Goal: Task Accomplishment & Management: Manage account settings

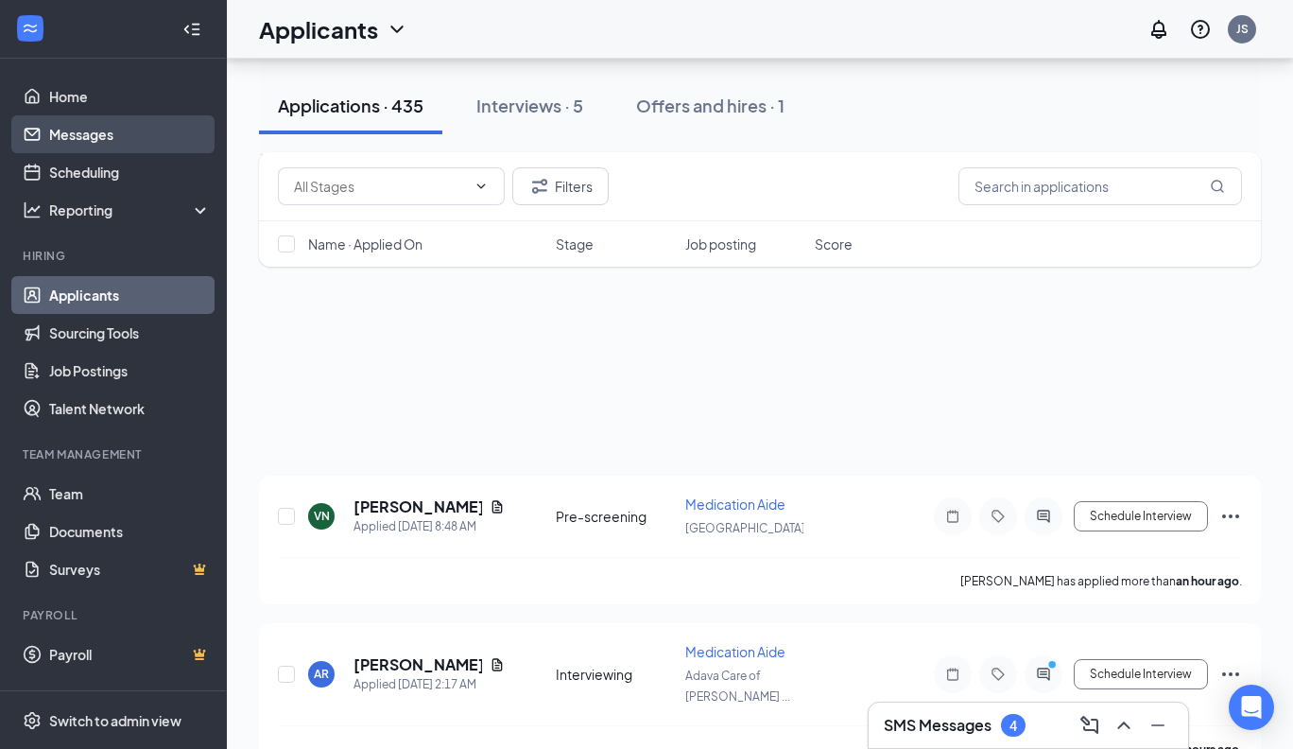
scroll to position [470, 0]
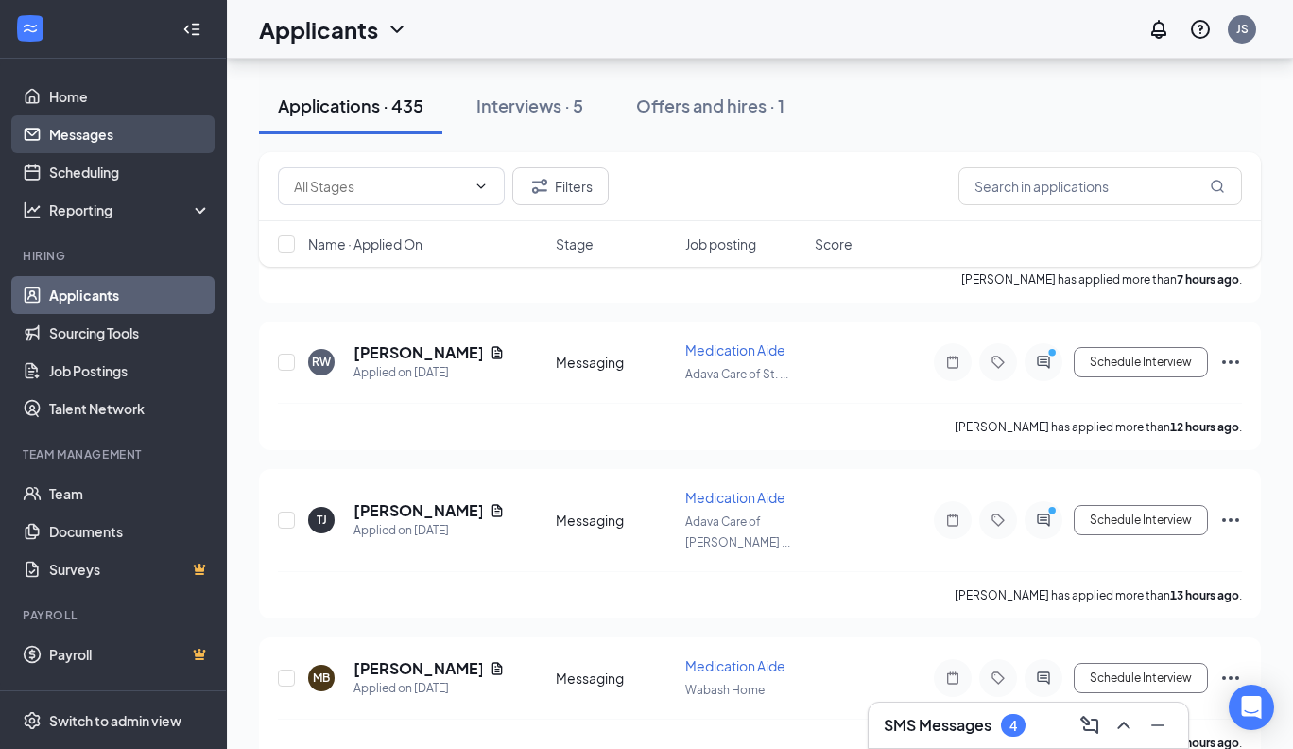
click at [70, 132] on link "Messages" at bounding box center [130, 134] width 162 height 38
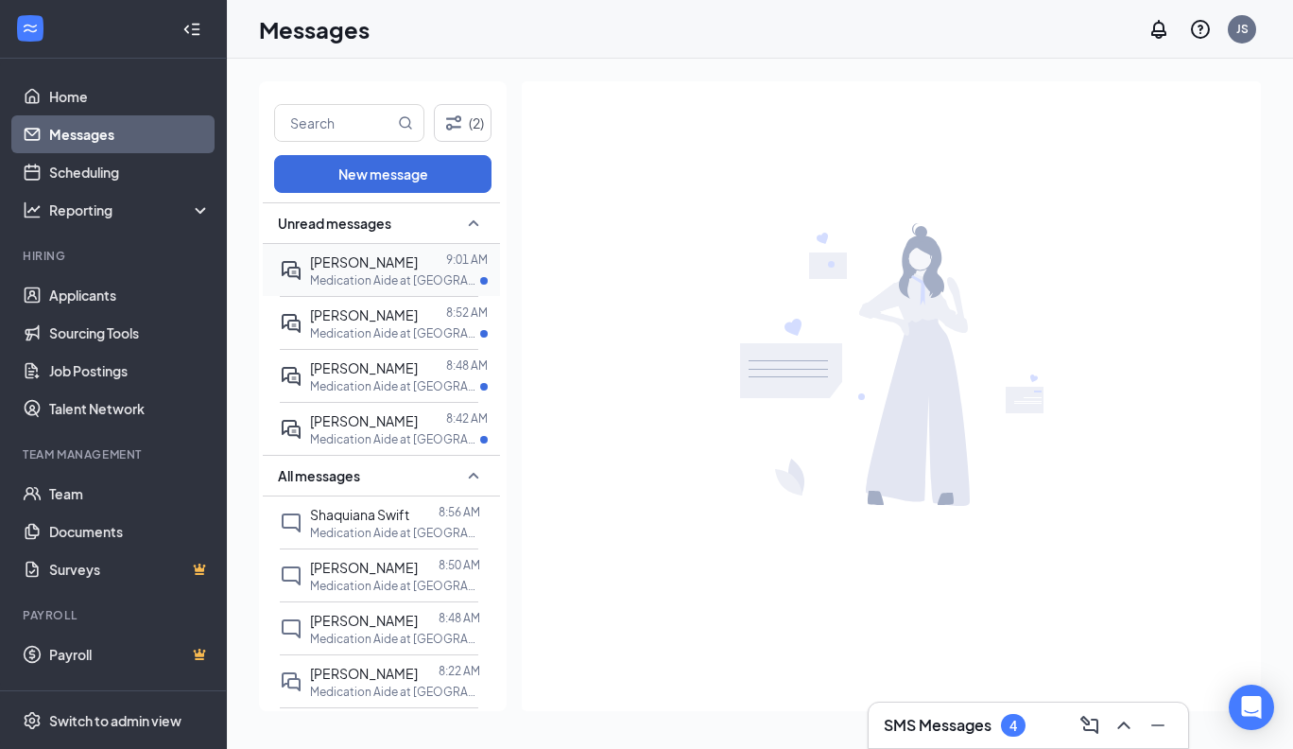
click at [363, 264] on span "[PERSON_NAME]" at bounding box center [364, 261] width 108 height 17
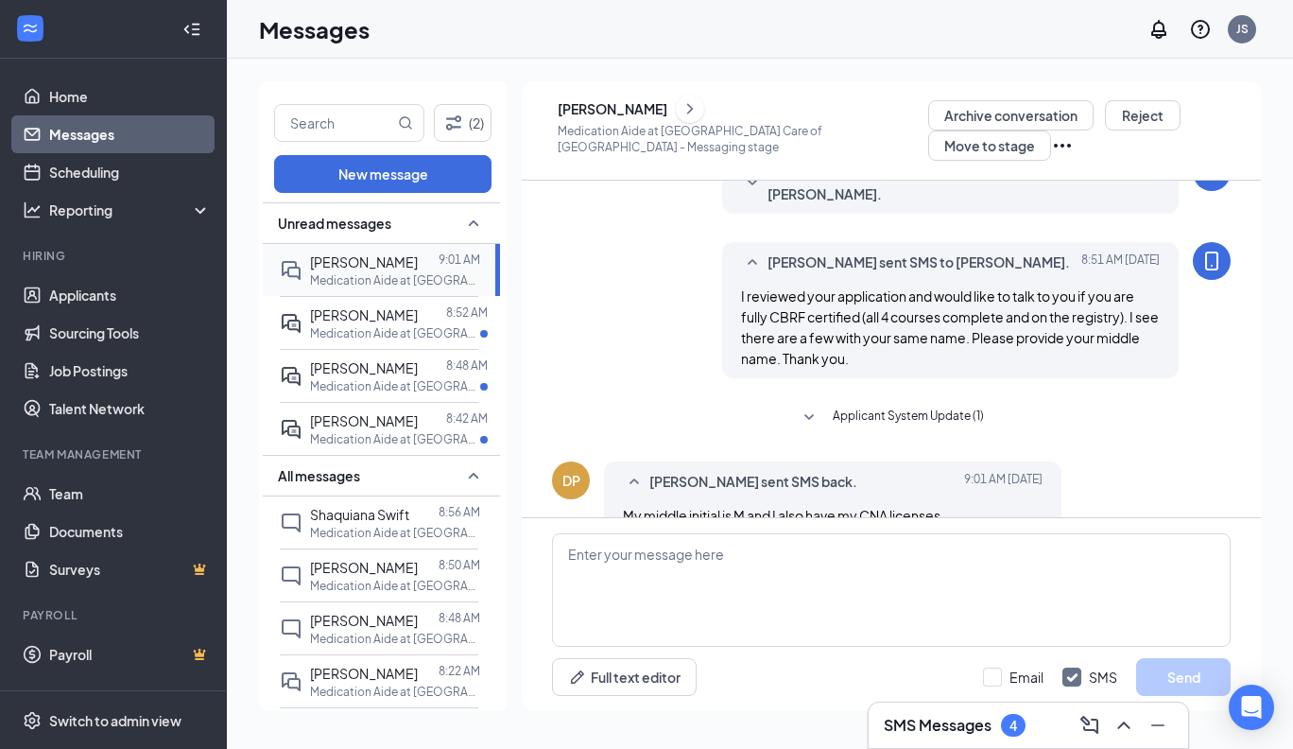
scroll to position [215, 0]
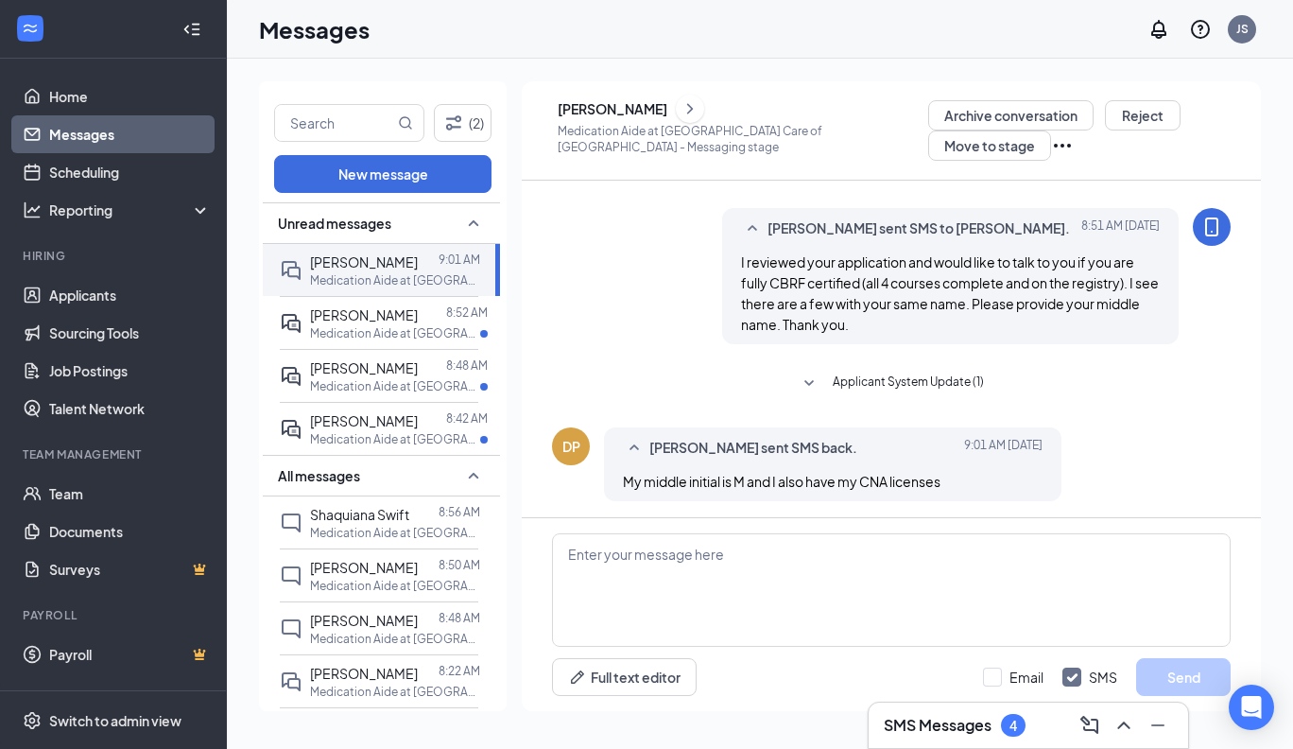
click at [693, 110] on icon "ChevronRight" at bounding box center [690, 108] width 6 height 10
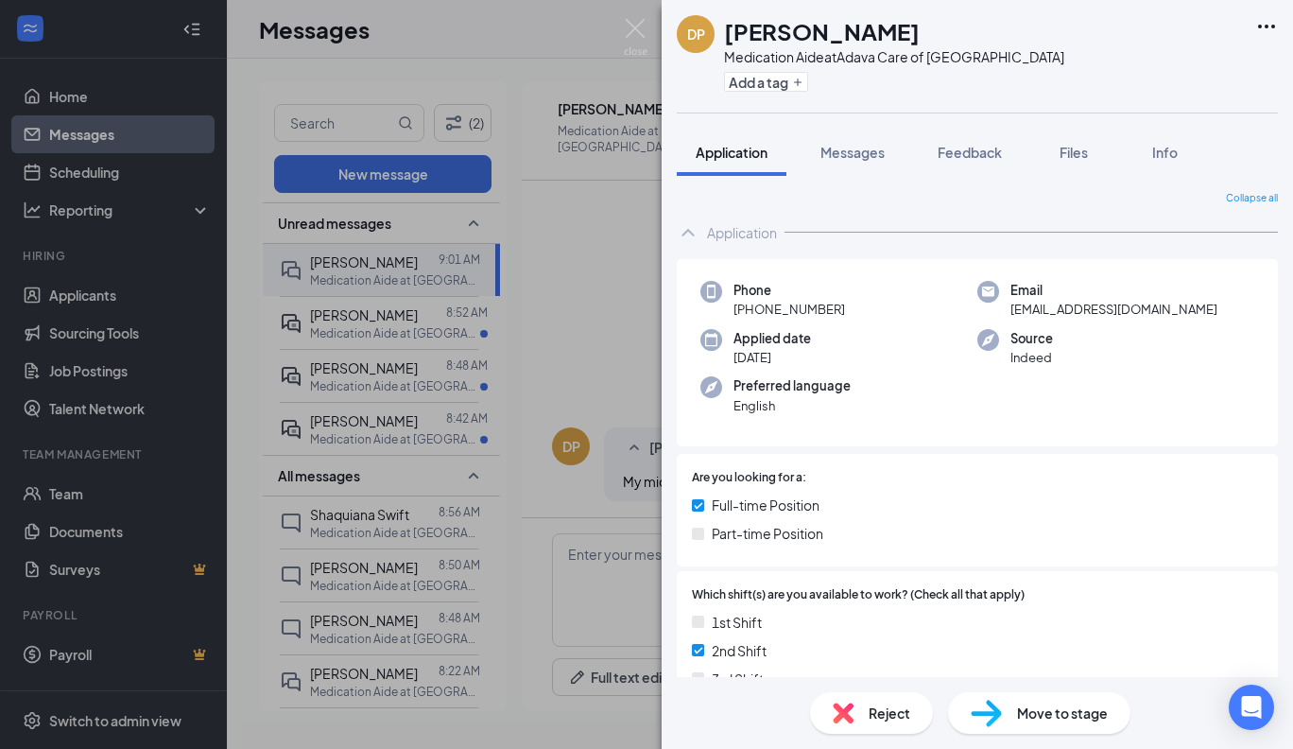
drag, startPoint x: 920, startPoint y: 30, endPoint x: 724, endPoint y: 31, distance: 195.7
click at [724, 31] on h1 "[PERSON_NAME]" at bounding box center [822, 31] width 196 height 32
copy h1 "[PERSON_NAME]"
click at [622, 378] on div "DP [PERSON_NAME] Medication Aide at [GEOGRAPHIC_DATA] Care of [GEOGRAPHIC_DATA]…" at bounding box center [646, 374] width 1293 height 749
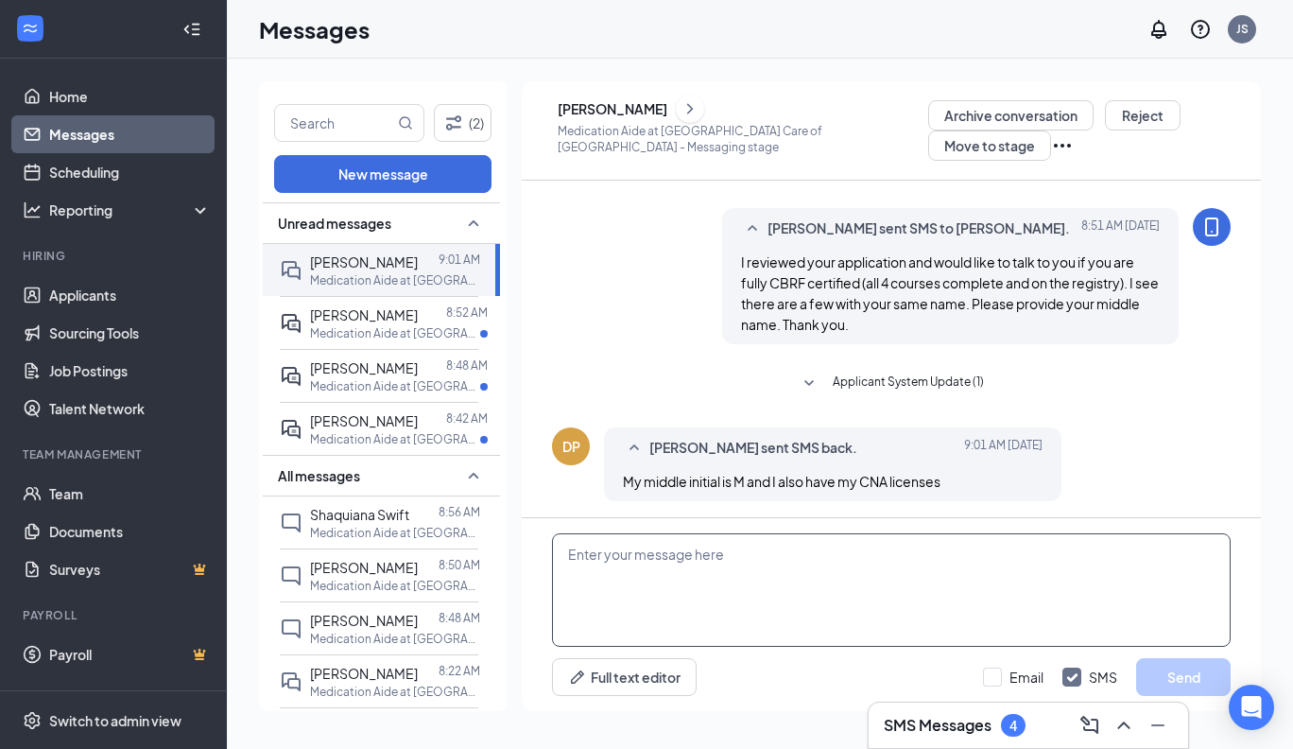
click at [733, 555] on textarea at bounding box center [891, 589] width 679 height 113
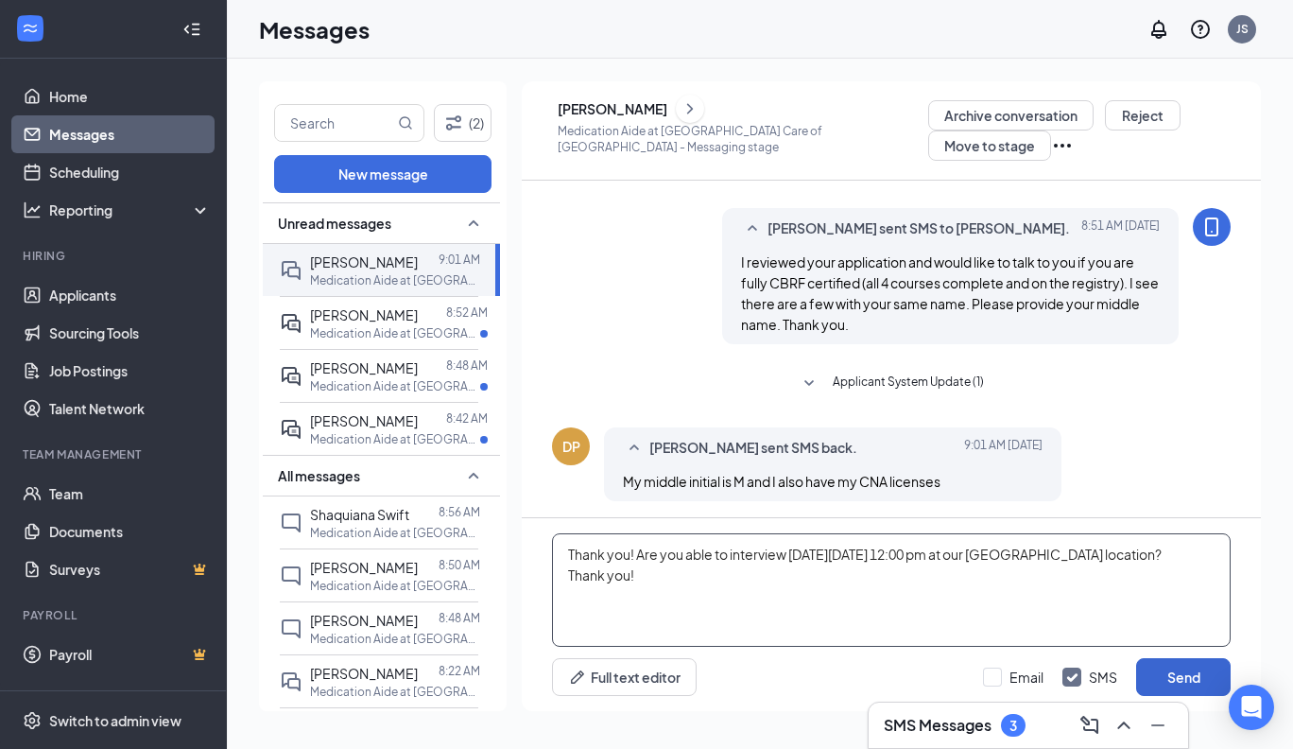
type textarea "Thank you! Are you able to interview [DATE][DATE] 12:00 pm at our [GEOGRAPHIC_D…"
click at [1157, 673] on button "Send" at bounding box center [1183, 677] width 95 height 38
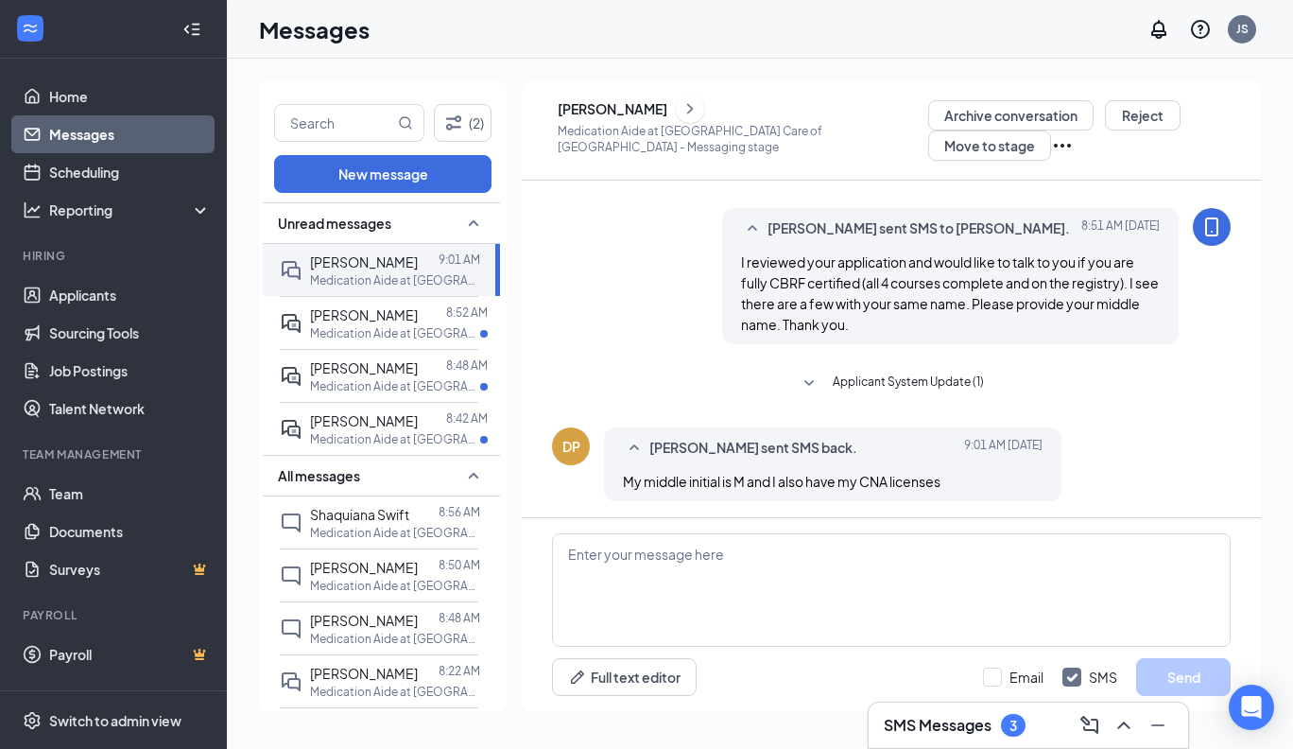
scroll to position [357, 0]
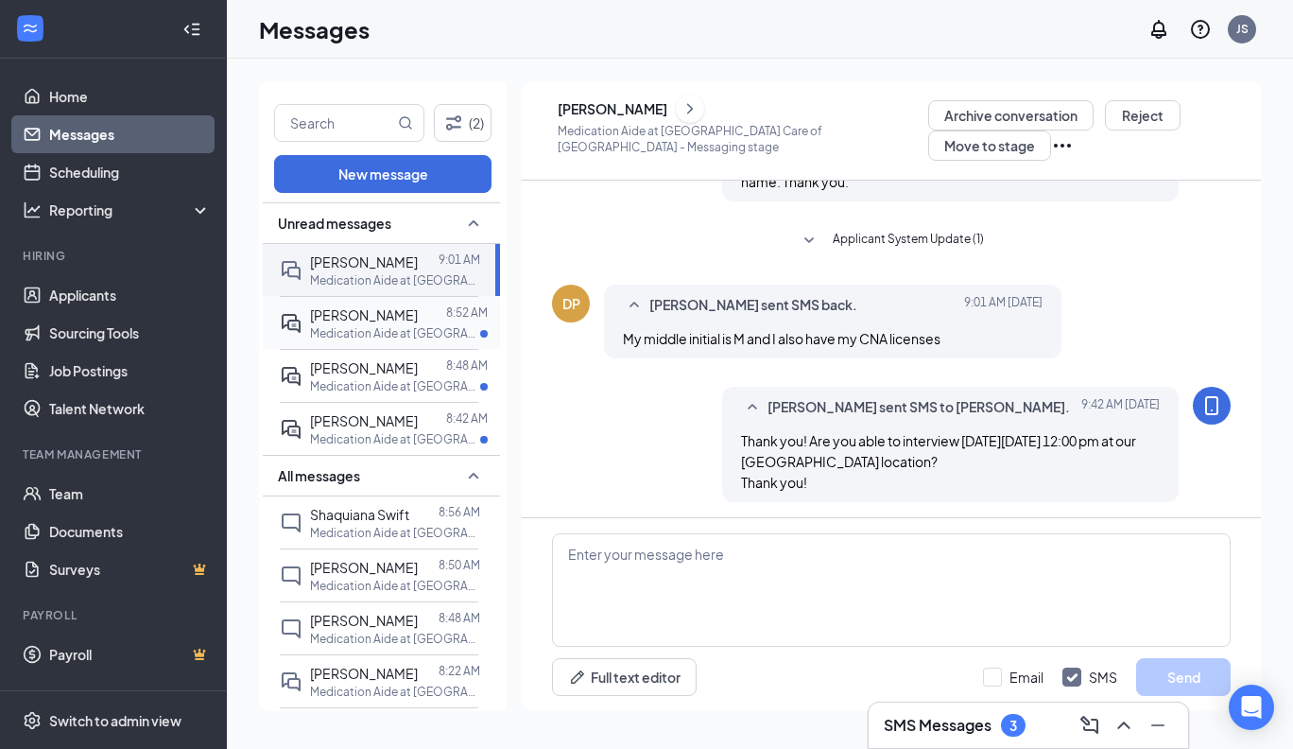
click at [382, 320] on div "[PERSON_NAME]" at bounding box center [364, 314] width 108 height 21
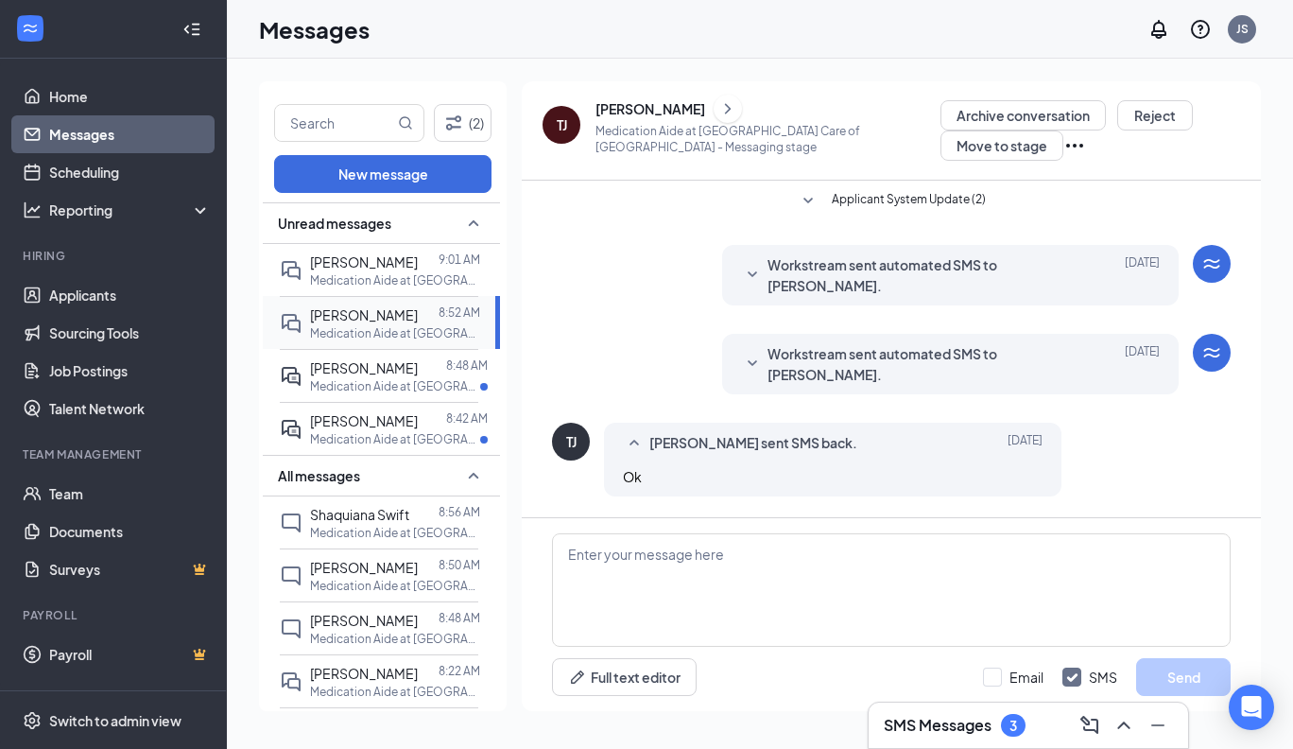
scroll to position [296, 0]
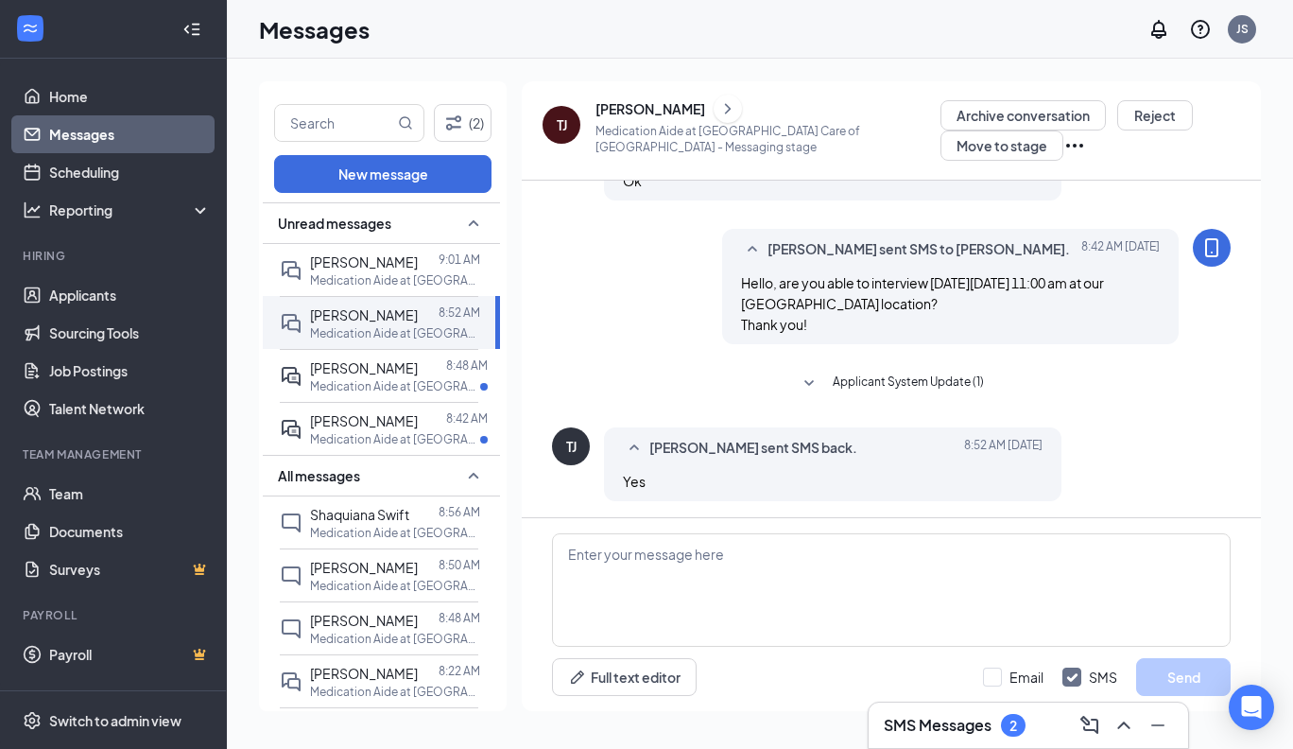
click at [725, 106] on icon "ChevronRight" at bounding box center [728, 108] width 6 height 10
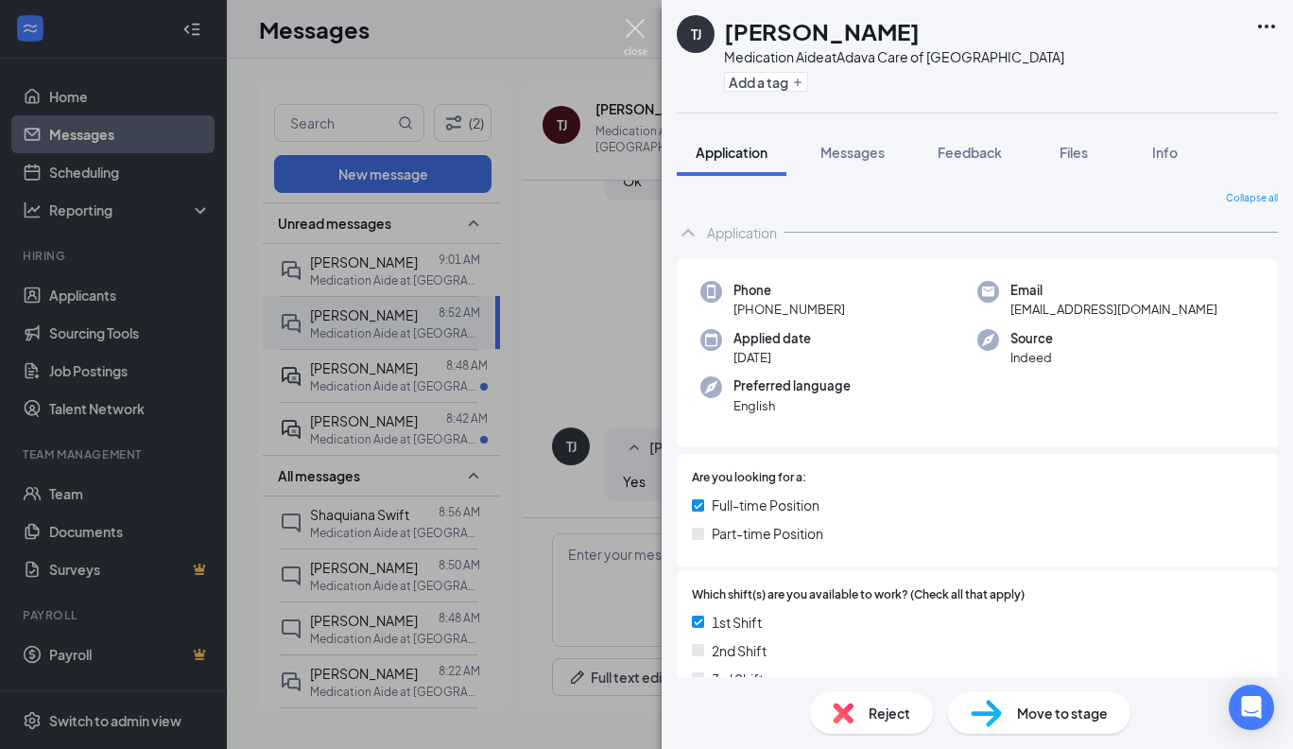
click at [643, 28] on img at bounding box center [636, 37] width 24 height 37
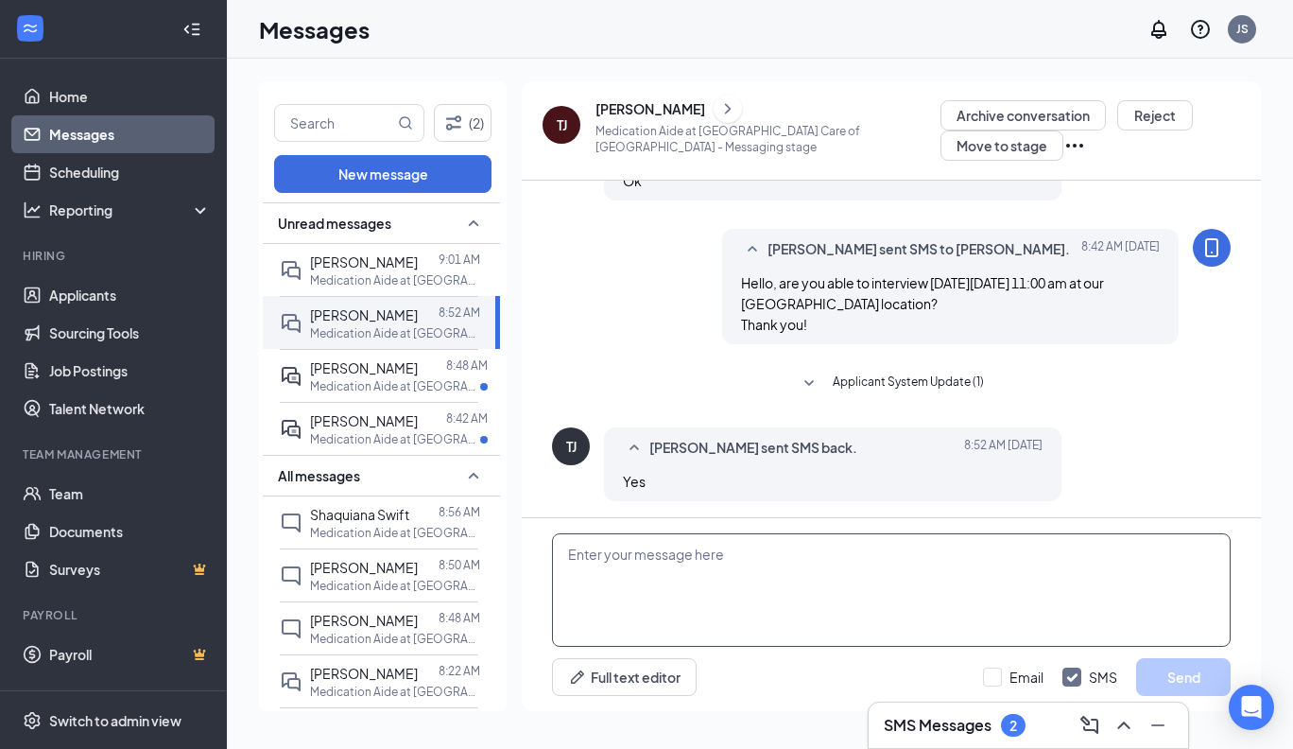
click at [564, 557] on textarea at bounding box center [891, 589] width 679 height 113
paste textarea "A confirmation of your interview will be sent to you shortly to include: Date/T…"
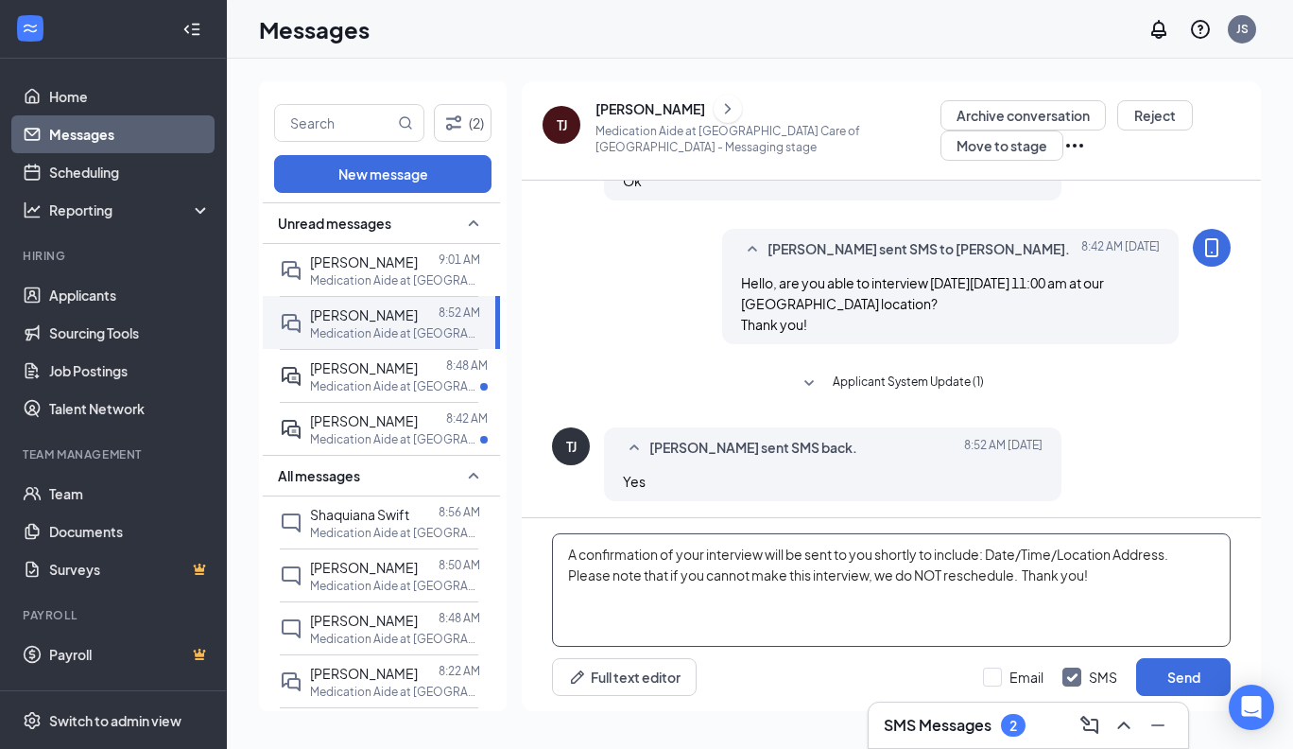
click at [874, 556] on textarea "A confirmation of your interview will be sent to you shortly to include: Date/T…" at bounding box center [891, 589] width 679 height 113
type textarea "A confirmation of your interview will be sent to your email shortly to include:…"
click at [1162, 677] on button "Send" at bounding box center [1183, 677] width 95 height 38
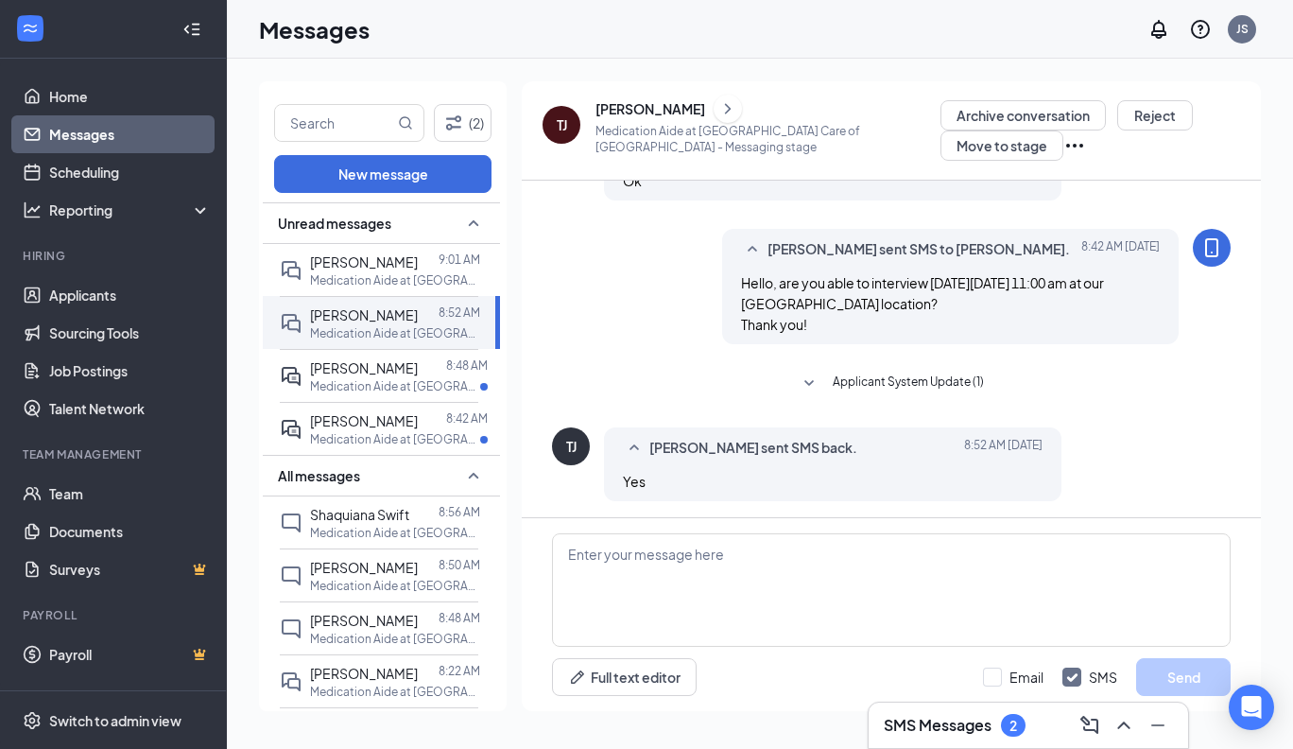
scroll to position [458, 0]
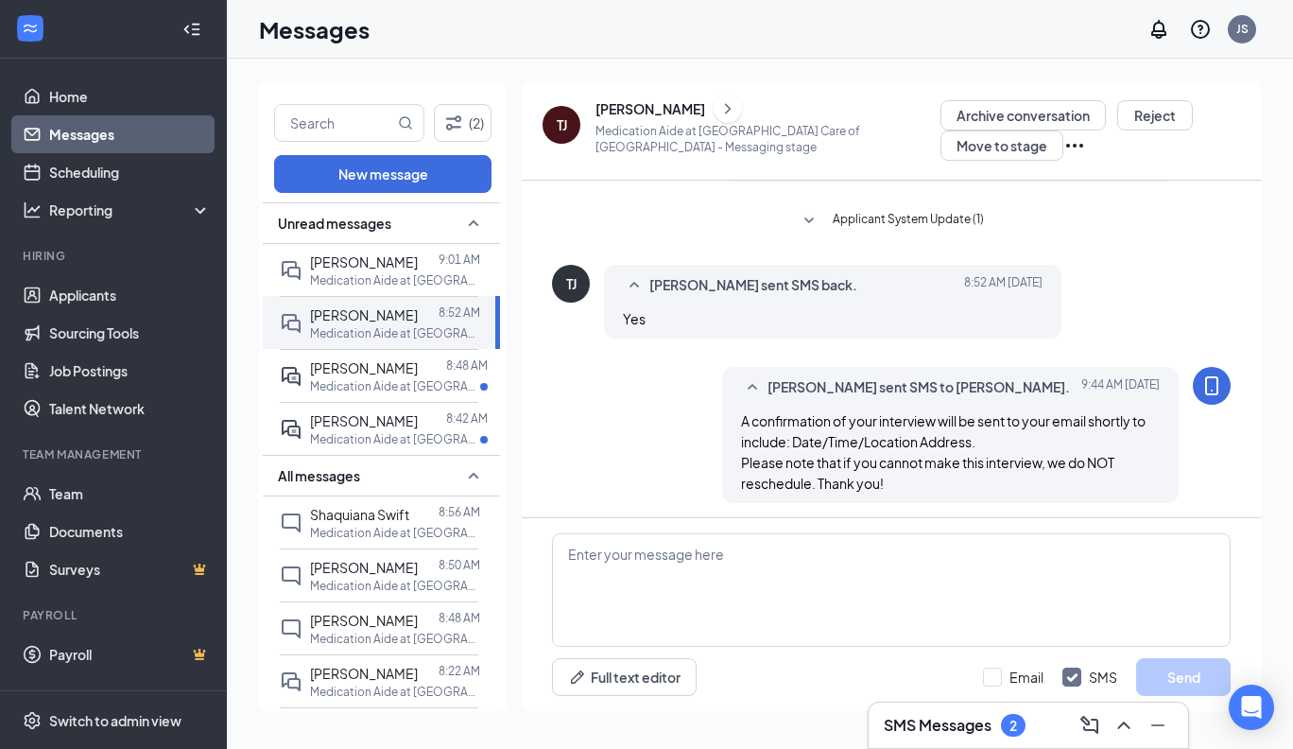
click at [719, 110] on icon "ChevronRight" at bounding box center [727, 108] width 19 height 23
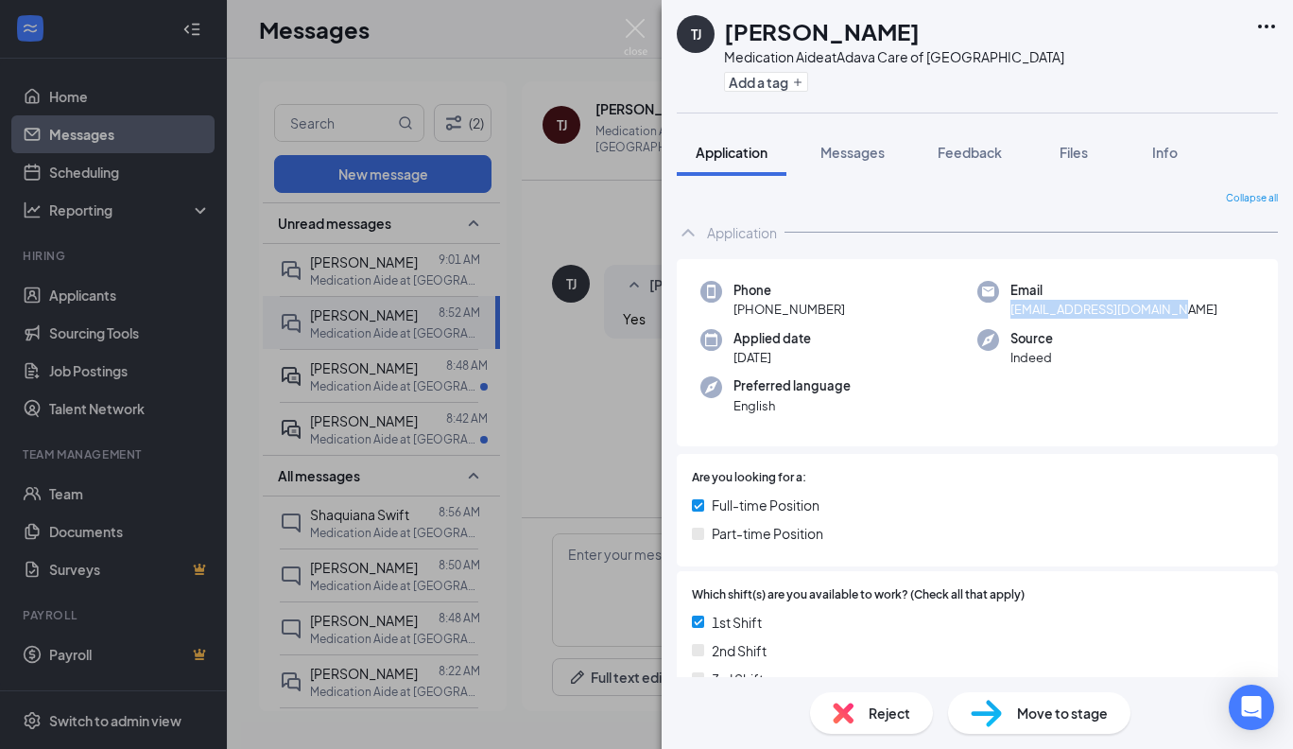
drag, startPoint x: 1173, startPoint y: 309, endPoint x: 991, endPoint y: 306, distance: 182.5
click at [991, 306] on div "Email [EMAIL_ADDRESS][DOMAIN_NAME]" at bounding box center [1115, 300] width 277 height 39
copy span "[EMAIL_ADDRESS][DOMAIN_NAME]"
click at [1024, 718] on span "Move to stage" at bounding box center [1062, 712] width 91 height 21
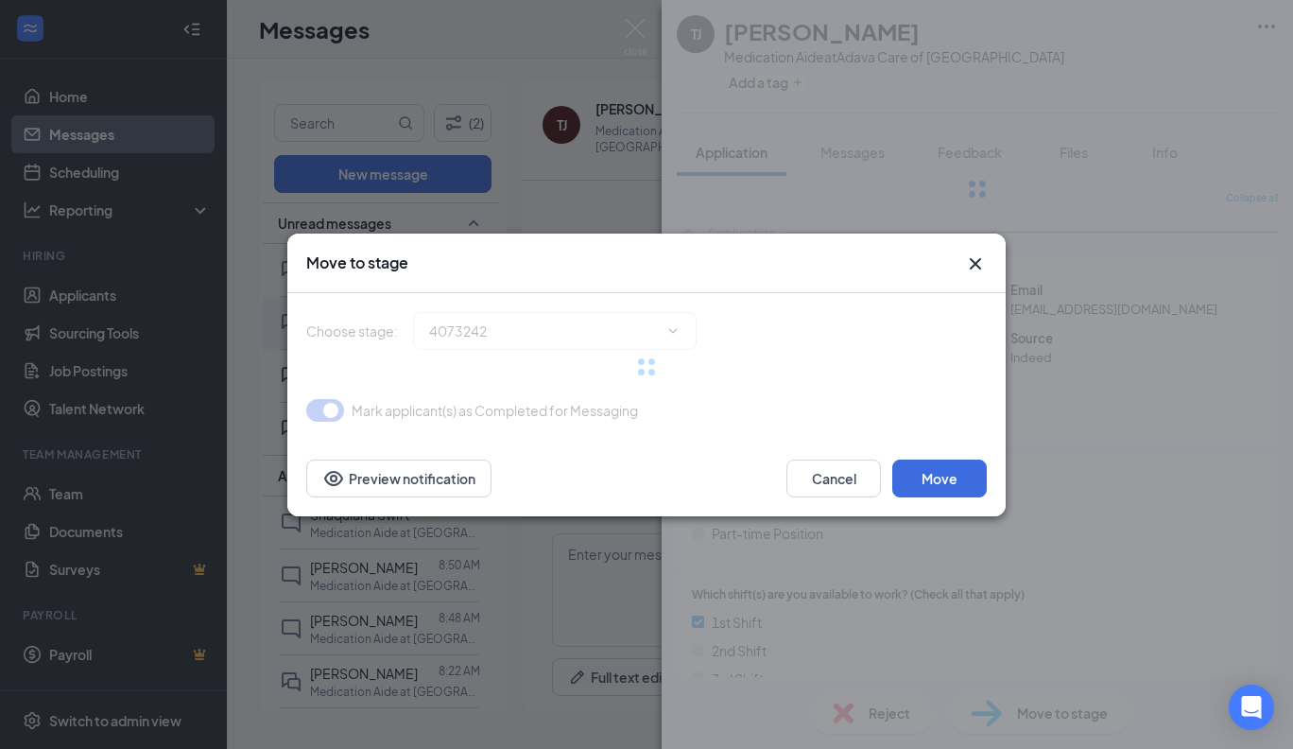
type input "Interviewing (next stage)"
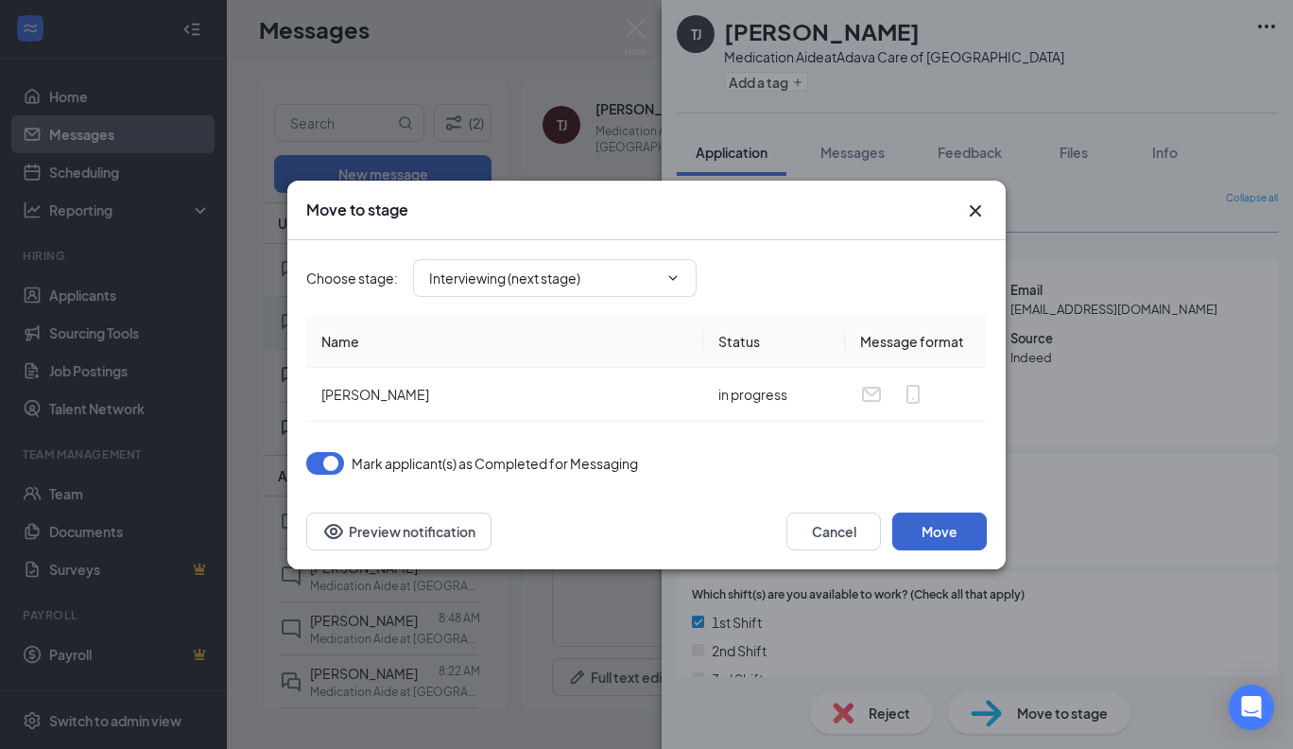
click at [938, 527] on button "Move" at bounding box center [939, 531] width 95 height 38
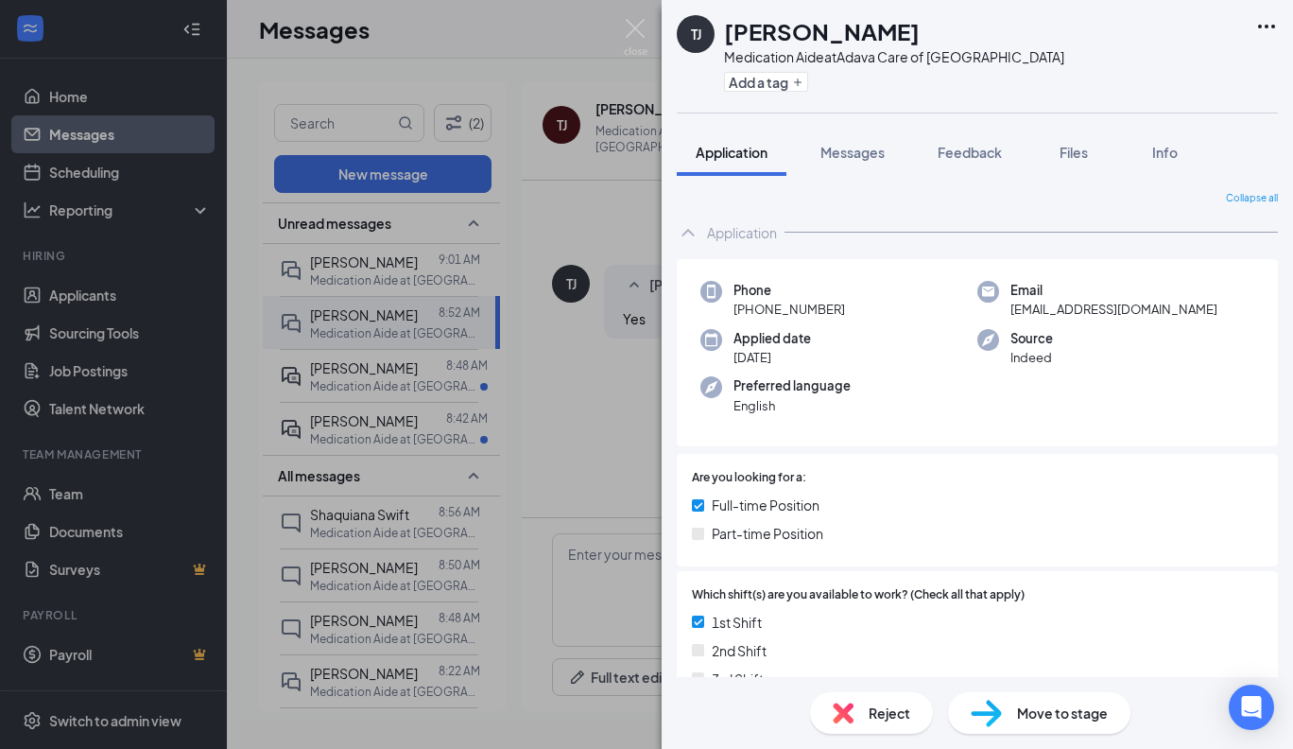
click at [349, 374] on div "[PERSON_NAME] [PERSON_NAME] Medication Aide at [GEOGRAPHIC_DATA] Care of [GEOGR…" at bounding box center [646, 374] width 1293 height 749
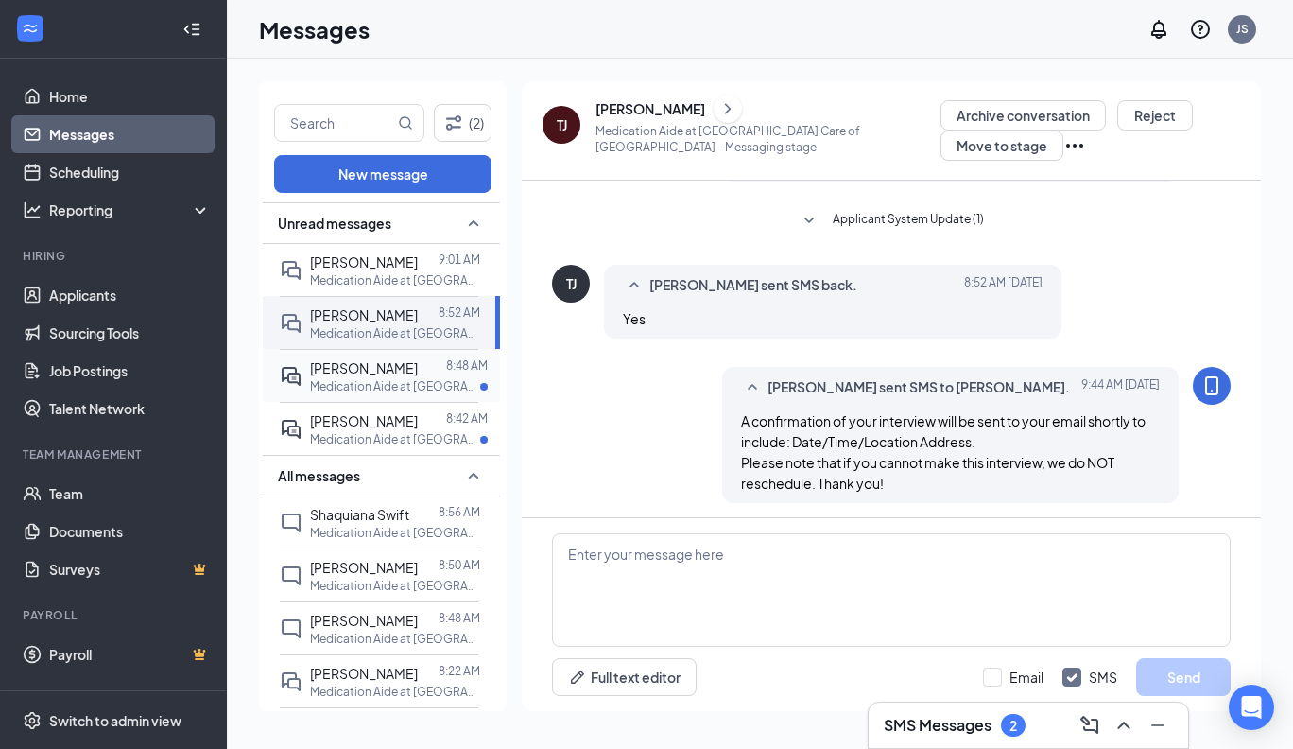
click at [359, 371] on span "[PERSON_NAME]" at bounding box center [364, 367] width 108 height 17
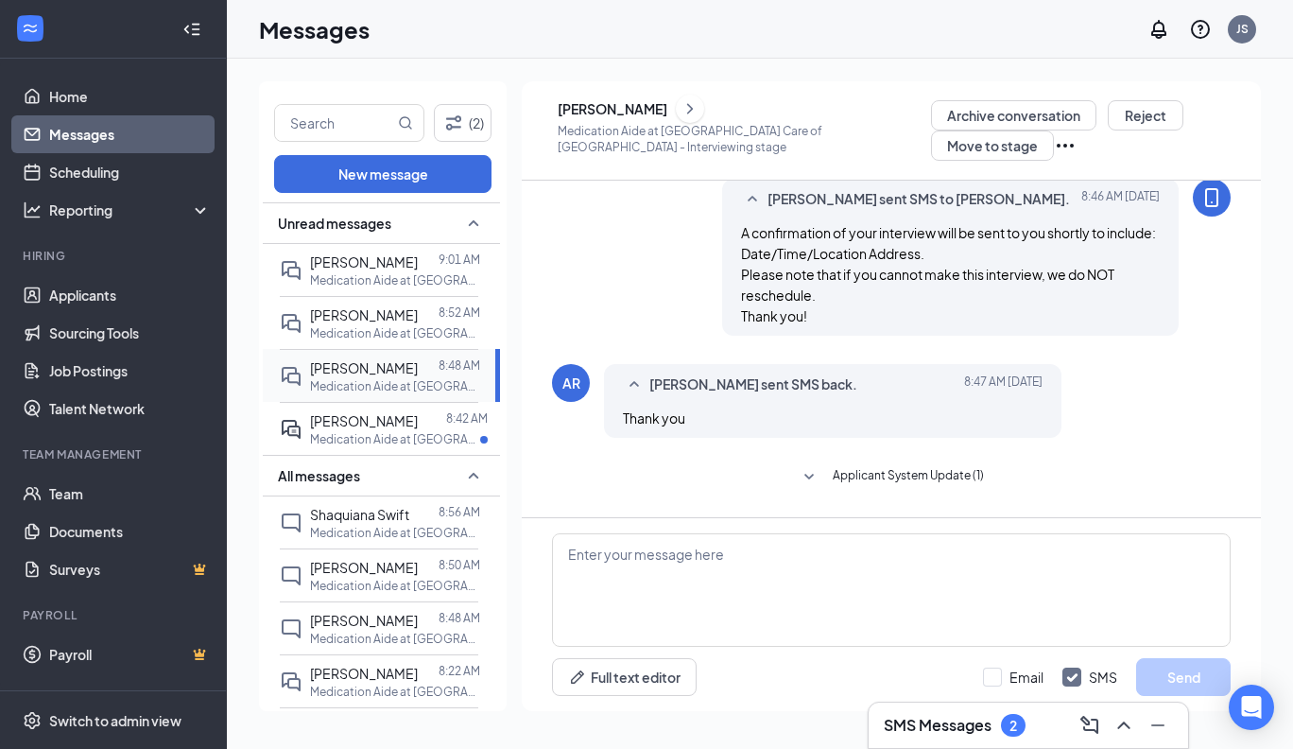
scroll to position [696, 0]
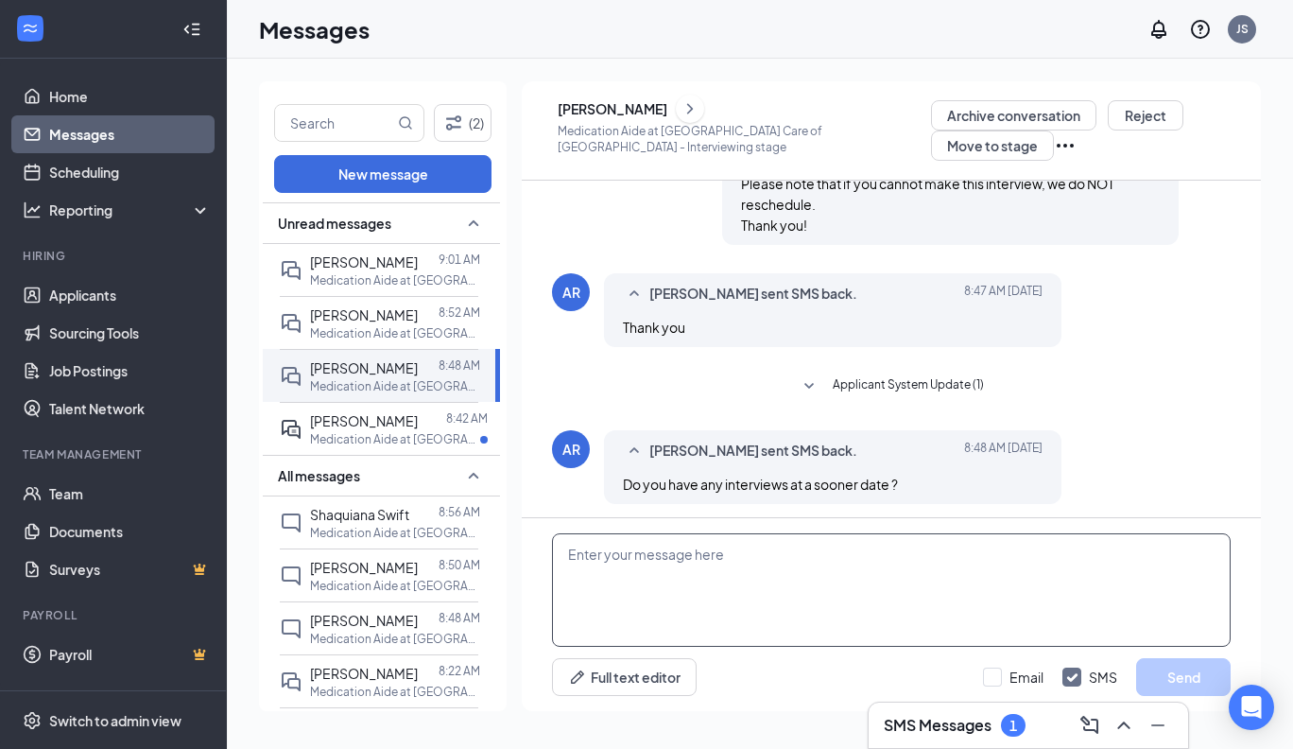
click at [566, 554] on textarea at bounding box center [891, 589] width 679 height 113
drag, startPoint x: 822, startPoint y: 555, endPoint x: 665, endPoint y: 548, distance: 157.1
click at [665, 548] on textarea "Not at this time. Are you able to interview" at bounding box center [891, 589] width 679 height 113
type textarea "Not at this time. Thank you"
click at [1195, 675] on button "Send" at bounding box center [1183, 677] width 95 height 38
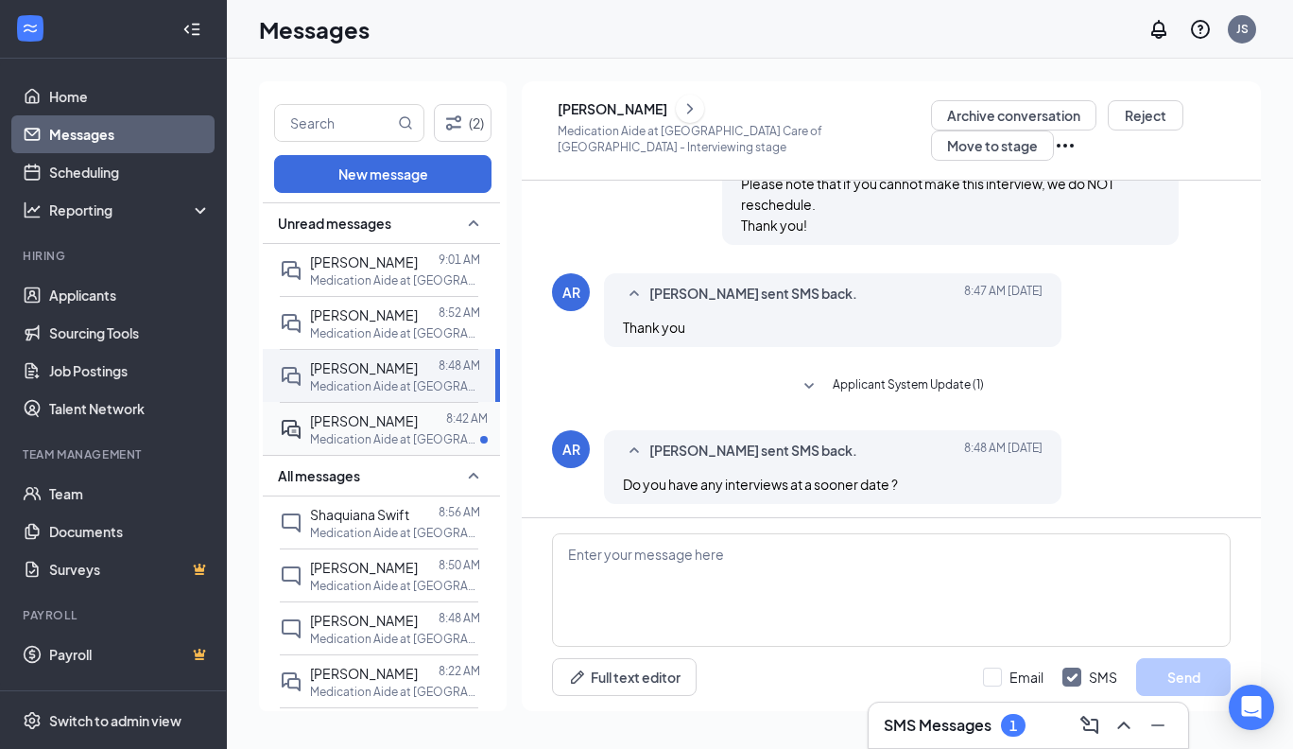
scroll to position [798, 0]
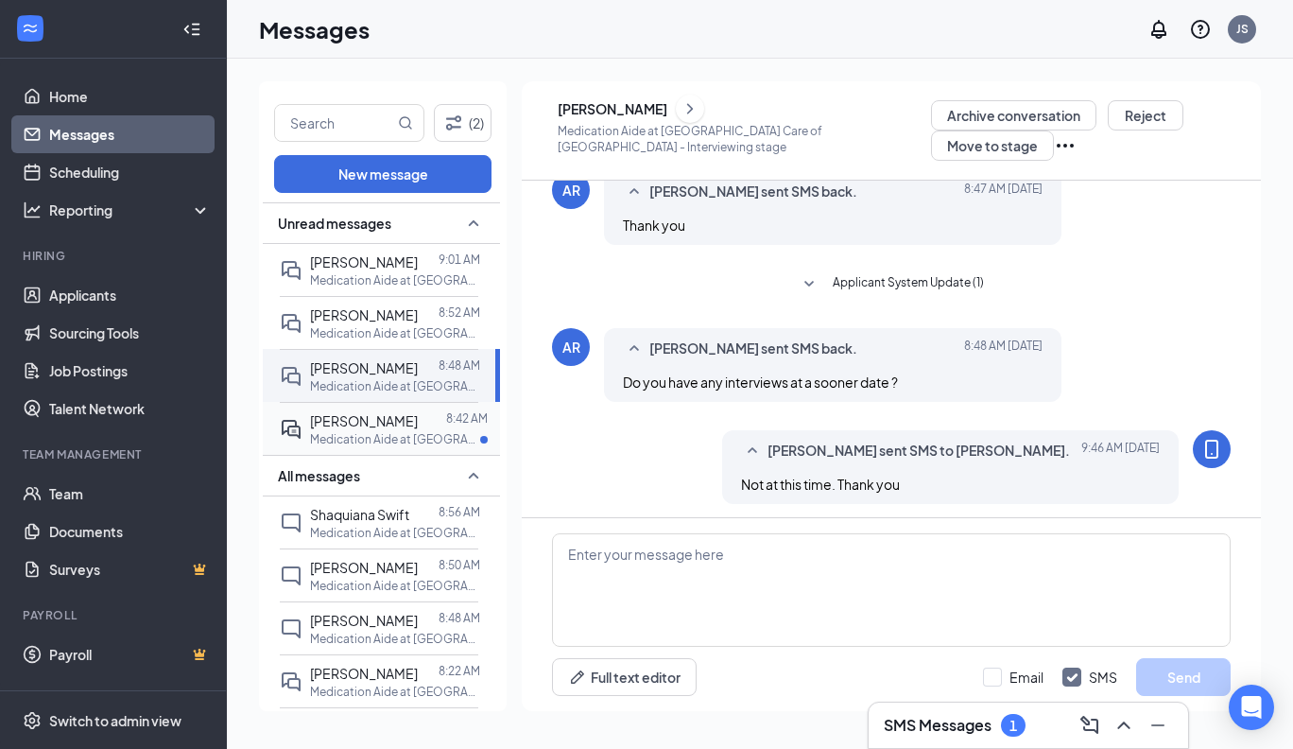
click at [354, 417] on span "[PERSON_NAME]" at bounding box center [364, 420] width 108 height 17
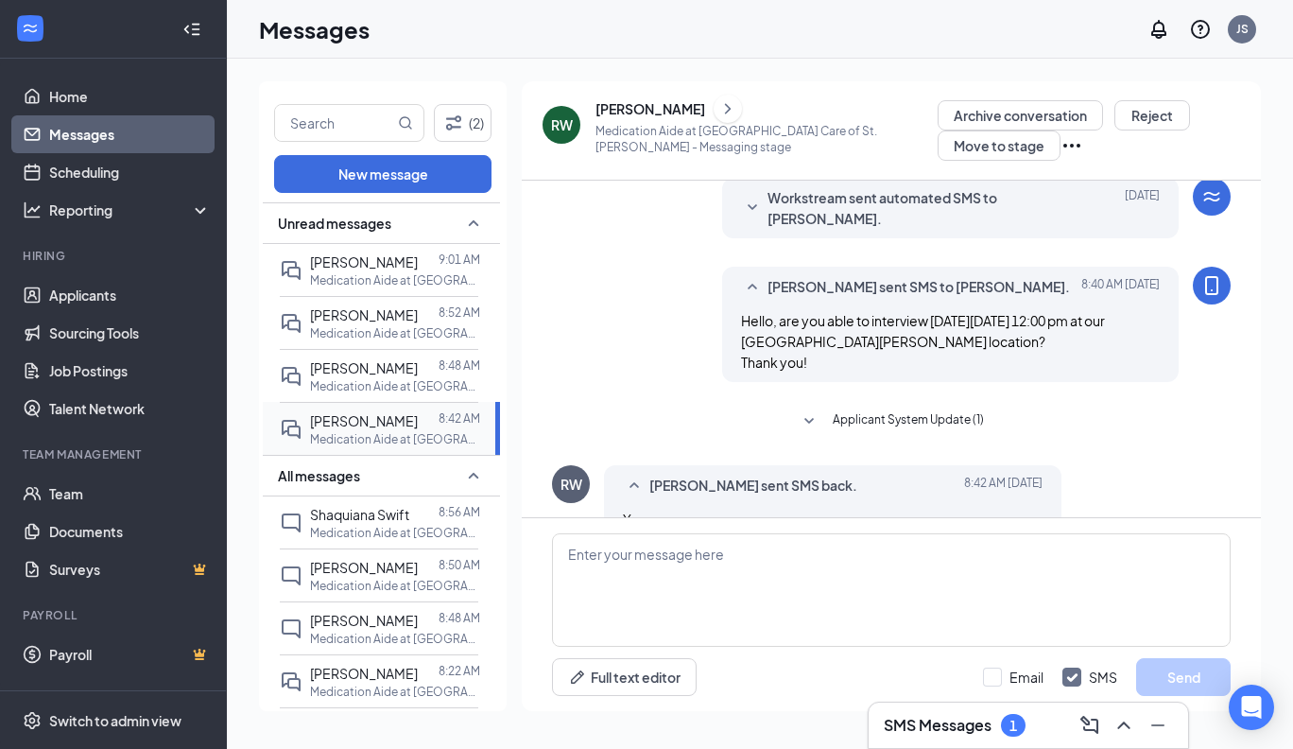
scroll to position [250, 0]
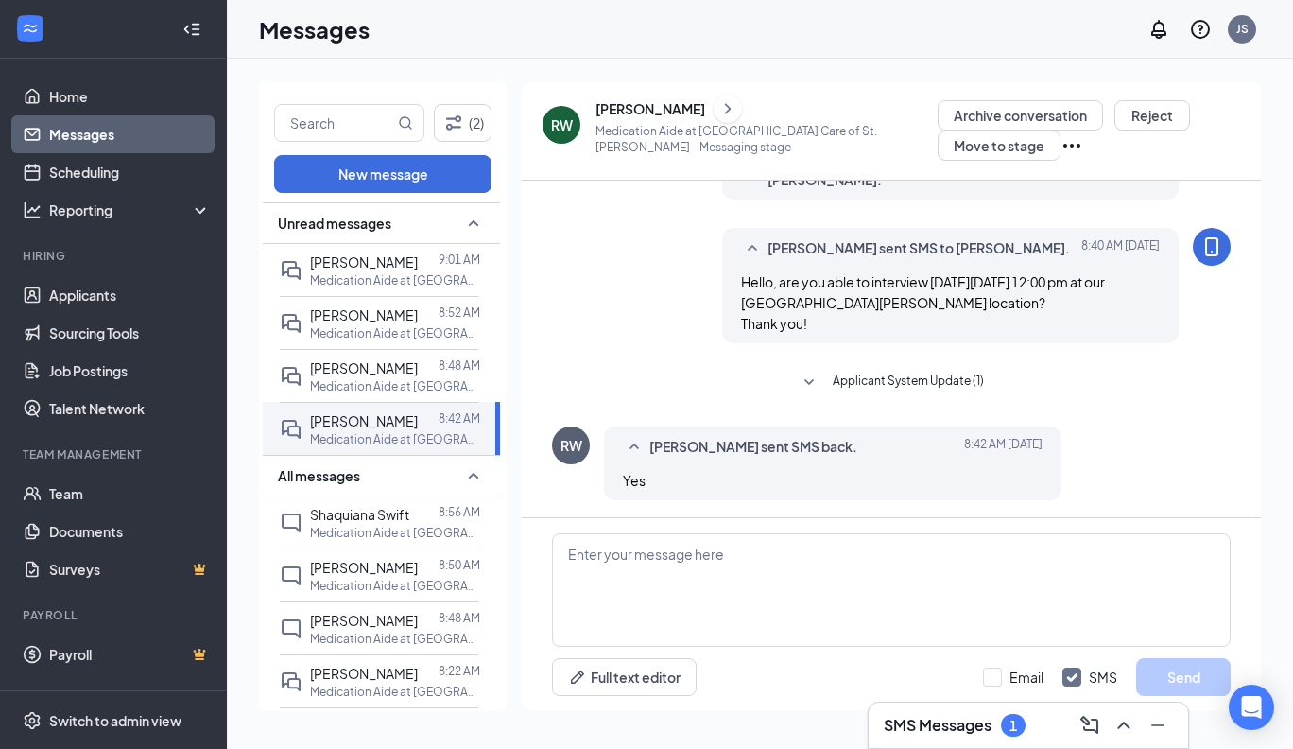
click at [718, 105] on icon "ChevronRight" at bounding box center [727, 108] width 19 height 23
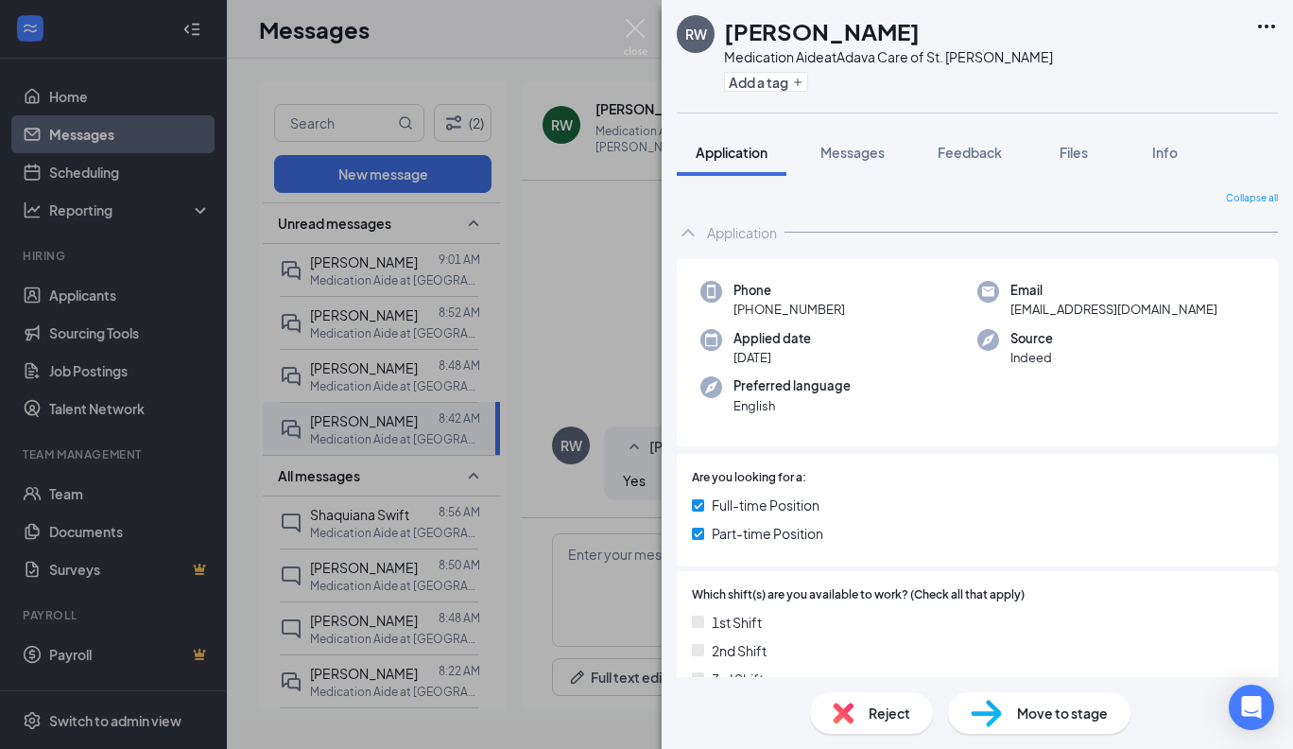
click at [601, 233] on div "RW [PERSON_NAME] Medication Aide at [GEOGRAPHIC_DATA] Care of St. [PERSON_NAME]…" at bounding box center [646, 374] width 1293 height 749
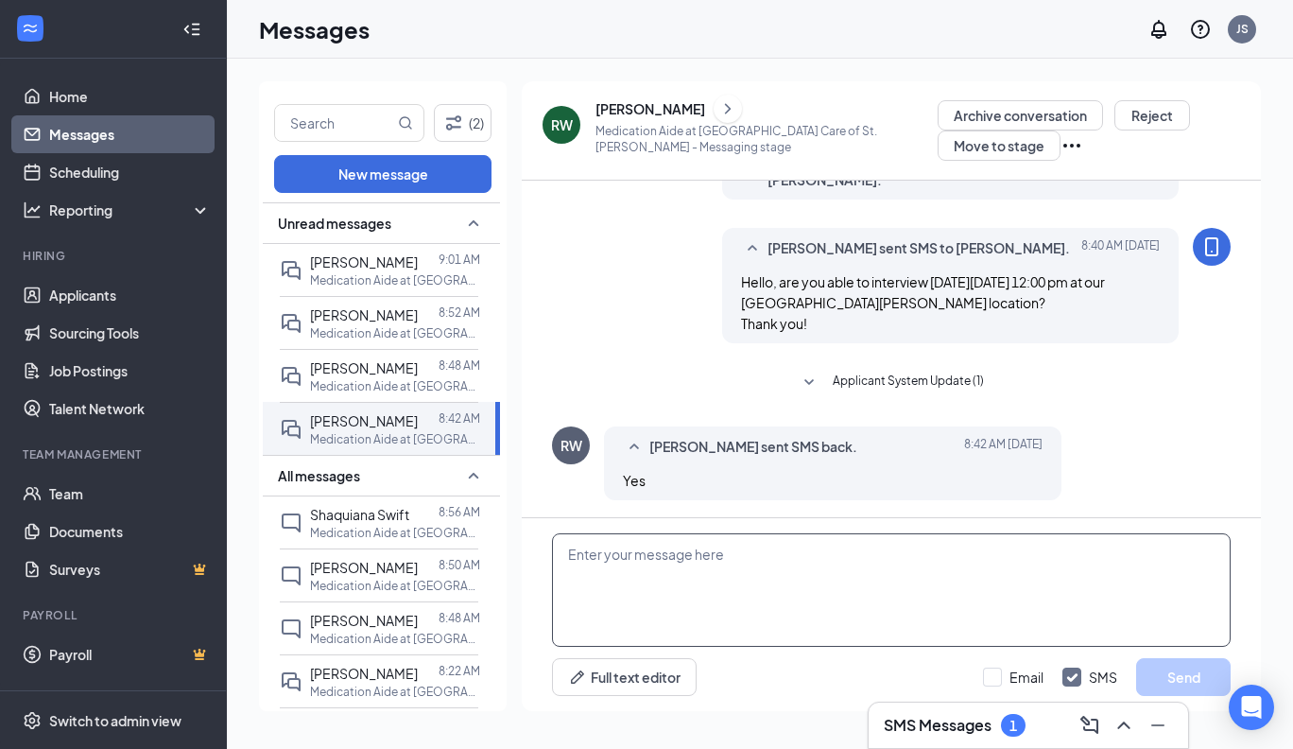
click at [566, 556] on textarea at bounding box center [891, 589] width 679 height 113
paste textarea "A confirmation of your interview will be sent to you shortly to include: Date/T…"
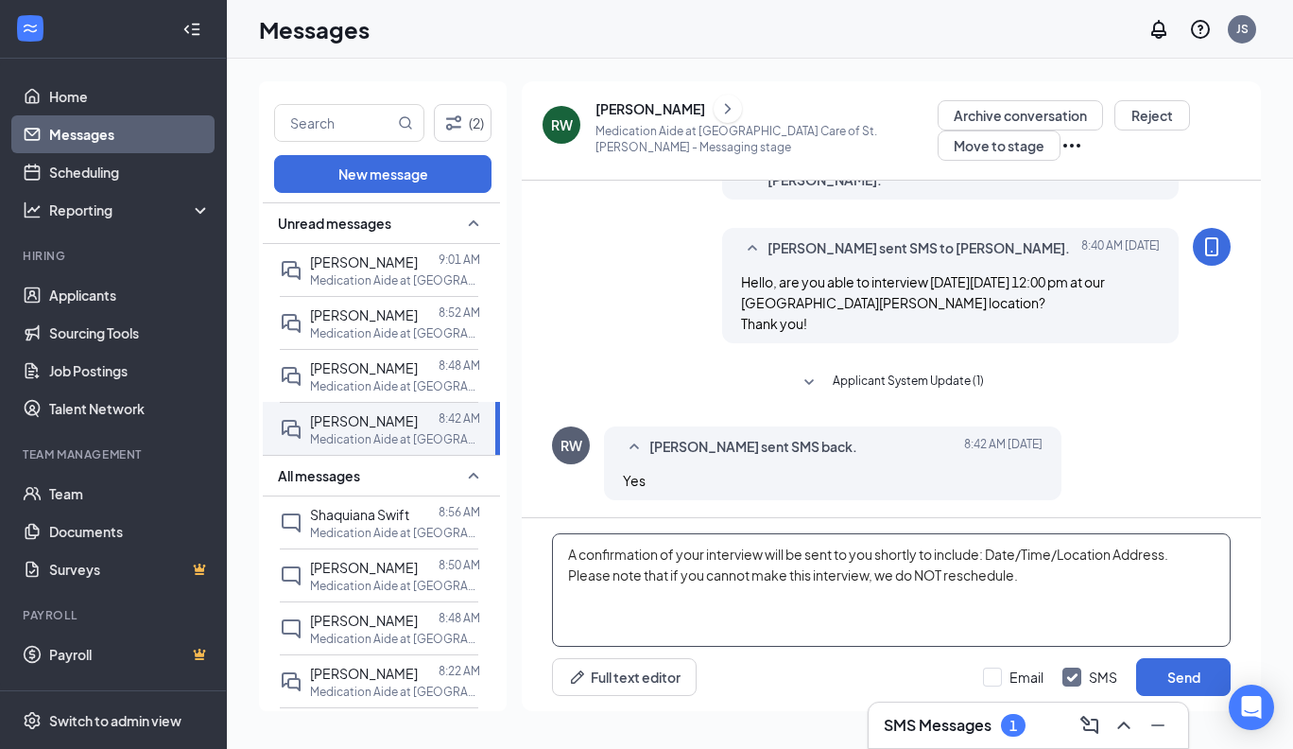
click at [874, 558] on textarea "A confirmation of your interview will be sent to you shortly to include: Date/T…" at bounding box center [891, 589] width 679 height 113
click at [1031, 599] on textarea "A confirmation of your interview will be sent to your email shortly to include:…" at bounding box center [891, 589] width 679 height 113
type textarea "A confirmation of your interview will be sent to your email shortly to include:…"
click at [1190, 673] on button "Send" at bounding box center [1183, 677] width 95 height 38
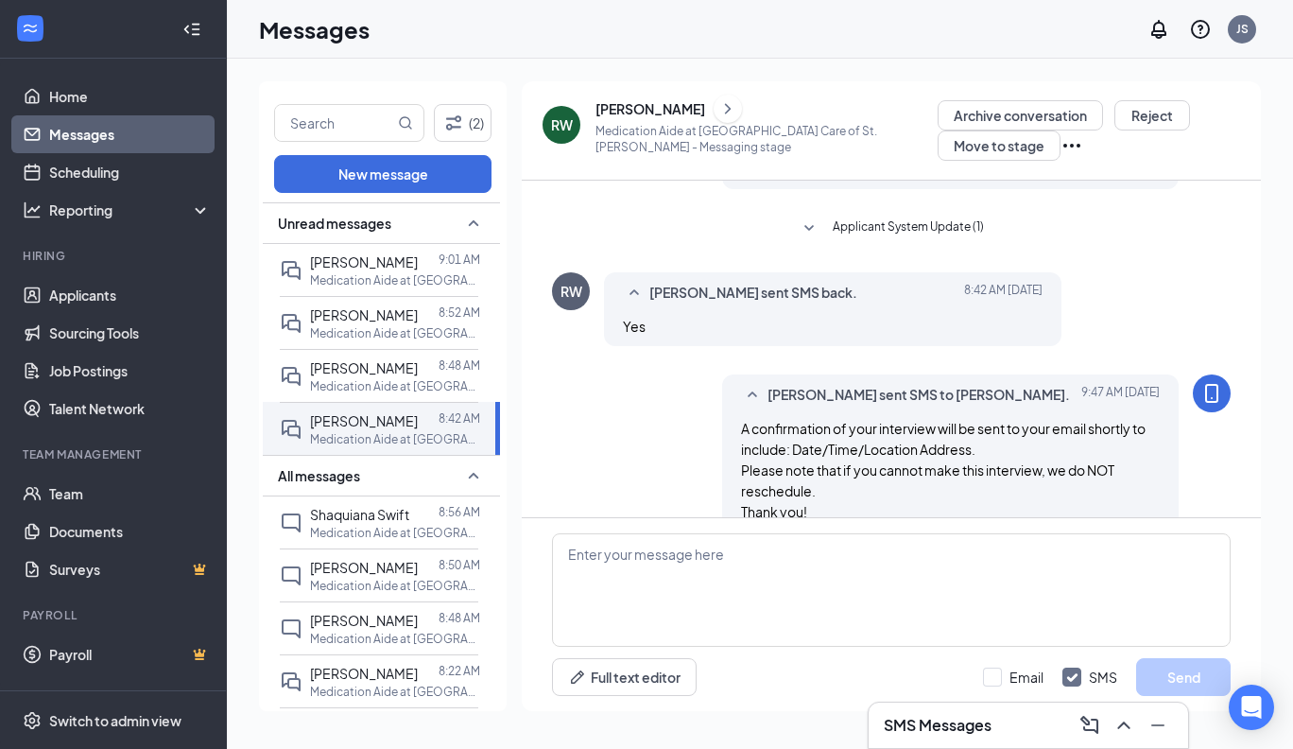
scroll to position [432, 0]
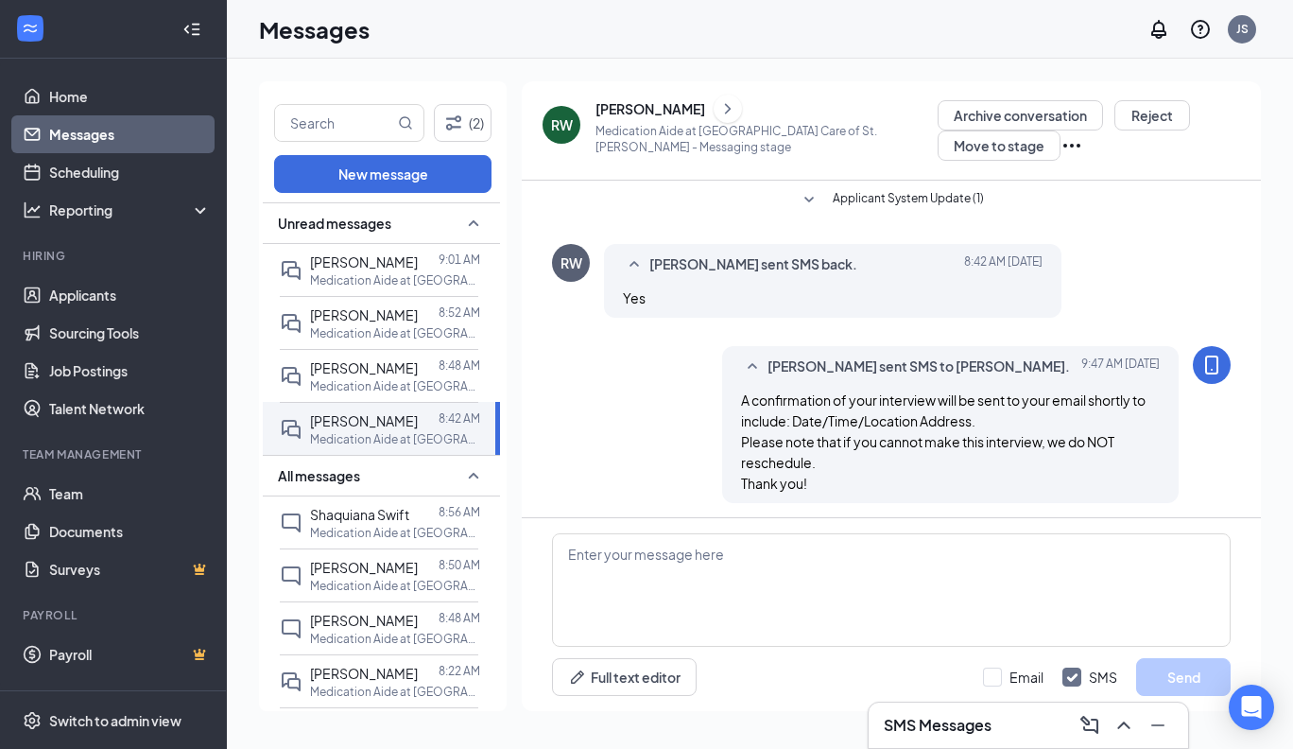
click at [718, 104] on icon "ChevronRight" at bounding box center [727, 108] width 19 height 23
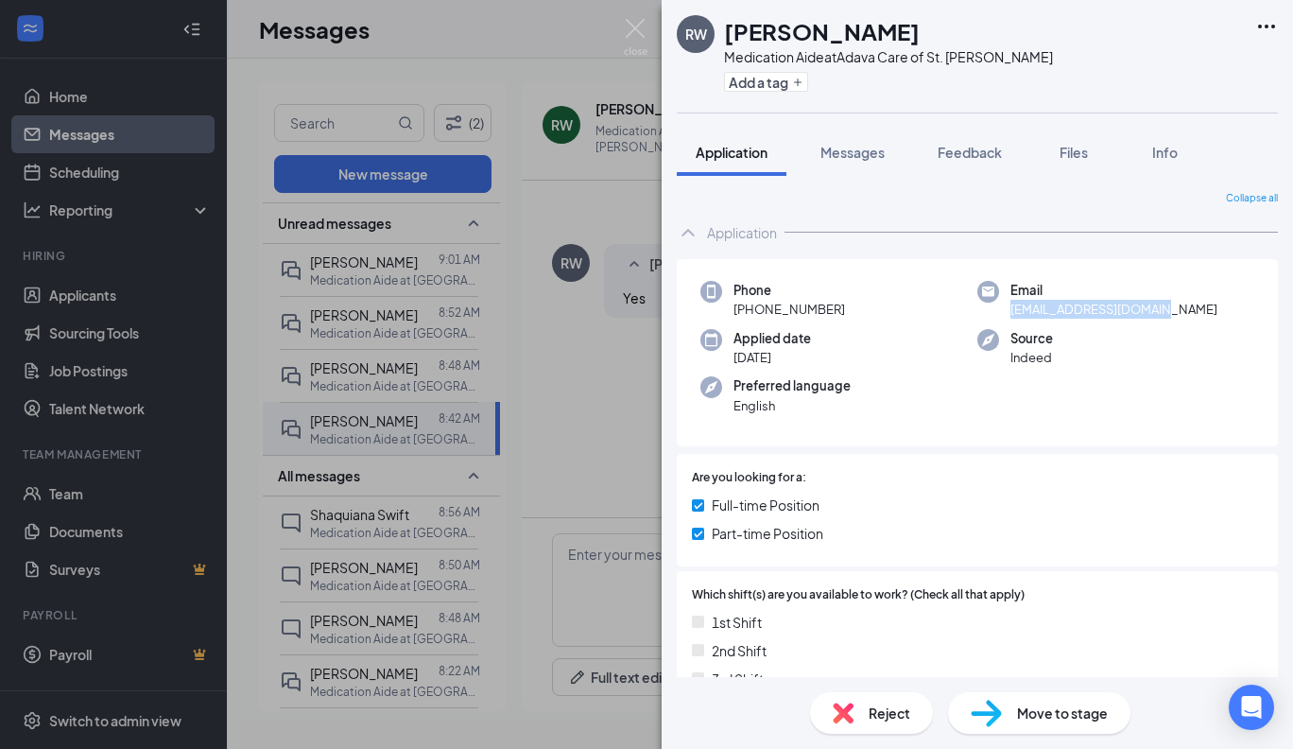
drag, startPoint x: 1165, startPoint y: 306, endPoint x: 1006, endPoint y: 314, distance: 159.0
click at [1006, 314] on div "Email [EMAIL_ADDRESS][DOMAIN_NAME]" at bounding box center [1115, 300] width 277 height 39
copy span "[EMAIL_ADDRESS][DOMAIN_NAME]"
click at [1052, 711] on span "Move to stage" at bounding box center [1062, 712] width 91 height 21
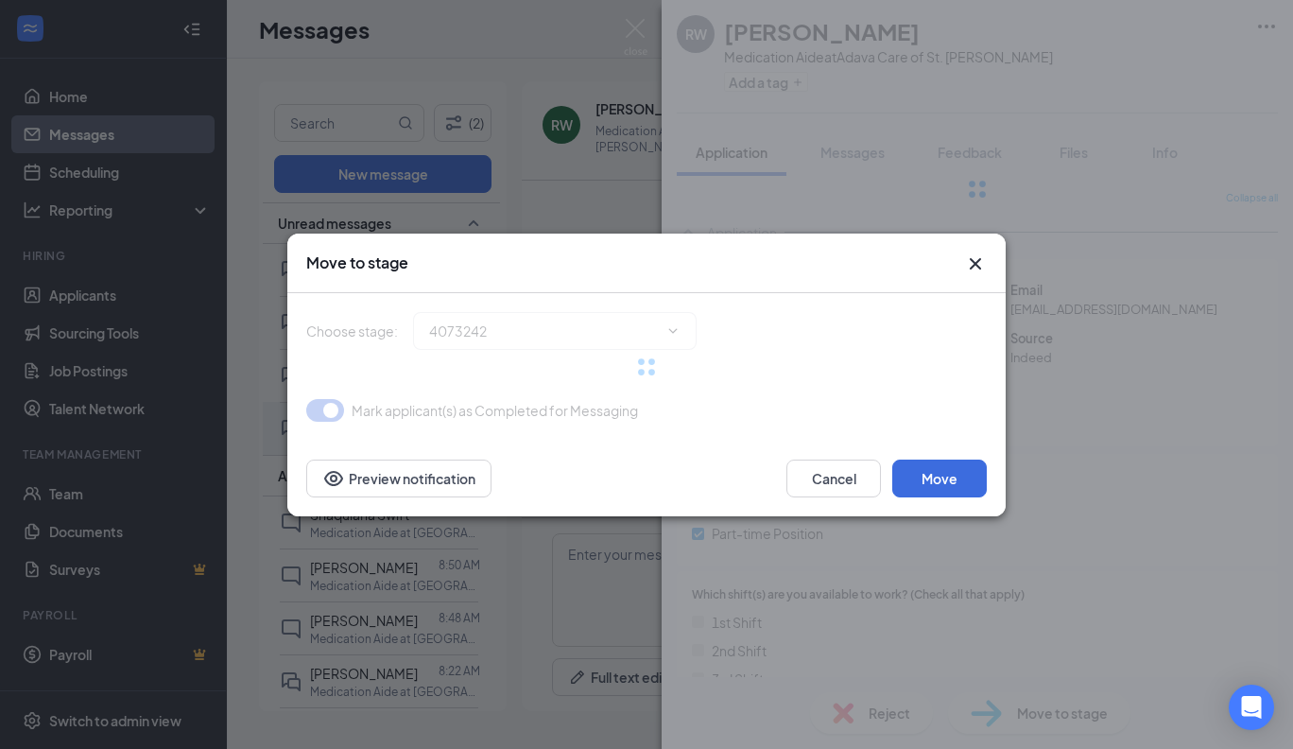
type input "Interviewing (next stage)"
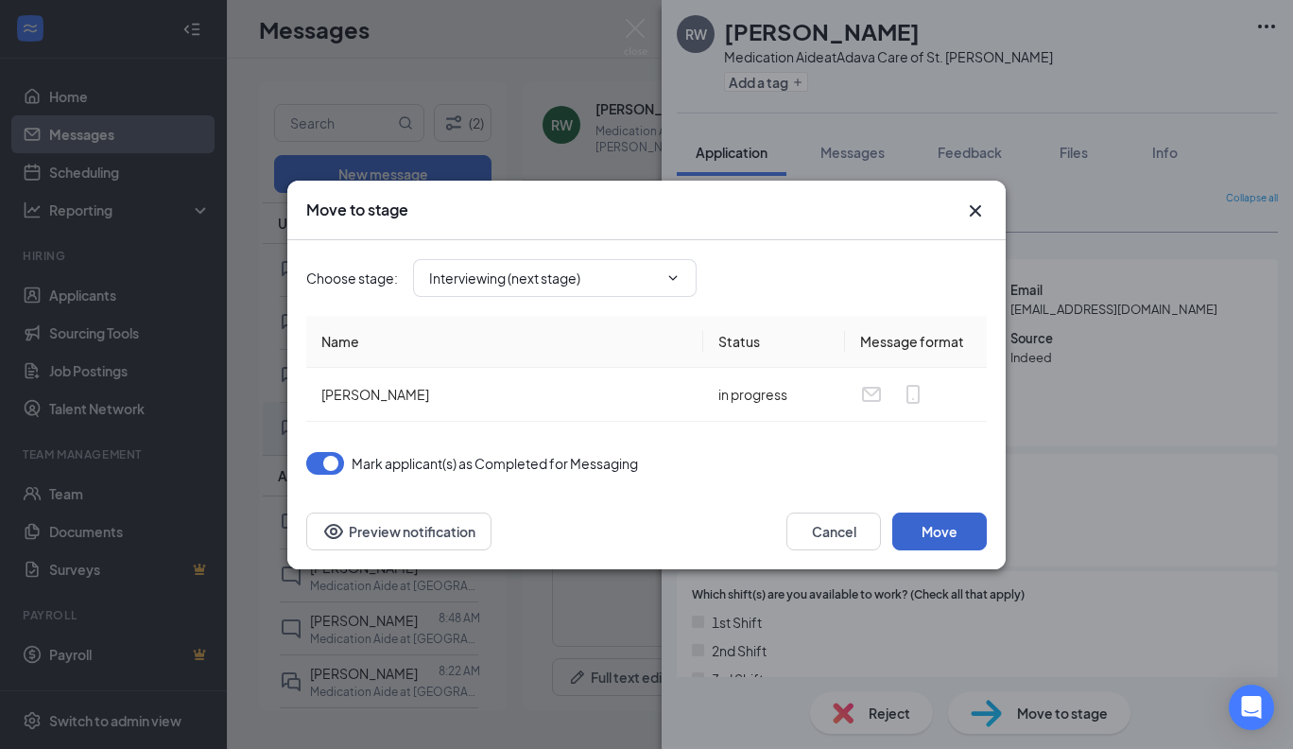
click at [947, 534] on button "Move" at bounding box center [939, 531] width 95 height 38
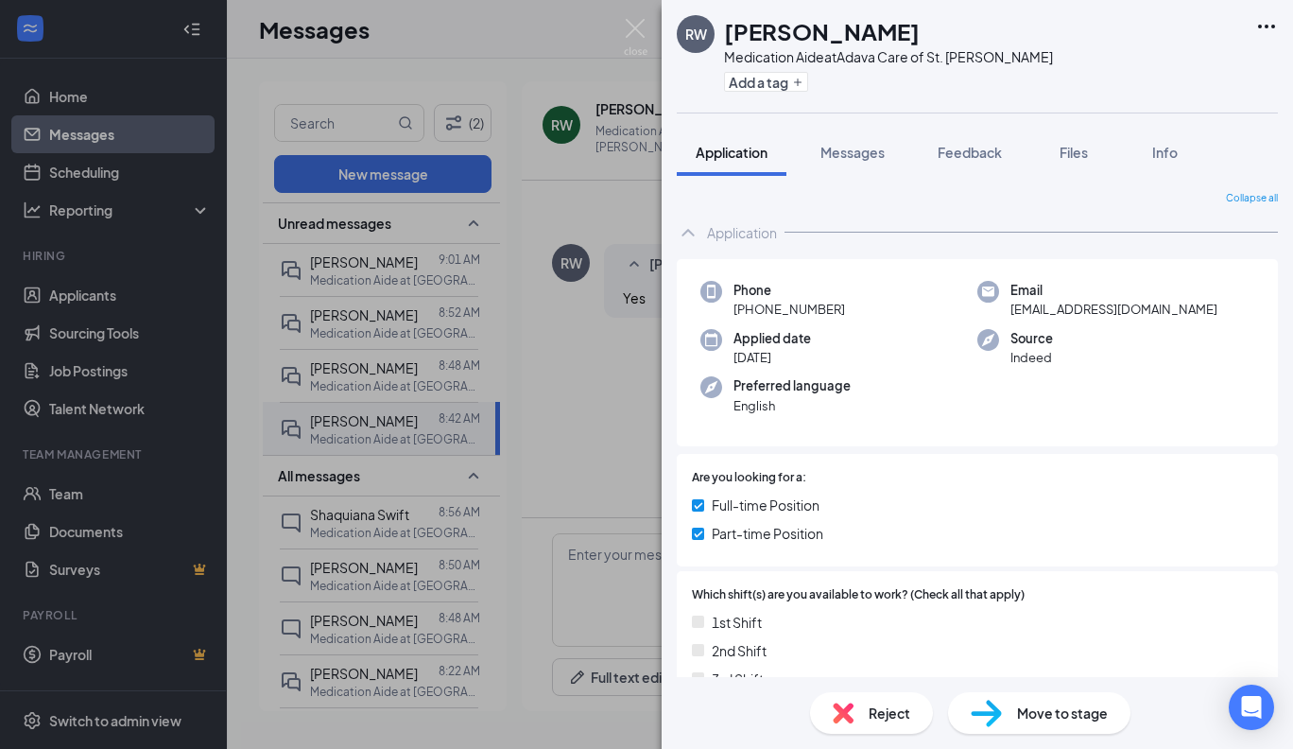
click at [1036, 708] on span "Move to stage" at bounding box center [1062, 712] width 91 height 21
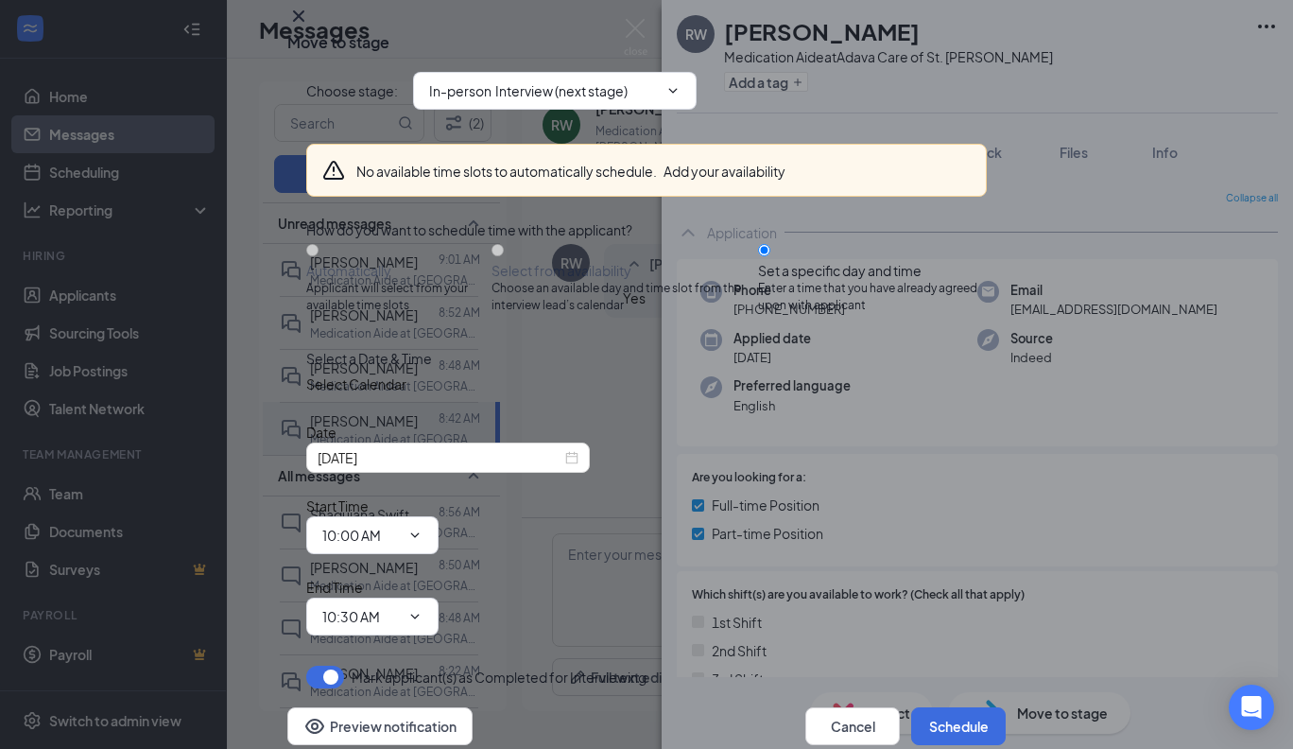
click at [310, 27] on icon "Cross" at bounding box center [298, 16] width 23 height 23
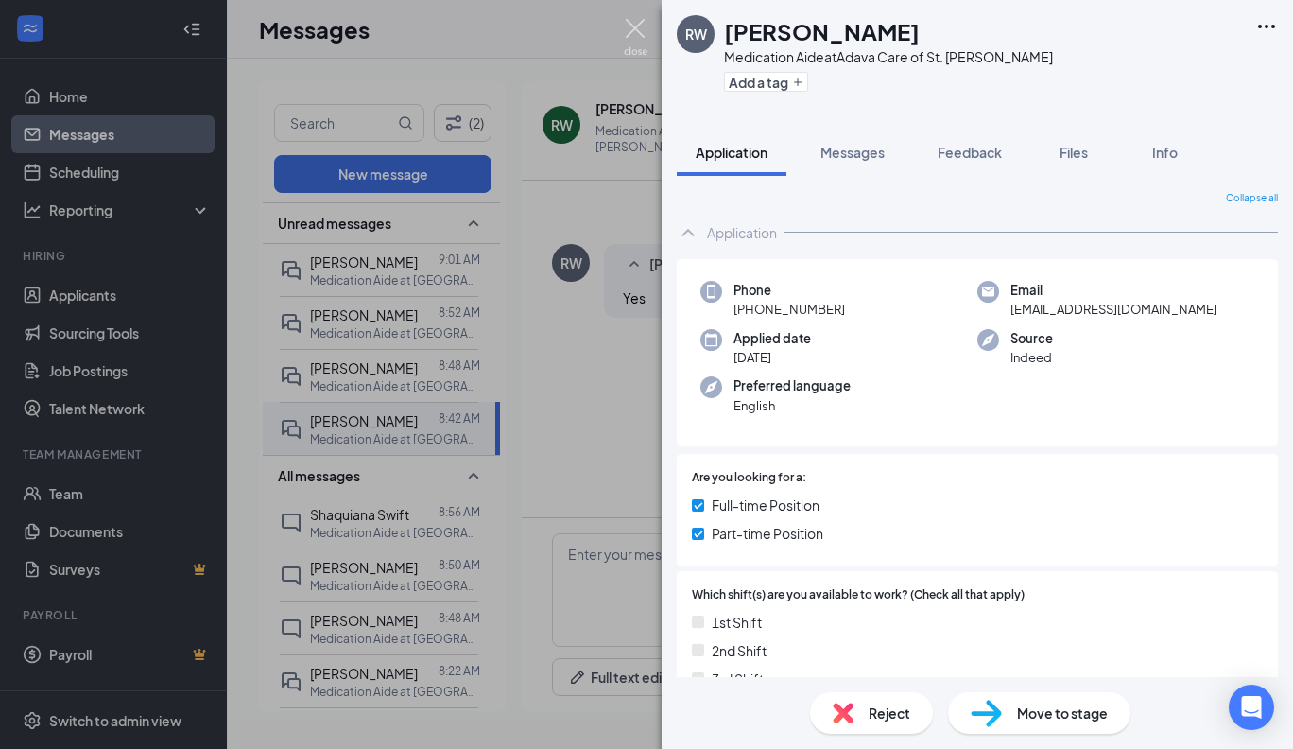
click at [633, 20] on img at bounding box center [636, 37] width 24 height 37
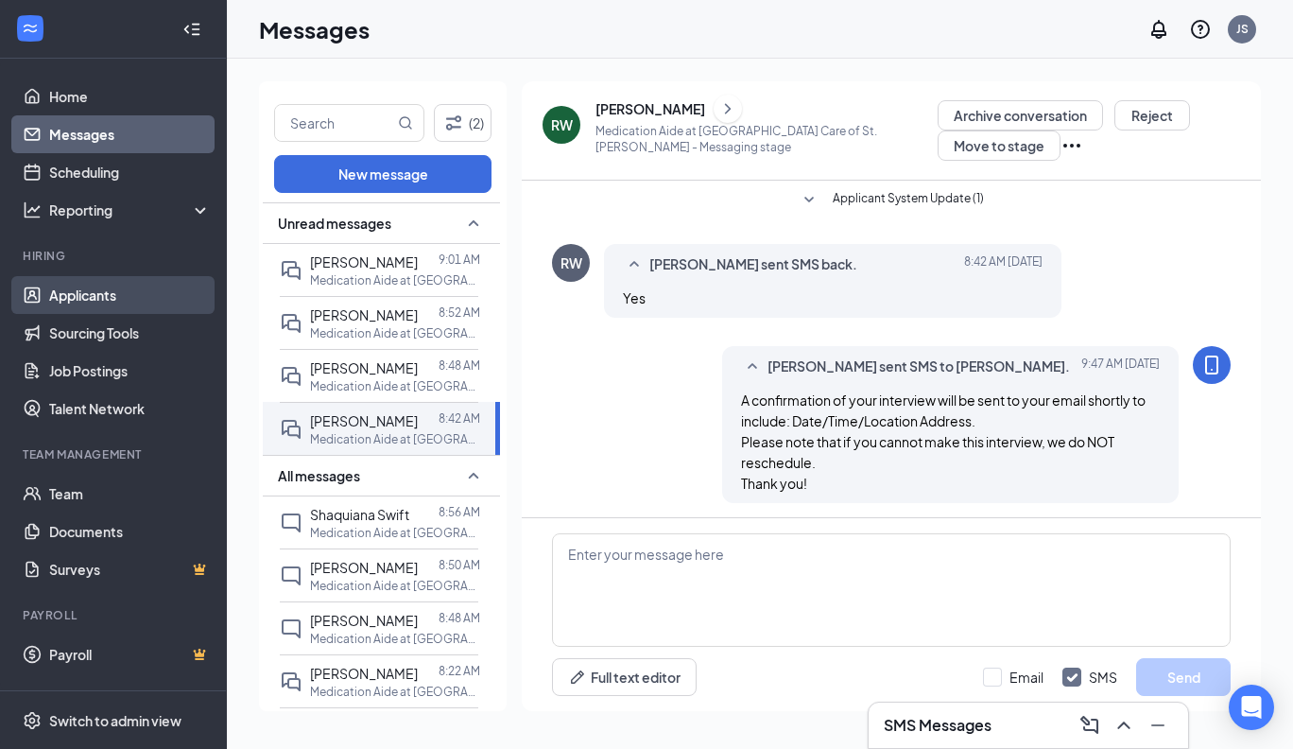
click at [93, 295] on link "Applicants" at bounding box center [130, 295] width 162 height 38
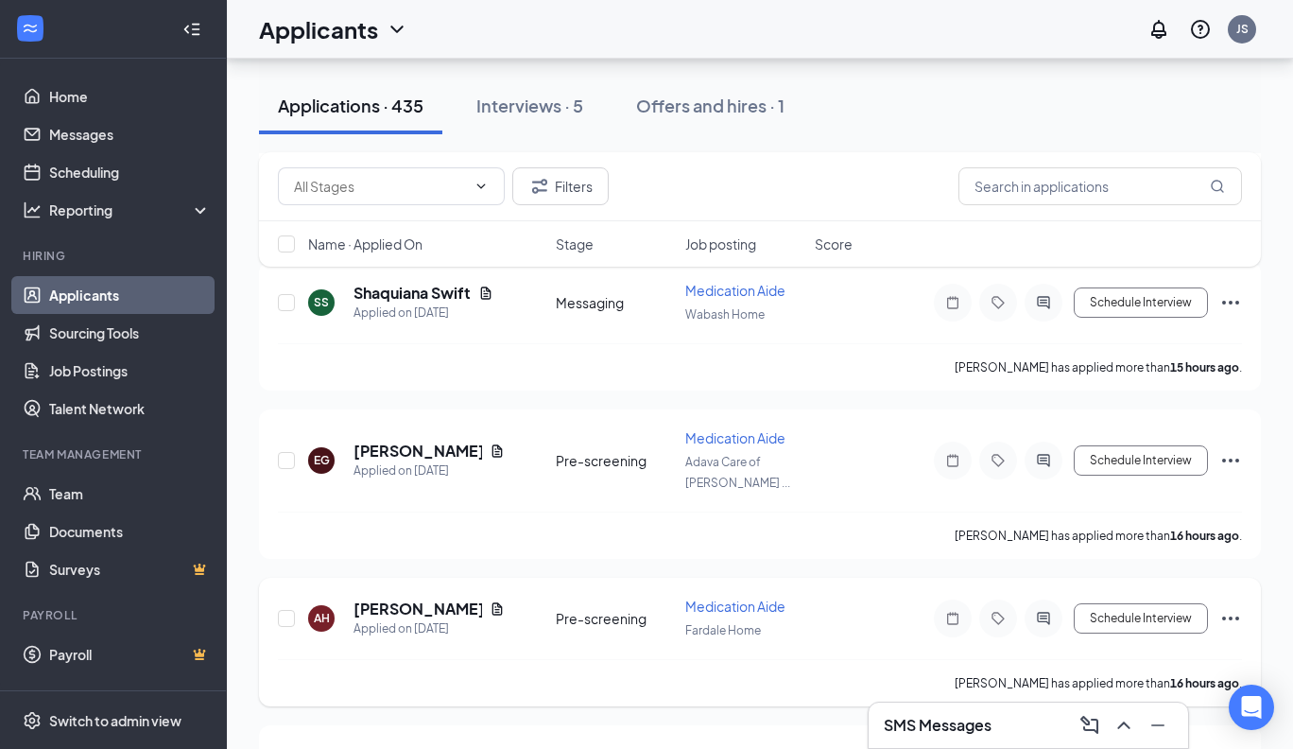
scroll to position [1162, 0]
click at [432, 440] on h5 "[PERSON_NAME]" at bounding box center [418, 450] width 129 height 21
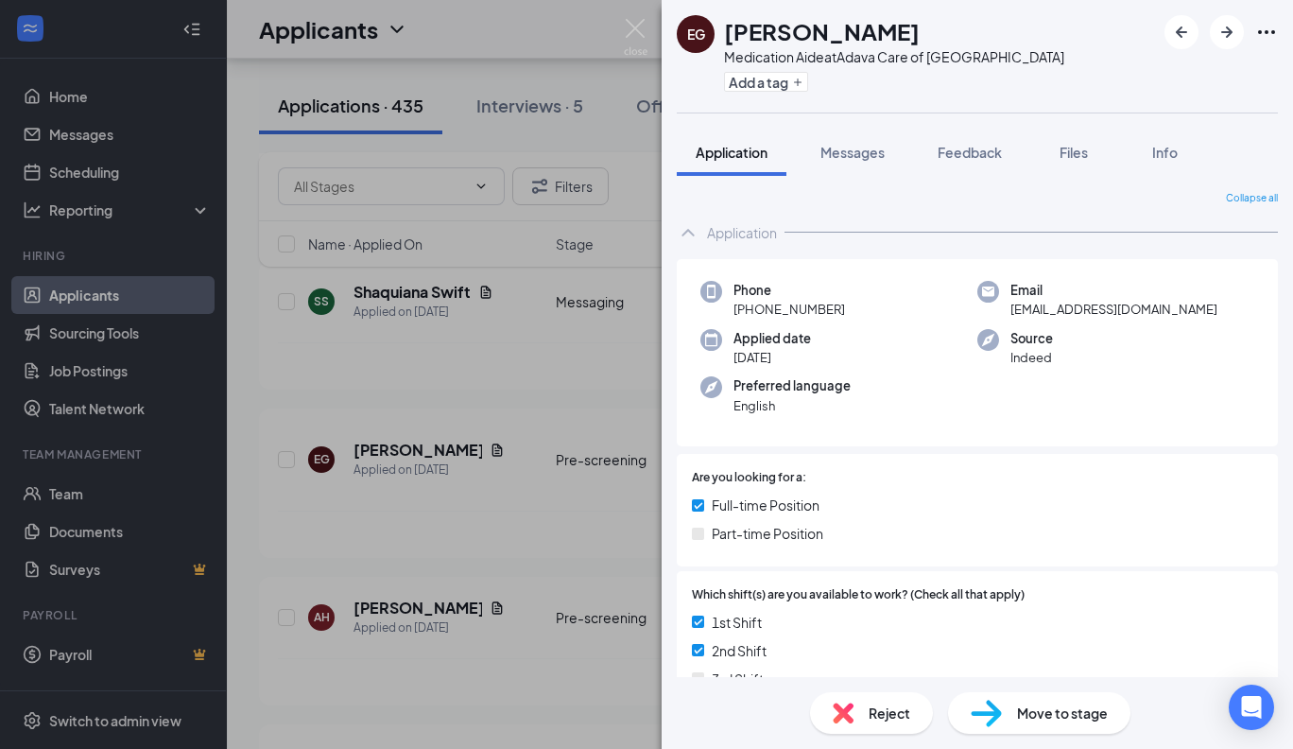
drag, startPoint x: 871, startPoint y: 37, endPoint x: 726, endPoint y: 21, distance: 145.5
click at [726, 21] on h1 "[PERSON_NAME]" at bounding box center [822, 31] width 196 height 32
copy h1 "[PERSON_NAME]"
click at [882, 714] on span "Reject" at bounding box center [890, 712] width 42 height 21
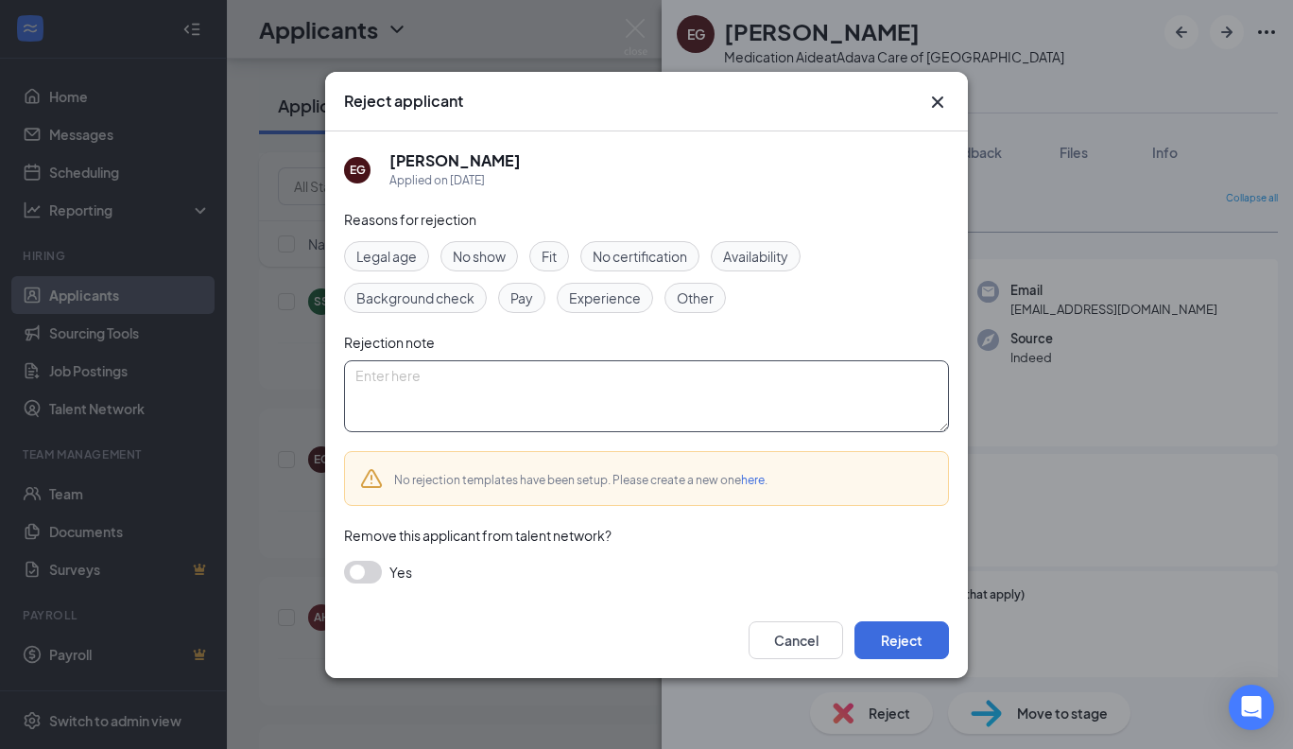
click at [429, 385] on textarea at bounding box center [646, 396] width 605 height 72
type textarea "Not certified"
click at [896, 627] on button "Reject" at bounding box center [902, 640] width 95 height 38
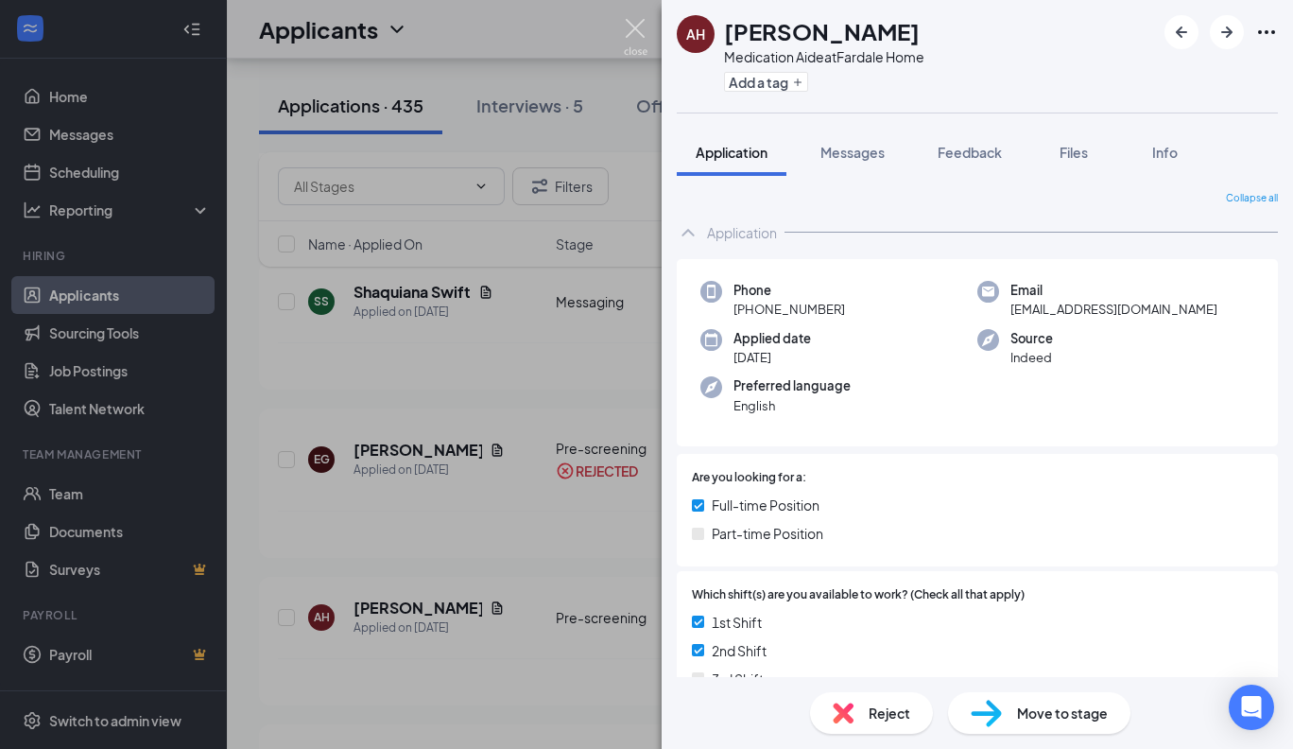
click at [636, 29] on img at bounding box center [636, 37] width 24 height 37
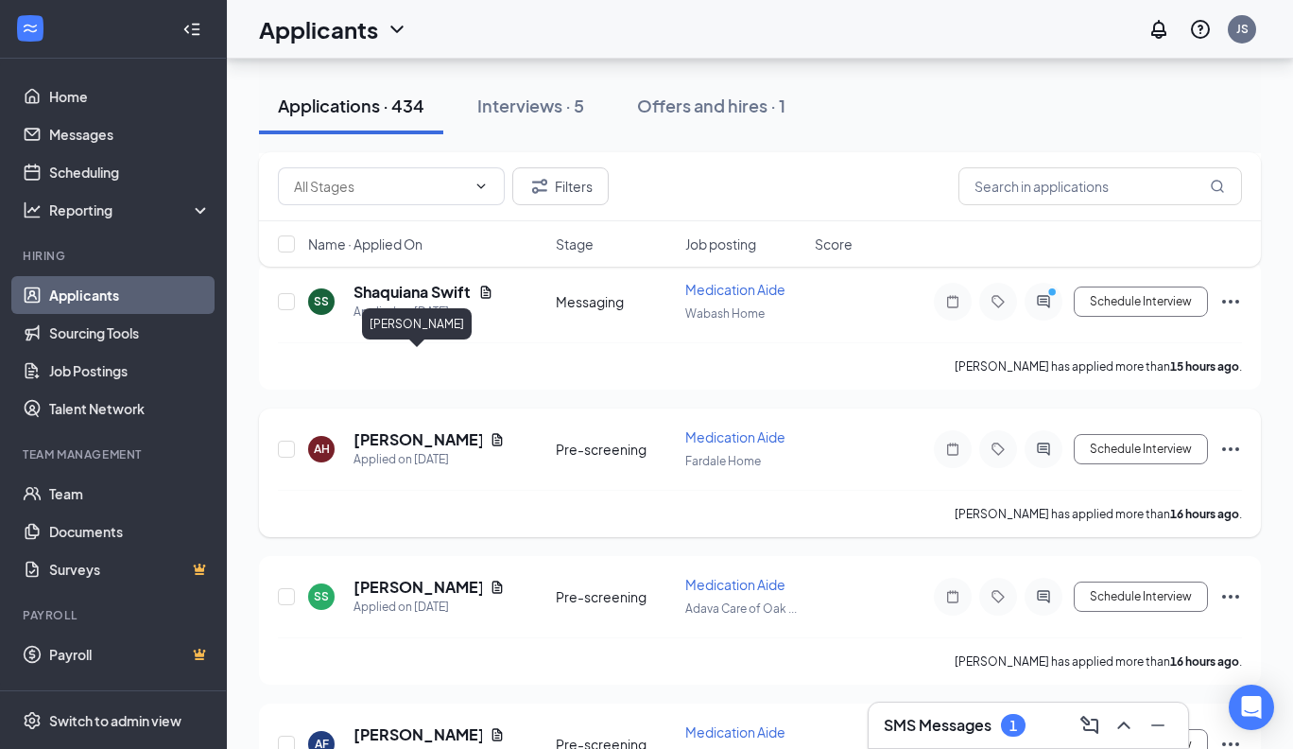
click at [419, 429] on h5 "[PERSON_NAME]" at bounding box center [418, 439] width 129 height 21
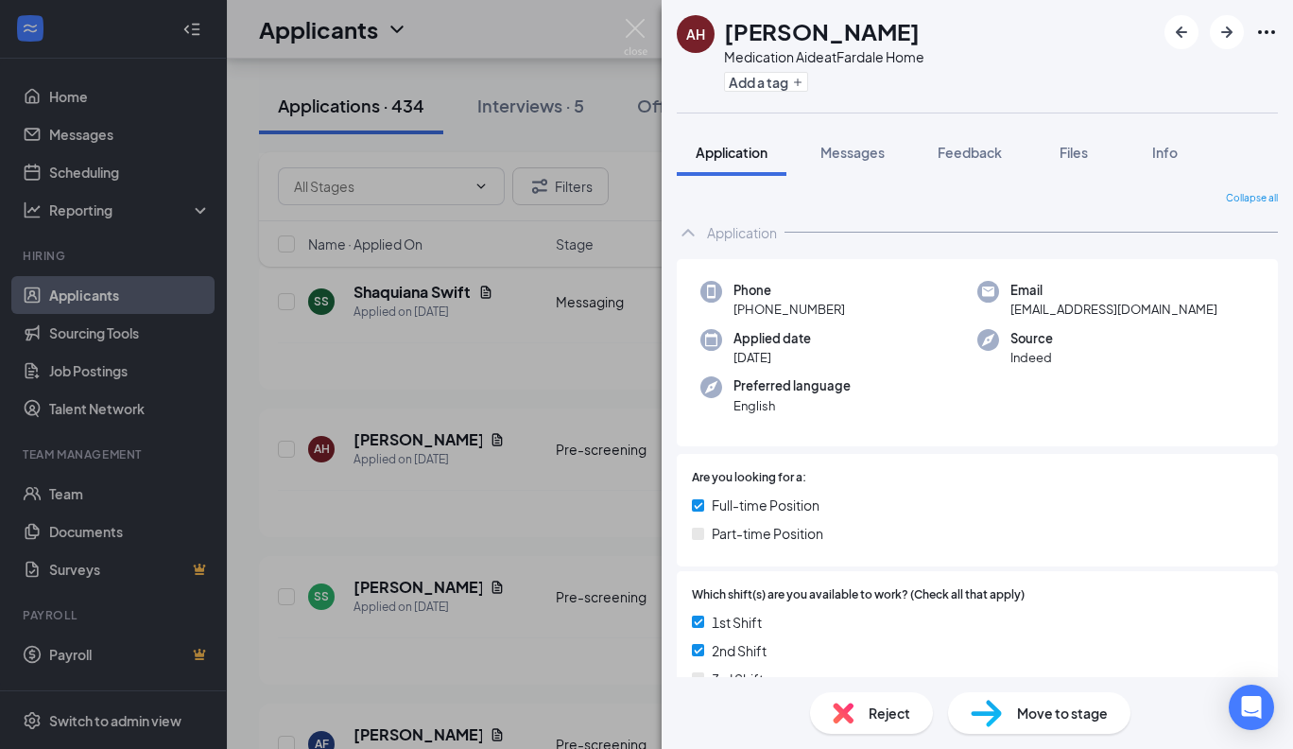
drag, startPoint x: 920, startPoint y: 32, endPoint x: 728, endPoint y: 18, distance: 192.4
click at [727, 18] on h1 "[PERSON_NAME]" at bounding box center [822, 31] width 196 height 32
copy h1 "[PERSON_NAME]"
click at [938, 43] on div "AH [PERSON_NAME] Medication Aide at [GEOGRAPHIC_DATA] Home Add a tag" at bounding box center [977, 56] width 631 height 112
drag, startPoint x: 922, startPoint y: 30, endPoint x: 717, endPoint y: 31, distance: 205.1
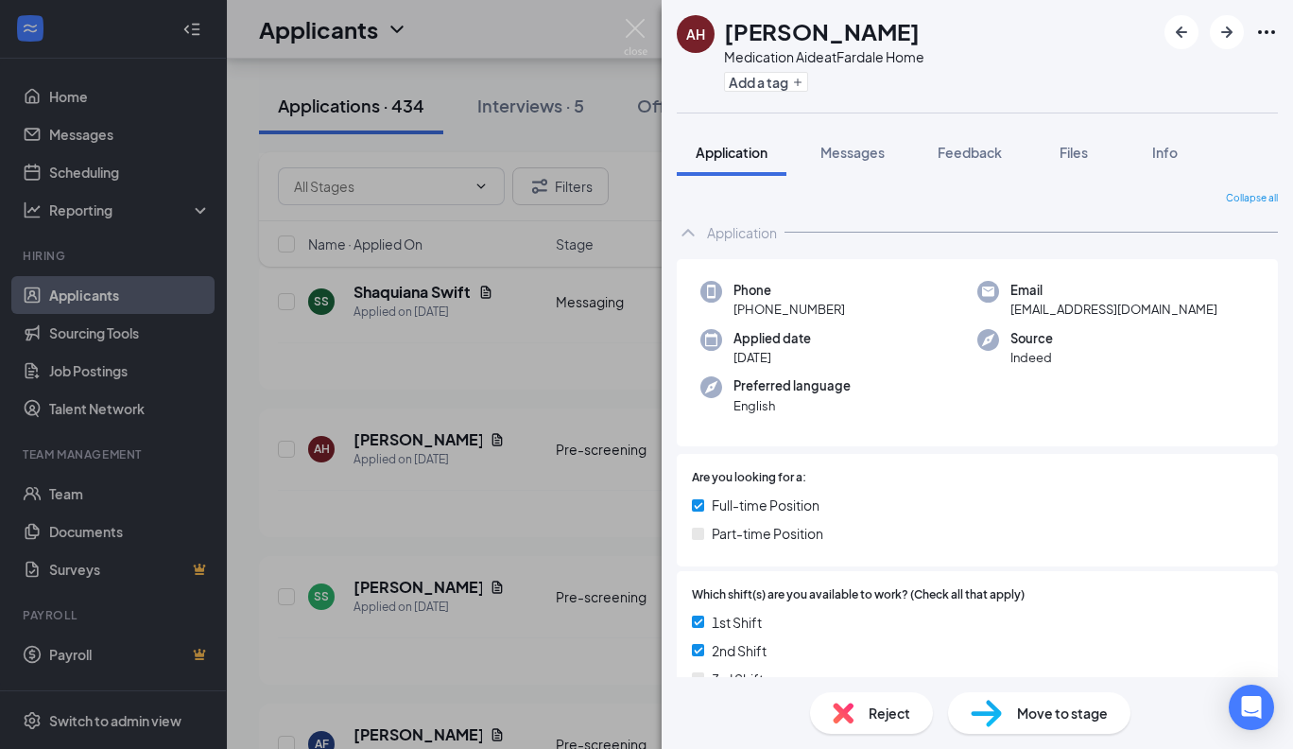
click at [717, 31] on div "AH [PERSON_NAME] Medication Aide at [GEOGRAPHIC_DATA] Home Add a tag" at bounding box center [801, 56] width 248 height 82
copy div "[PERSON_NAME]"
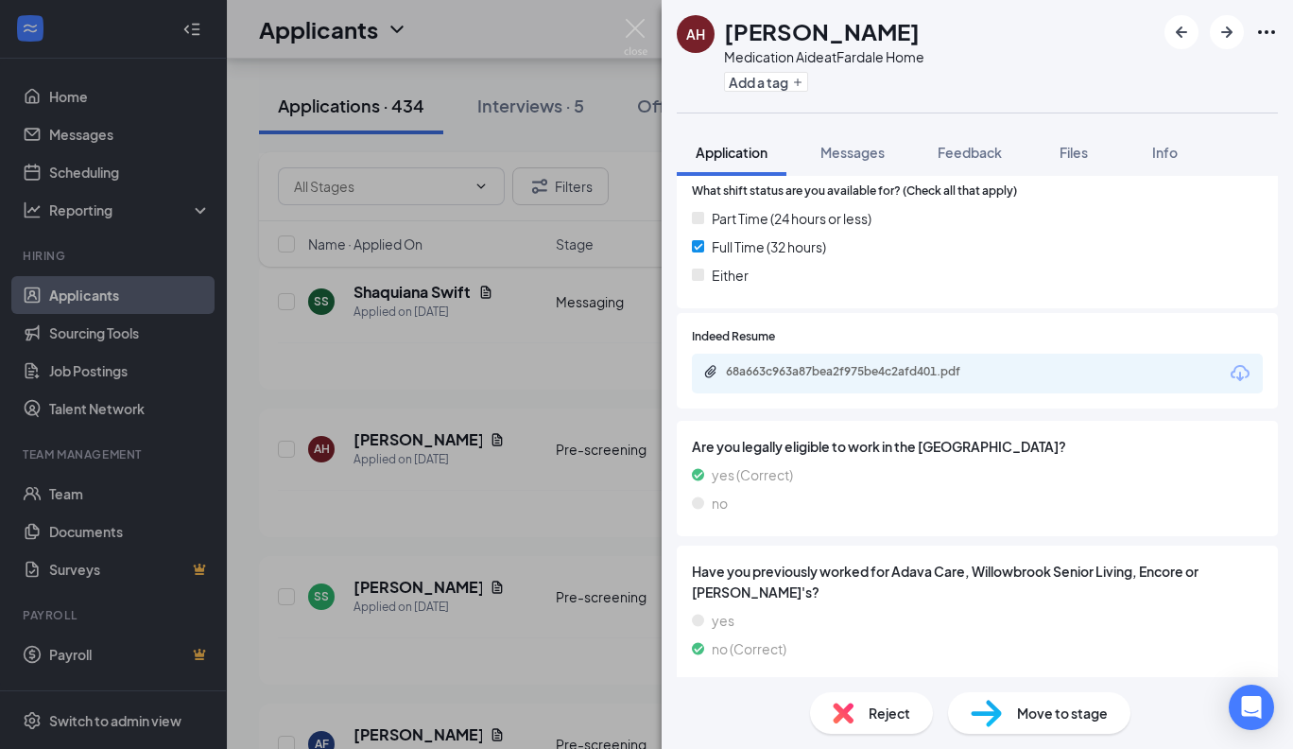
scroll to position [577, 0]
click at [857, 365] on div "68a663c963a87bea2f975be4c2afd401.pdf" at bounding box center [858, 372] width 265 height 15
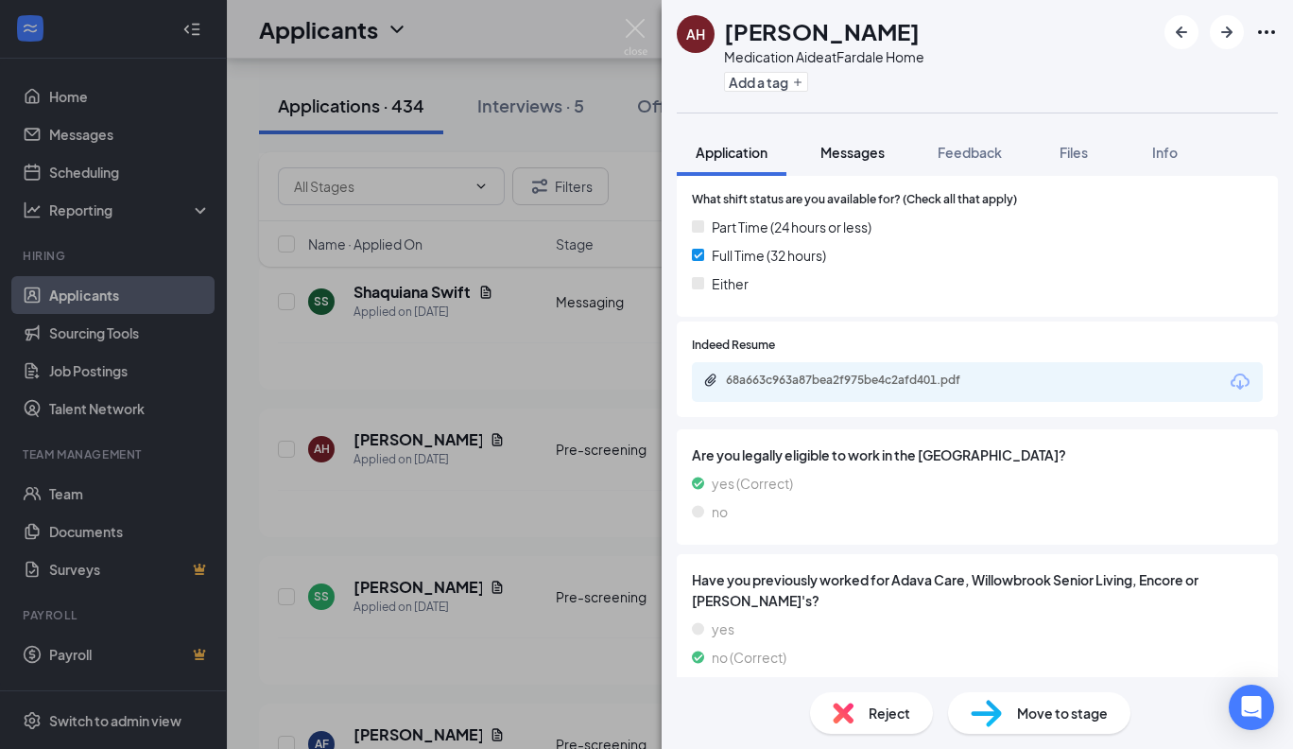
click at [852, 147] on span "Messages" at bounding box center [852, 152] width 64 height 17
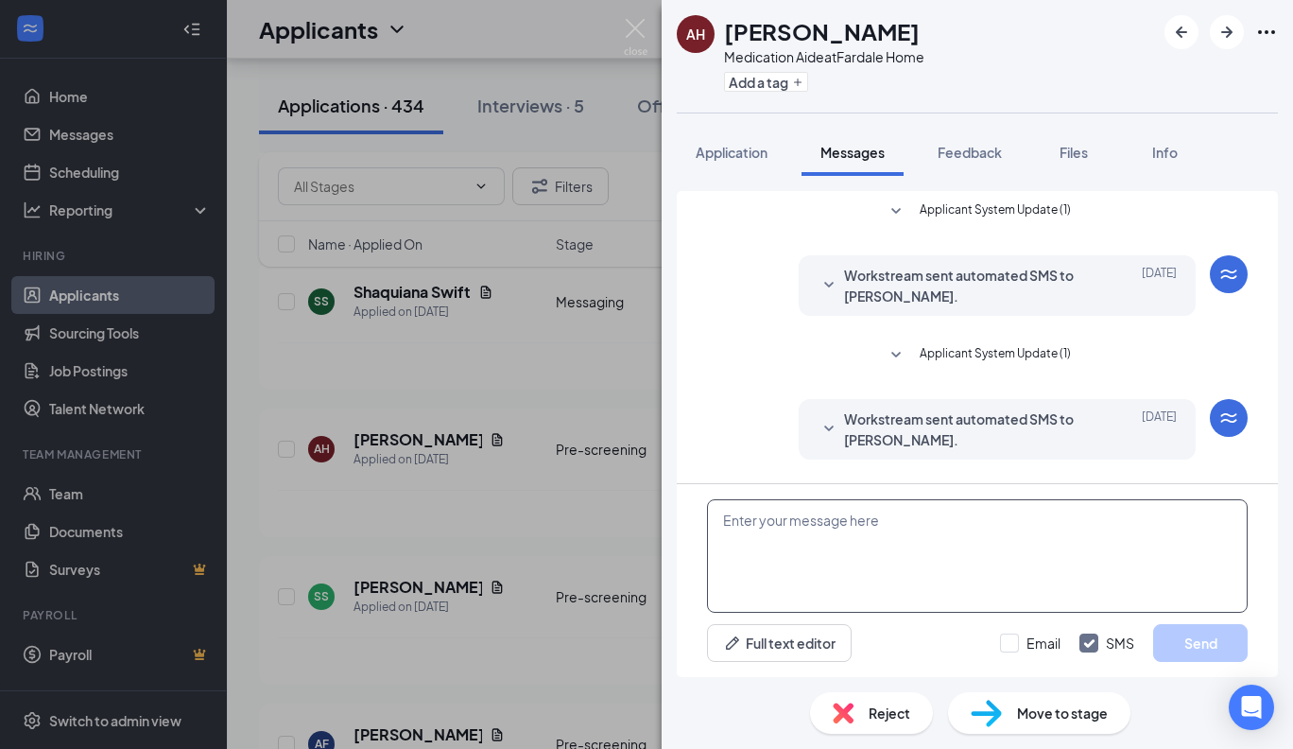
click at [726, 536] on textarea at bounding box center [977, 555] width 541 height 113
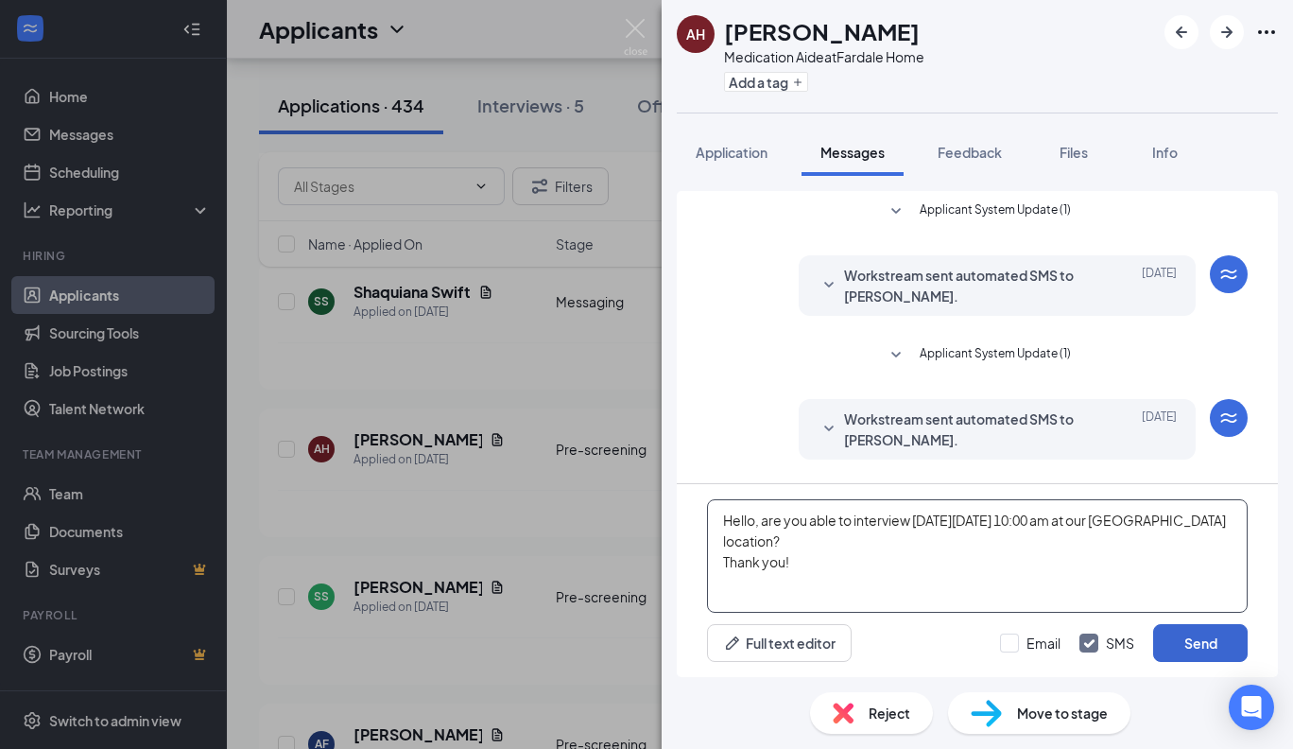
type textarea "Hello, are you able to interview [DATE][DATE] 10:00 am at our [GEOGRAPHIC_DATA]…"
click at [1208, 644] on button "Send" at bounding box center [1200, 643] width 95 height 38
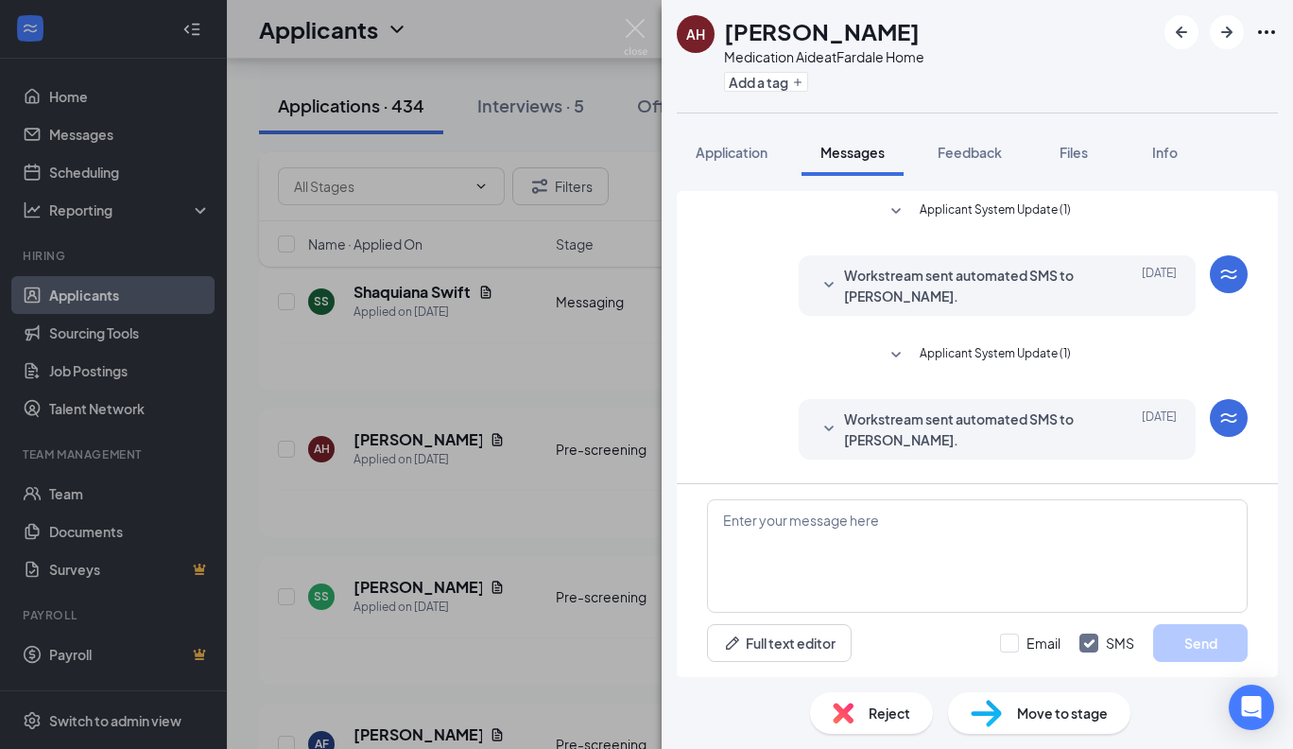
scroll to position [155, 0]
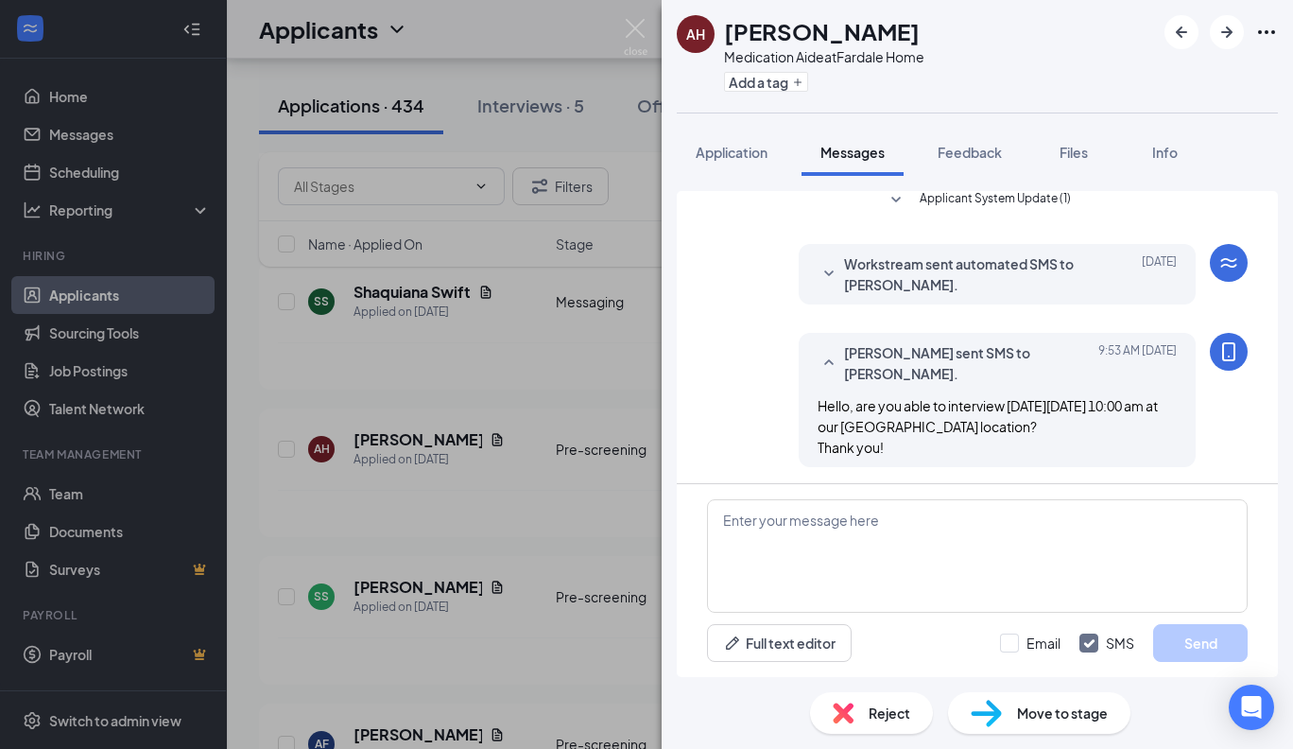
click at [1074, 711] on span "Move to stage" at bounding box center [1062, 712] width 91 height 21
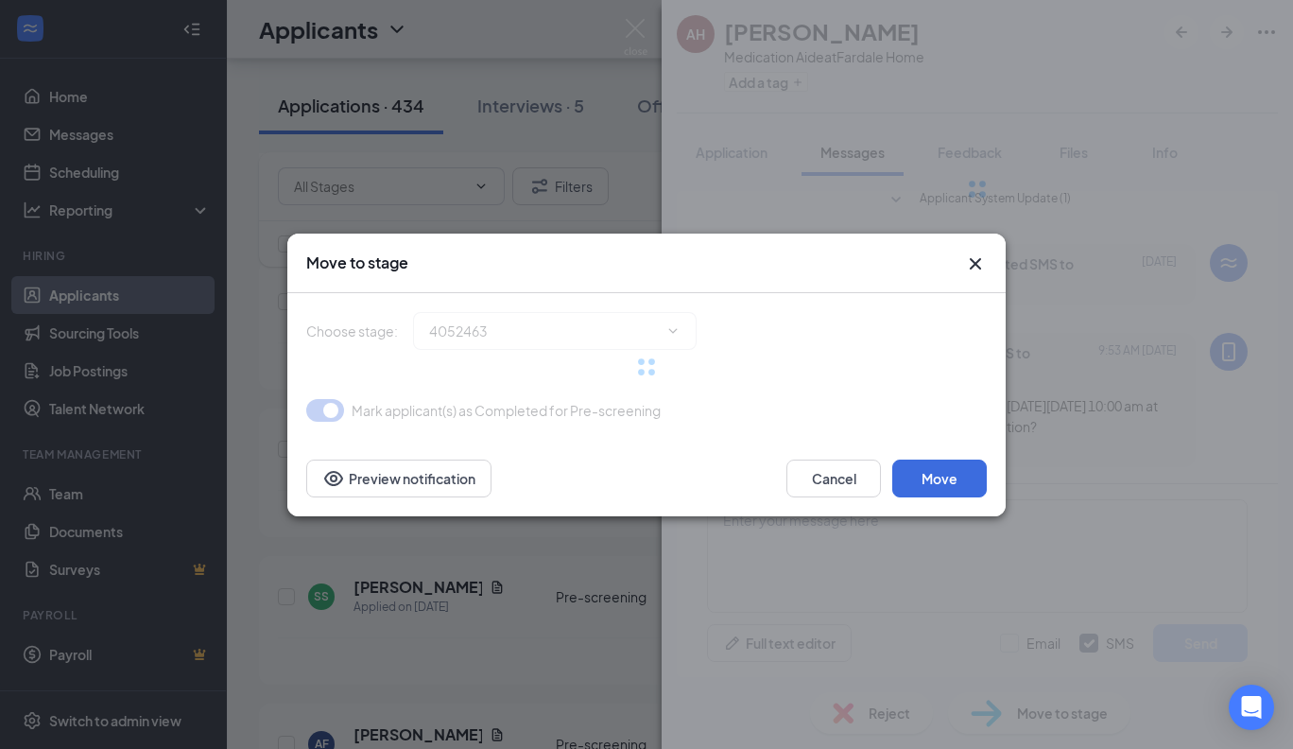
type input "Messaging (next stage)"
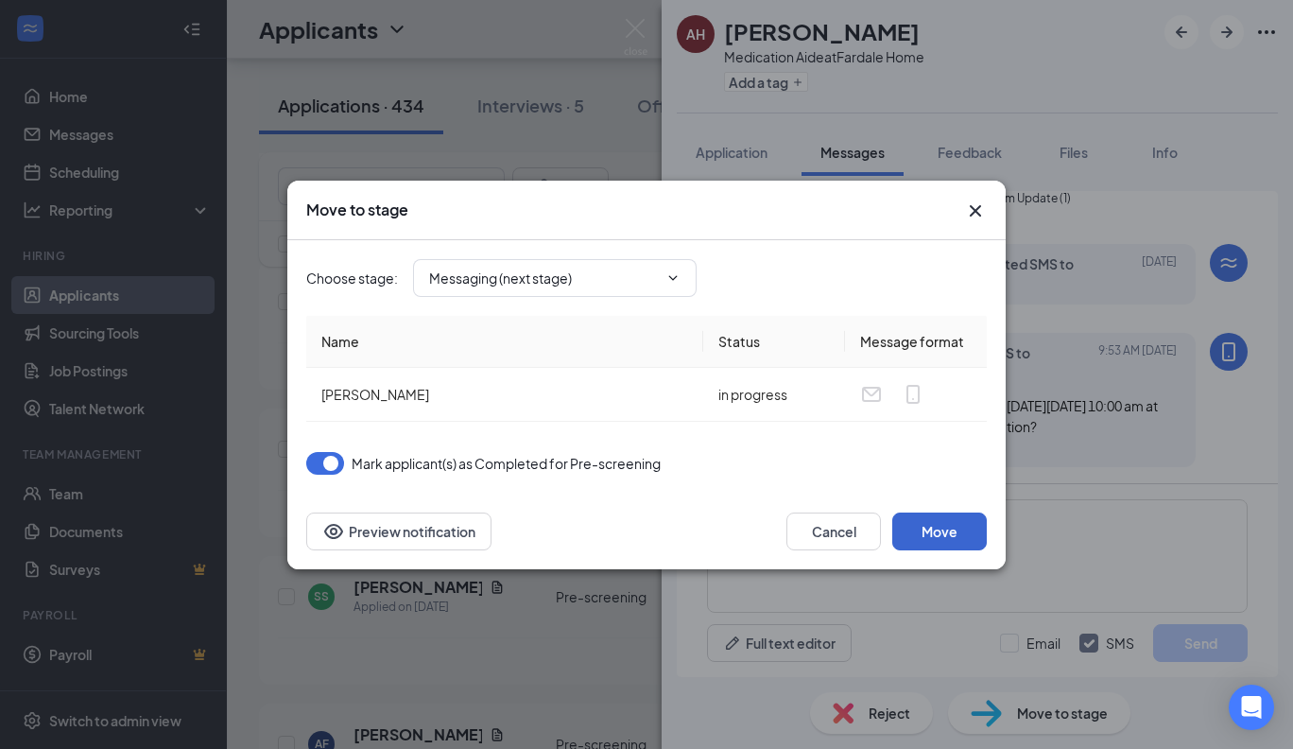
click at [935, 533] on button "Move" at bounding box center [939, 531] width 95 height 38
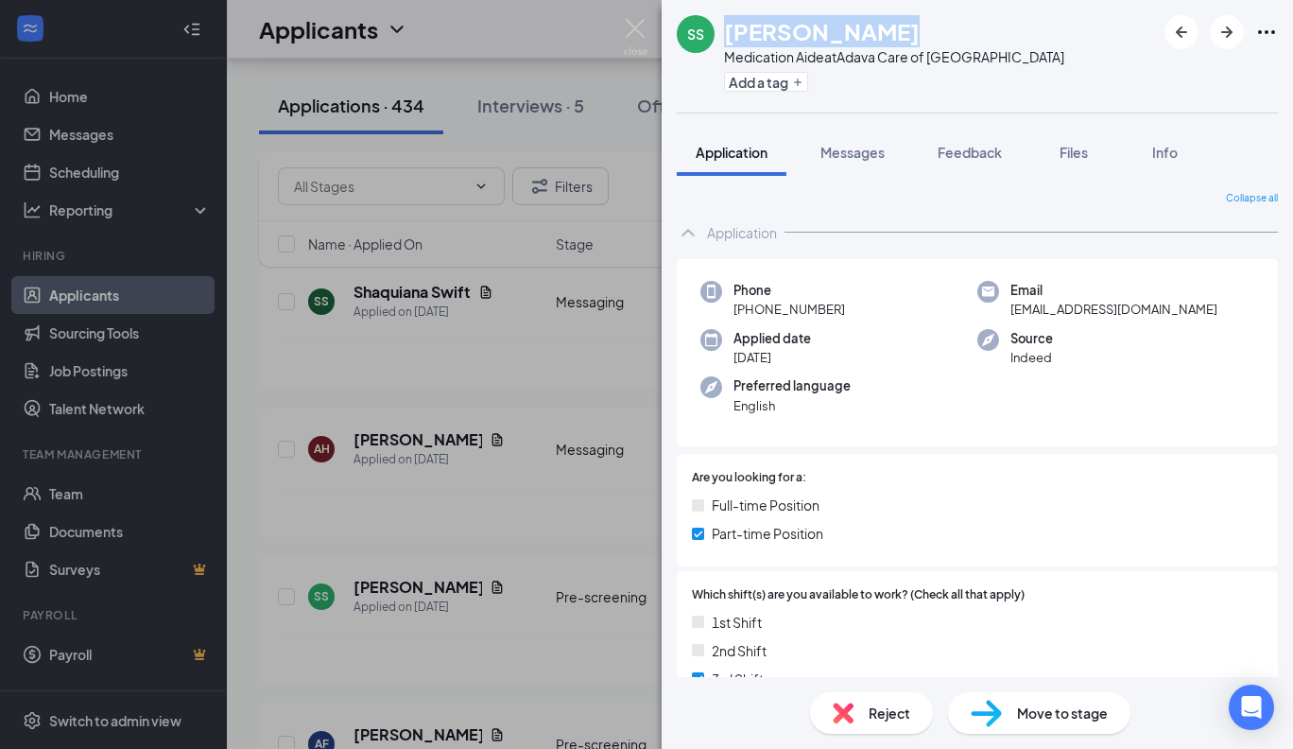
drag, startPoint x: 910, startPoint y: 27, endPoint x: 727, endPoint y: 24, distance: 183.4
click at [727, 24] on h1 "[PERSON_NAME]" at bounding box center [822, 31] width 196 height 32
copy h1 "[PERSON_NAME]"
click at [879, 717] on span "Reject" at bounding box center [890, 712] width 42 height 21
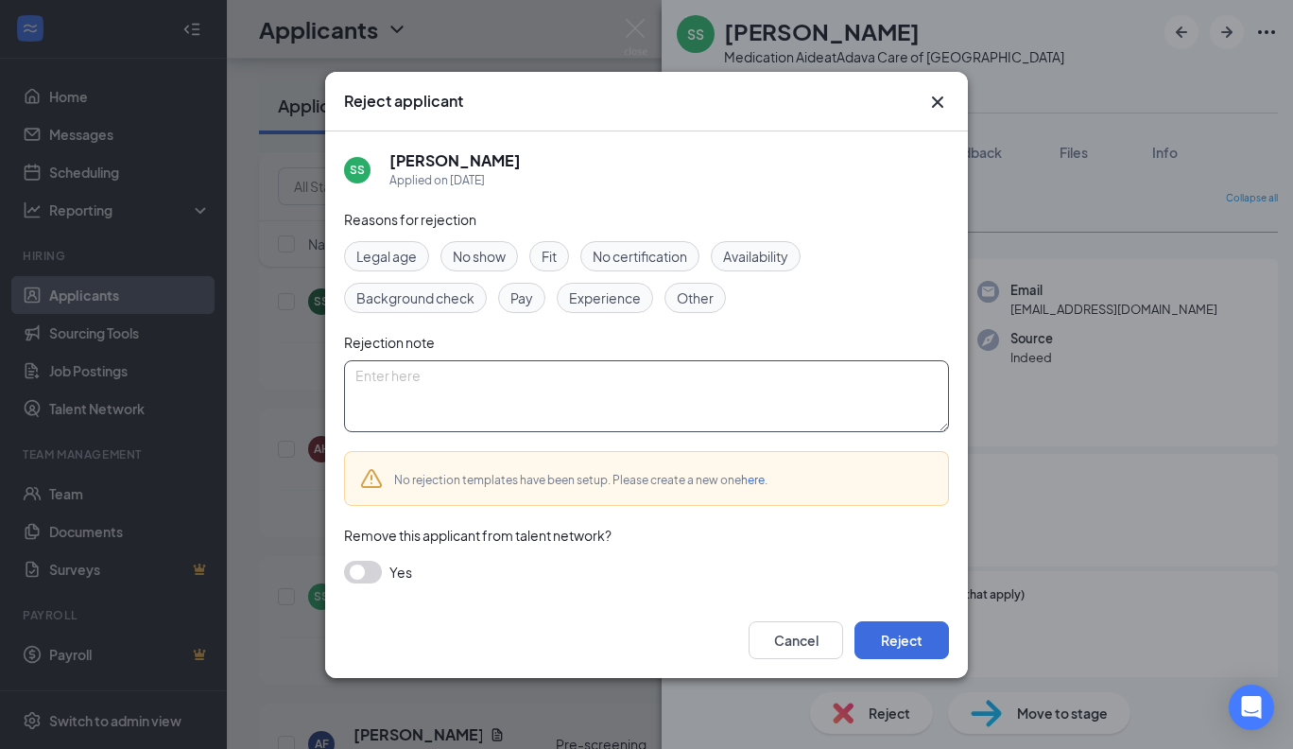
click at [431, 371] on textarea at bounding box center [646, 396] width 605 height 72
type textarea "Not Certified"
click at [896, 646] on button "Reject" at bounding box center [902, 640] width 95 height 38
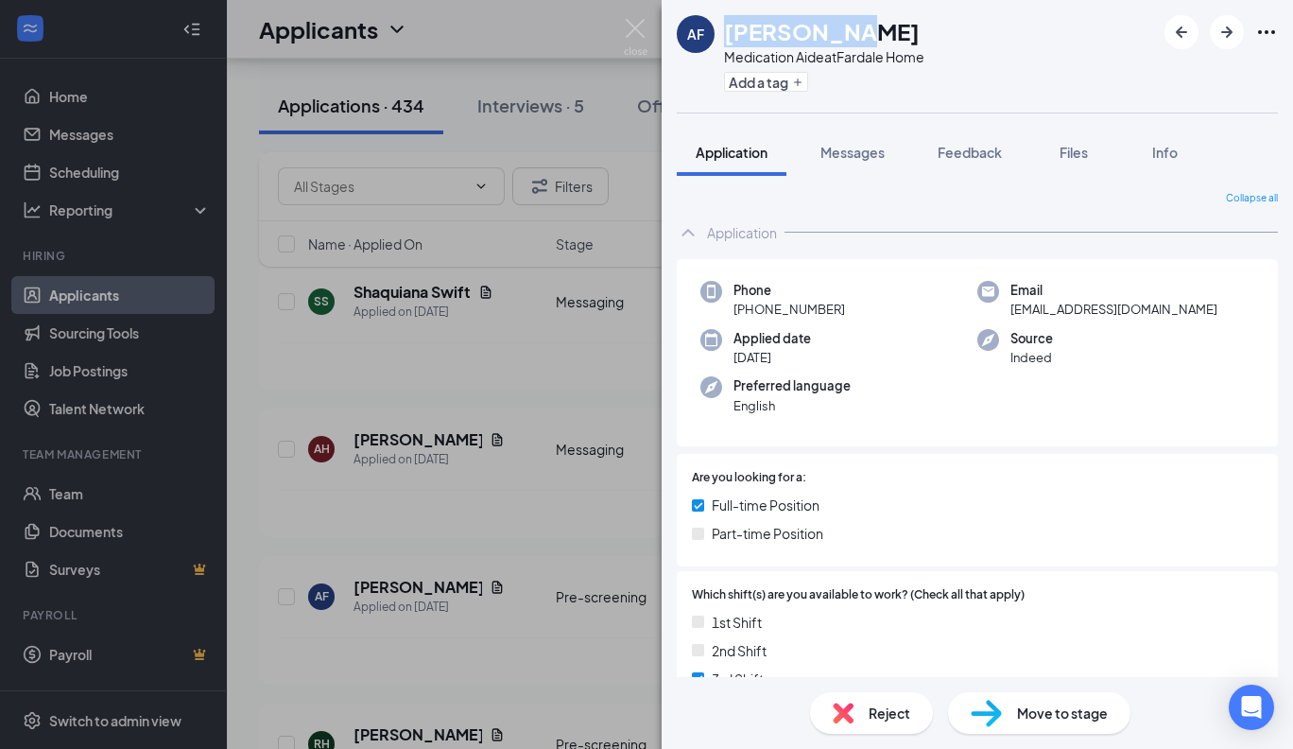
drag, startPoint x: 835, startPoint y: 29, endPoint x: 713, endPoint y: 35, distance: 122.1
click at [713, 35] on div "AF Asia [PERSON_NAME] Medication Aide at [GEOGRAPHIC_DATA] Home Add a tag" at bounding box center [801, 56] width 248 height 82
copy div "[PERSON_NAME]"
click at [889, 713] on span "Reject" at bounding box center [890, 712] width 42 height 21
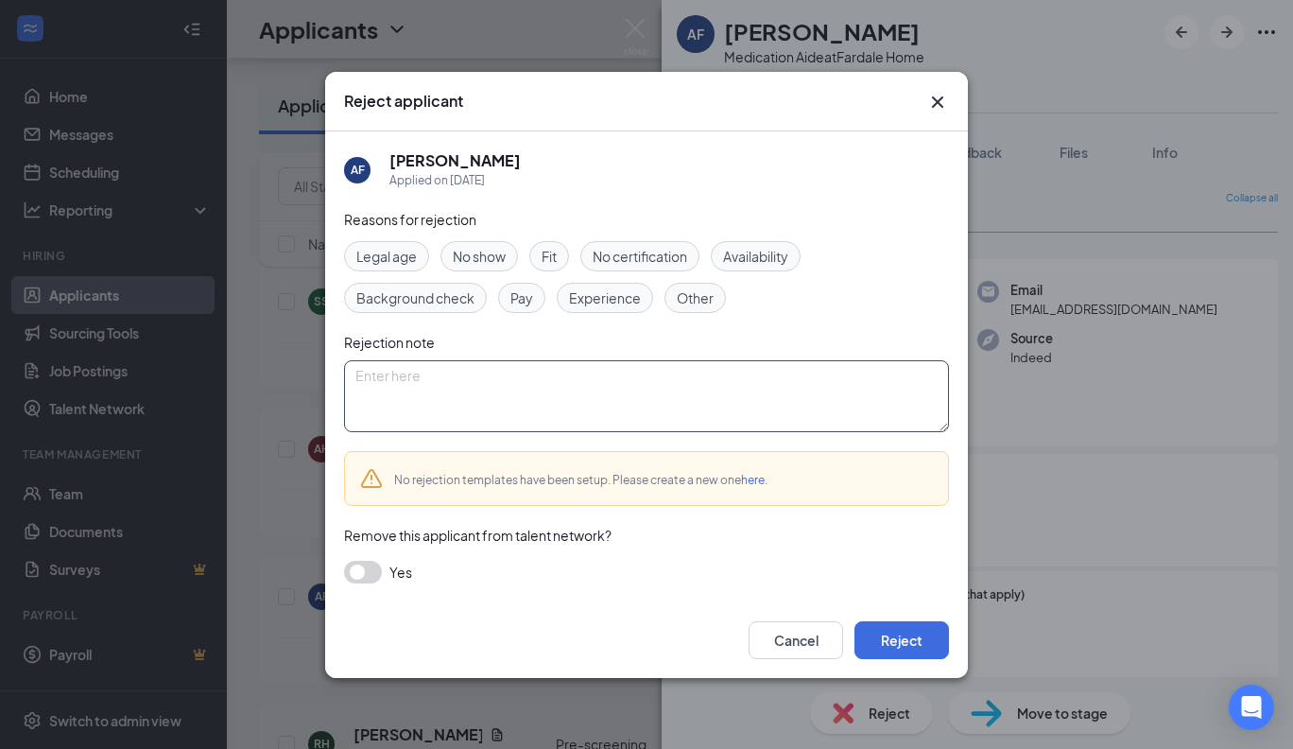
click at [448, 375] on textarea at bounding box center [646, 396] width 605 height 72
type textarea "Not Certified"
click at [879, 637] on button "Reject" at bounding box center [902, 640] width 95 height 38
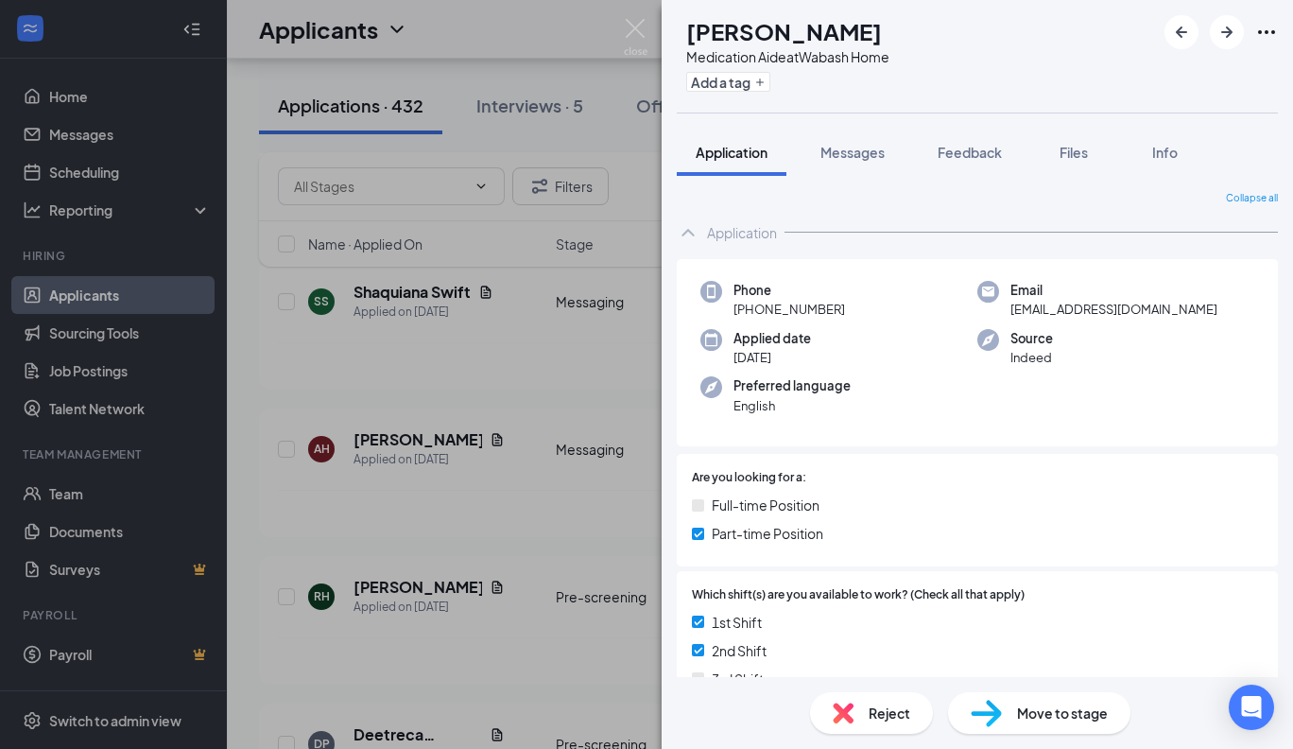
drag, startPoint x: 900, startPoint y: 32, endPoint x: 727, endPoint y: 27, distance: 173.0
click at [727, 27] on h1 "[PERSON_NAME]" at bounding box center [784, 31] width 196 height 32
copy h1 "[PERSON_NAME]"
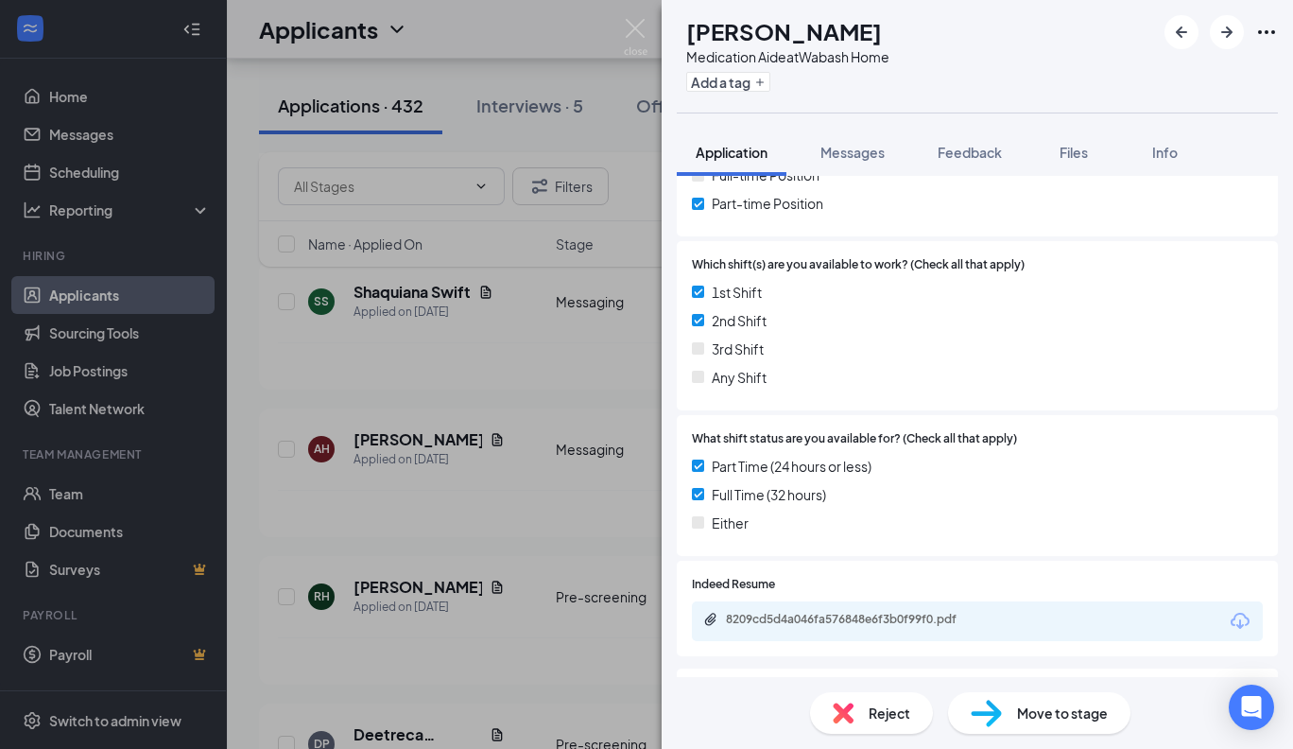
scroll to position [397, 0]
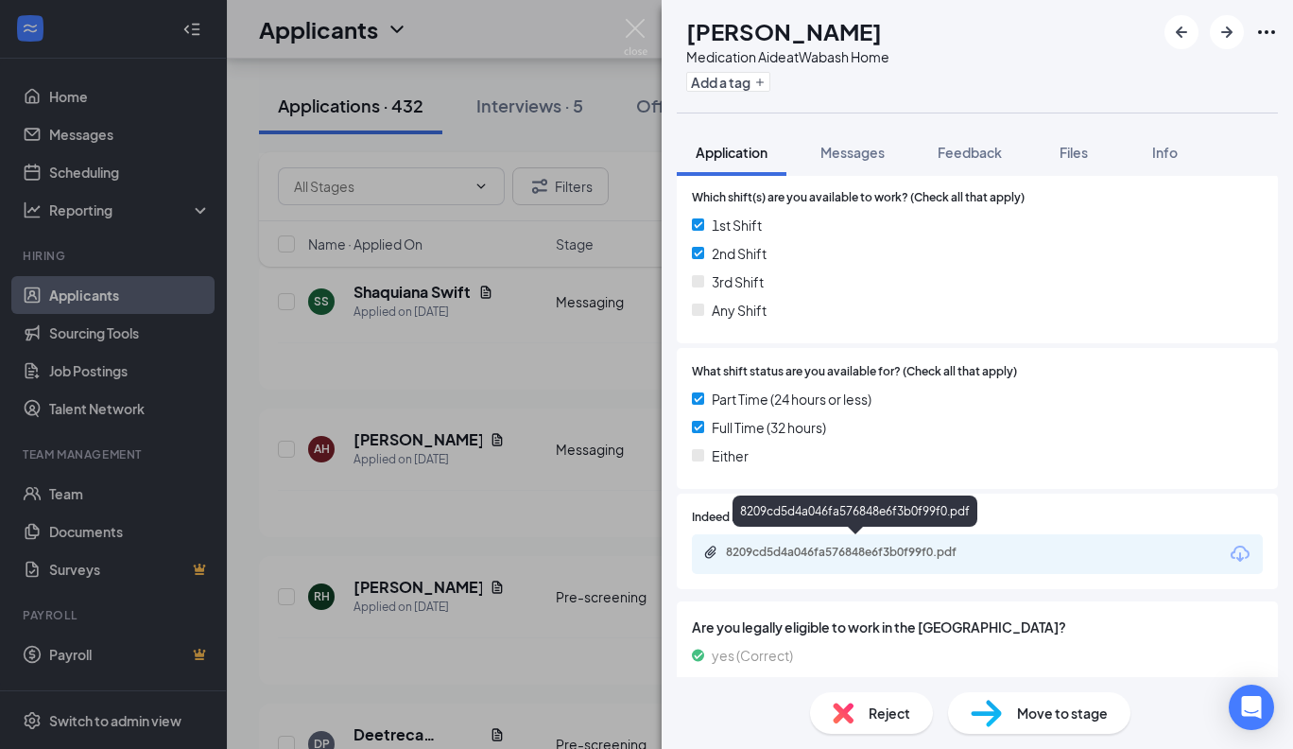
click at [881, 548] on div "8209cd5d4a046fa576848e6f3b0f99f0.pdf" at bounding box center [858, 551] width 265 height 15
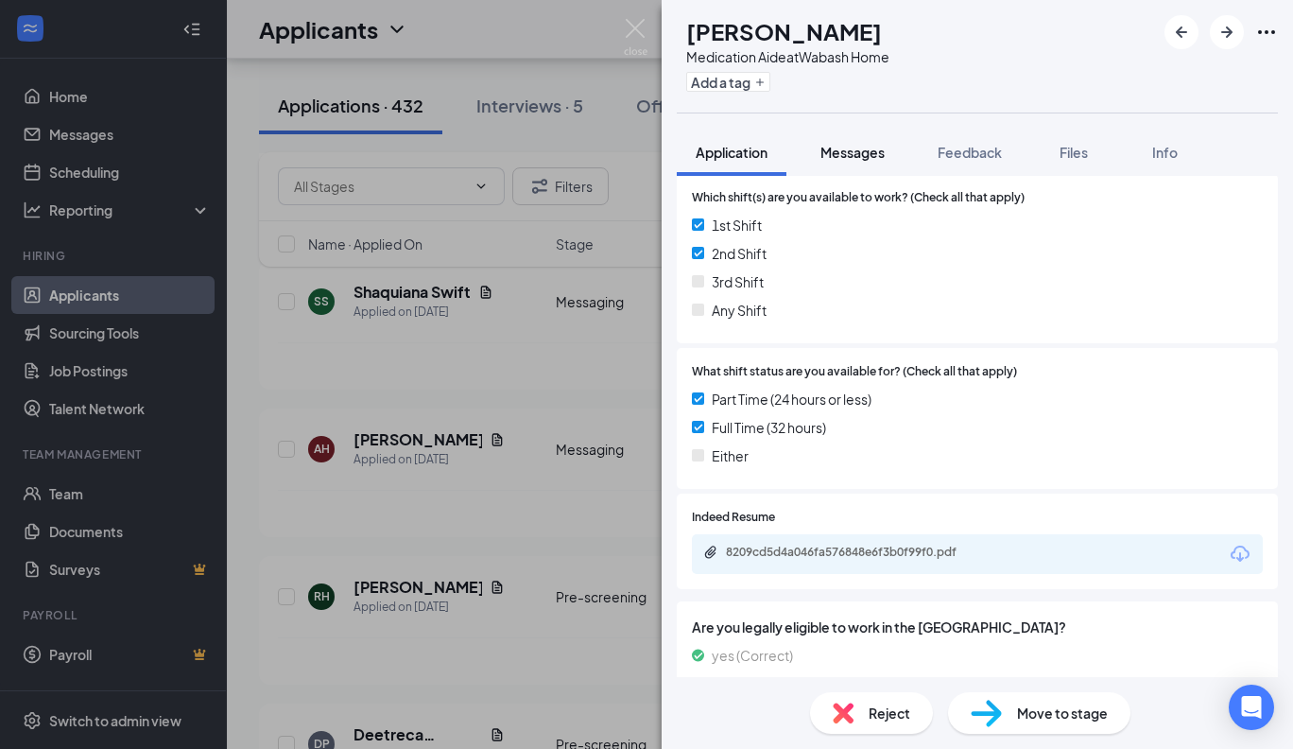
click at [844, 150] on span "Messages" at bounding box center [852, 152] width 64 height 17
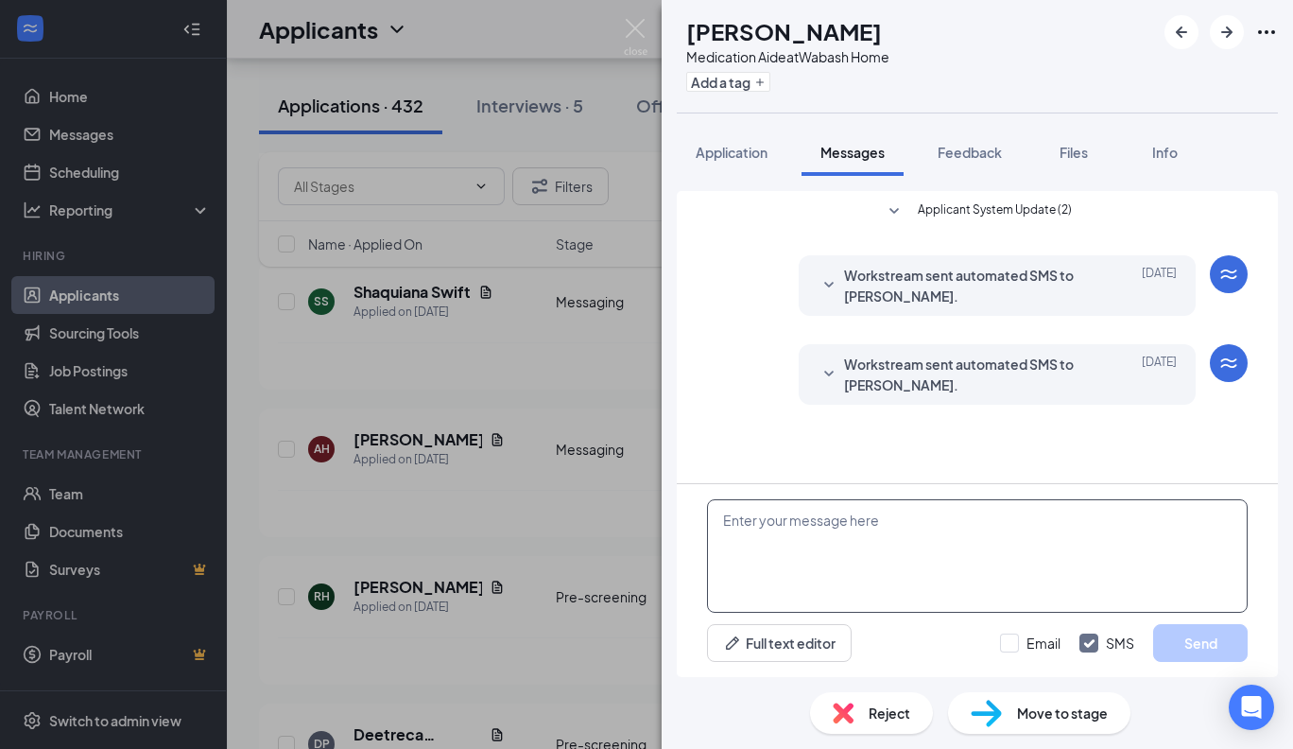
click at [753, 547] on textarea at bounding box center [977, 555] width 541 height 113
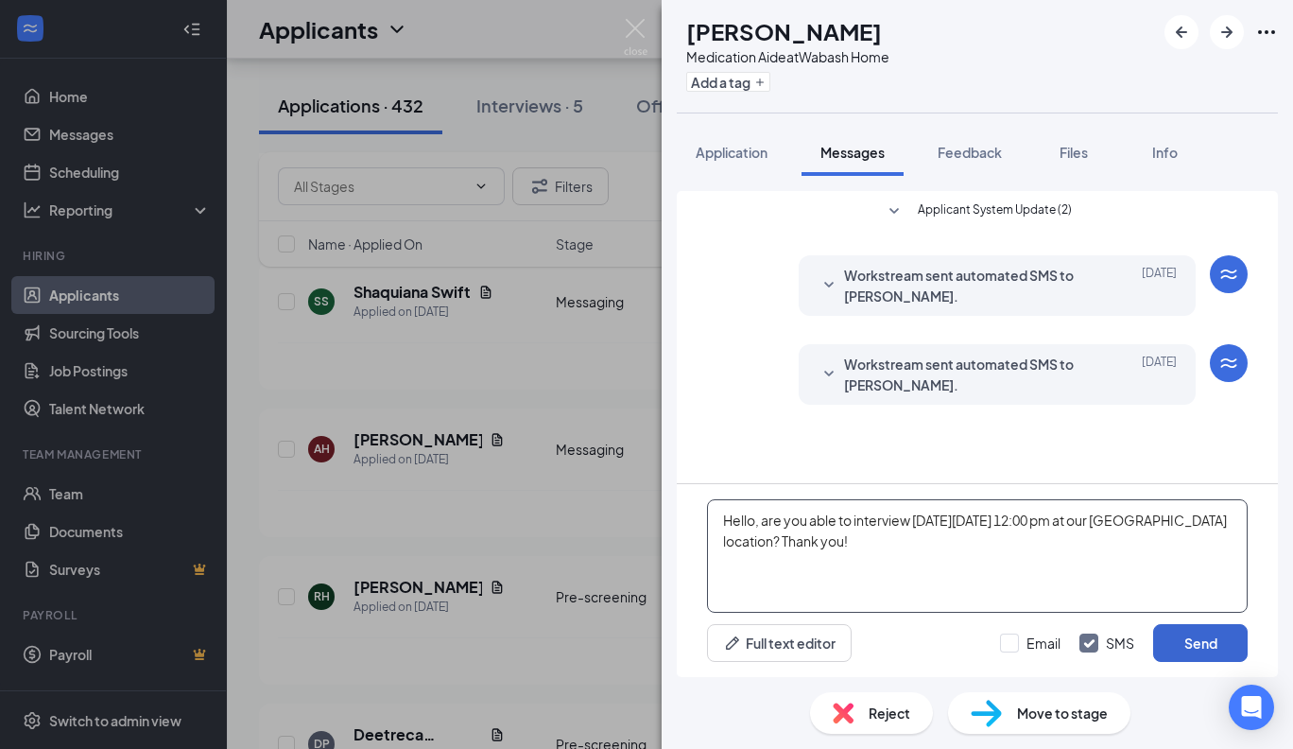
type textarea "Hello, are you able to interview [DATE][DATE] 12:00 pm at our [GEOGRAPHIC_DATA]…"
click at [1174, 648] on button "Send" at bounding box center [1200, 643] width 95 height 38
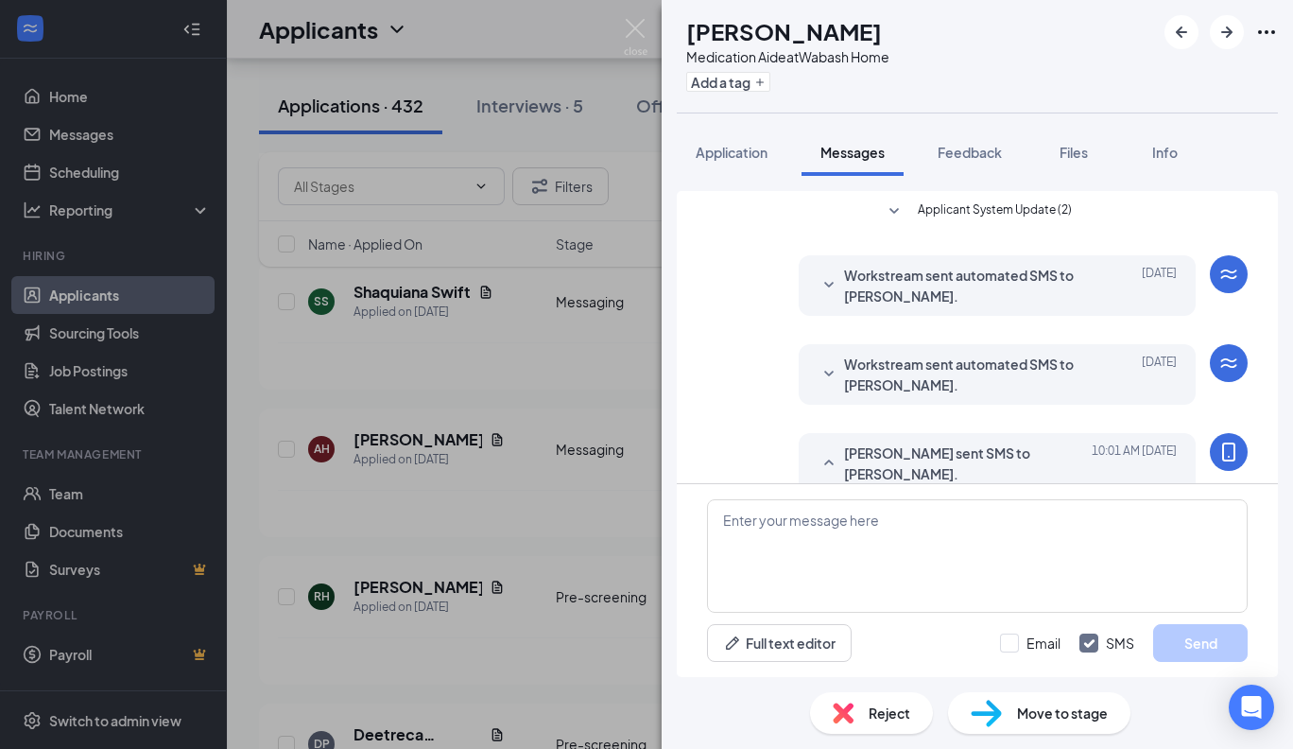
click at [1080, 705] on span "Move to stage" at bounding box center [1062, 712] width 91 height 21
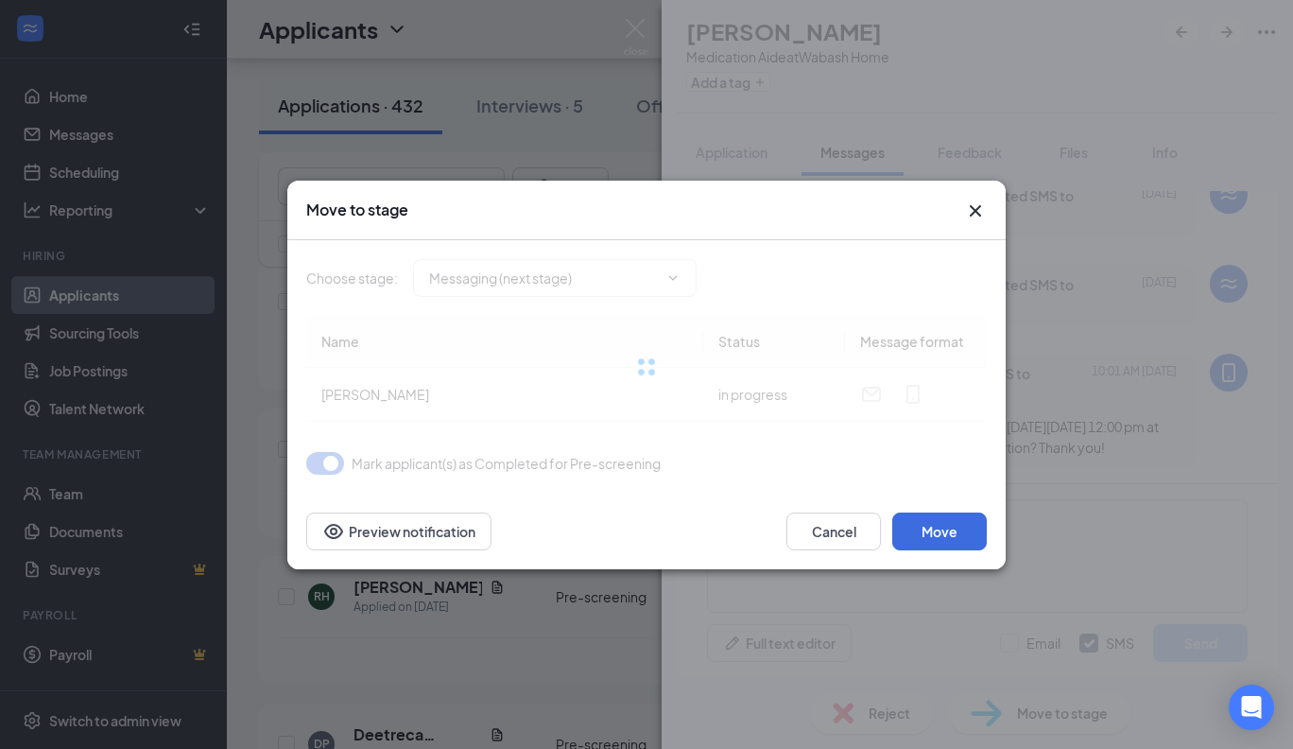
type input "Messaging (next stage)"
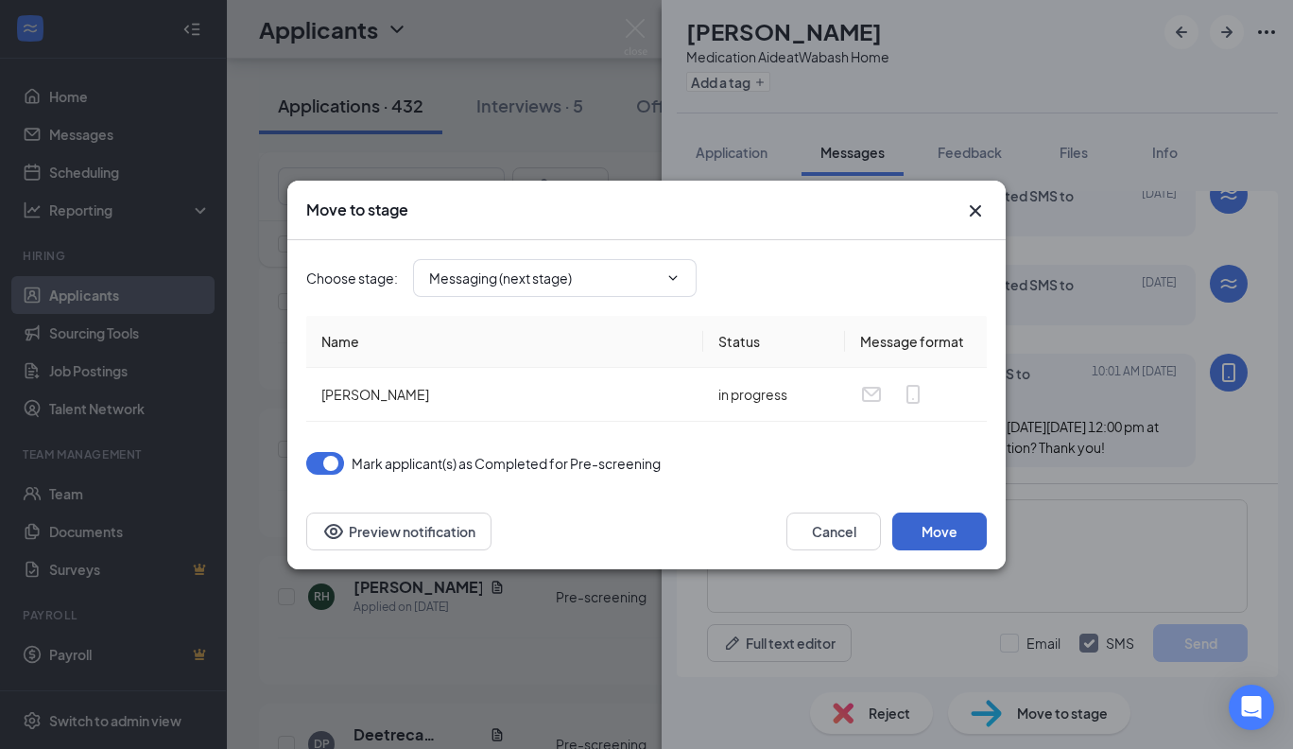
click at [934, 521] on button "Move" at bounding box center [939, 531] width 95 height 38
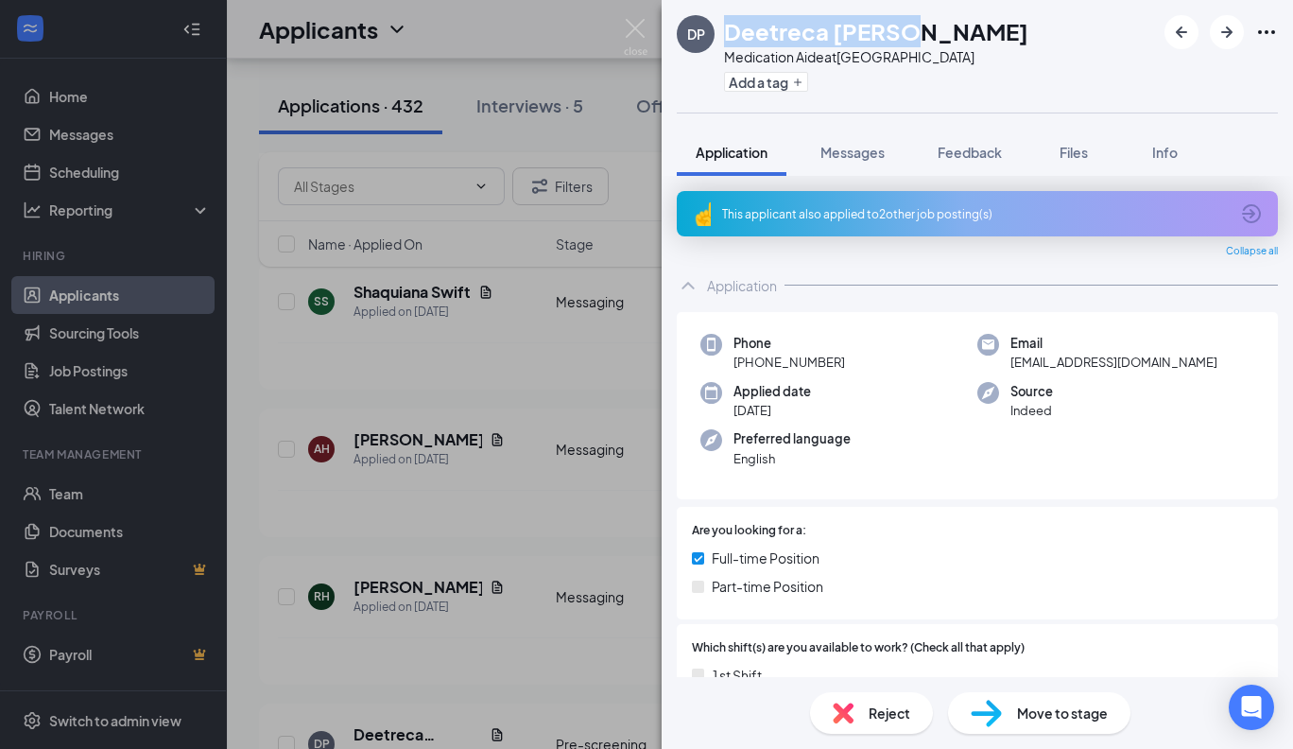
drag, startPoint x: 896, startPoint y: 28, endPoint x: 724, endPoint y: 28, distance: 172.0
click at [724, 28] on h1 "Deetreca [PERSON_NAME]" at bounding box center [876, 31] width 304 height 32
copy h1 "Deetreca [PERSON_NAME]"
click at [882, 710] on span "Reject" at bounding box center [890, 712] width 42 height 21
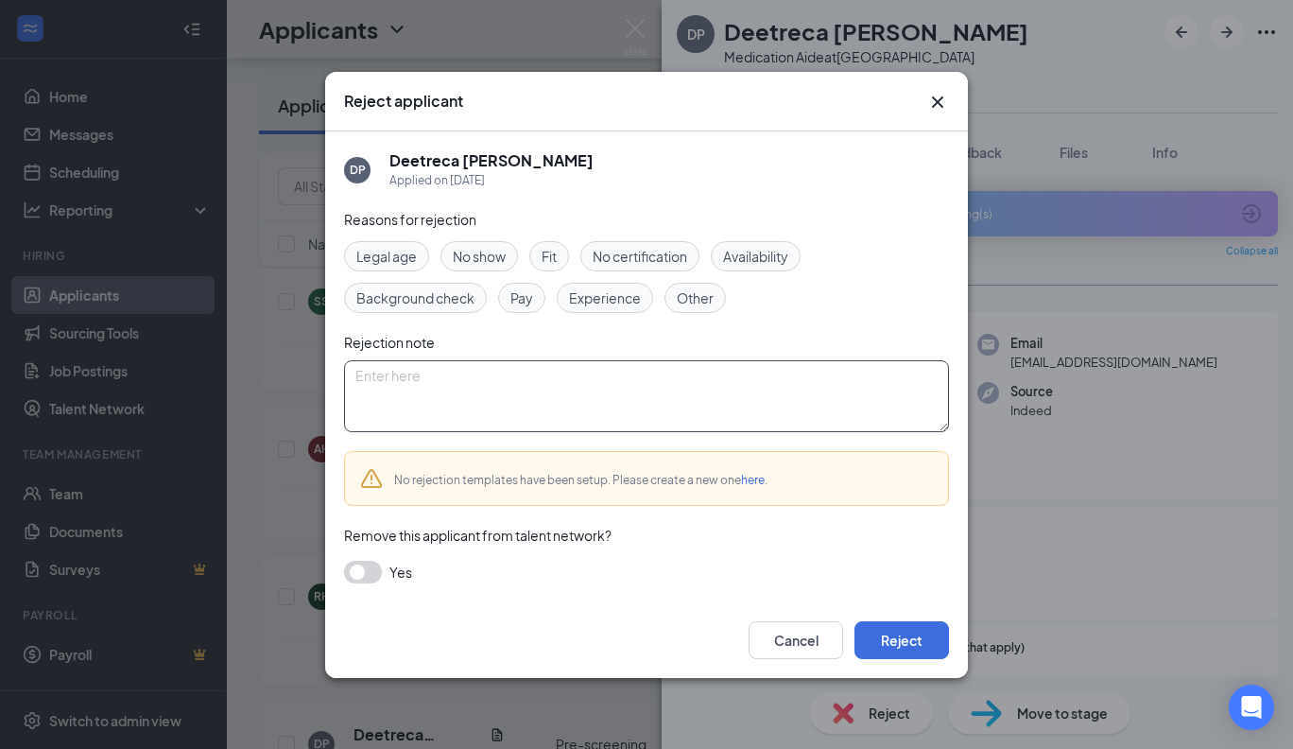
click at [441, 396] on textarea at bounding box center [646, 396] width 605 height 72
type textarea "Not Certified"
click at [870, 623] on button "Reject" at bounding box center [902, 640] width 95 height 38
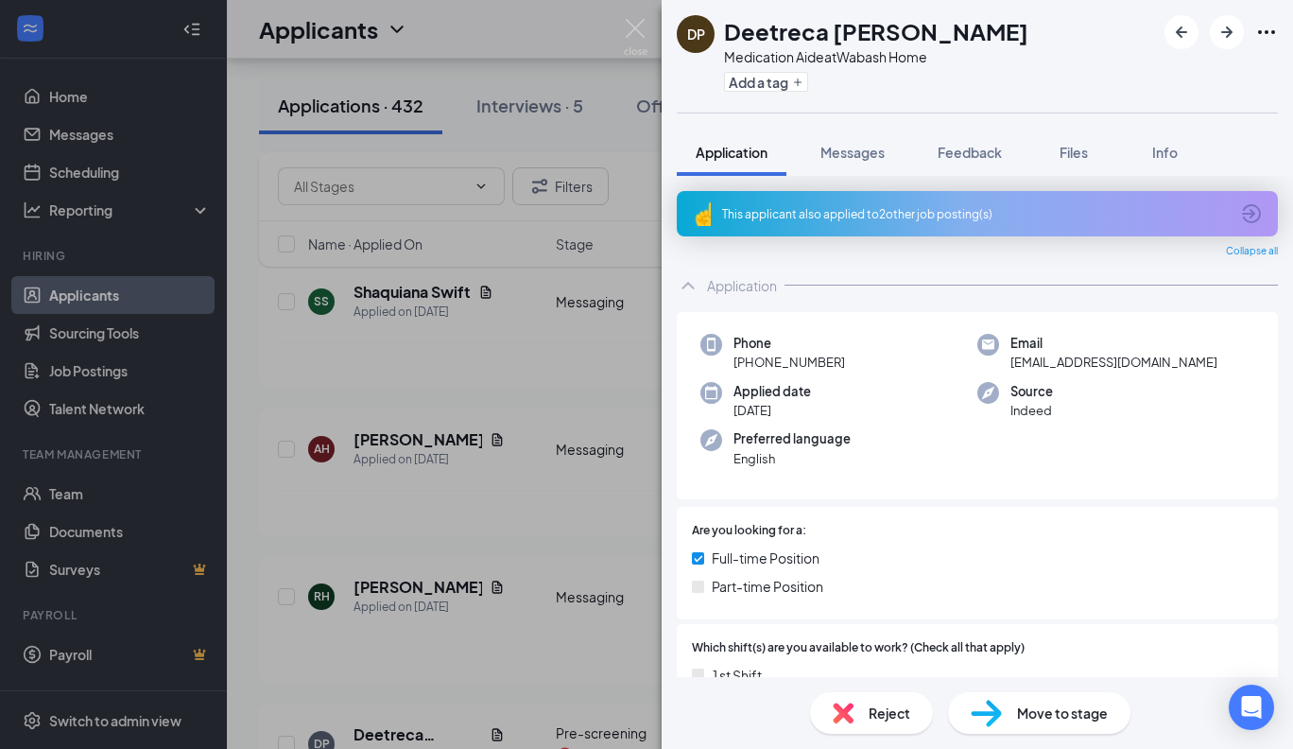
click at [874, 713] on span "Reject" at bounding box center [890, 712] width 42 height 21
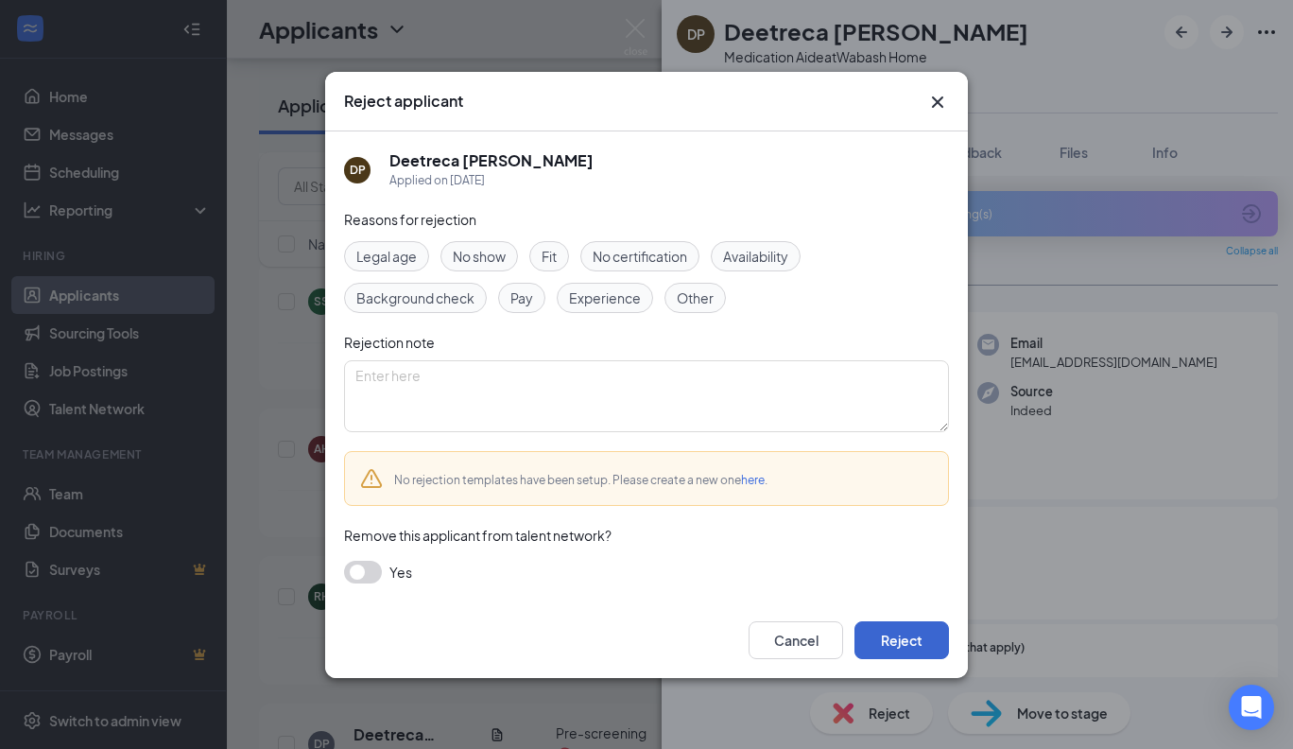
click at [896, 645] on button "Reject" at bounding box center [902, 640] width 95 height 38
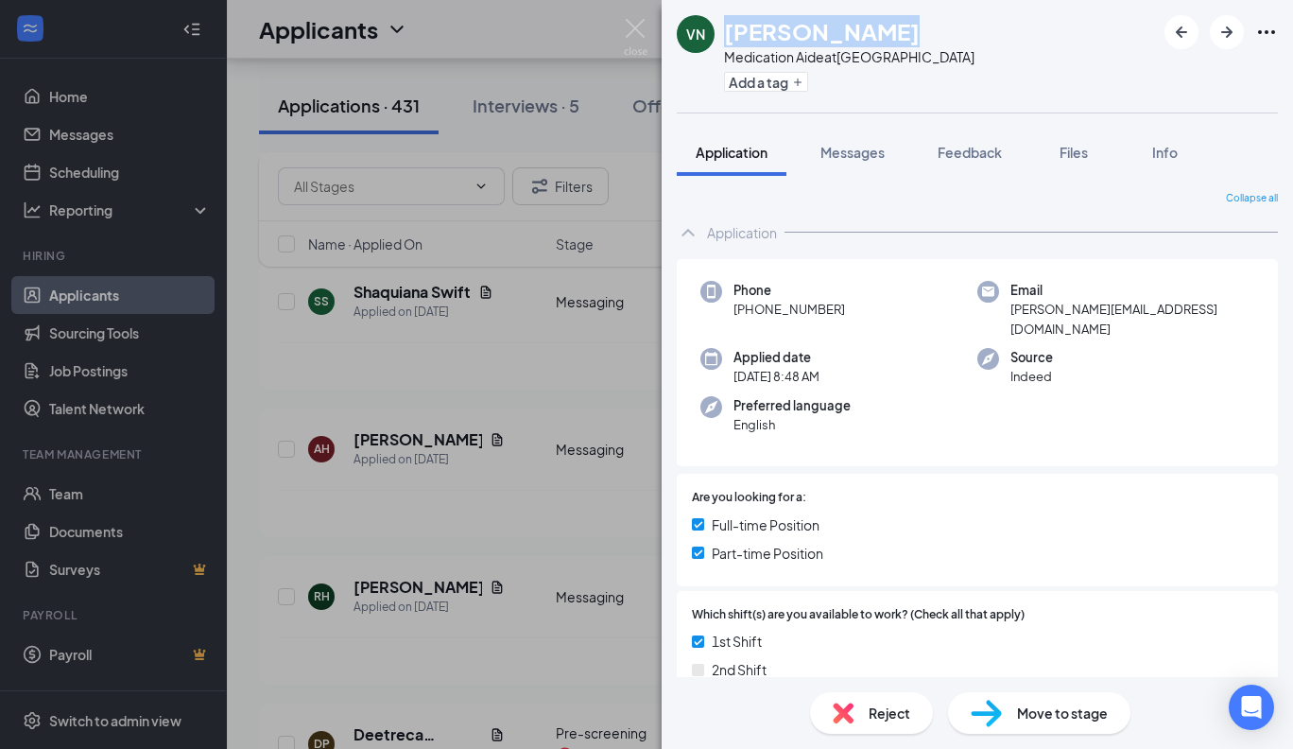
drag, startPoint x: 873, startPoint y: 33, endPoint x: 729, endPoint y: 33, distance: 144.6
click at [729, 33] on div "[PERSON_NAME]" at bounding box center [849, 31] width 250 height 32
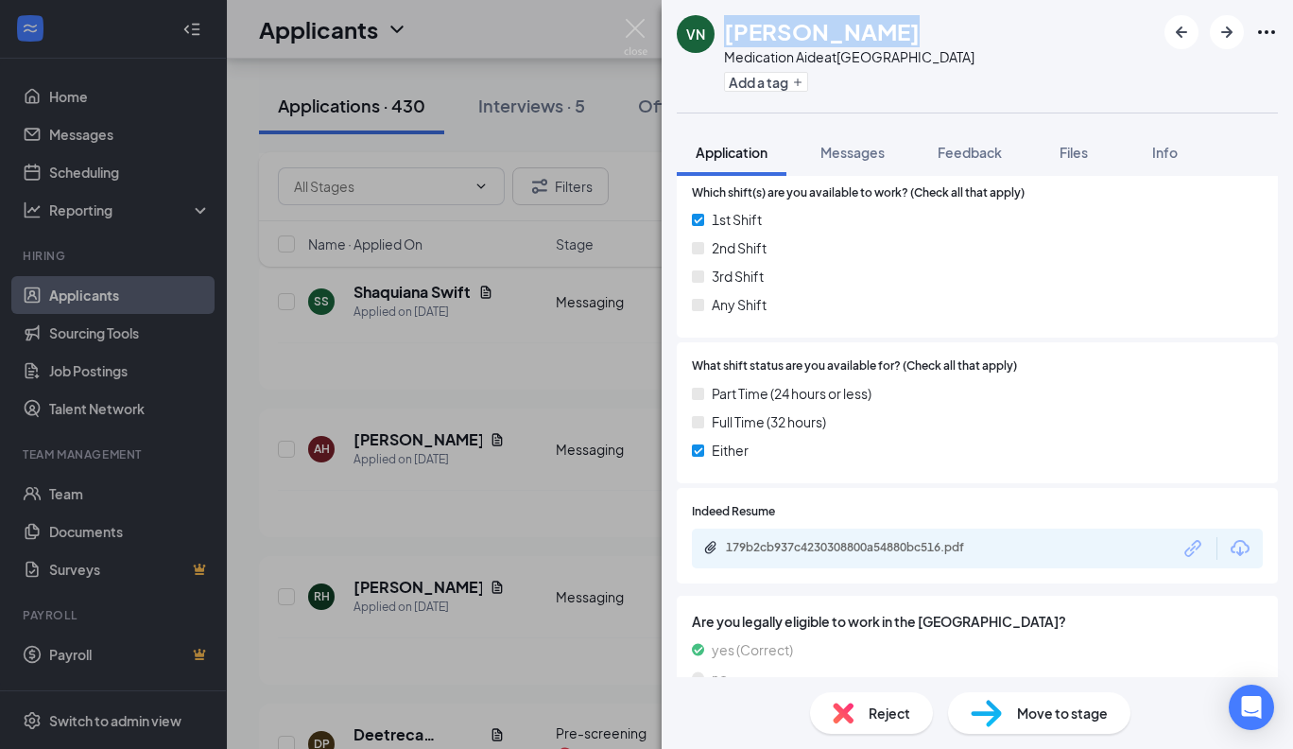
scroll to position [423, 0]
click at [957, 539] on div "179b2cb937c4230308800a54880bc516.pdf" at bounding box center [858, 546] width 265 height 15
click at [875, 710] on span "Reject" at bounding box center [890, 712] width 42 height 21
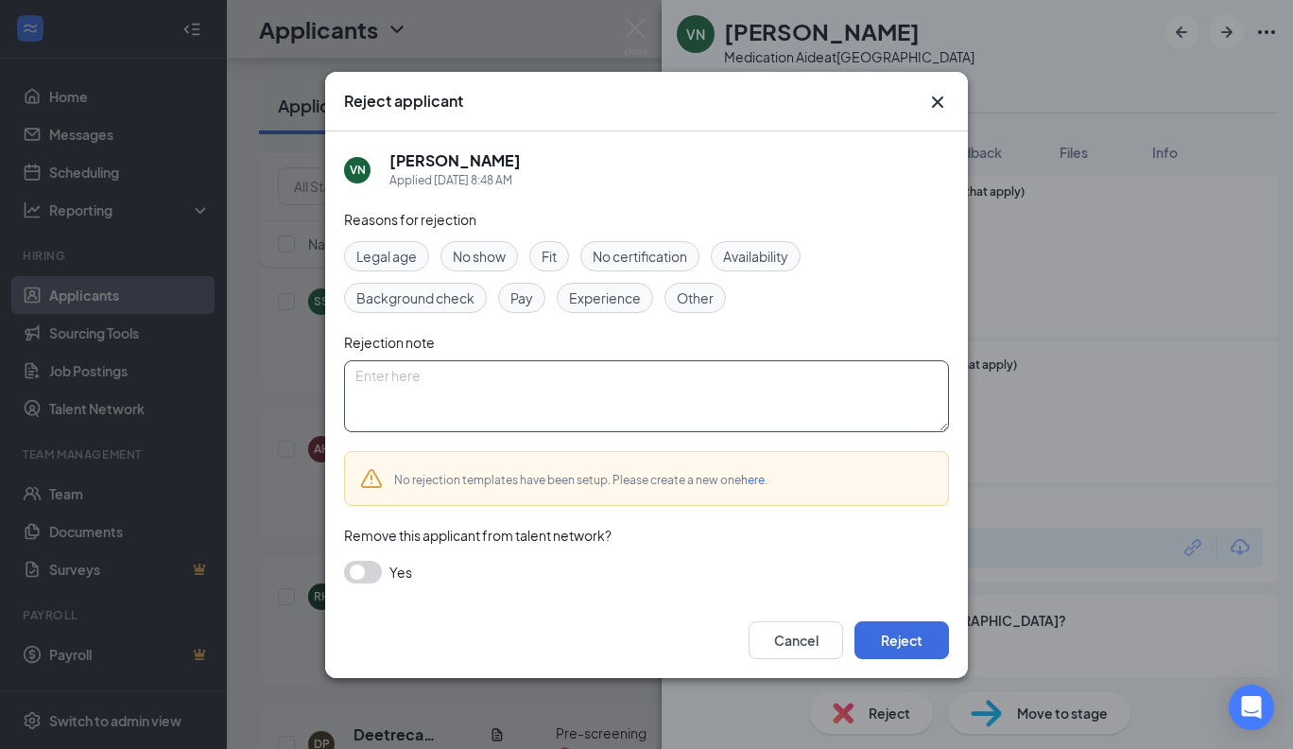
click at [458, 392] on textarea at bounding box center [646, 396] width 605 height 72
type textarea "No Resume listed"
click at [892, 630] on button "Reject" at bounding box center [902, 640] width 95 height 38
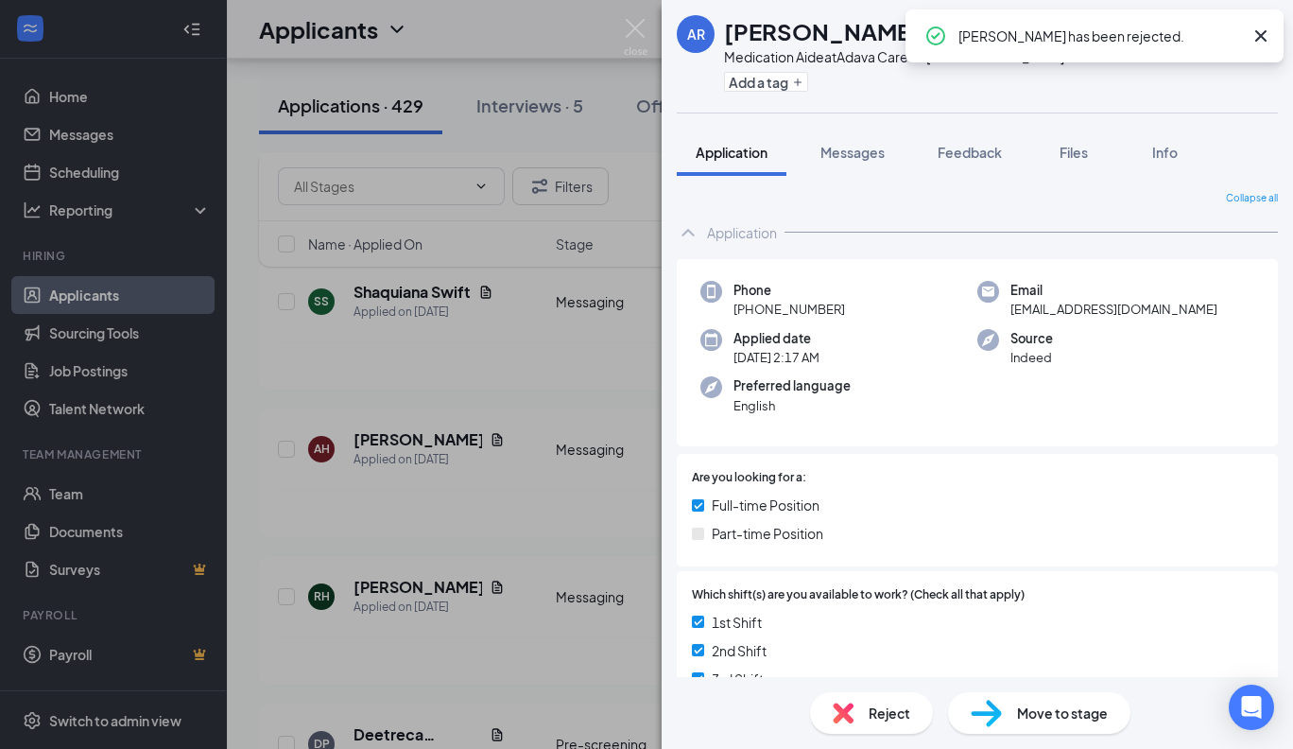
click at [881, 30] on div "[PERSON_NAME]" at bounding box center [894, 31] width 340 height 32
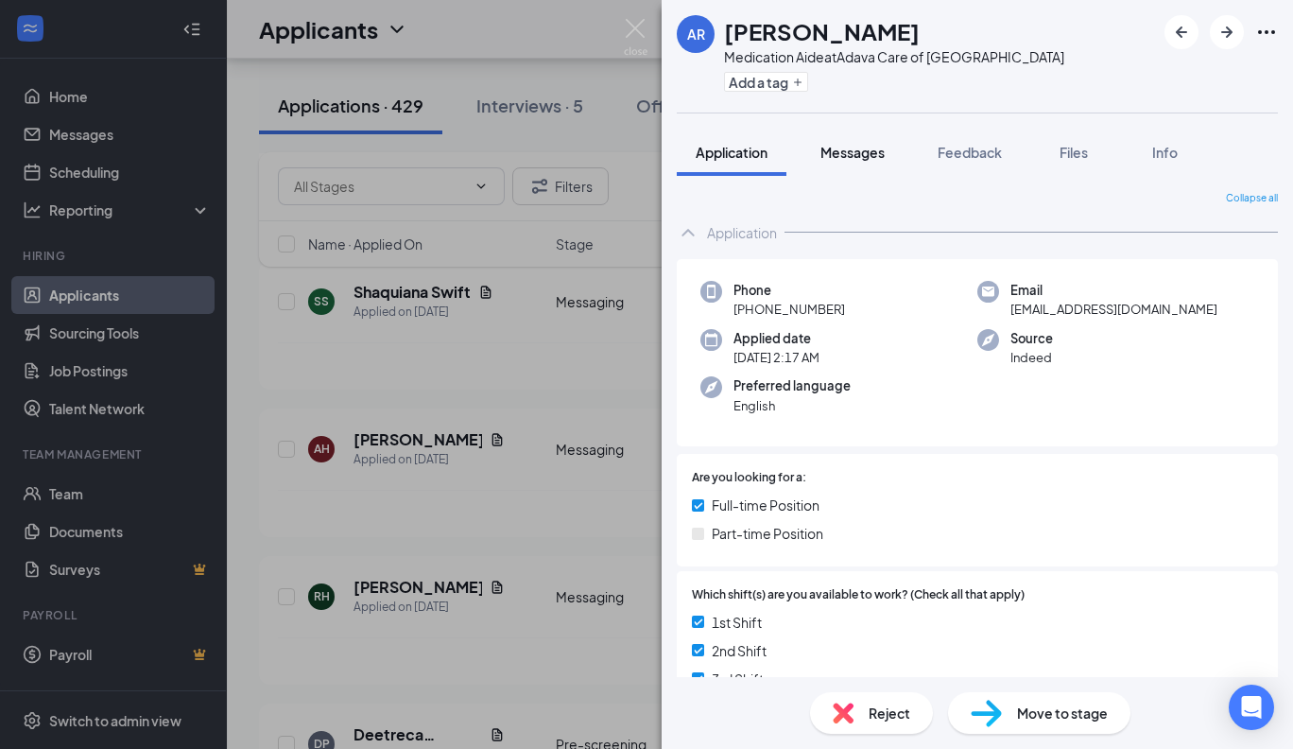
click at [869, 155] on span "Messages" at bounding box center [852, 152] width 64 height 17
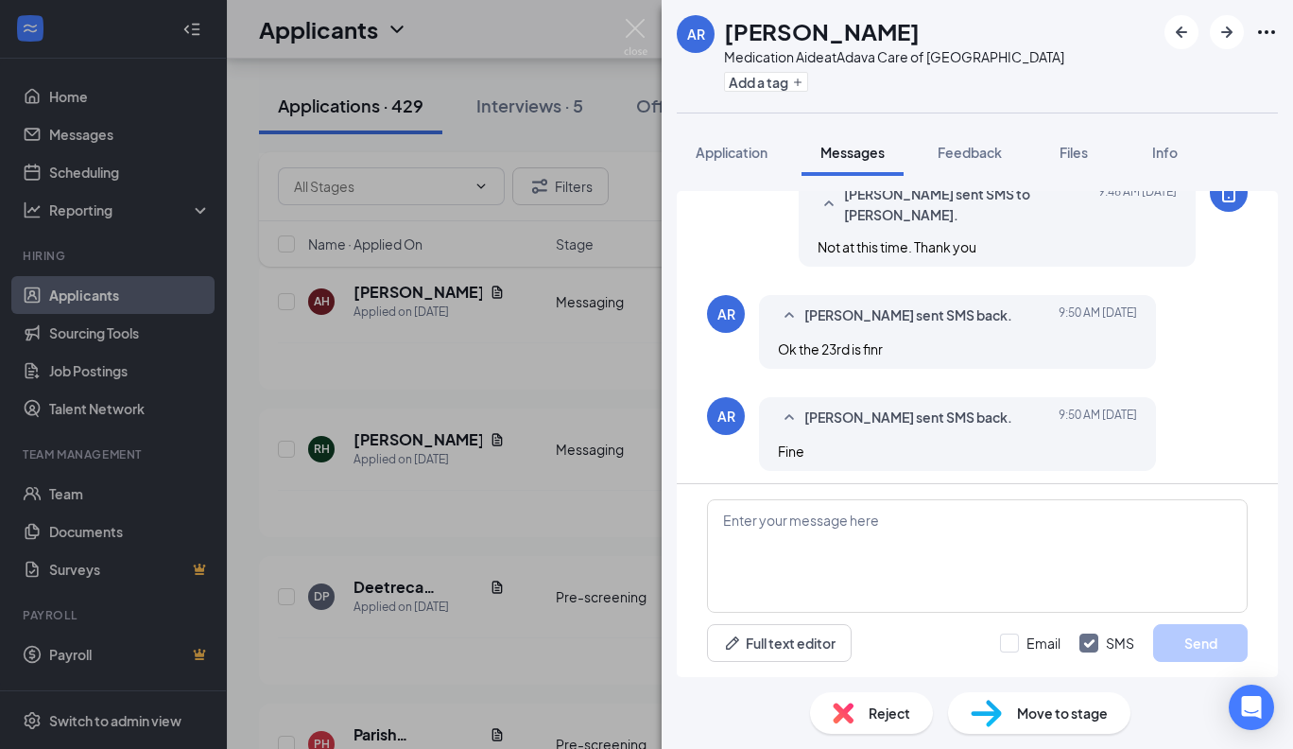
scroll to position [870, 0]
click at [637, 26] on img at bounding box center [636, 37] width 24 height 37
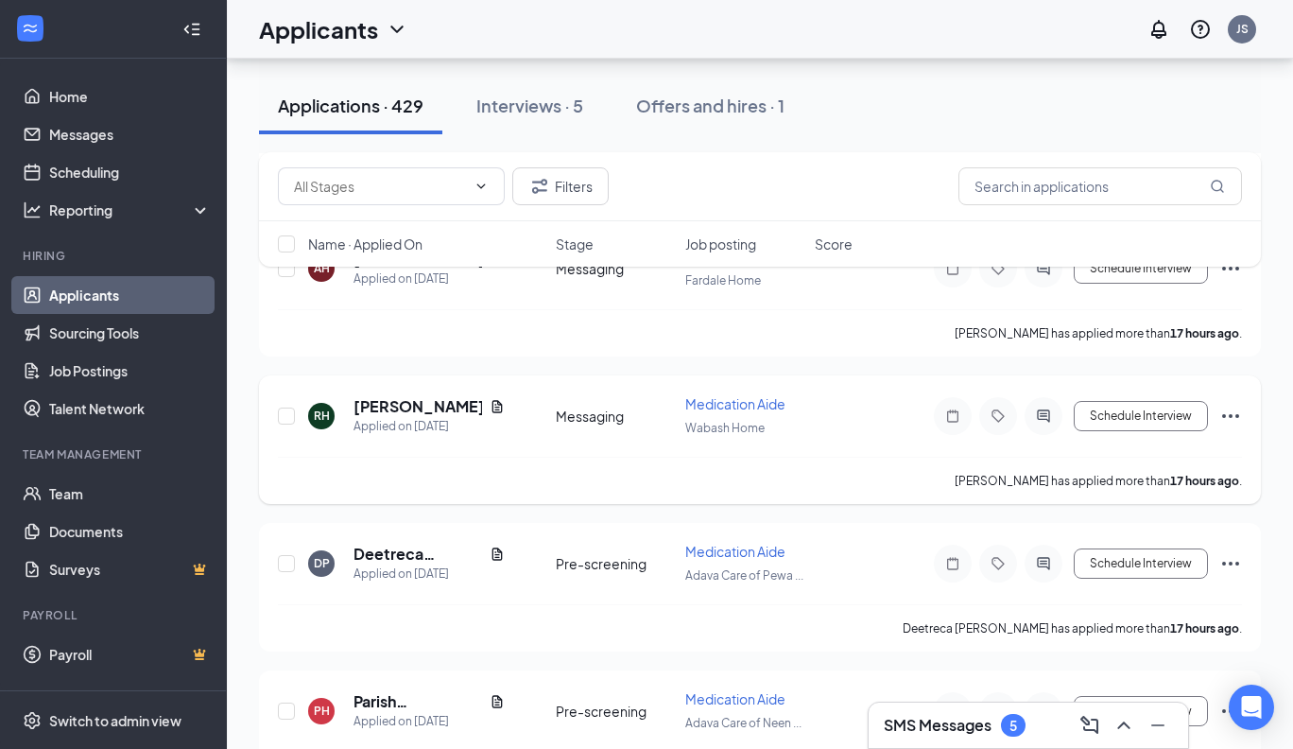
scroll to position [1196, 0]
click at [423, 543] on h5 "Deetreca [PERSON_NAME]" at bounding box center [418, 553] width 129 height 21
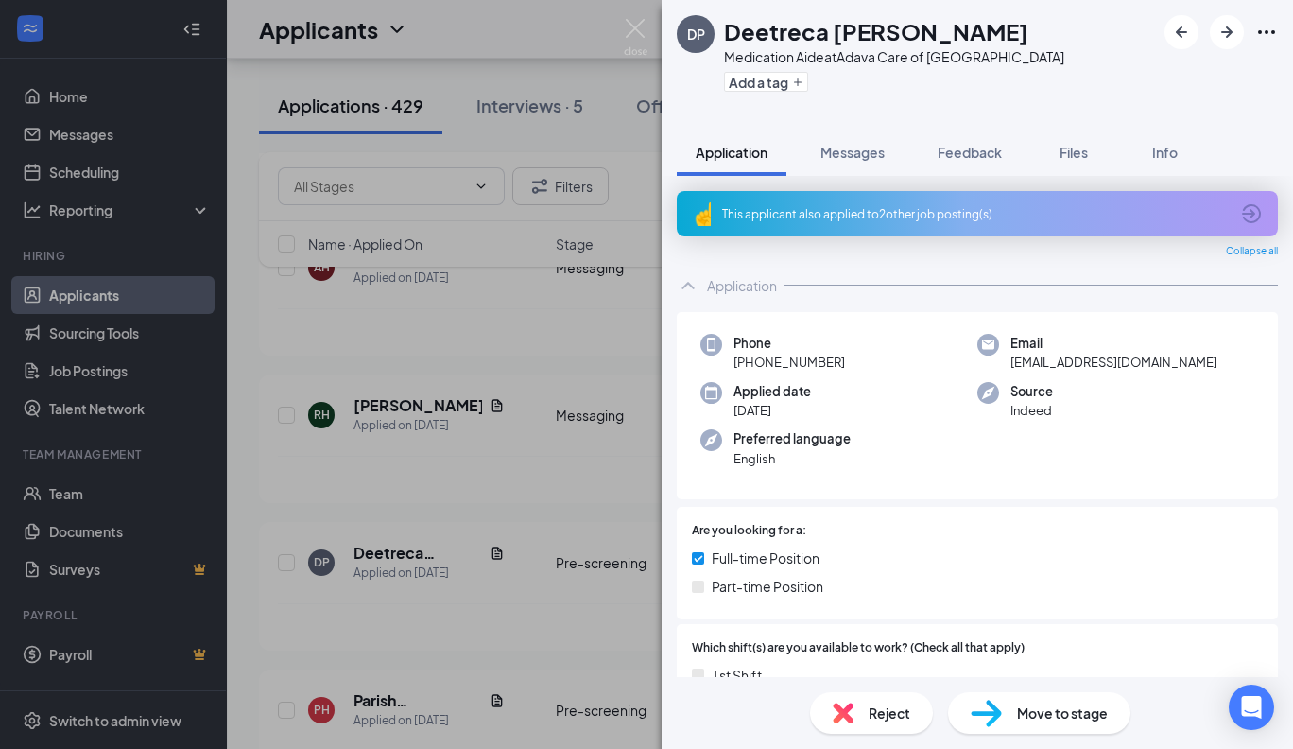
click at [885, 710] on span "Reject" at bounding box center [890, 712] width 42 height 21
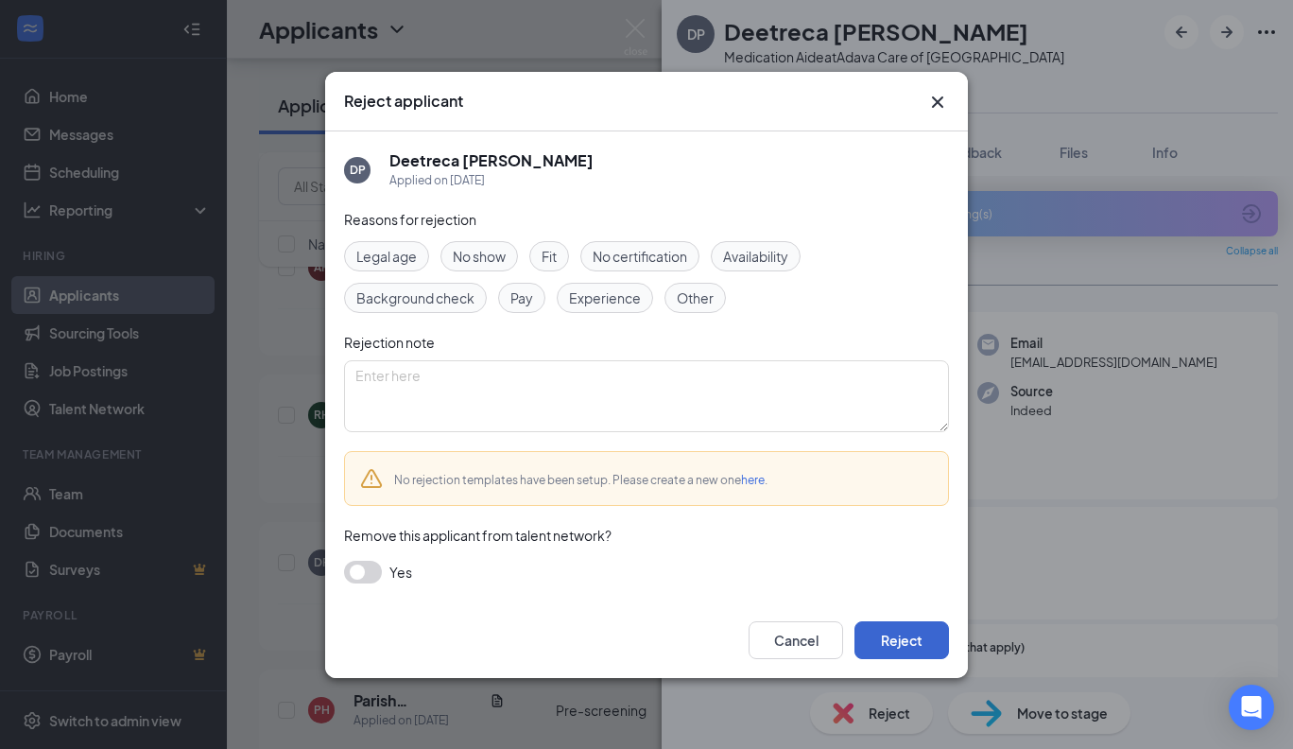
click at [876, 630] on button "Reject" at bounding box center [902, 640] width 95 height 38
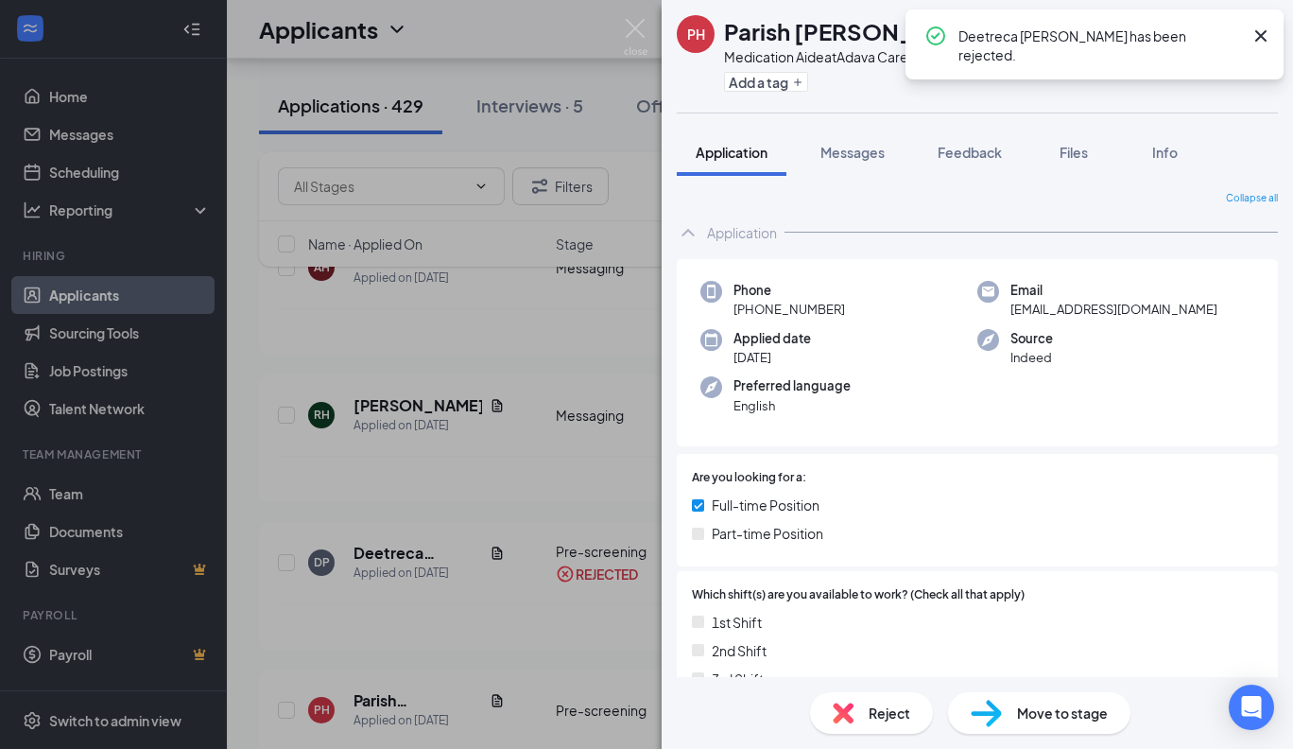
click at [877, 34] on div "Parish [PERSON_NAME]" at bounding box center [857, 31] width 266 height 32
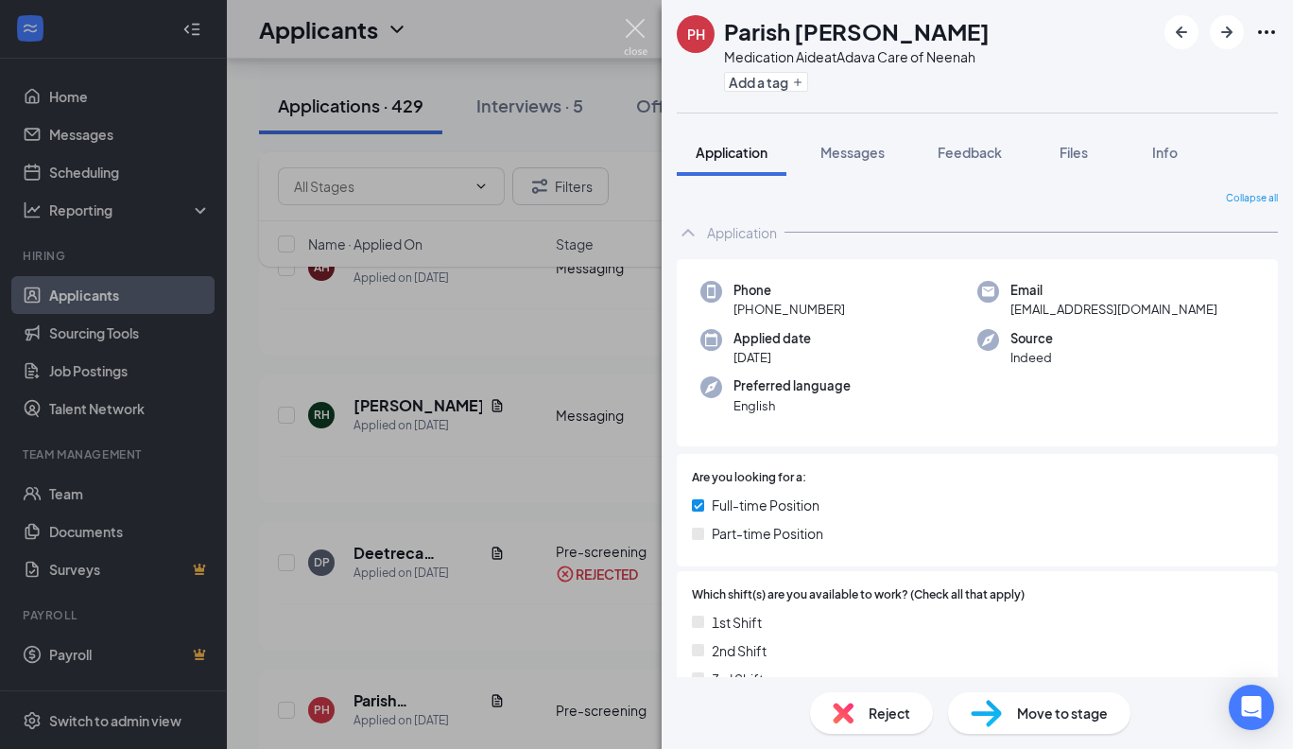
click at [639, 26] on img at bounding box center [636, 37] width 24 height 37
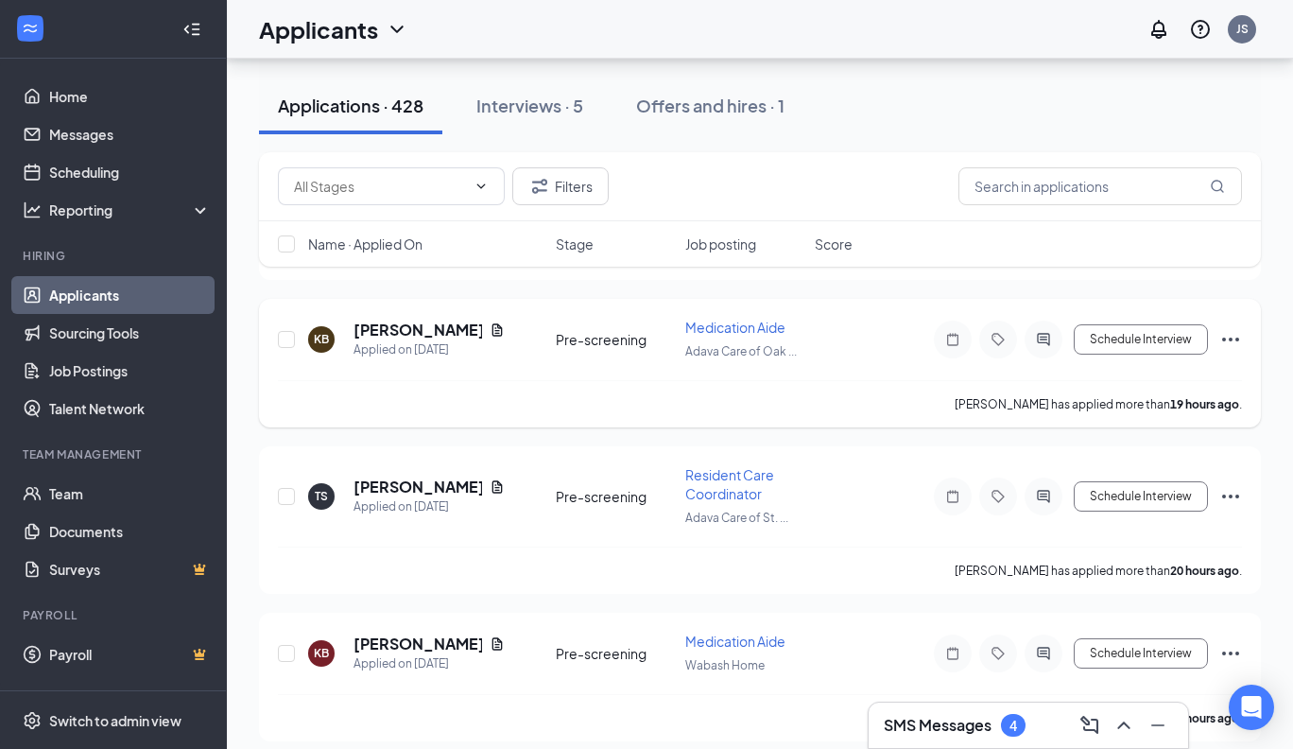
scroll to position [2351, 0]
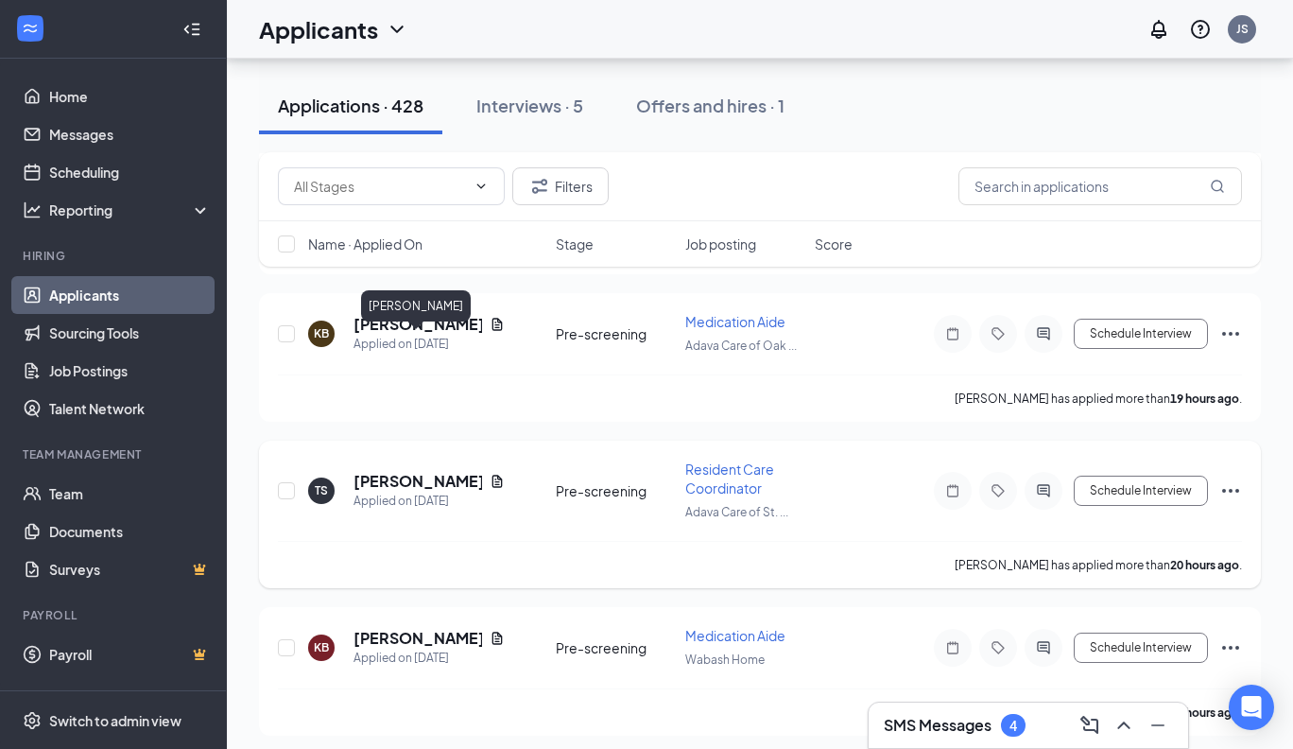
click at [436, 471] on h5 "[PERSON_NAME]" at bounding box center [418, 481] width 129 height 21
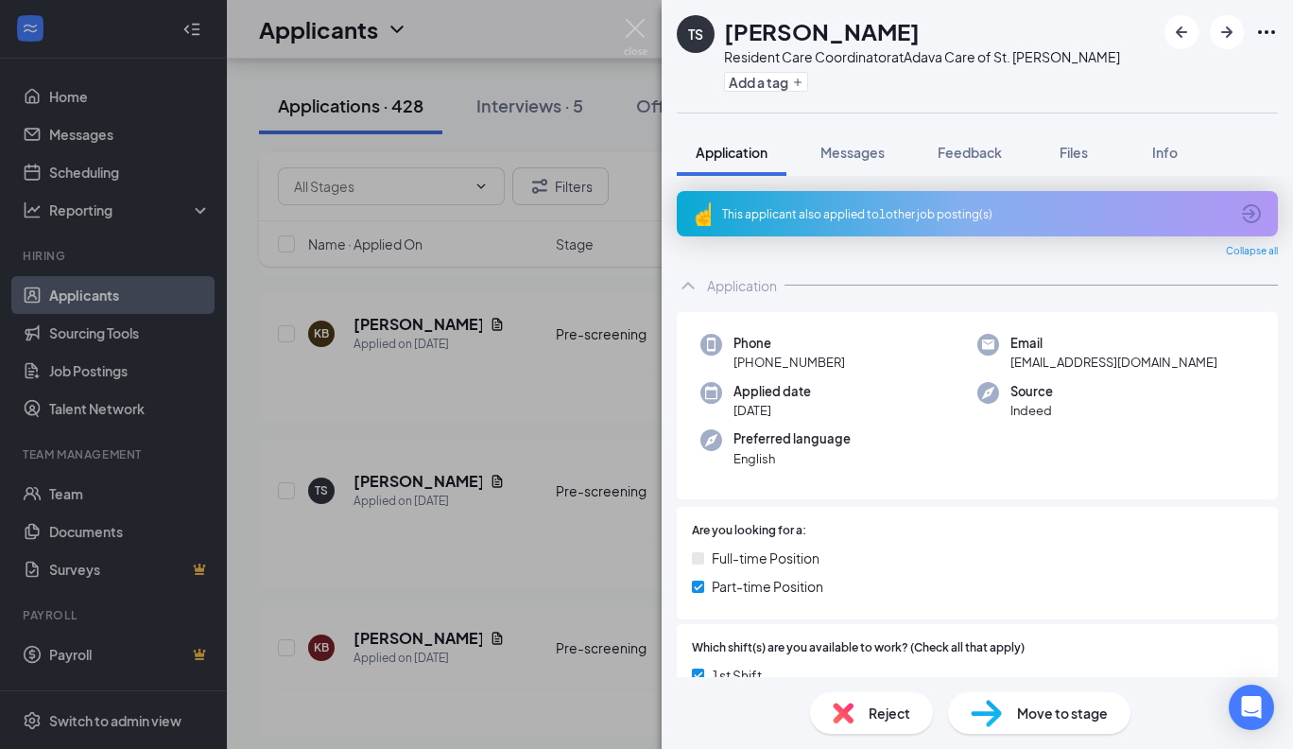
click at [878, 713] on span "Reject" at bounding box center [890, 712] width 42 height 21
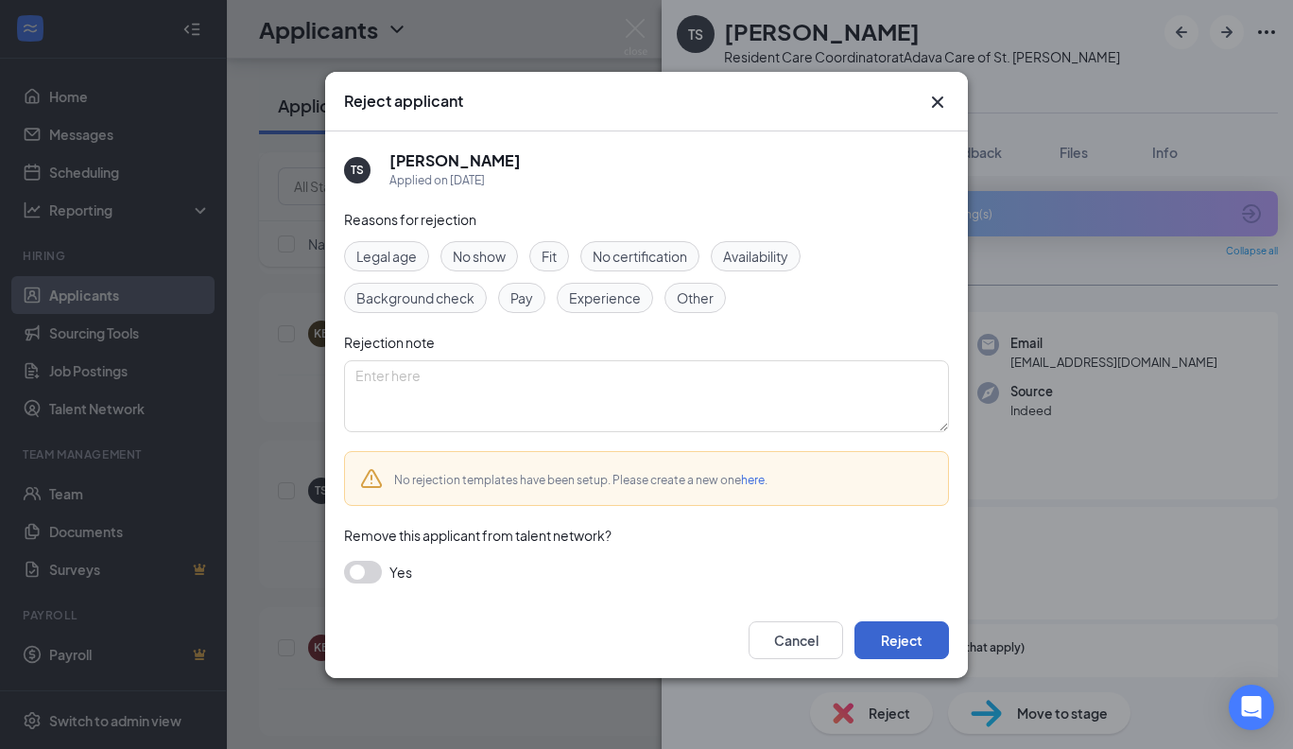
click at [915, 634] on button "Reject" at bounding box center [902, 640] width 95 height 38
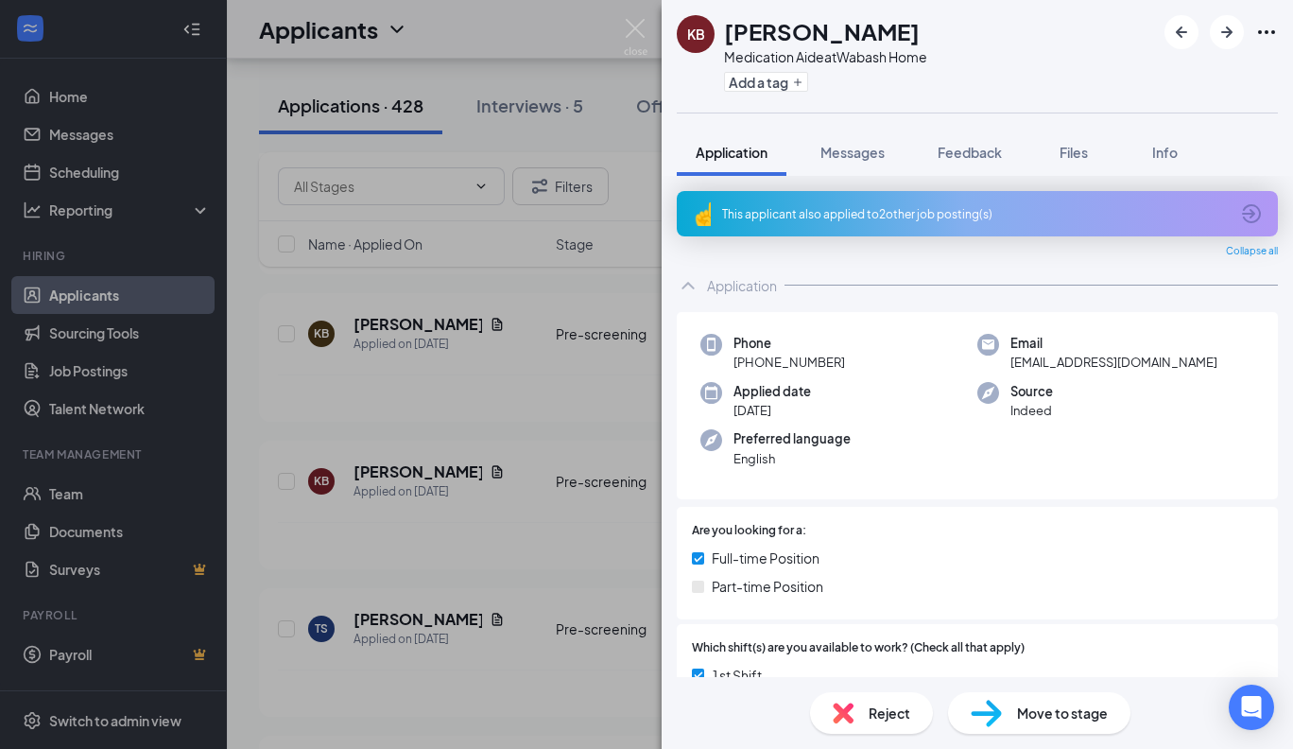
click at [634, 495] on div "KB Karieona Brown Medication Aide at [GEOGRAPHIC_DATA] Home Add a tag Applicati…" at bounding box center [646, 374] width 1293 height 749
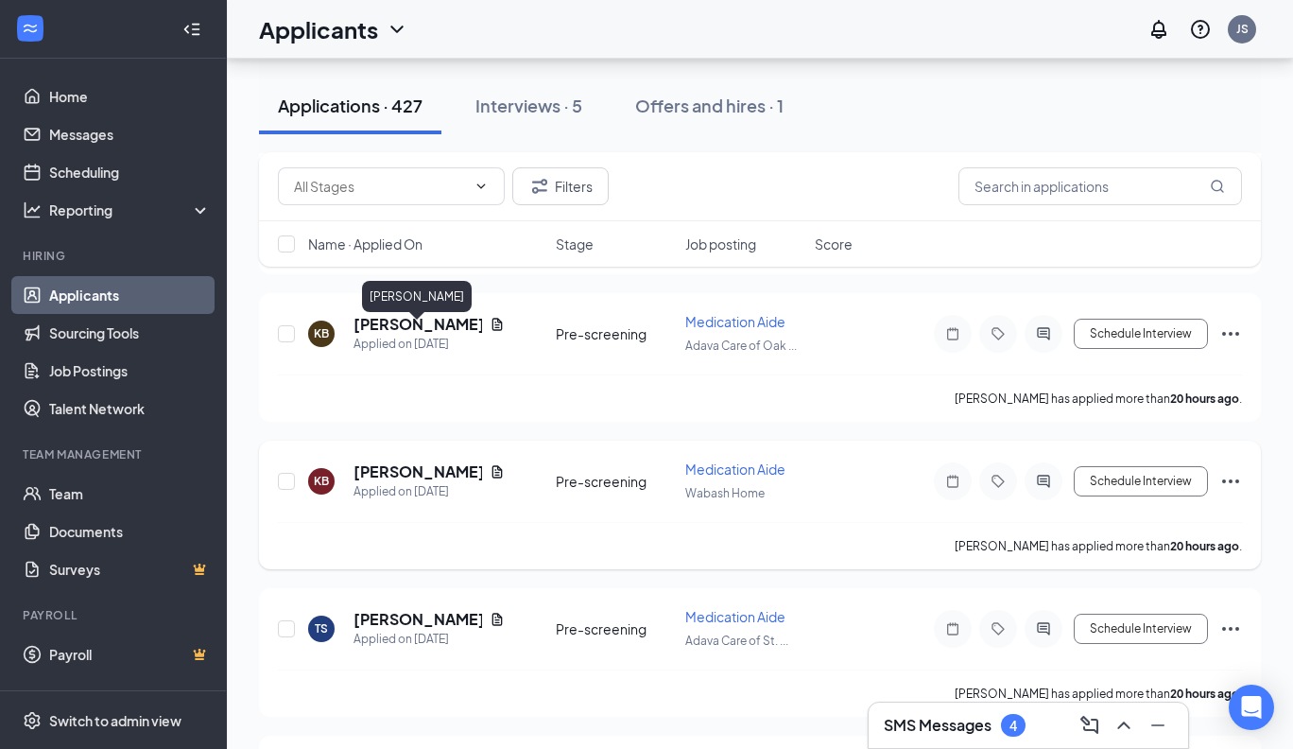
click at [440, 461] on h5 "[PERSON_NAME]" at bounding box center [418, 471] width 129 height 21
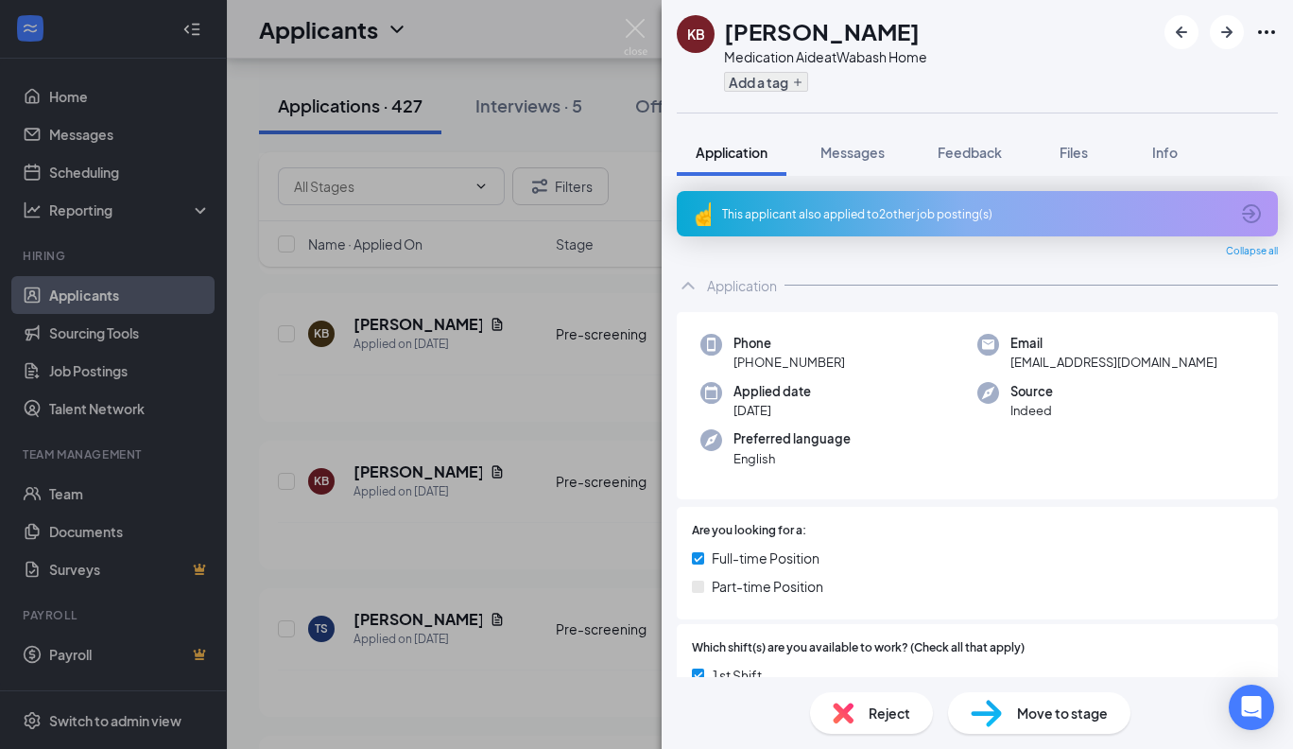
click at [787, 79] on button "Add a tag" at bounding box center [766, 82] width 84 height 20
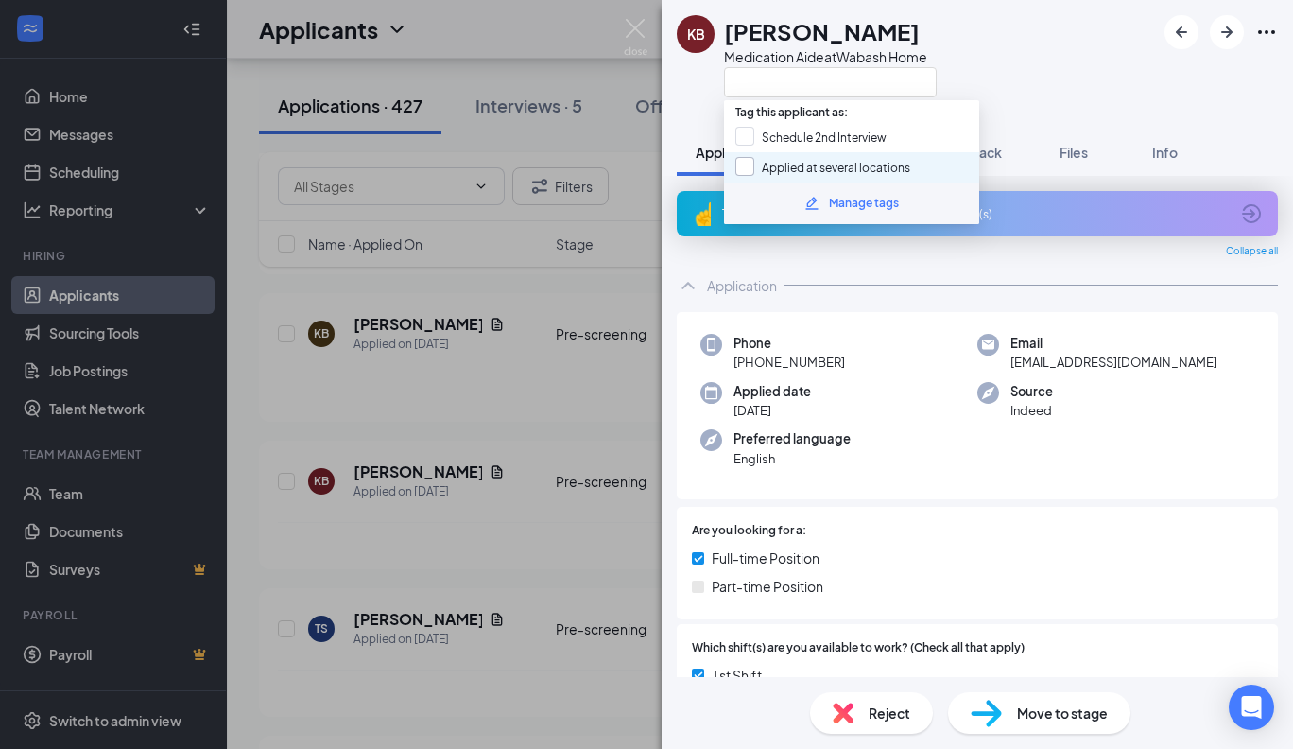
click at [747, 165] on div at bounding box center [744, 166] width 19 height 19
click at [747, 165] on input "Applied at several locations" at bounding box center [822, 167] width 175 height 21
click at [746, 160] on input "Applied at several locations" at bounding box center [822, 167] width 175 height 21
checkbox input "true"
click at [889, 708] on span "Reject" at bounding box center [890, 712] width 42 height 21
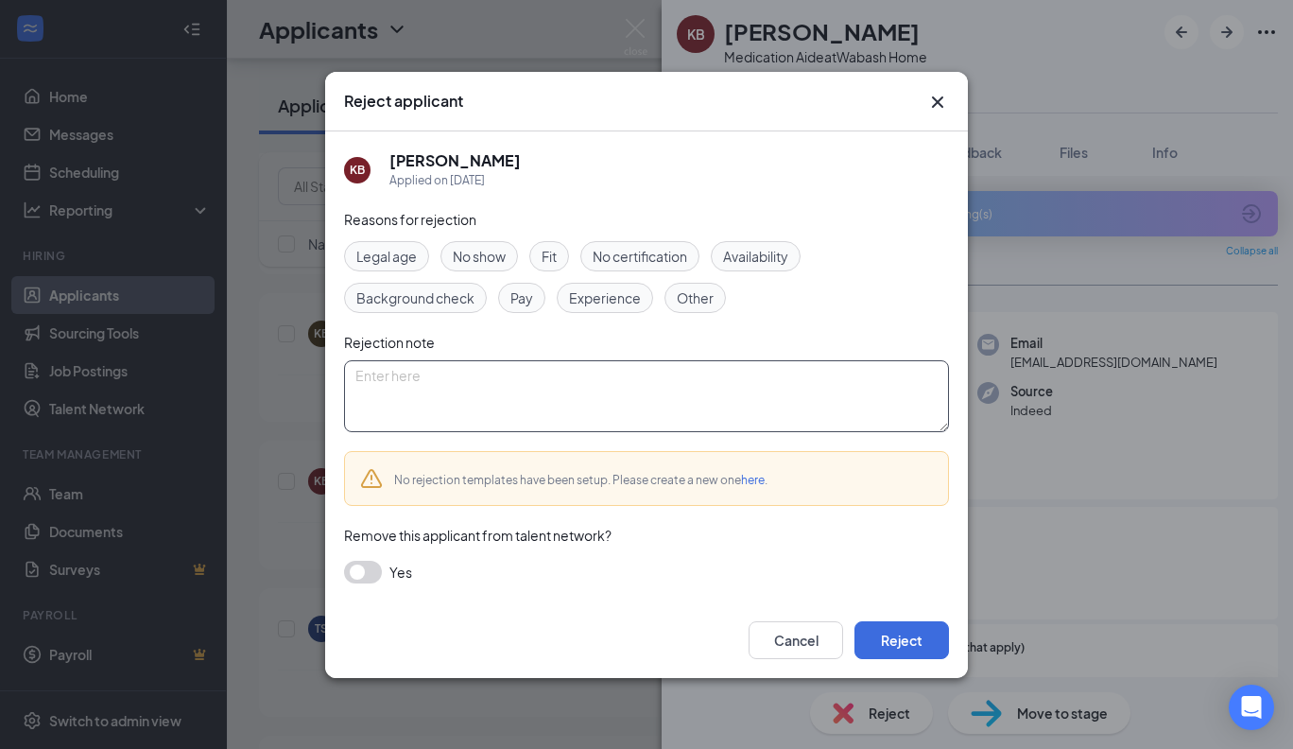
click at [429, 373] on textarea at bounding box center [646, 396] width 605 height 72
type textarea "Applied to several locations"
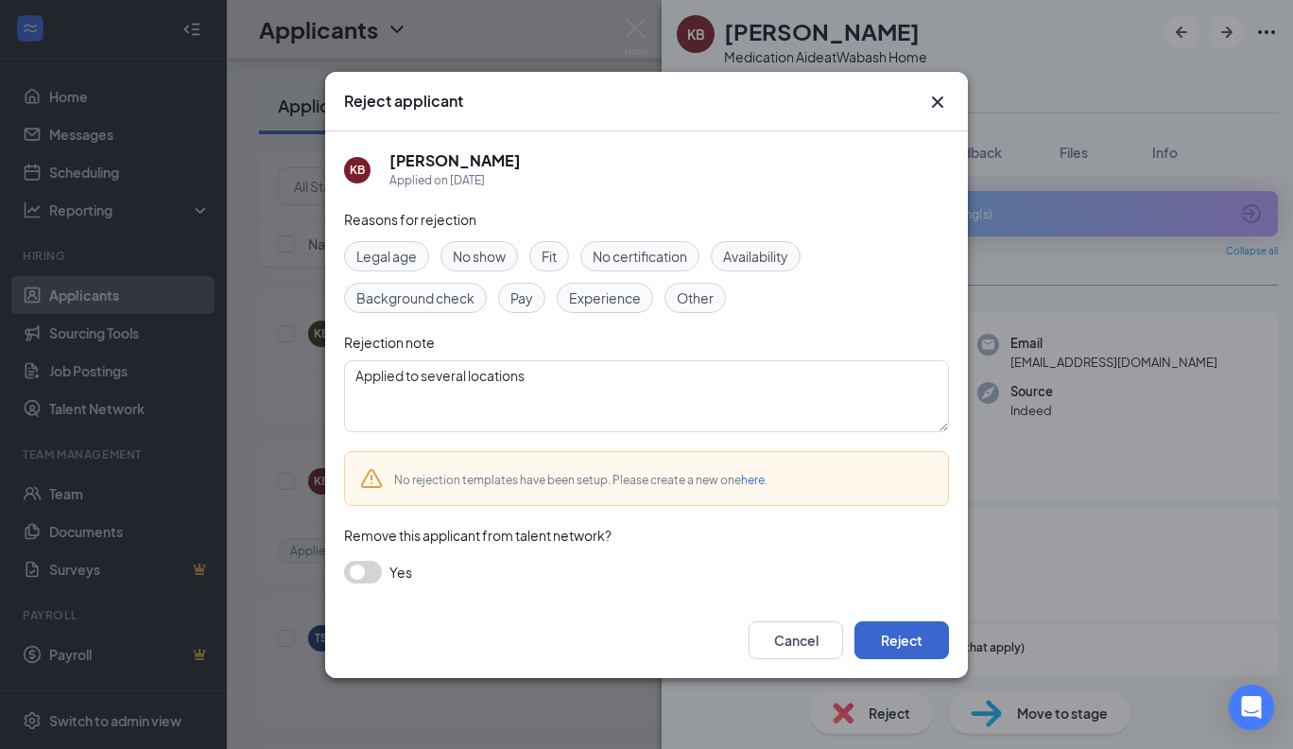
click at [870, 643] on button "Reject" at bounding box center [902, 640] width 95 height 38
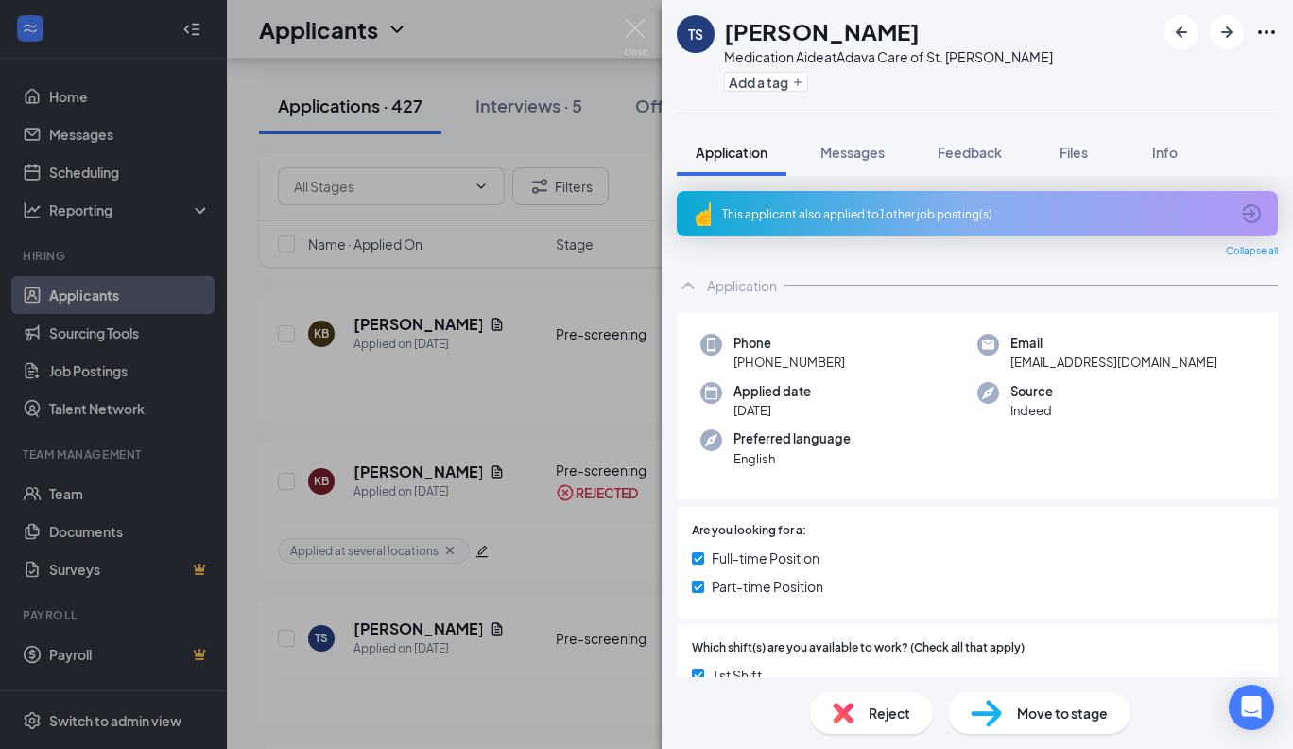
drag, startPoint x: 894, startPoint y: 28, endPoint x: 728, endPoint y: 30, distance: 166.4
click at [728, 30] on div "[PERSON_NAME]" at bounding box center [888, 31] width 329 height 32
click at [863, 715] on div "Reject" at bounding box center [871, 713] width 123 height 42
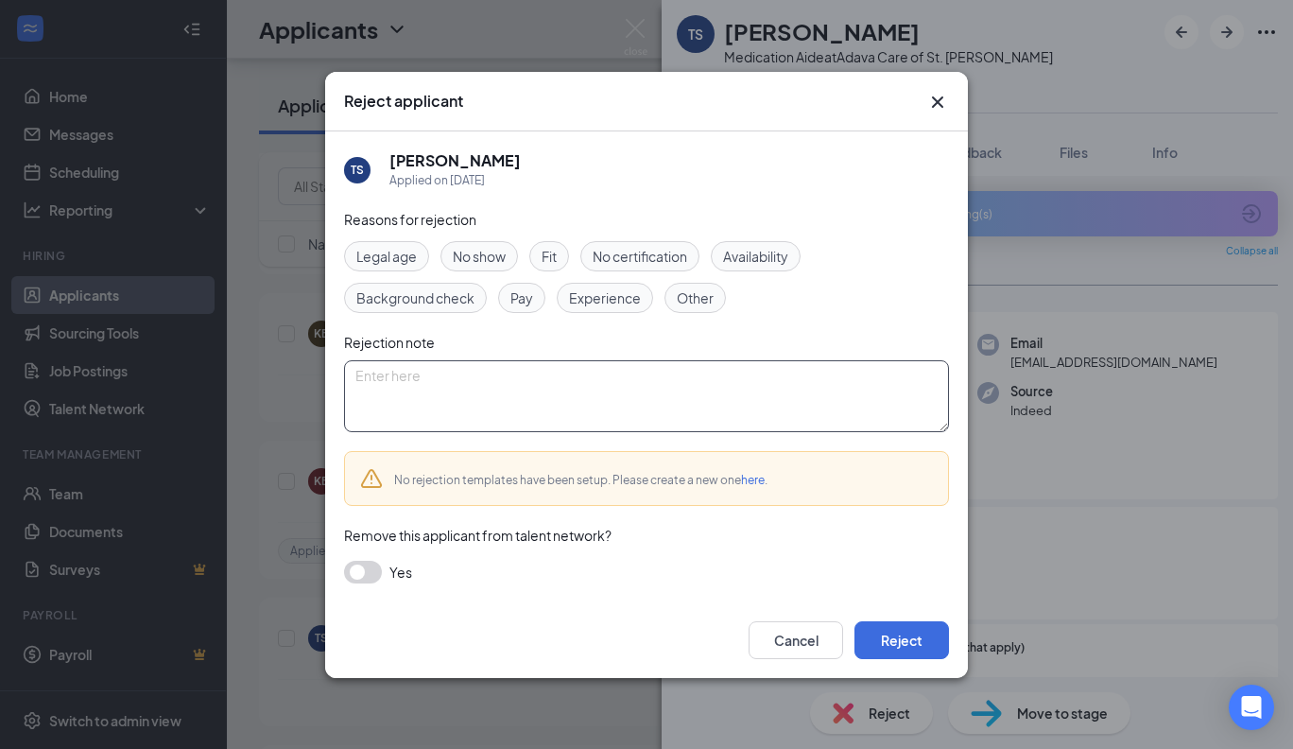
click at [451, 401] on textarea at bounding box center [646, 396] width 605 height 72
type textarea "Not Certified"
click at [909, 648] on button "Reject" at bounding box center [902, 640] width 95 height 38
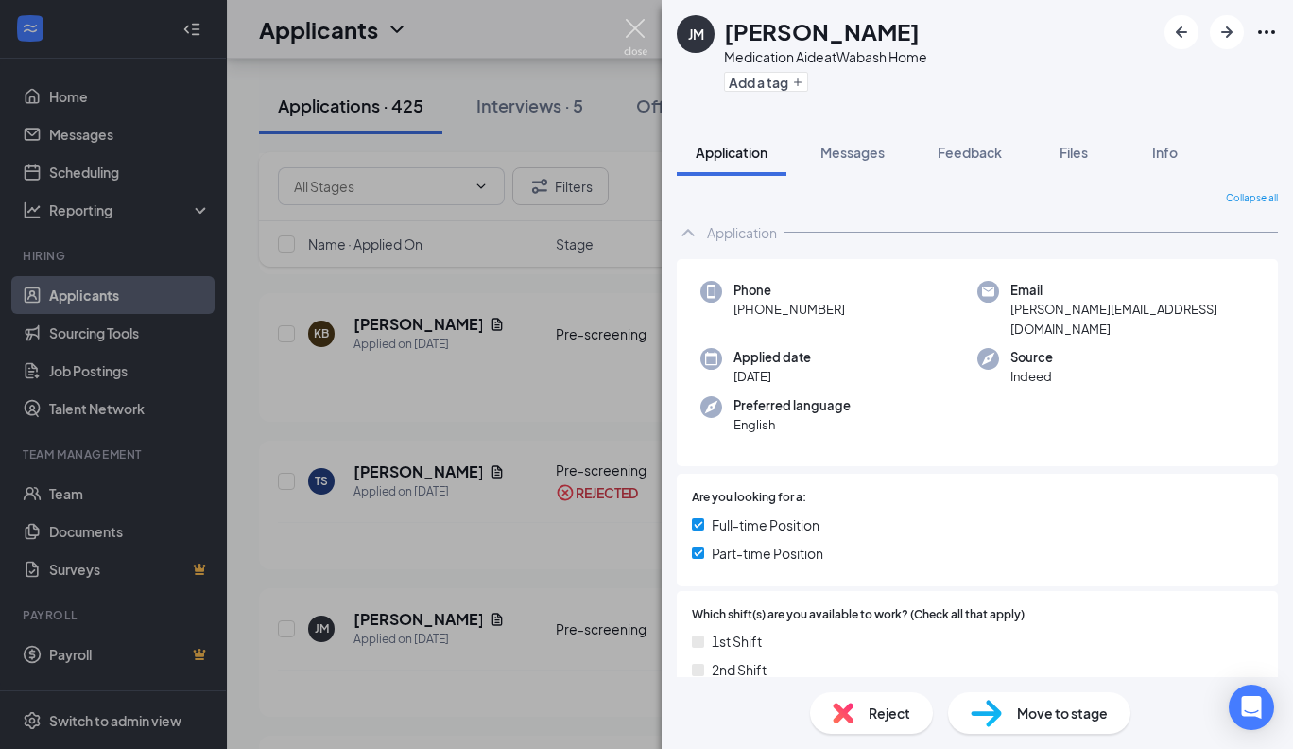
click at [634, 27] on img at bounding box center [636, 37] width 24 height 37
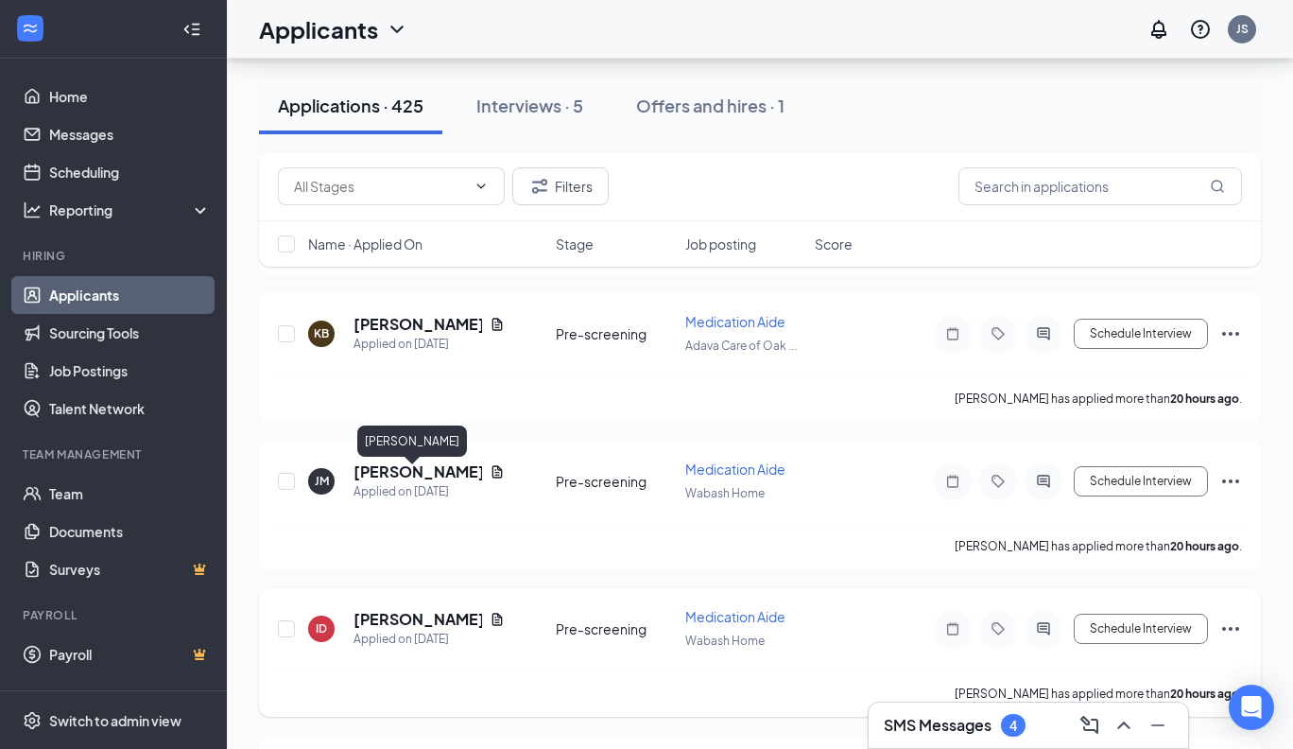
click at [390, 609] on h5 "[PERSON_NAME]" at bounding box center [418, 619] width 129 height 21
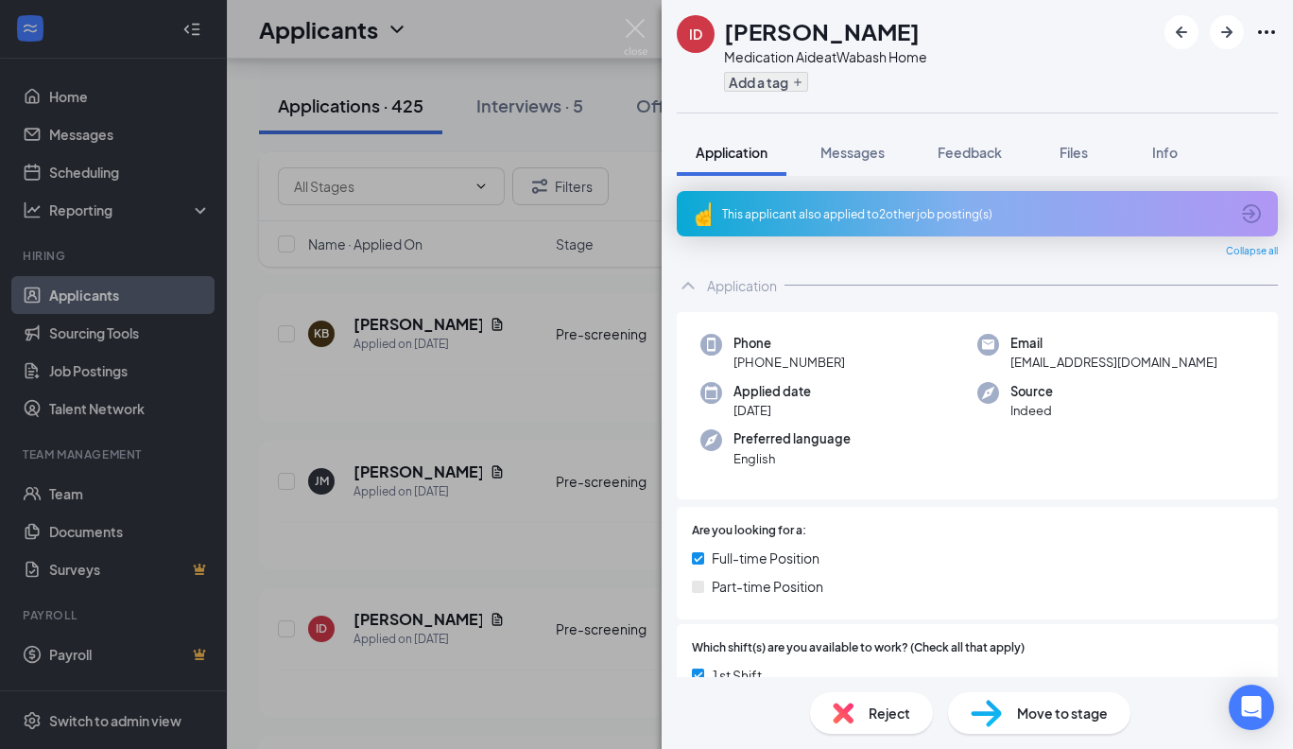
click at [798, 81] on icon "Plus" at bounding box center [798, 82] width 8 height 8
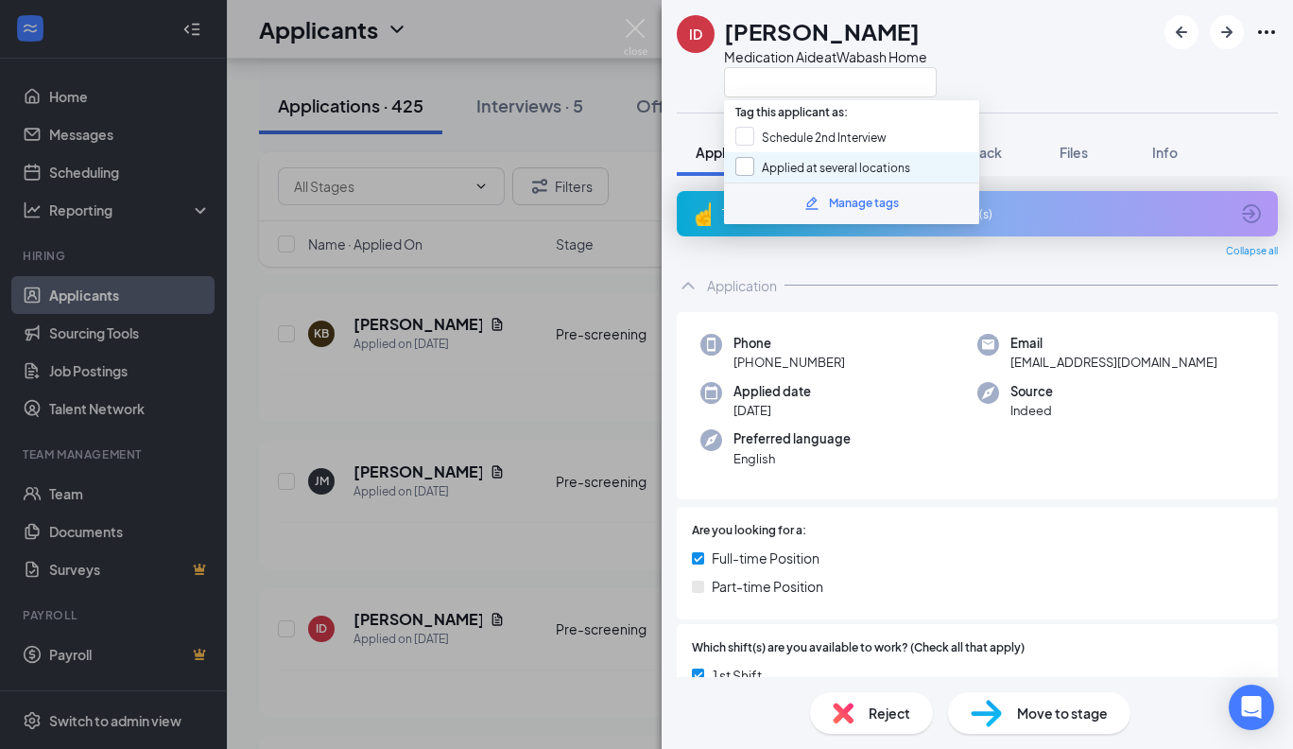
click at [748, 162] on div at bounding box center [744, 166] width 19 height 19
click at [748, 162] on input "Applied at several locations" at bounding box center [822, 167] width 175 height 21
click at [748, 162] on div at bounding box center [744, 166] width 19 height 19
click at [748, 162] on input "Applied at several locations" at bounding box center [822, 167] width 175 height 21
click at [741, 162] on input "Applied at several locations" at bounding box center [822, 167] width 175 height 21
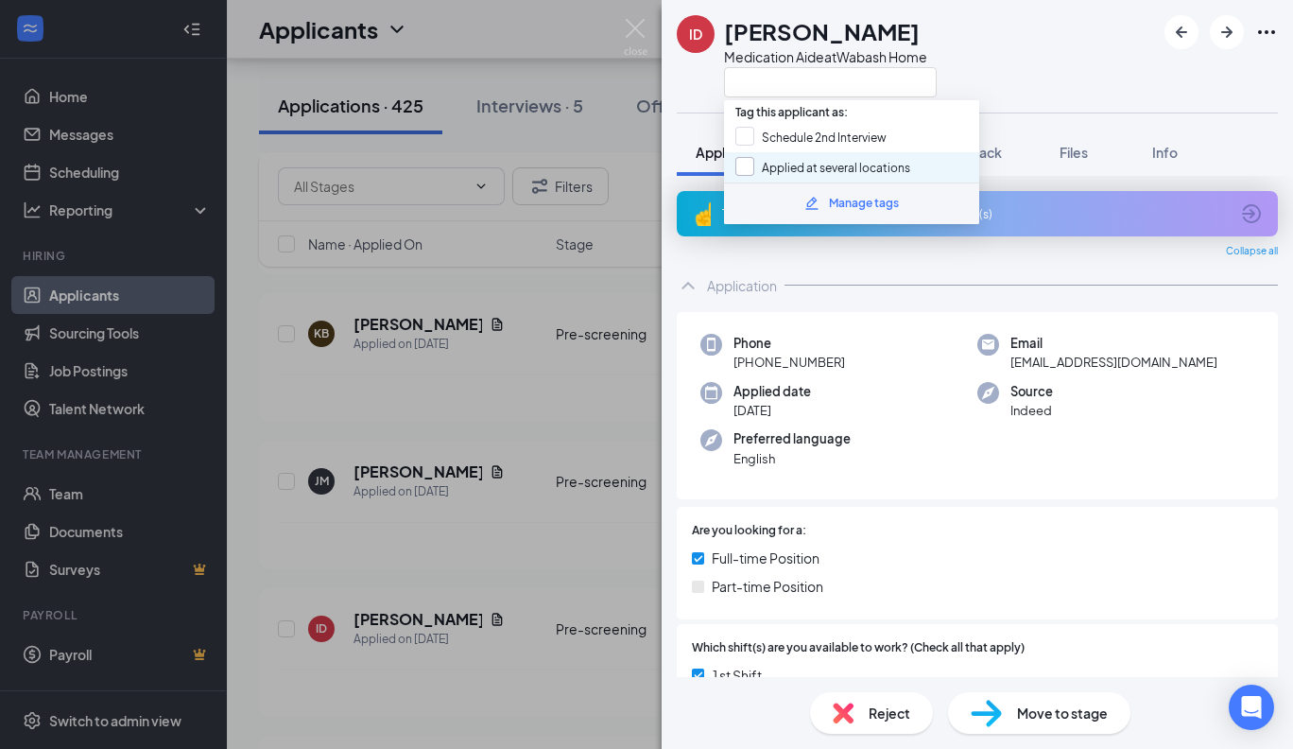
checkbox input "true"
click at [871, 714] on span "Reject" at bounding box center [890, 712] width 42 height 21
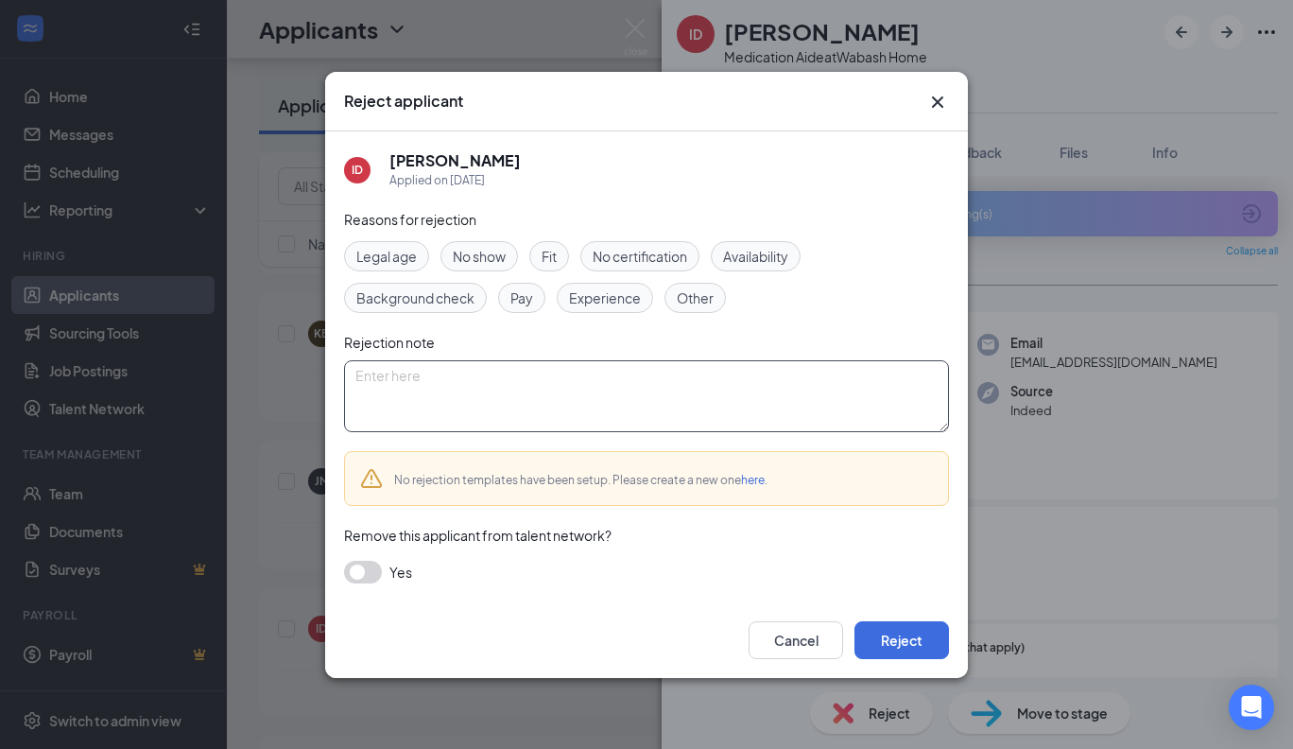
click at [445, 372] on textarea at bounding box center [646, 396] width 605 height 72
type textarea "Applied at other locations"
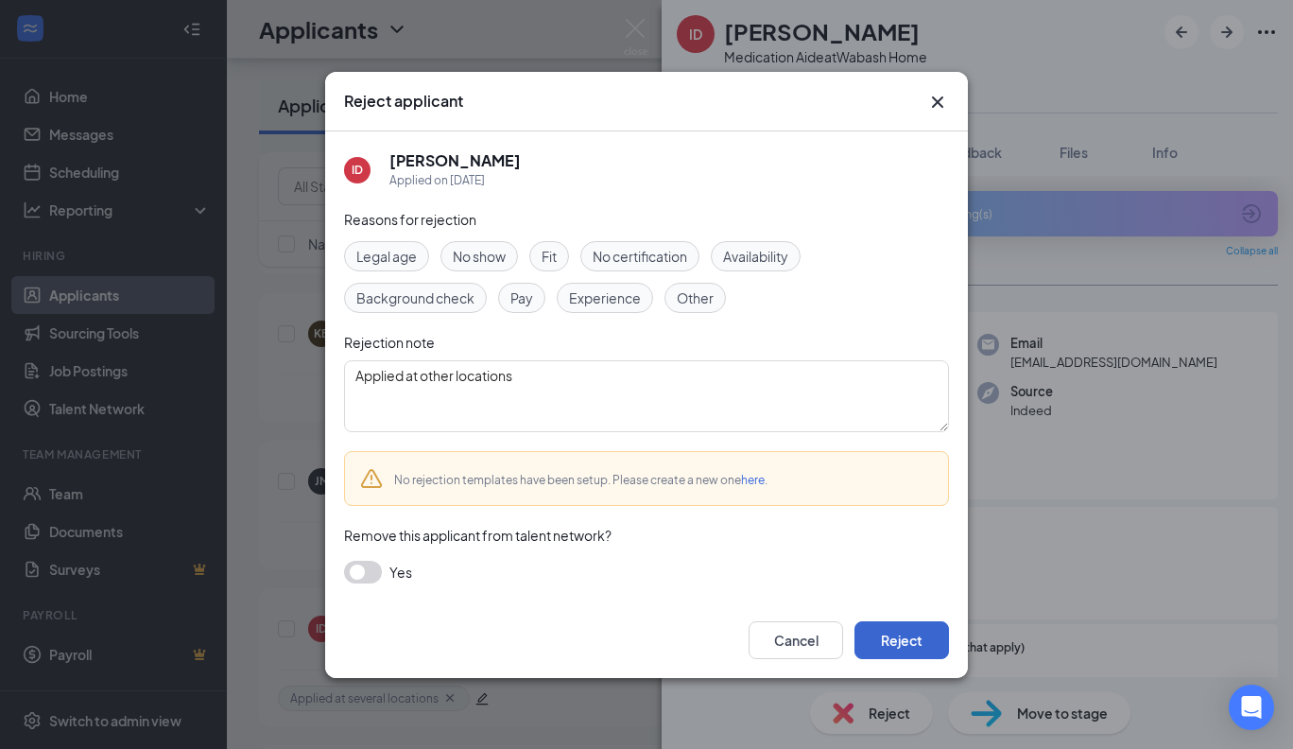
click at [896, 634] on button "Reject" at bounding box center [902, 640] width 95 height 38
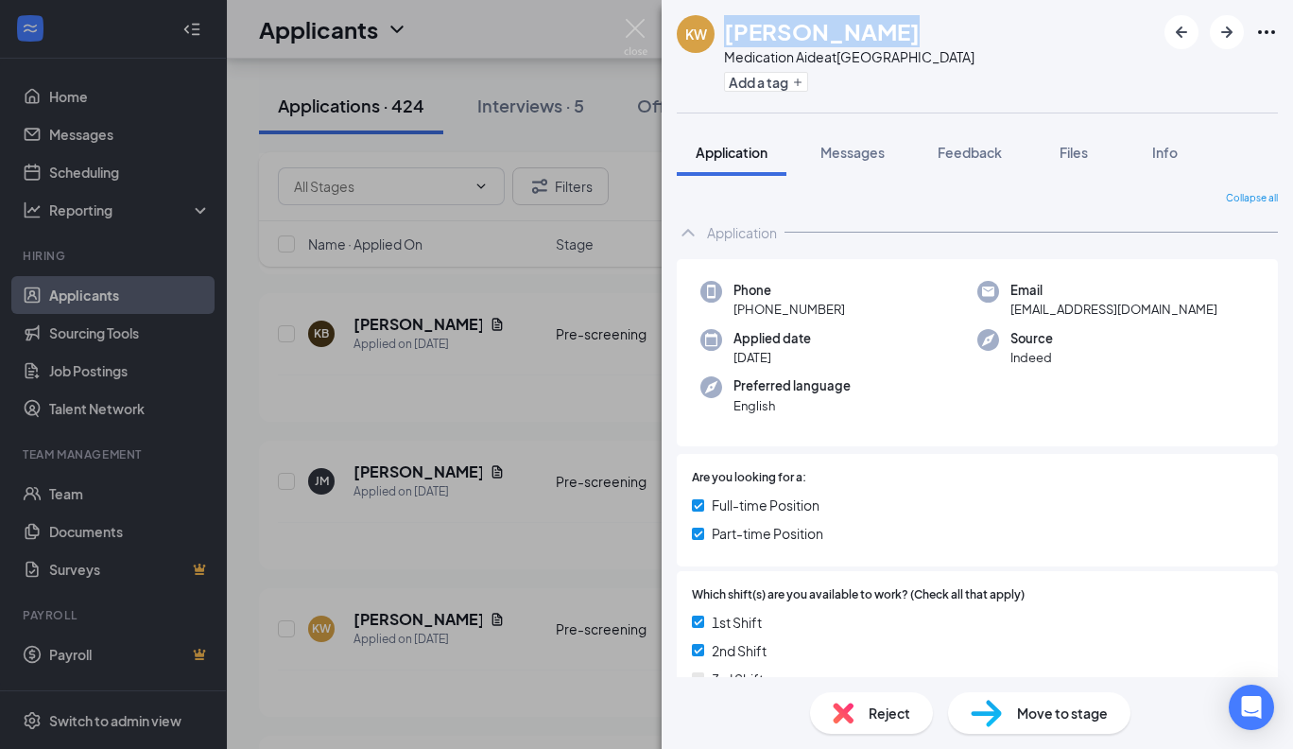
drag, startPoint x: 861, startPoint y: 32, endPoint x: 729, endPoint y: 30, distance: 132.3
click at [729, 30] on h1 "[PERSON_NAME]" at bounding box center [822, 31] width 196 height 32
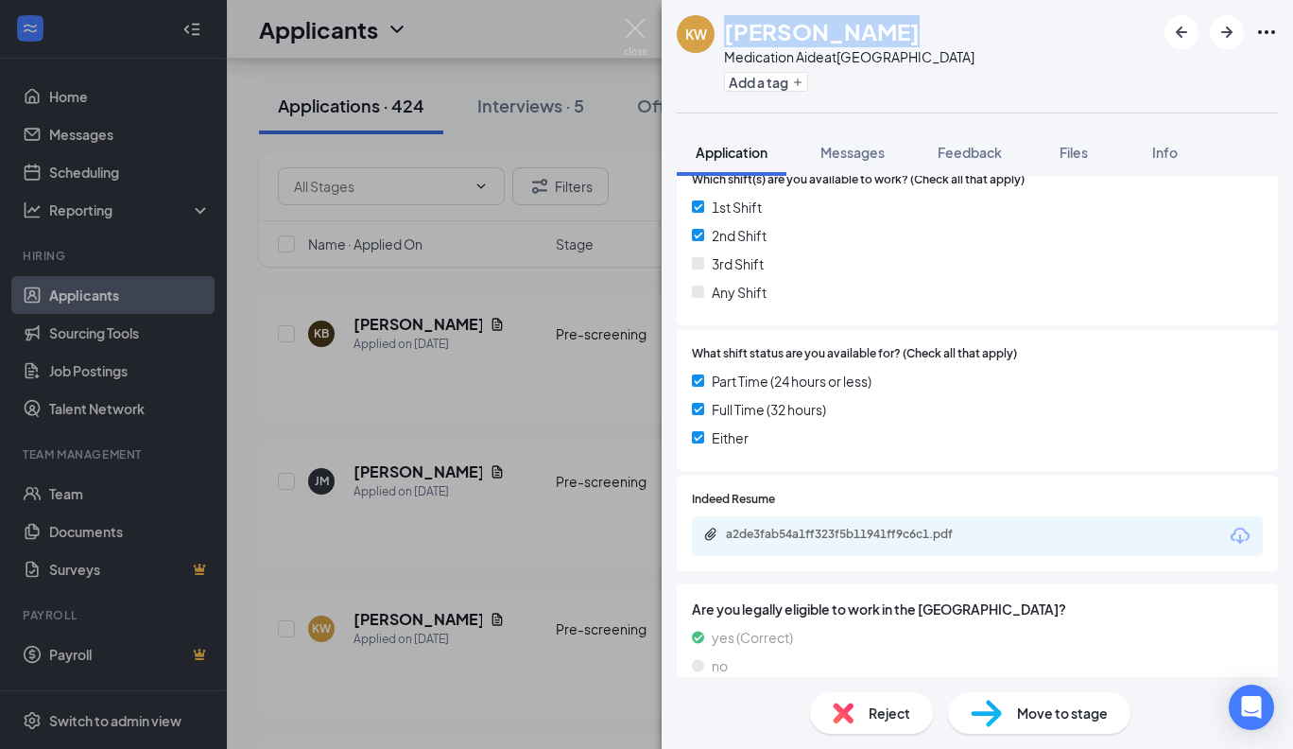
scroll to position [448, 0]
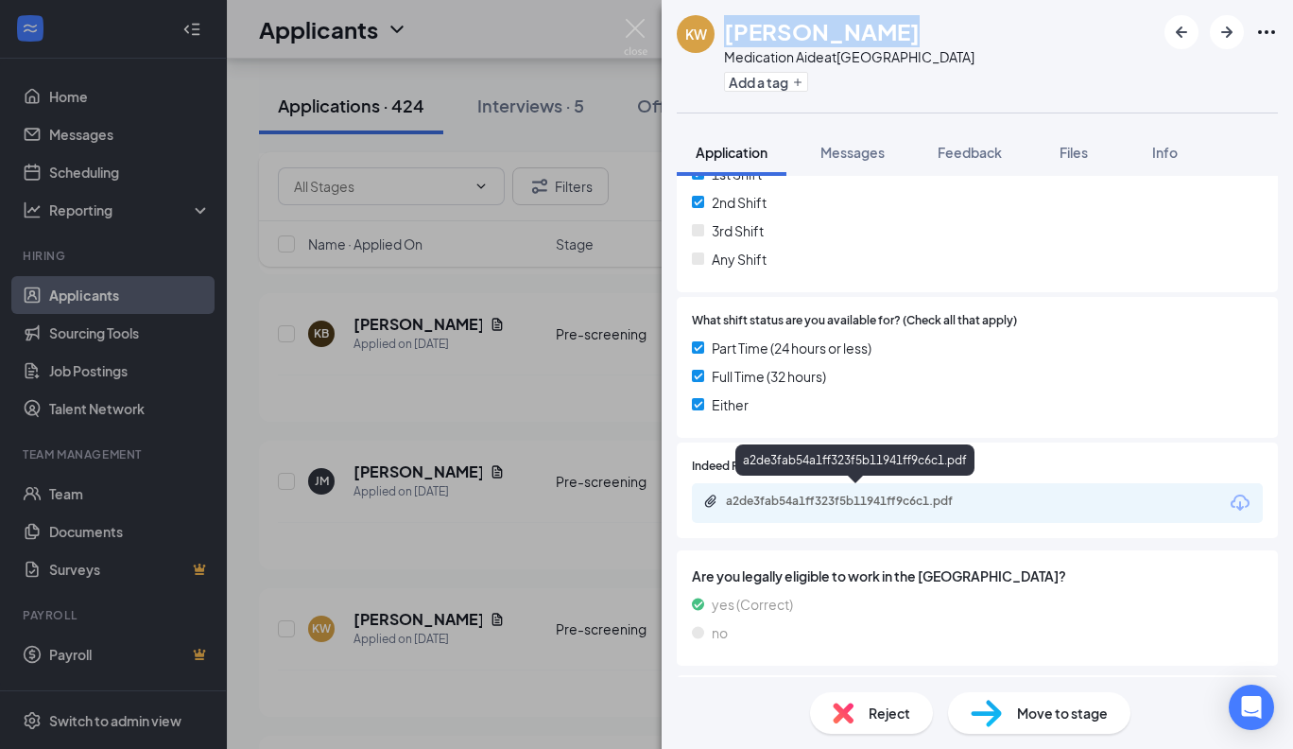
click at [936, 493] on div "a2de3fab54a1ff323f5b11941ff9c6c1.pdf" at bounding box center [858, 500] width 265 height 15
click at [861, 148] on span "Messages" at bounding box center [852, 152] width 64 height 17
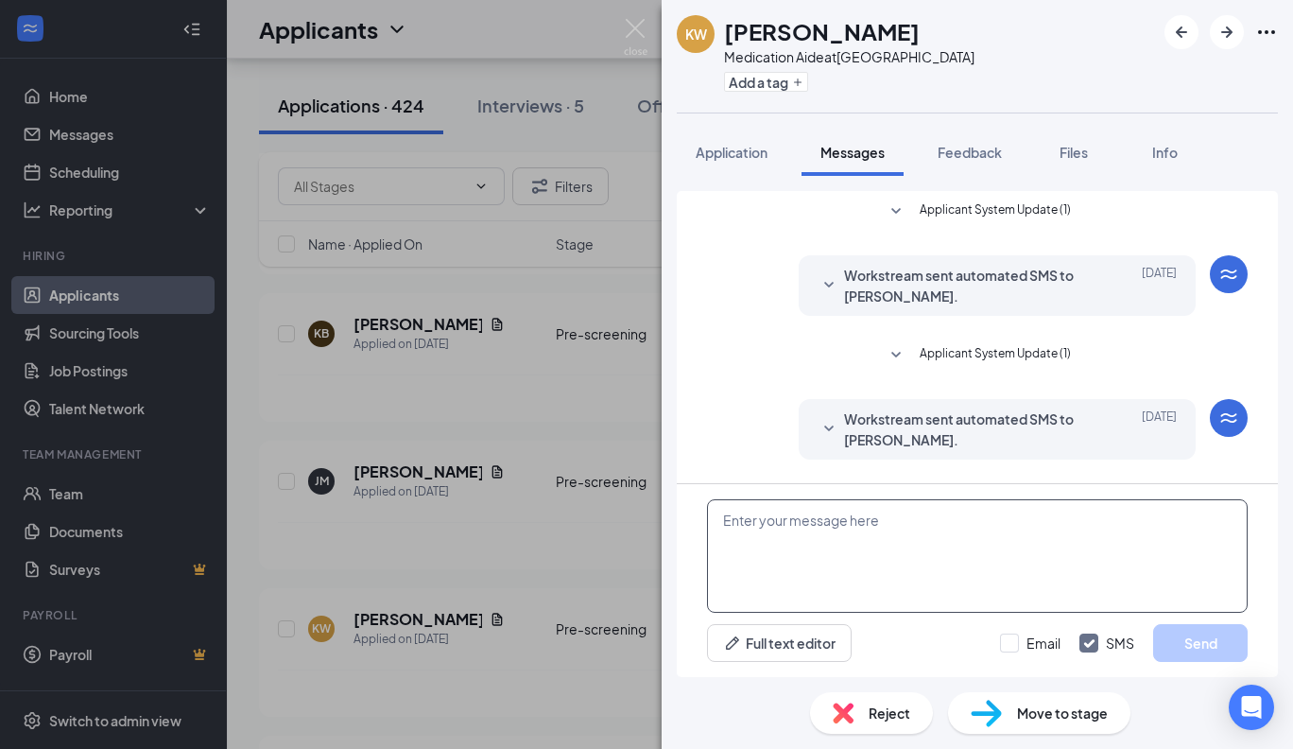
click at [734, 521] on textarea at bounding box center [977, 555] width 541 height 113
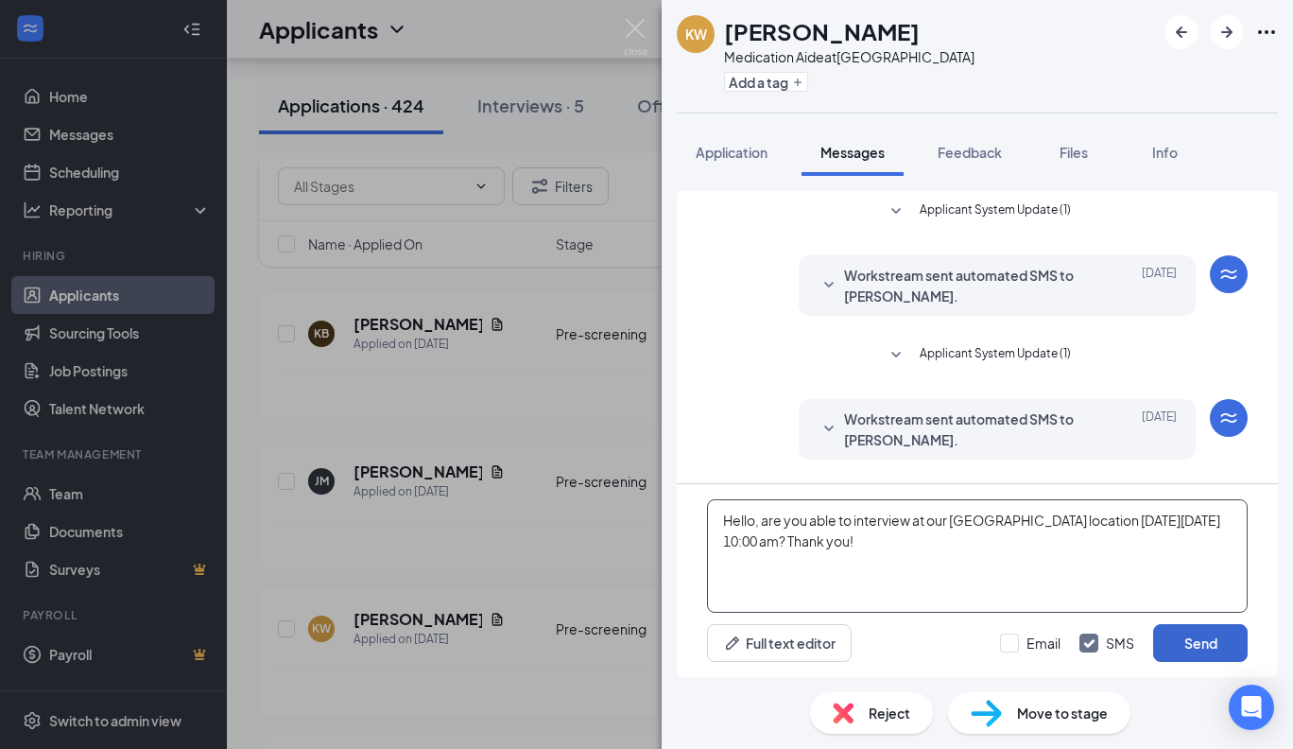
type textarea "Hello, are you able to interview at our [GEOGRAPHIC_DATA] location [DATE][DATE]…"
click at [1198, 647] on button "Send" at bounding box center [1200, 643] width 95 height 38
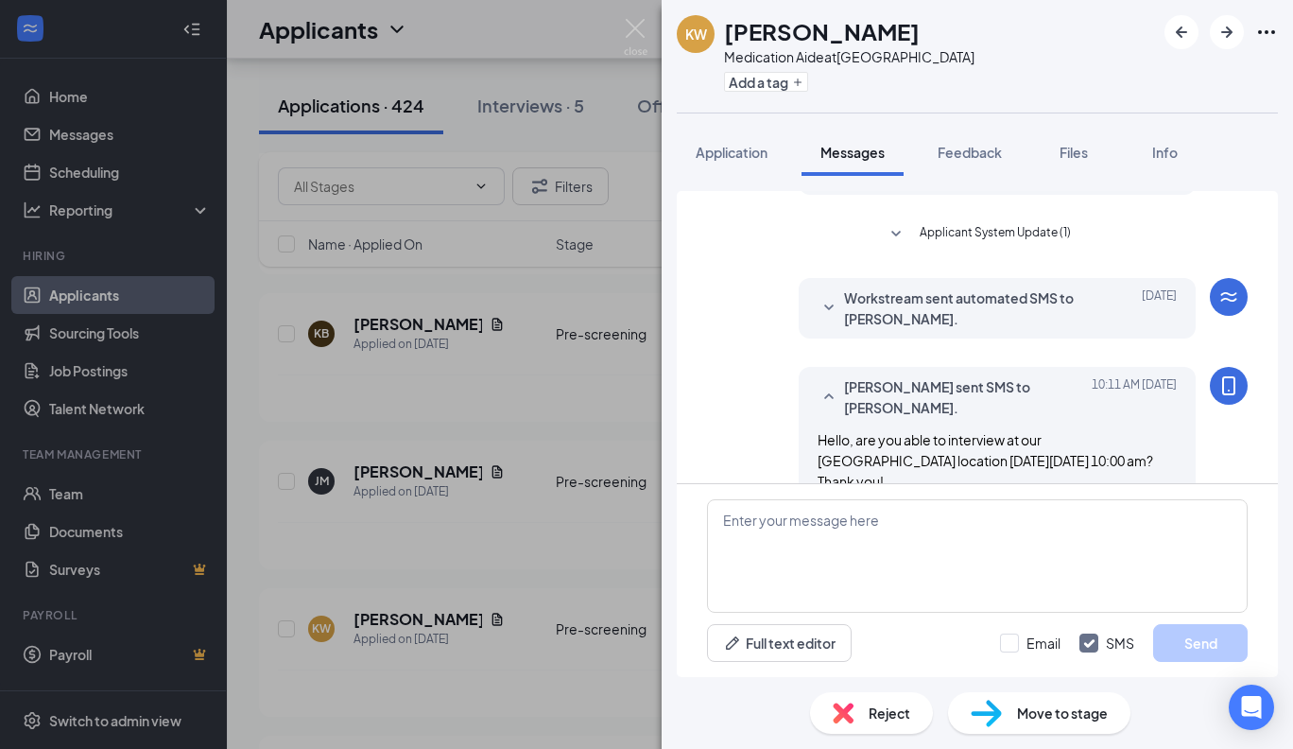
scroll to position [135, 0]
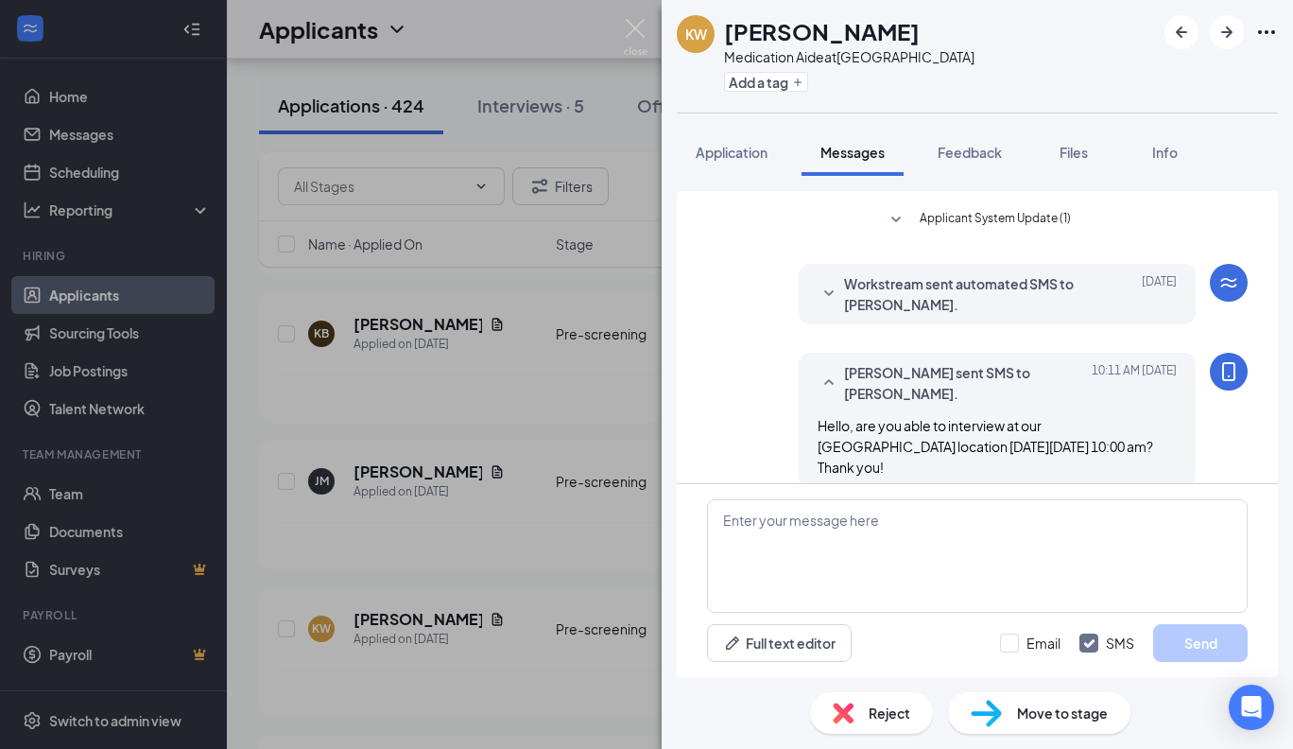
click at [1084, 713] on span "Move to stage" at bounding box center [1062, 712] width 91 height 21
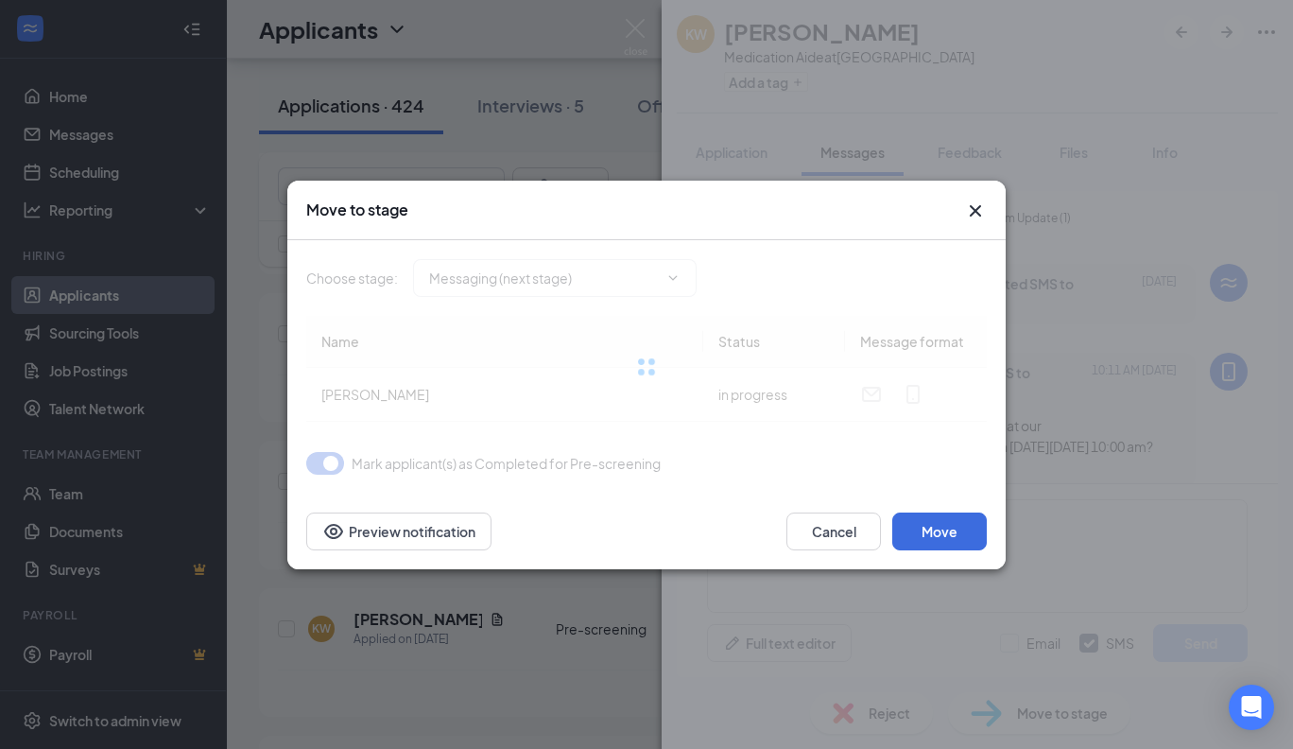
type input "Messaging (next stage)"
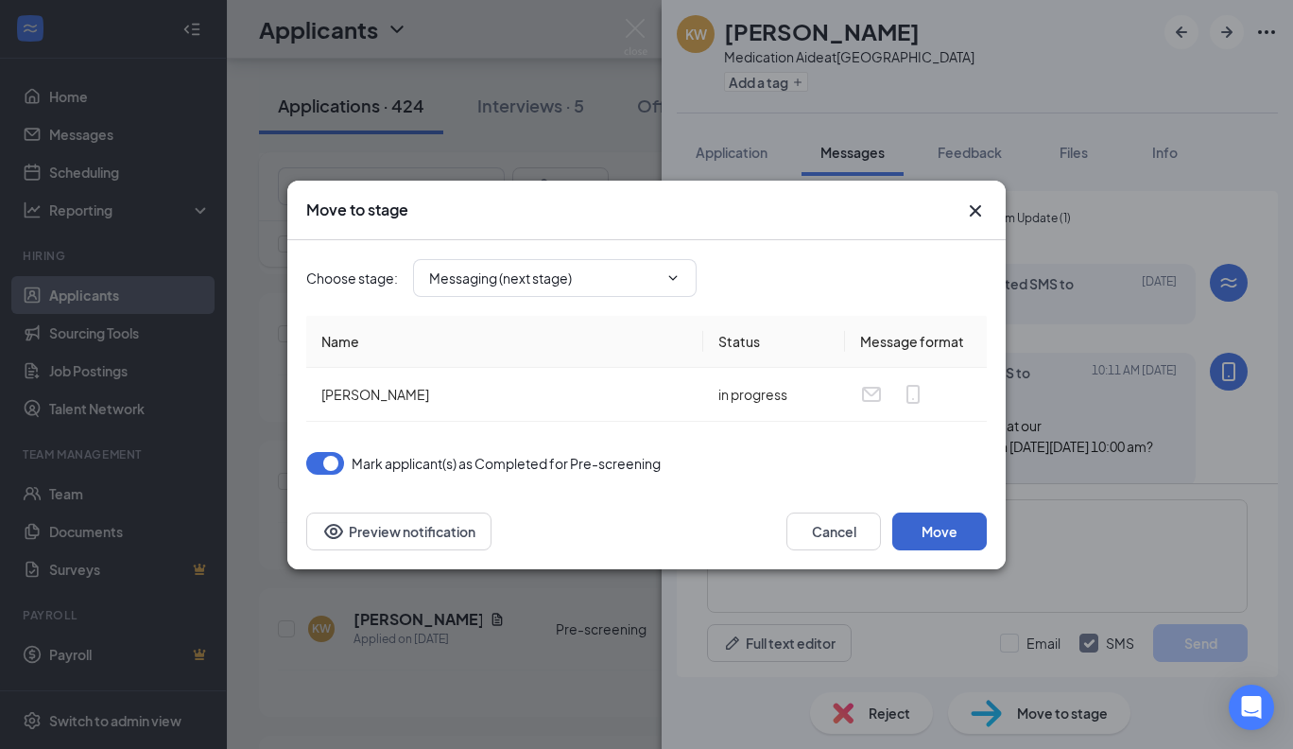
click at [930, 531] on button "Move" at bounding box center [939, 531] width 95 height 38
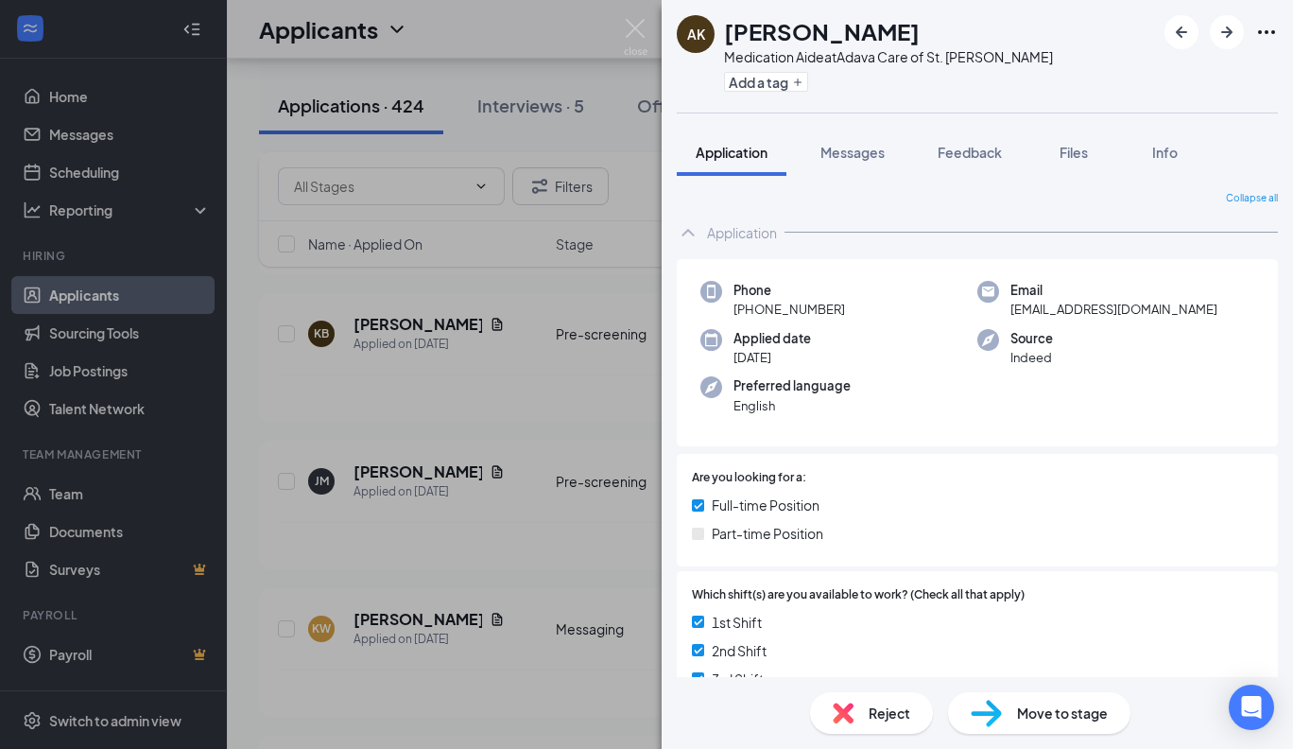
drag, startPoint x: 900, startPoint y: 31, endPoint x: 722, endPoint y: 41, distance: 178.0
click at [722, 41] on div "AK Amarionna [PERSON_NAME] Medication Aide at [GEOGRAPHIC_DATA] Care of St. [PE…" at bounding box center [865, 56] width 376 height 82
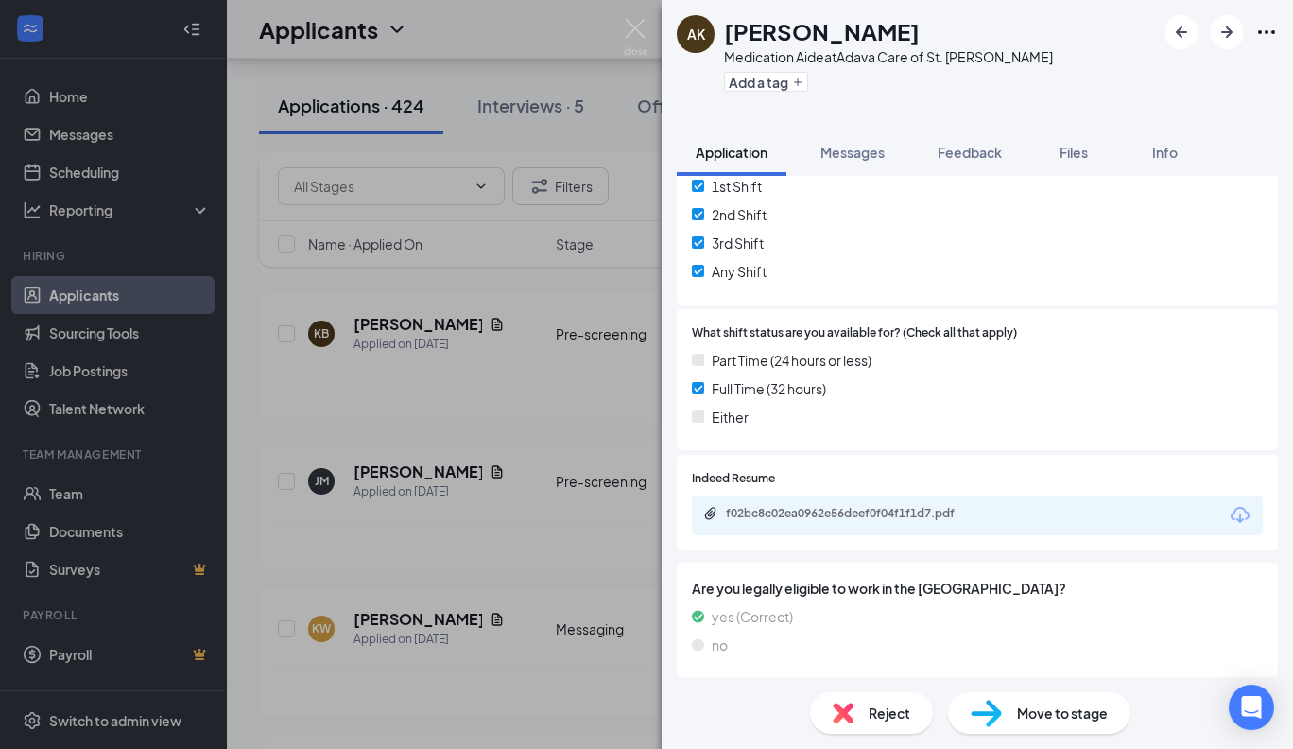
scroll to position [469, 0]
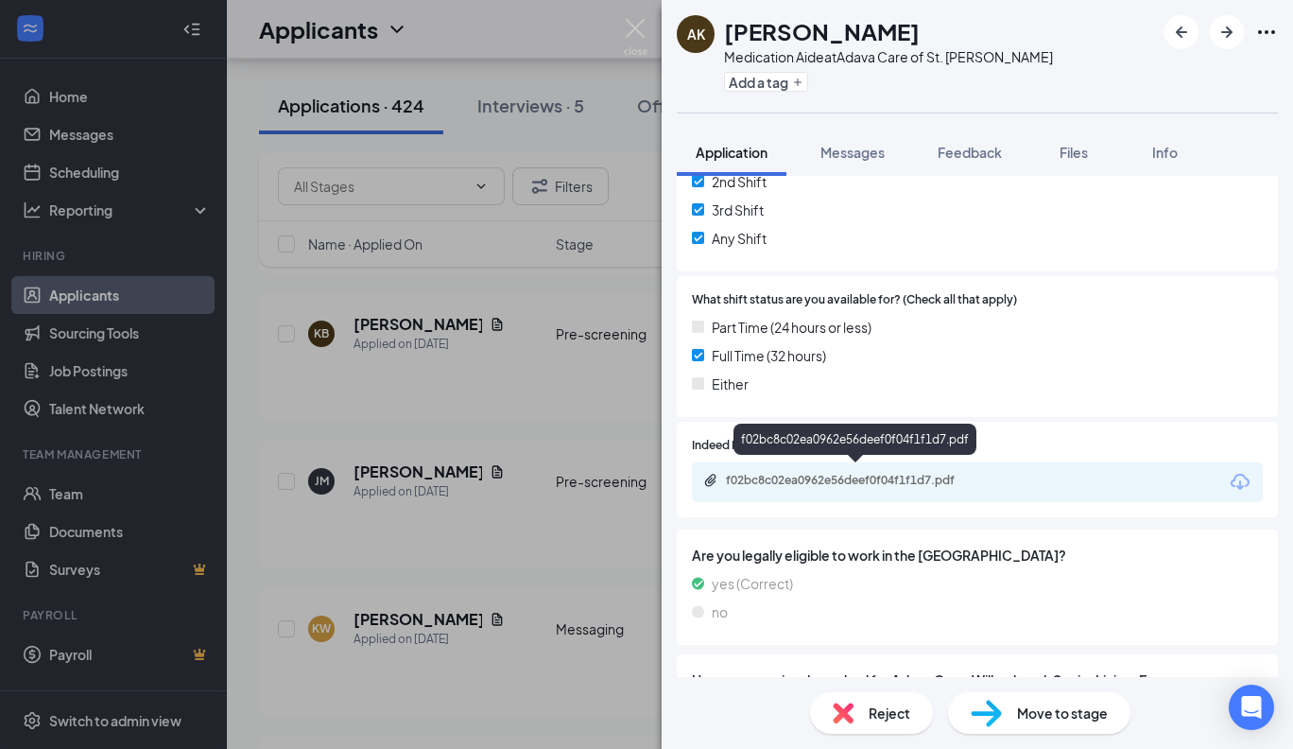
click at [937, 476] on div "f02bc8c02ea0962e56deef0f04f1f1d7.pdf" at bounding box center [858, 480] width 265 height 15
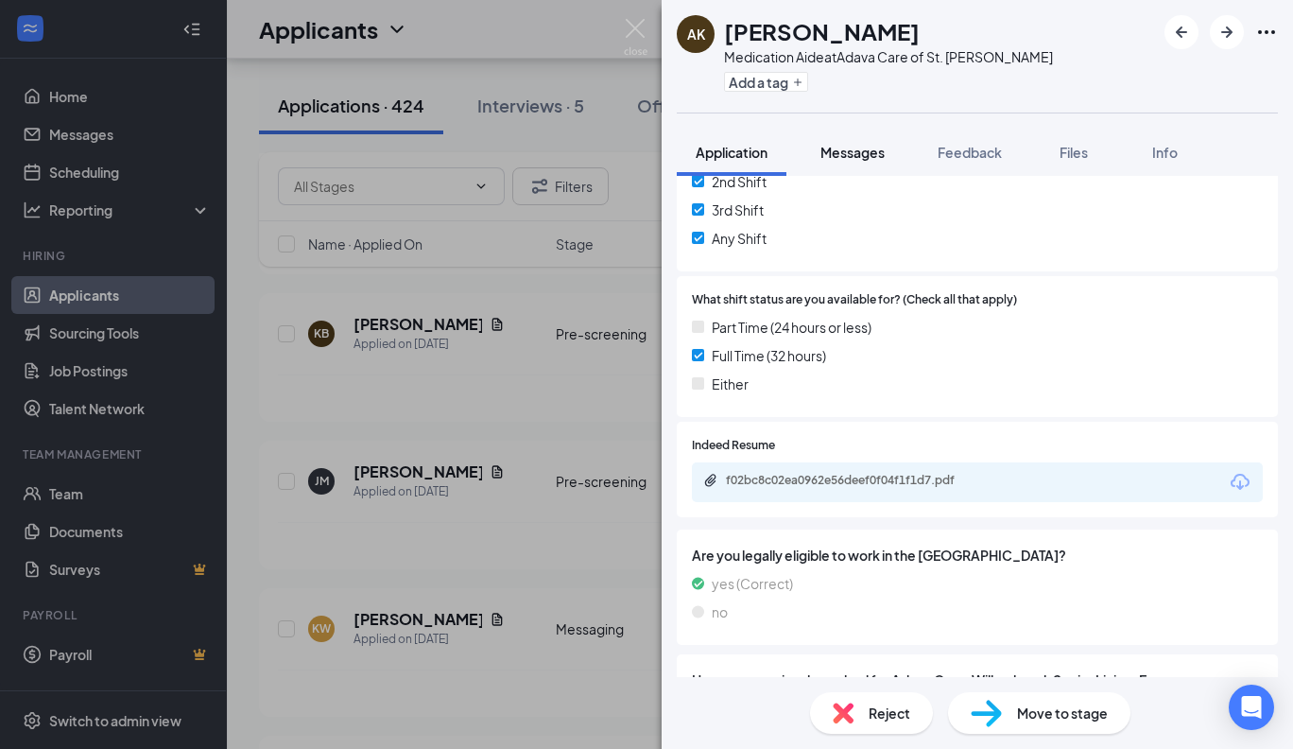
click at [848, 149] on span "Messages" at bounding box center [852, 152] width 64 height 17
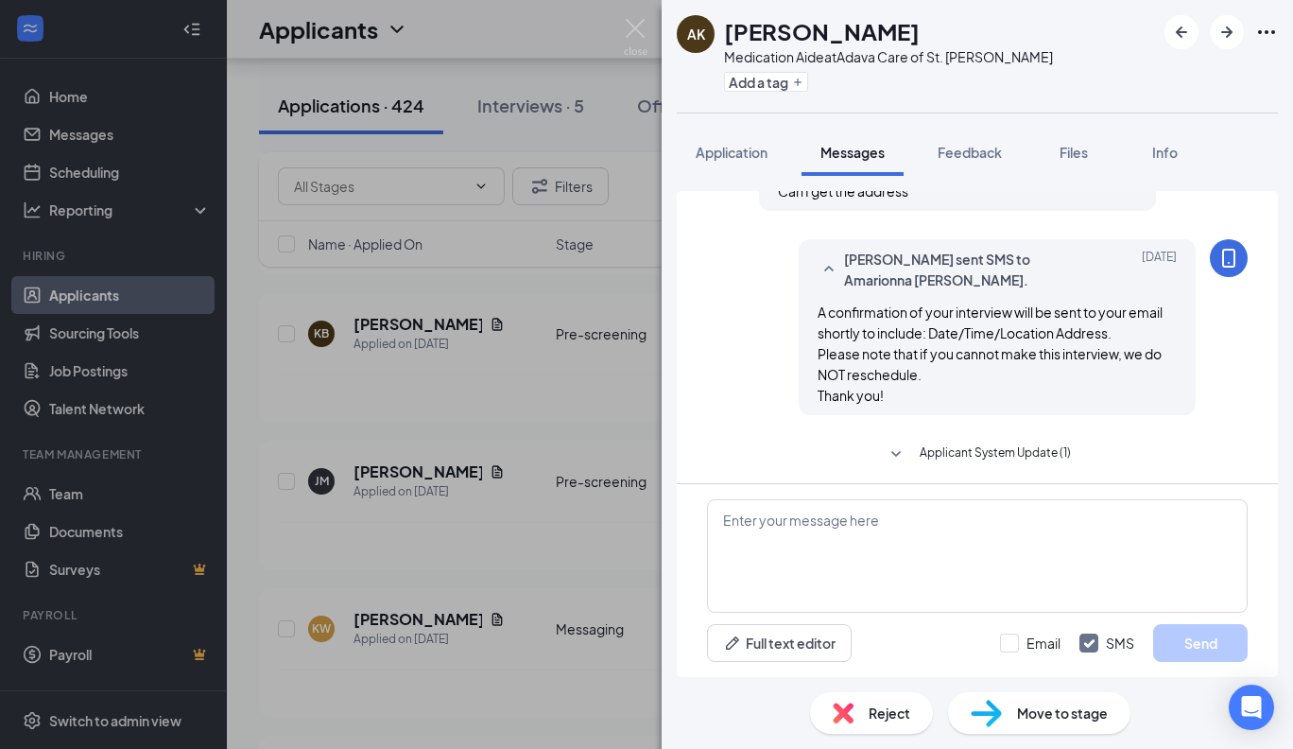
scroll to position [560, 0]
click at [391, 335] on div "AK Amarionna [PERSON_NAME] Medication Aide at Adava Care of St. [PERSON_NAME] A…" at bounding box center [646, 374] width 1293 height 749
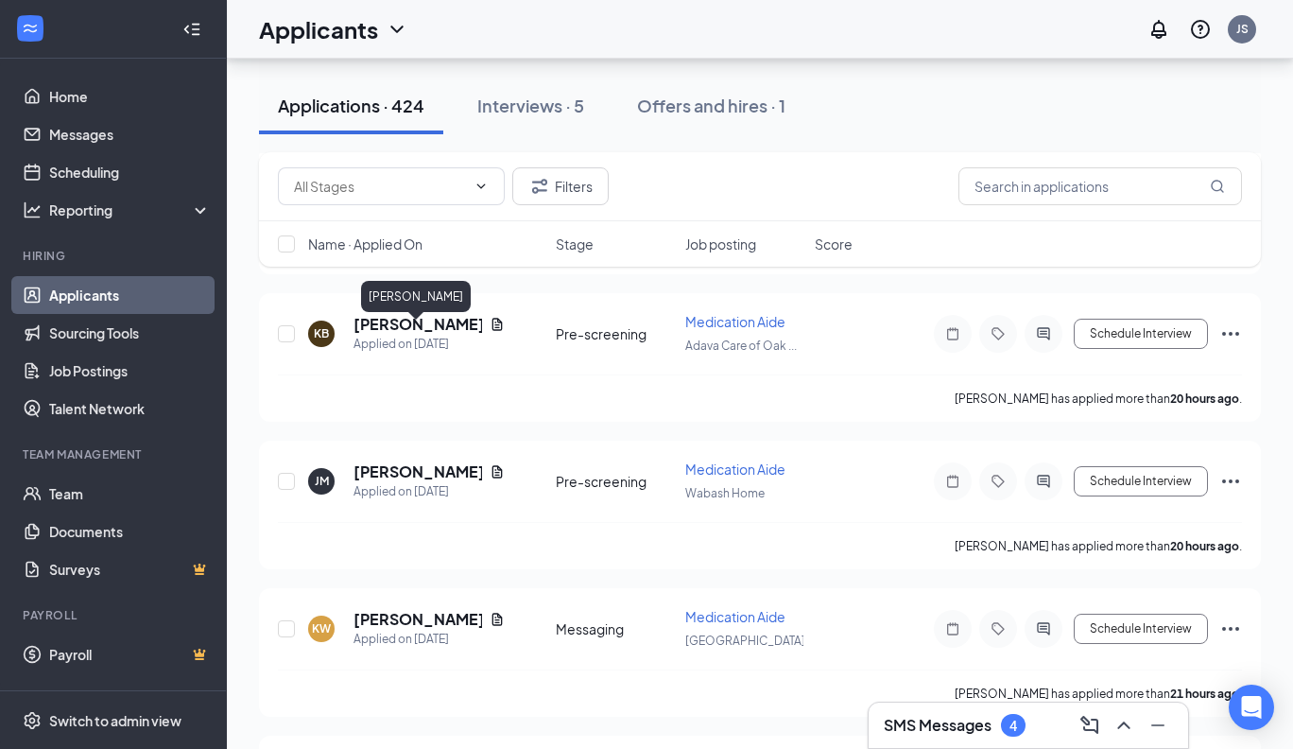
click at [391, 461] on h5 "[PERSON_NAME]" at bounding box center [418, 471] width 129 height 21
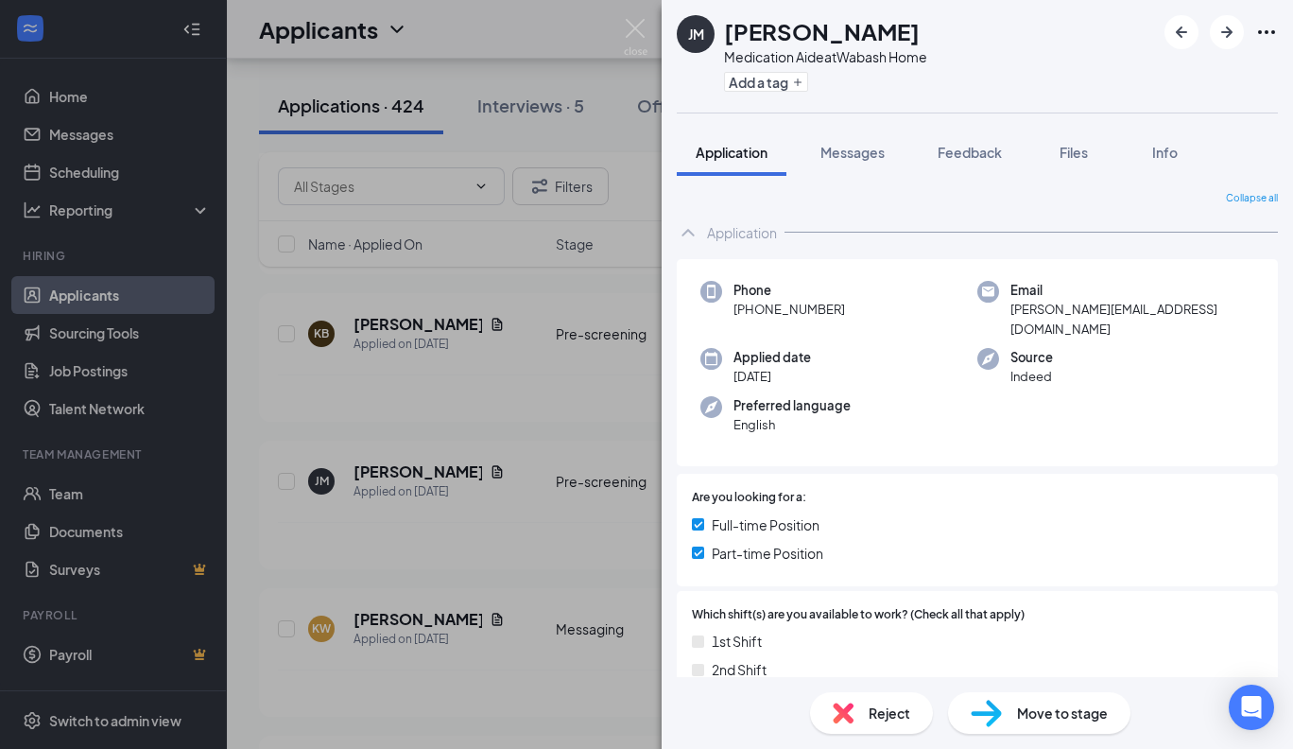
drag, startPoint x: 927, startPoint y: 30, endPoint x: 715, endPoint y: 48, distance: 213.4
click at [715, 48] on div "[PERSON_NAME] [PERSON_NAME] Medication Aide at [GEOGRAPHIC_DATA] Home Add a tag" at bounding box center [802, 56] width 250 height 82
click at [893, 702] on span "Reject" at bounding box center [890, 712] width 42 height 21
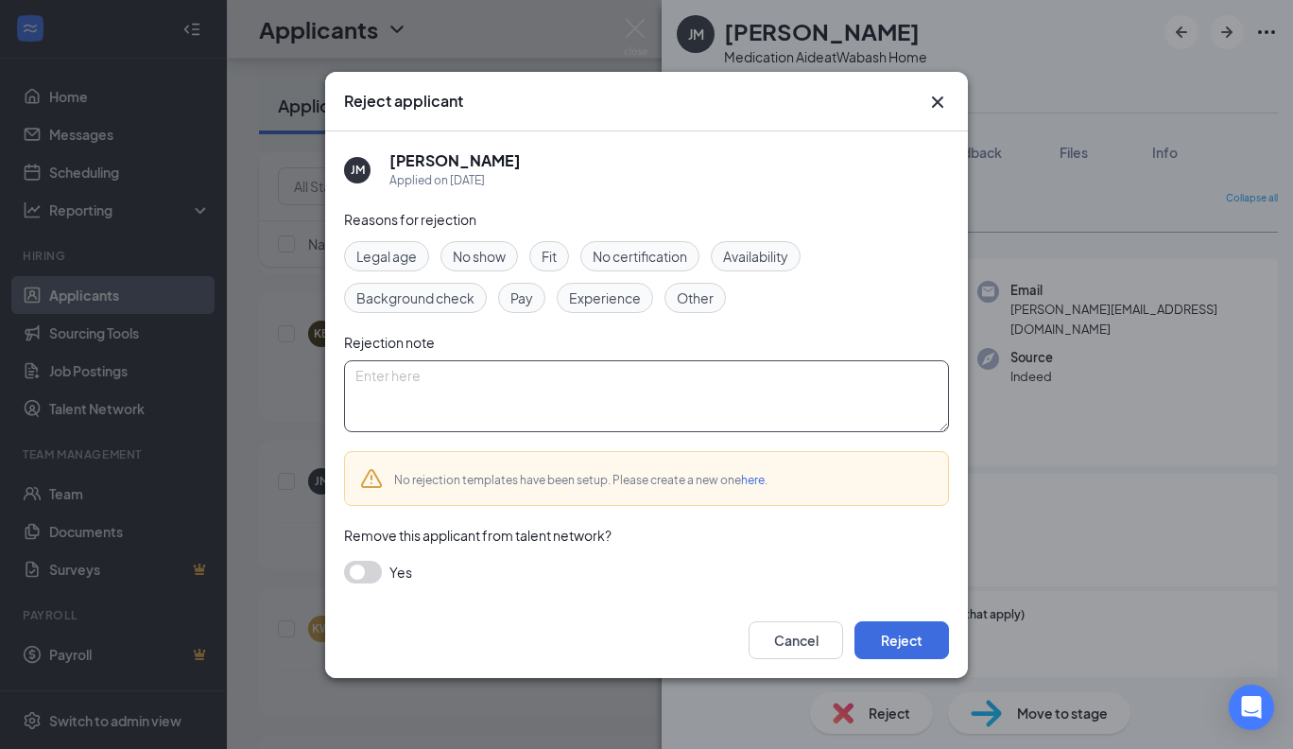
click at [427, 381] on textarea at bounding box center [646, 396] width 605 height 72
type textarea "Not Certified"
click at [899, 647] on button "Reject" at bounding box center [902, 640] width 95 height 38
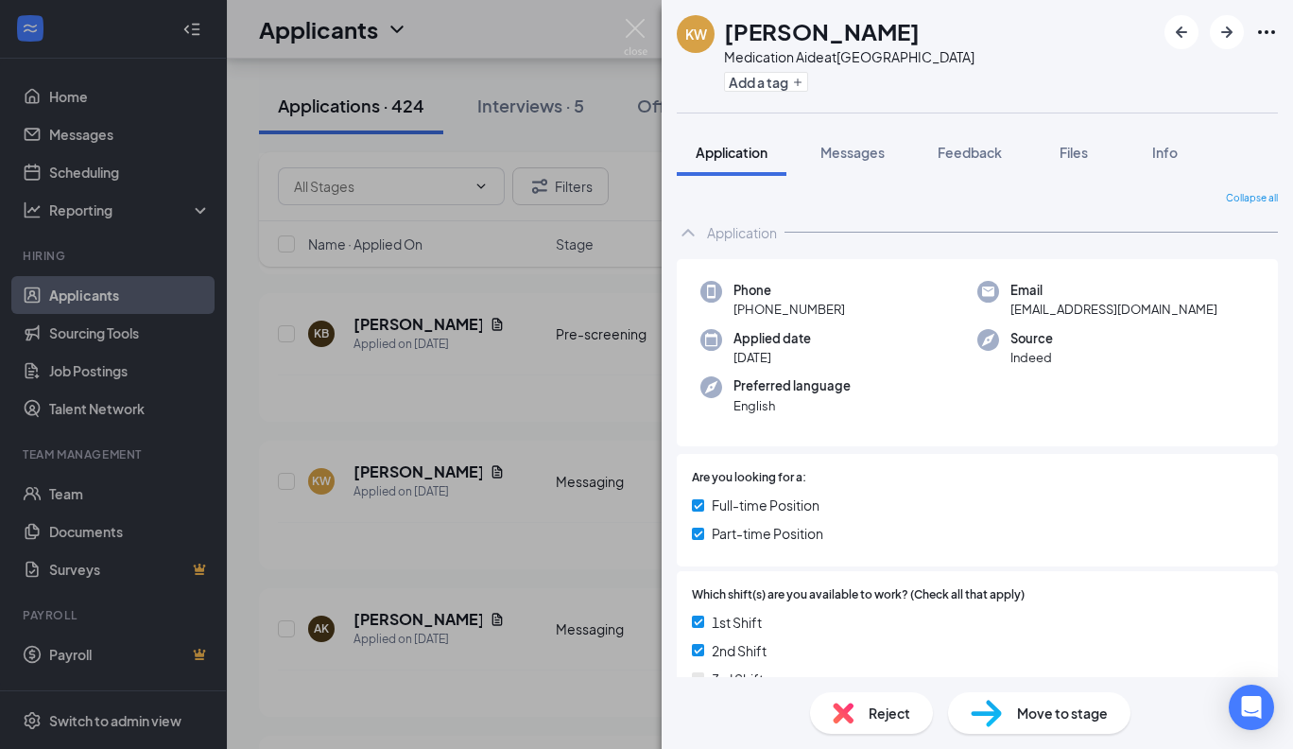
drag, startPoint x: 863, startPoint y: 31, endPoint x: 892, endPoint y: 30, distance: 29.3
click at [892, 30] on div "[PERSON_NAME]" at bounding box center [849, 31] width 250 height 32
click at [636, 29] on img at bounding box center [636, 37] width 24 height 37
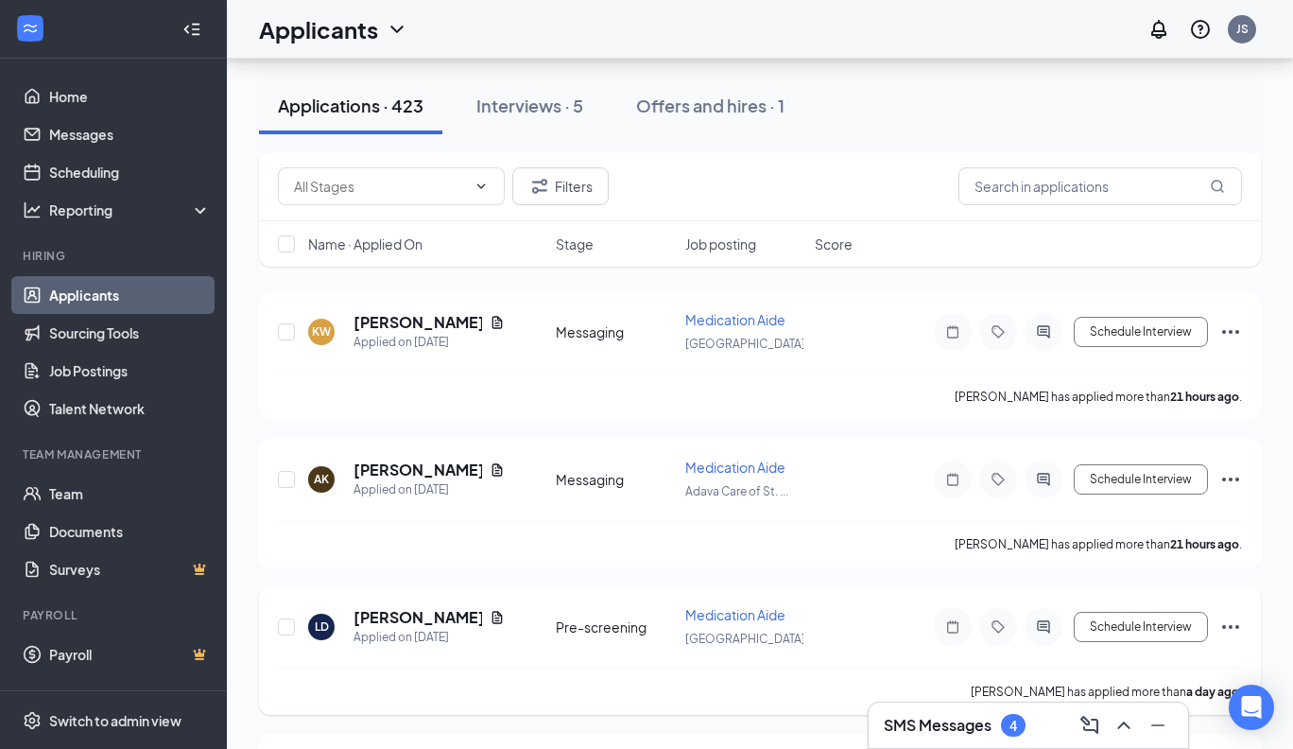
scroll to position [2501, 0]
click at [436, 606] on h5 "[PERSON_NAME]" at bounding box center [418, 616] width 129 height 21
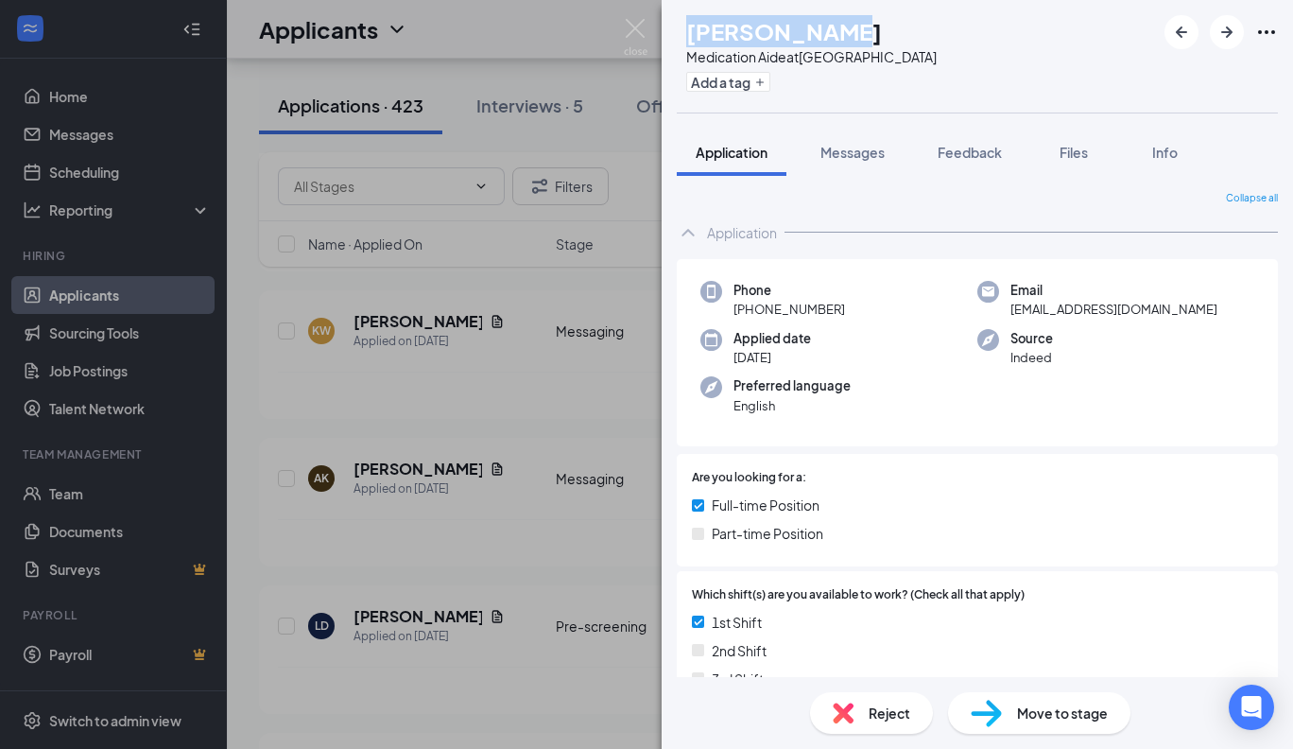
drag, startPoint x: 890, startPoint y: 34, endPoint x: 726, endPoint y: 35, distance: 164.5
click at [726, 35] on h1 "[PERSON_NAME]" at bounding box center [784, 31] width 196 height 32
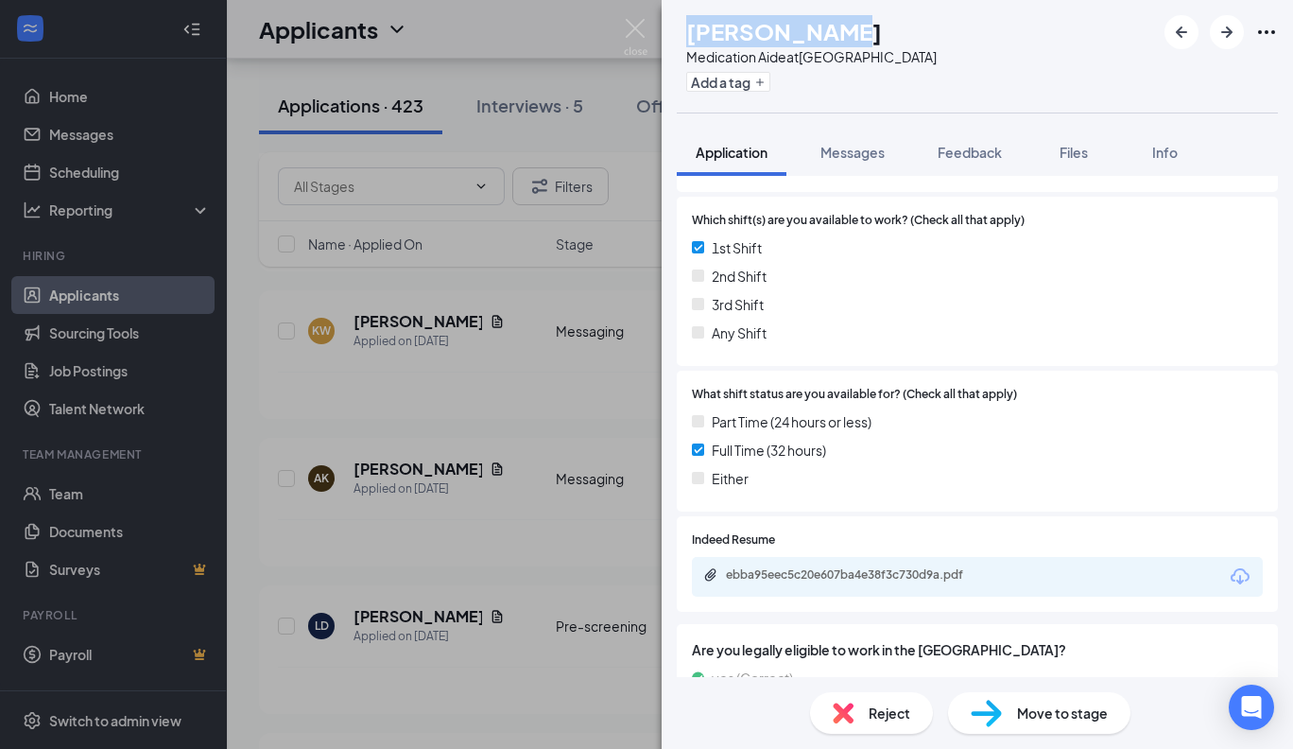
scroll to position [423, 0]
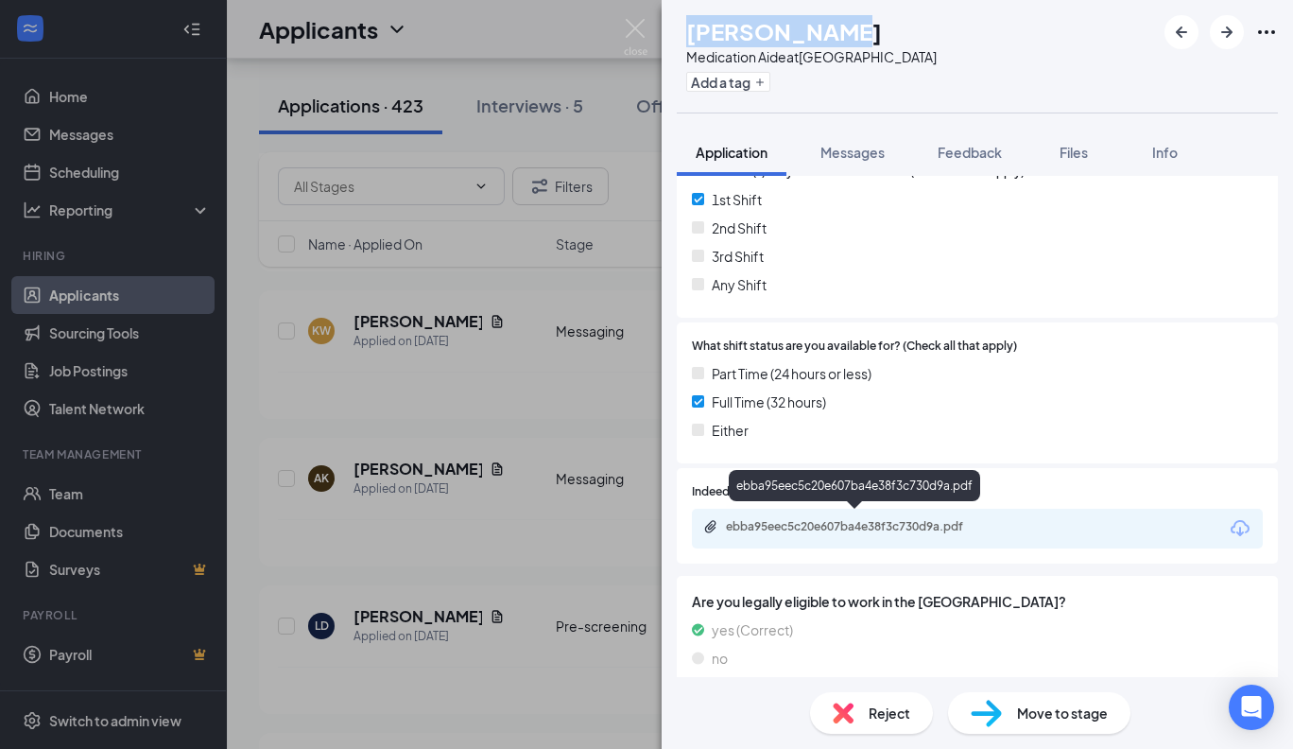
click at [906, 520] on div "ebba95eec5c20e607ba4e38f3c730d9a.pdf" at bounding box center [858, 526] width 265 height 15
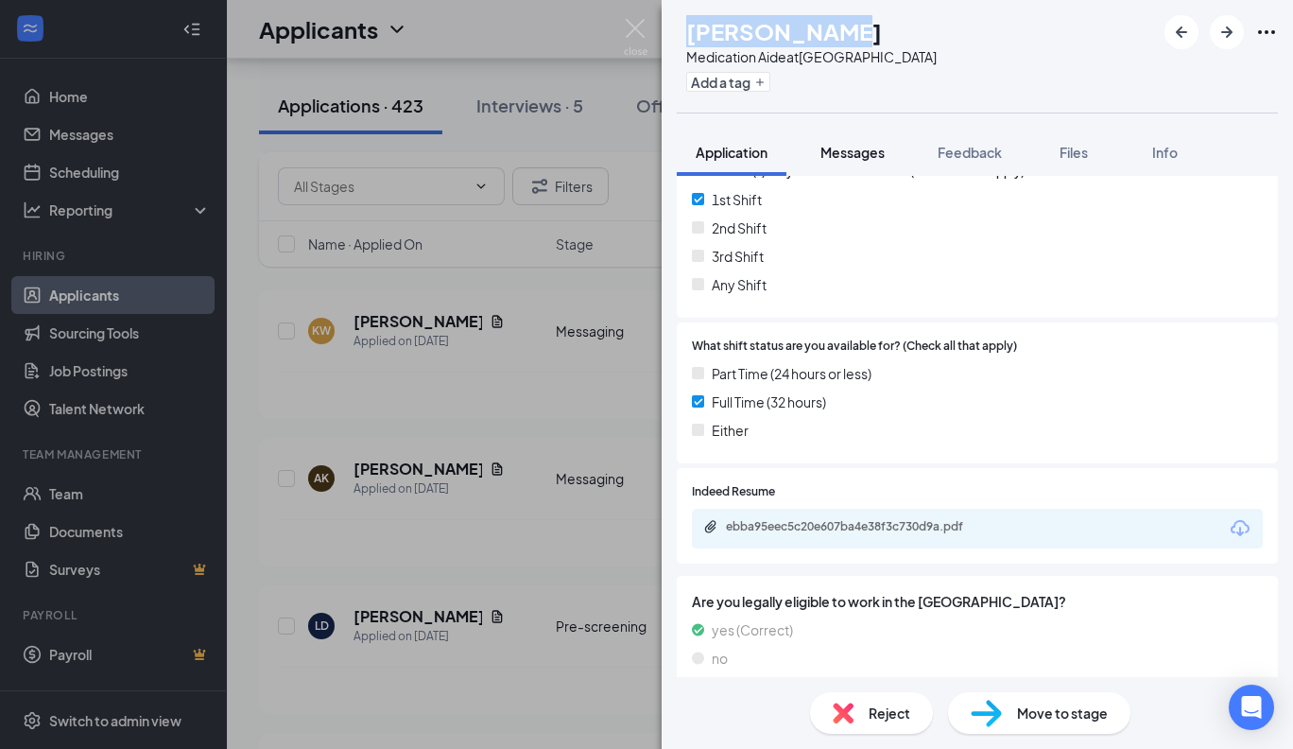
click at [855, 151] on span "Messages" at bounding box center [852, 152] width 64 height 17
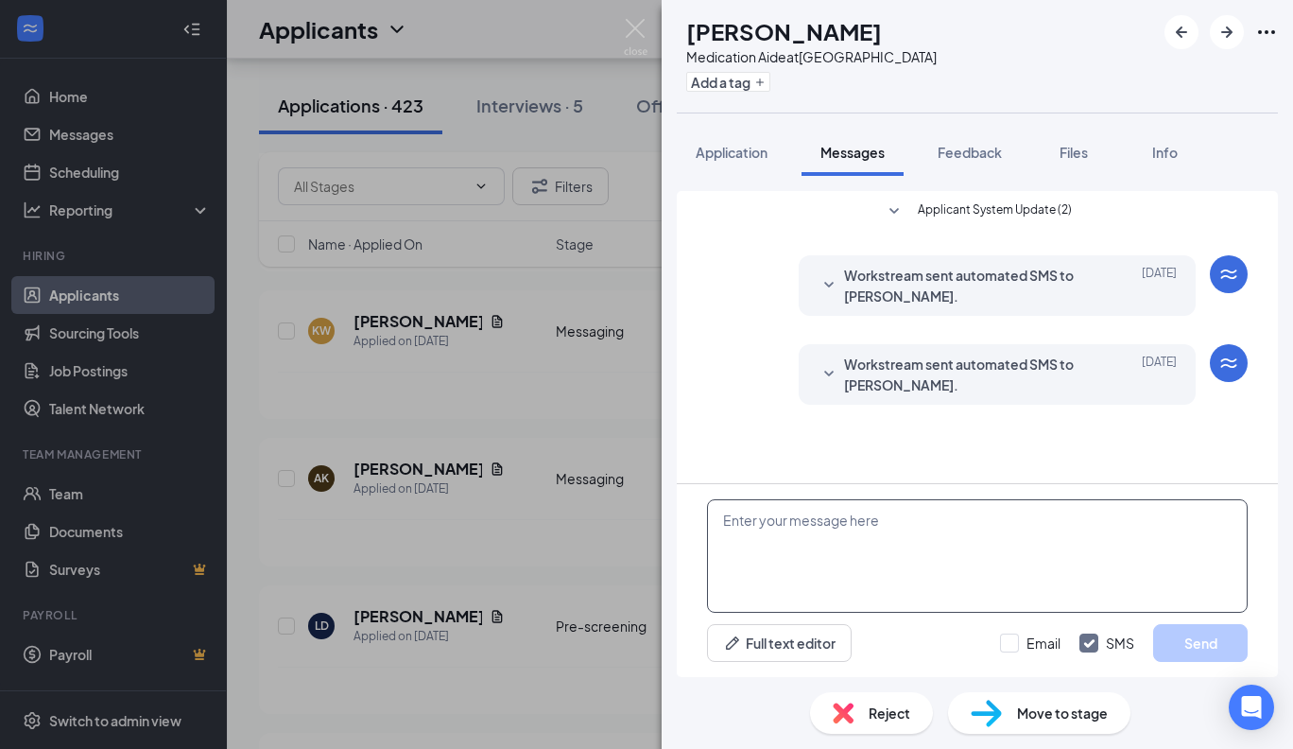
click at [783, 535] on textarea at bounding box center [977, 555] width 541 height 113
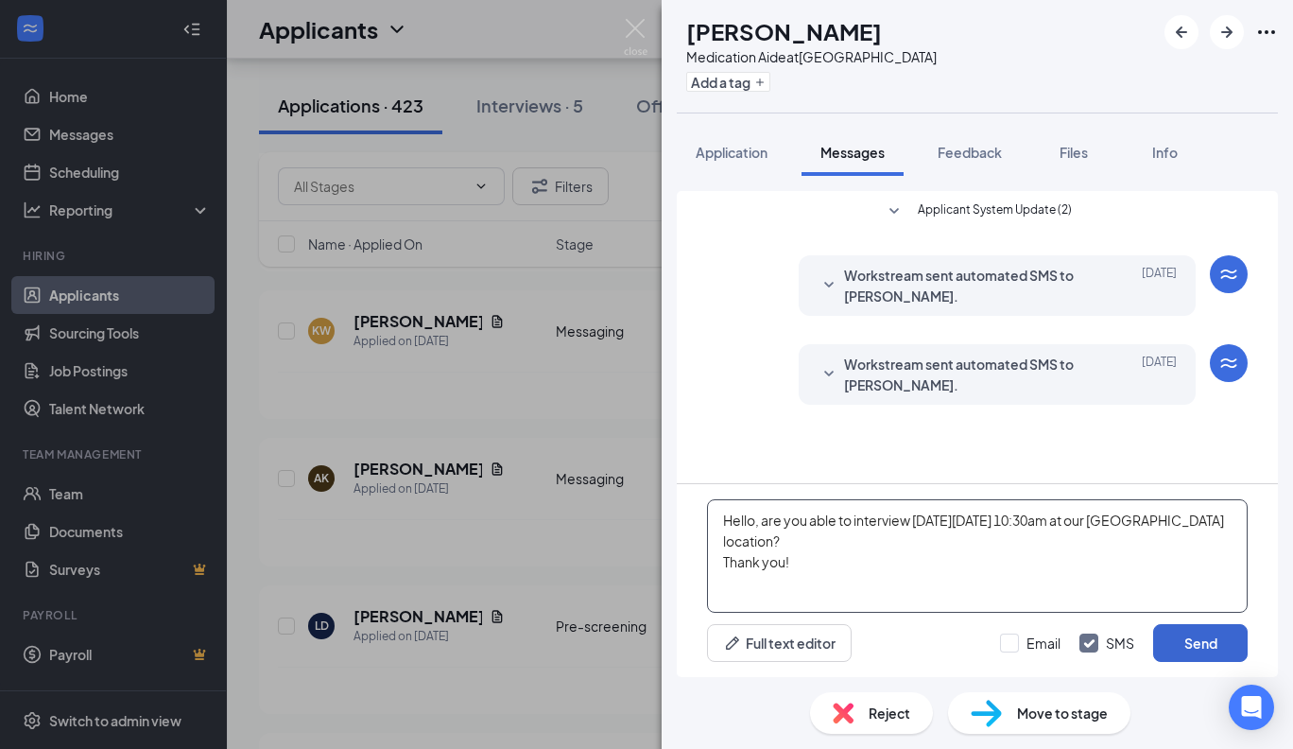
type textarea "Hello, are you able to interview [DATE][DATE] 10:30am at our [GEOGRAPHIC_DATA] …"
click at [1202, 646] on button "Send" at bounding box center [1200, 643] width 95 height 38
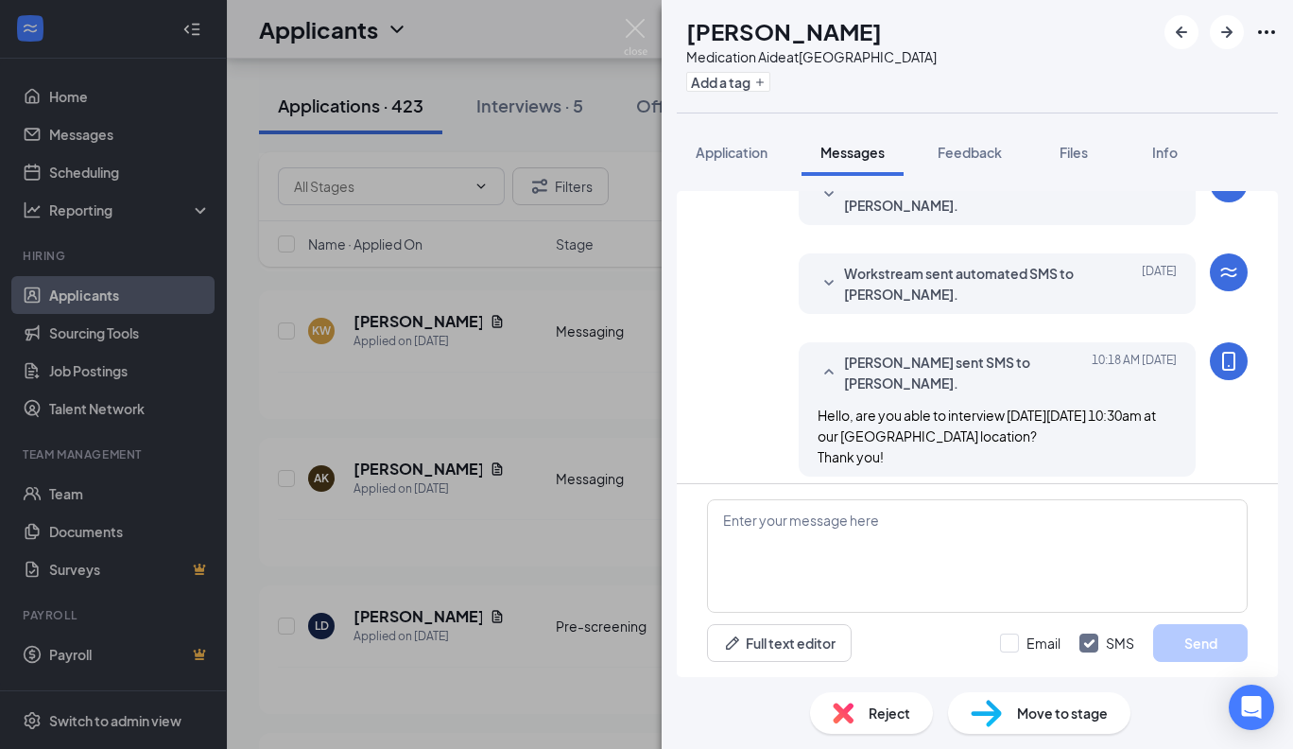
scroll to position [100, 0]
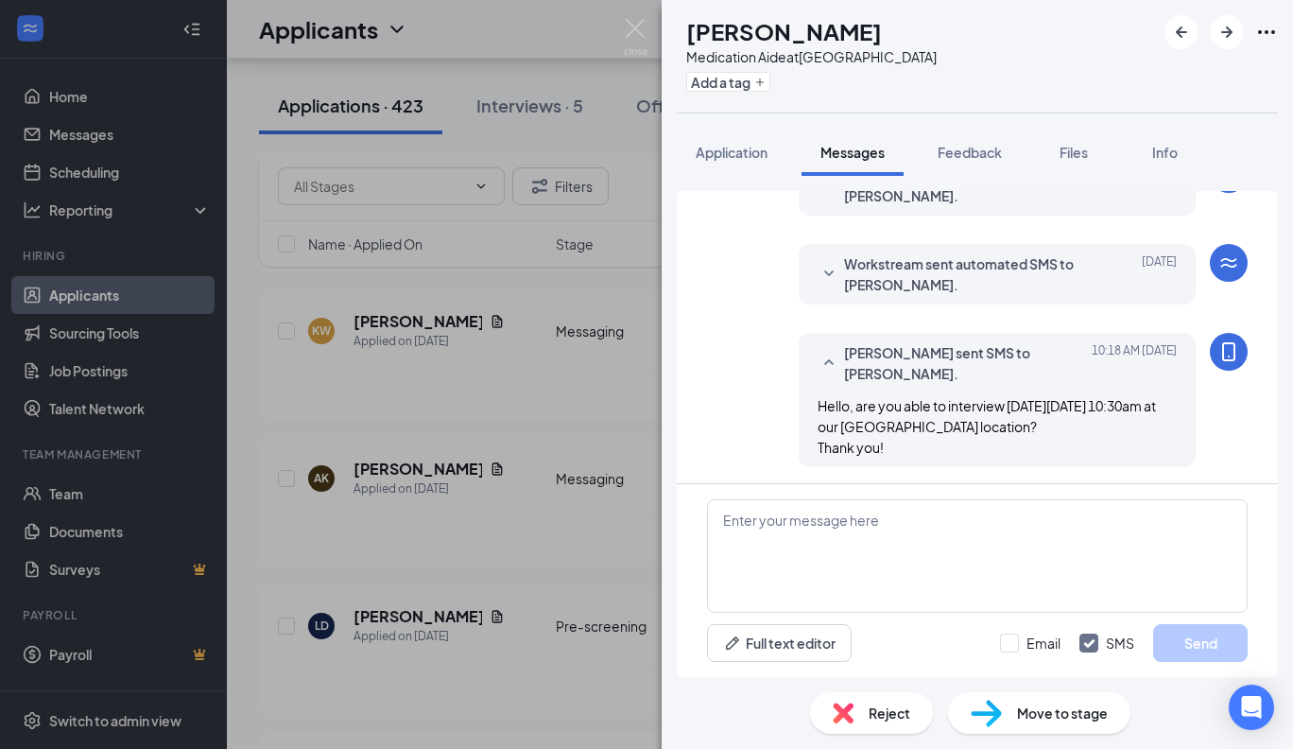
click at [1075, 710] on span "Move to stage" at bounding box center [1062, 712] width 91 height 21
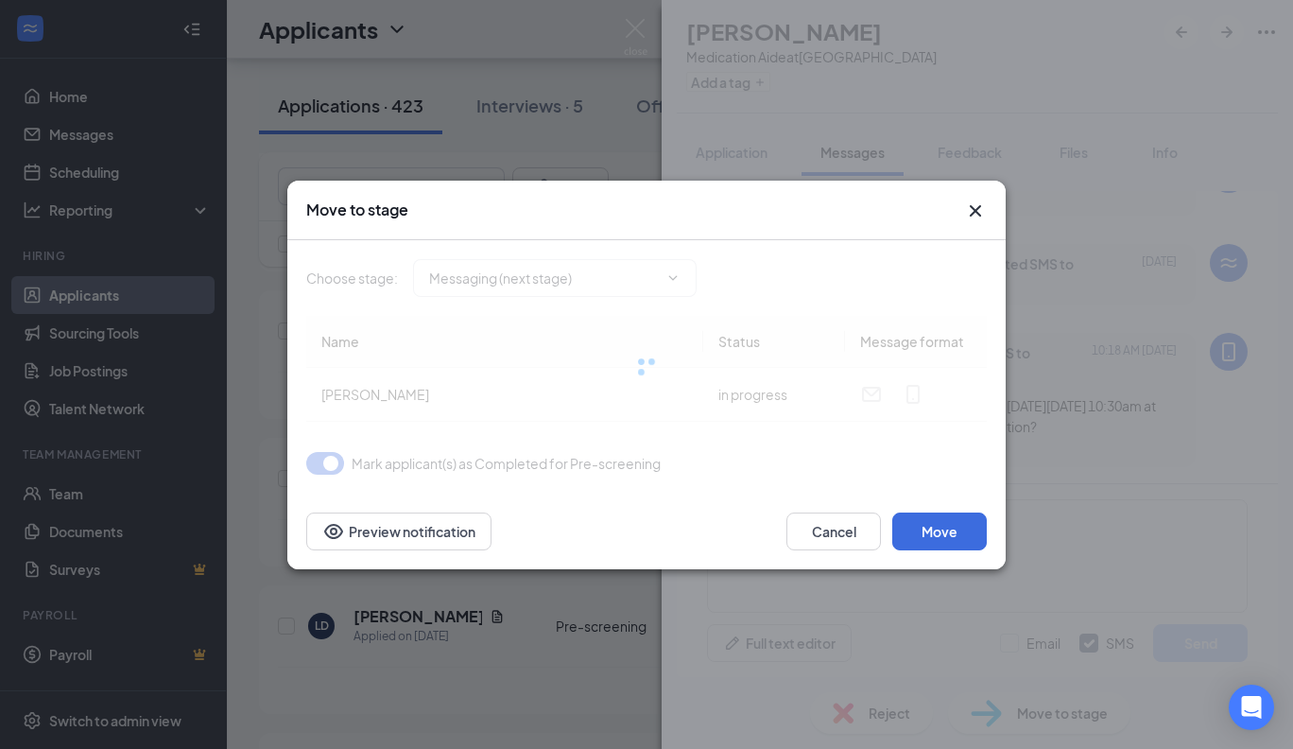
type input "Messaging (next stage)"
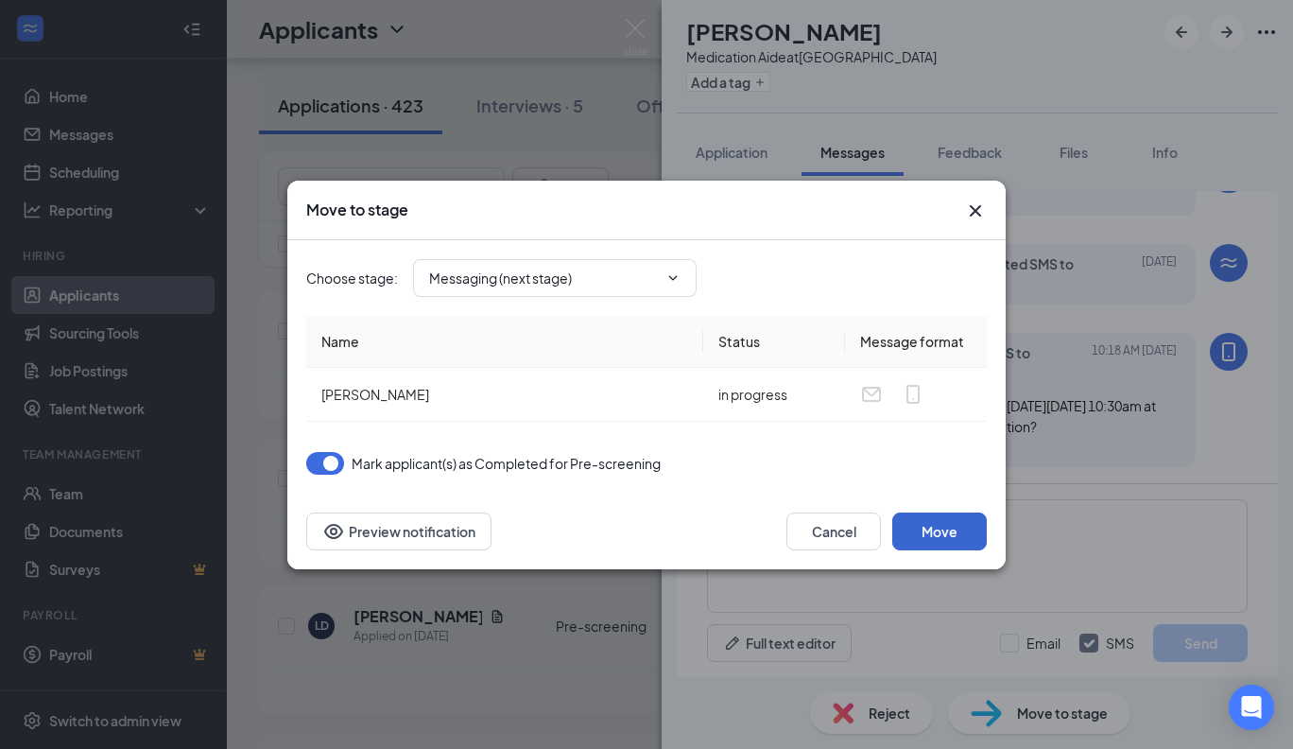
click at [958, 533] on button "Move" at bounding box center [939, 531] width 95 height 38
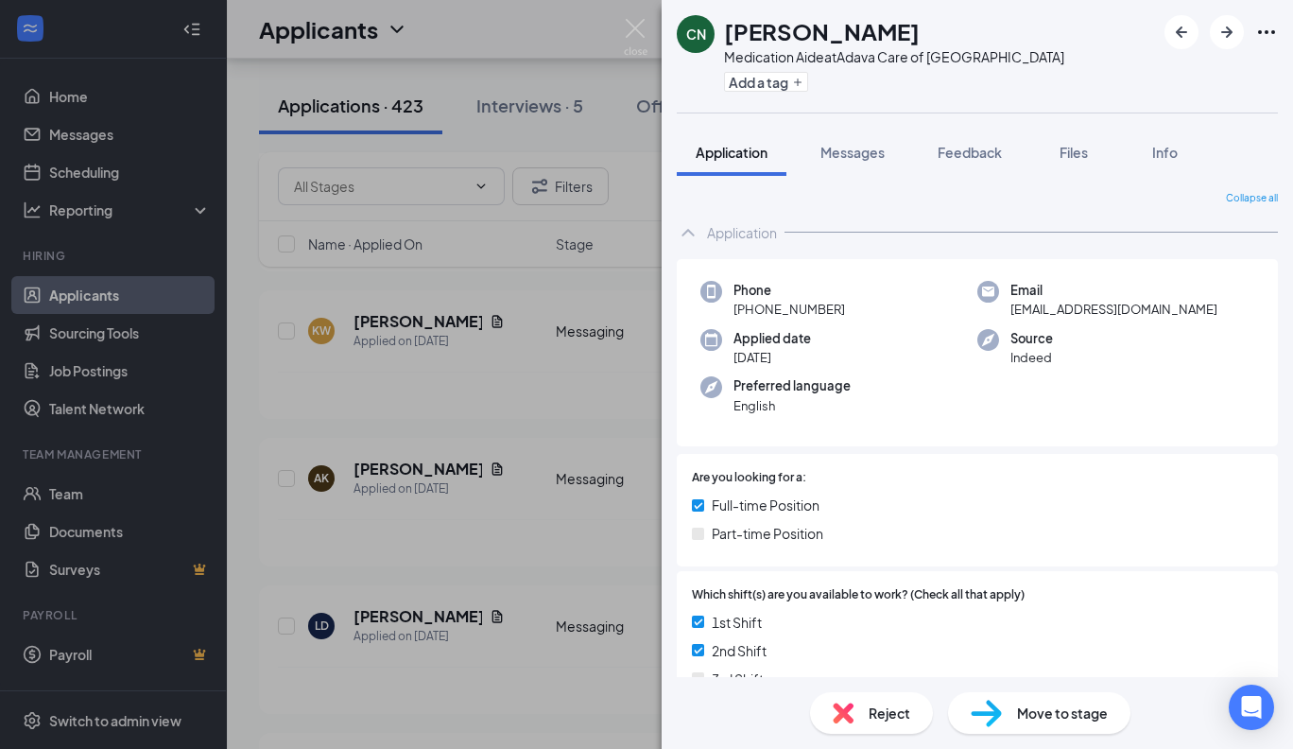
click at [93, 135] on div "CN [PERSON_NAME] Medication Aide at [GEOGRAPHIC_DATA] Care of [GEOGRAPHIC_DATA]…" at bounding box center [646, 374] width 1293 height 749
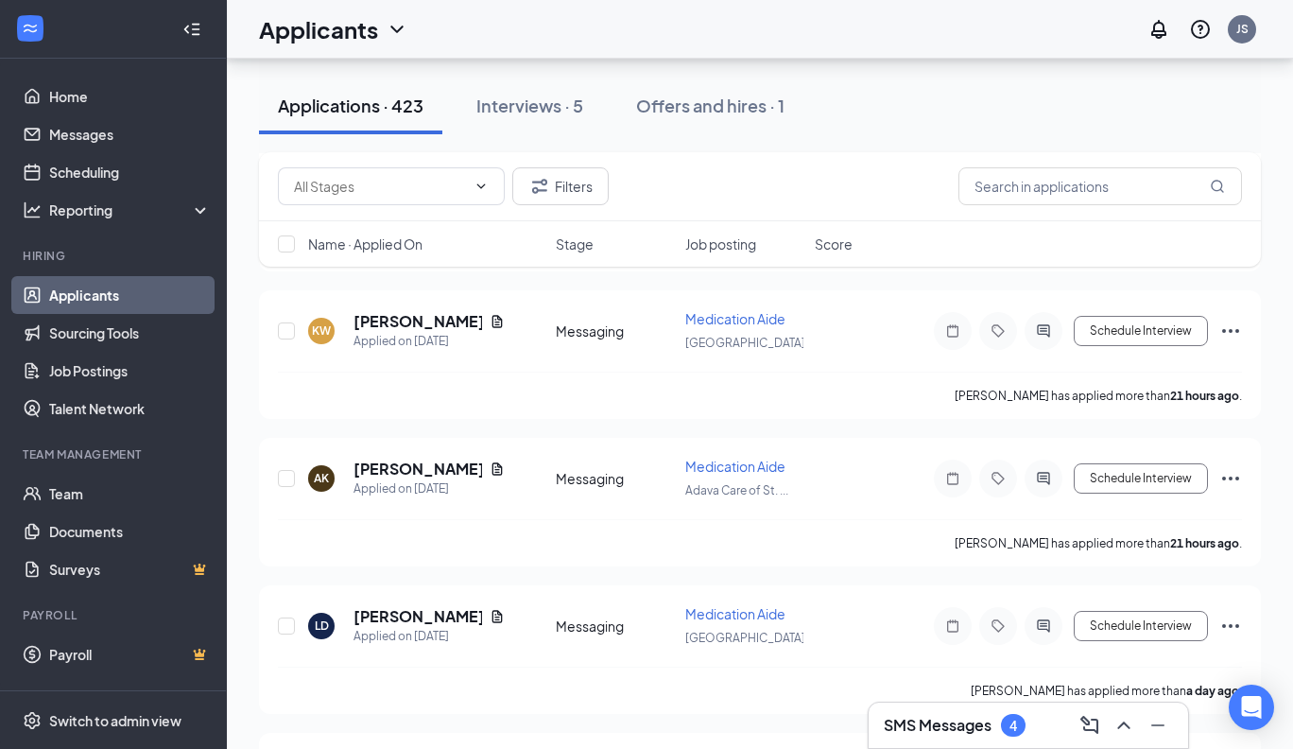
click at [93, 135] on link "Messages" at bounding box center [130, 134] width 162 height 38
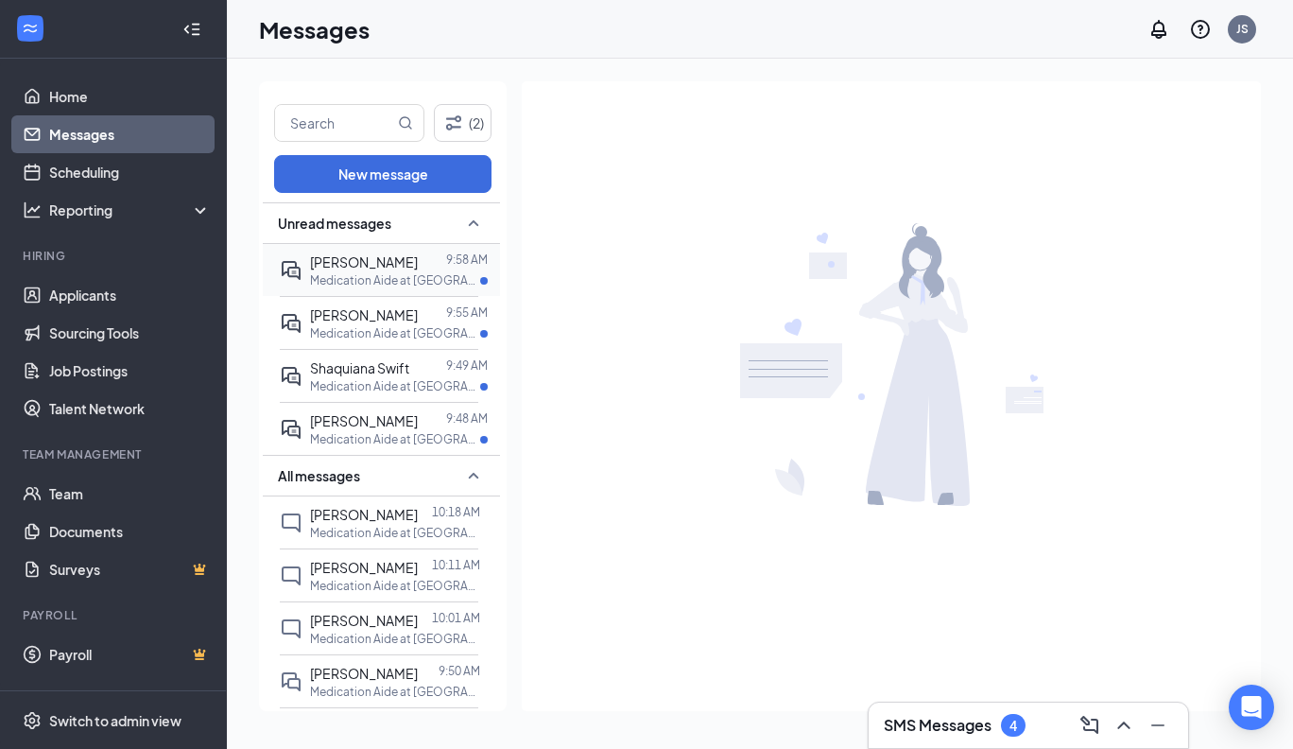
click at [368, 265] on span "[PERSON_NAME]" at bounding box center [364, 261] width 108 height 17
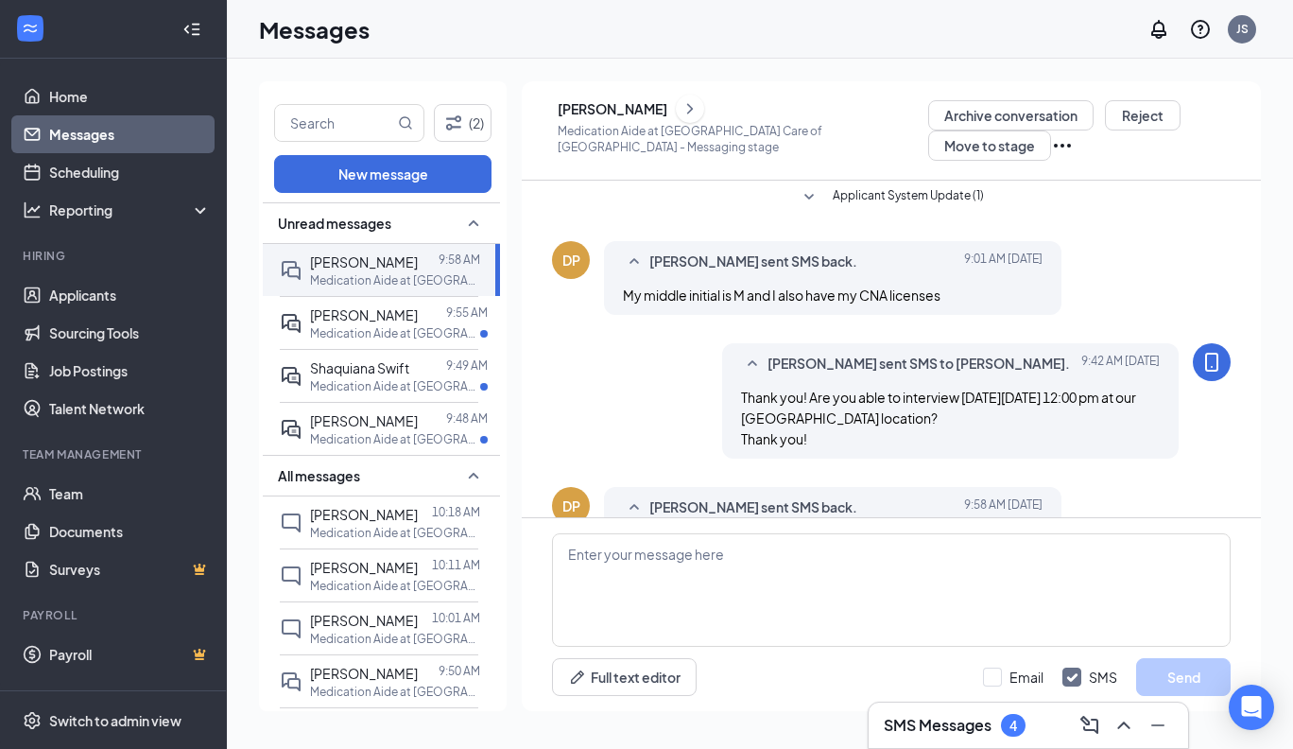
scroll to position [458, 0]
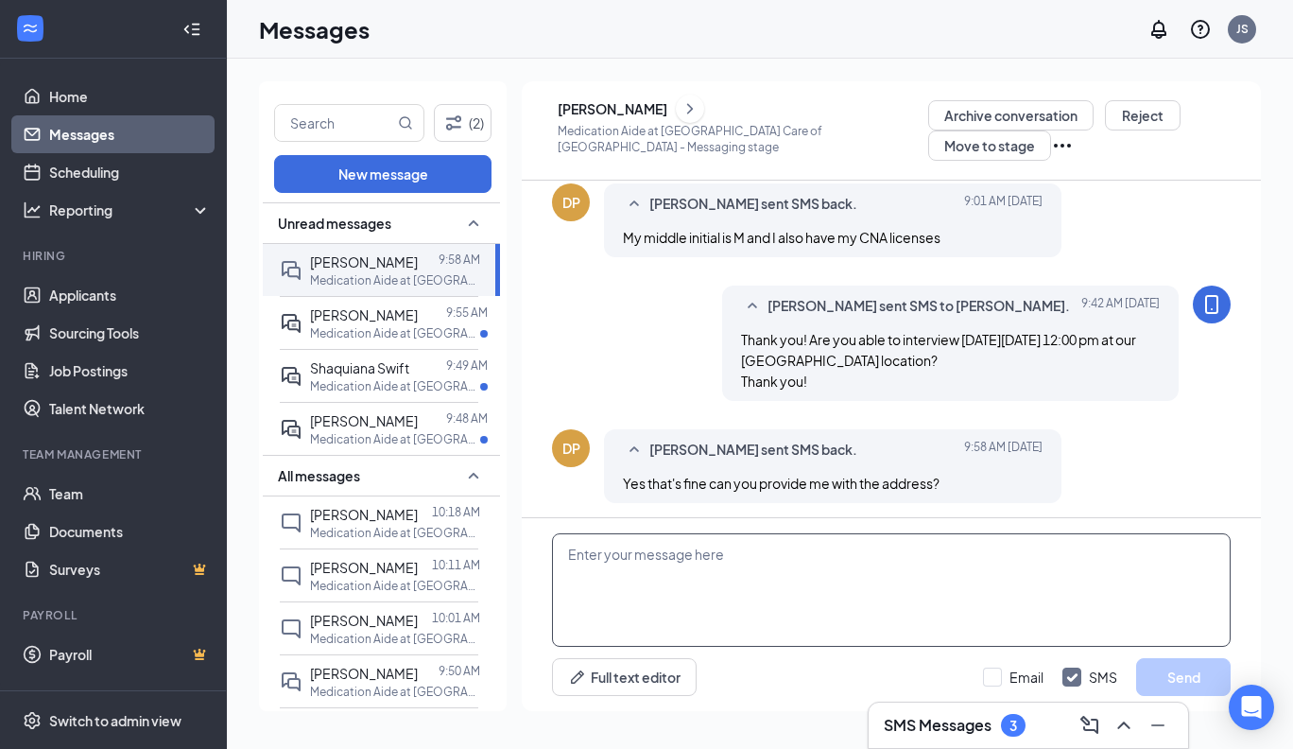
click at [567, 553] on textarea at bounding box center [891, 589] width 679 height 113
paste textarea "A confirmation of your interview will be sent to you shortly to include: Date/T…"
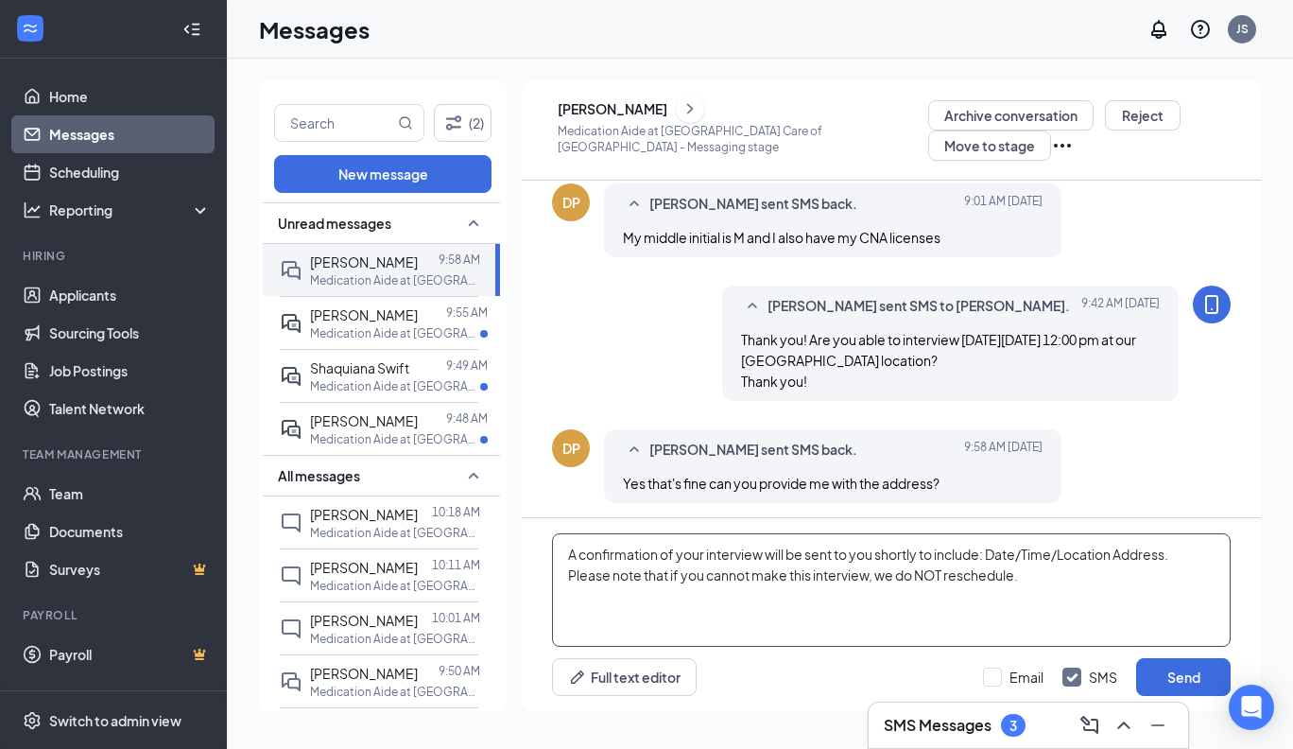
click at [875, 556] on textarea "A confirmation of your interview will be sent to you shortly to include: Date/T…" at bounding box center [891, 589] width 679 height 113
click at [1036, 597] on textarea "A confirmation of your interview will be sent to your email shortly to include:…" at bounding box center [891, 589] width 679 height 113
type textarea "A confirmation of your interview will be sent to your email shortly to include:…"
click at [1197, 677] on button "Send" at bounding box center [1183, 677] width 95 height 38
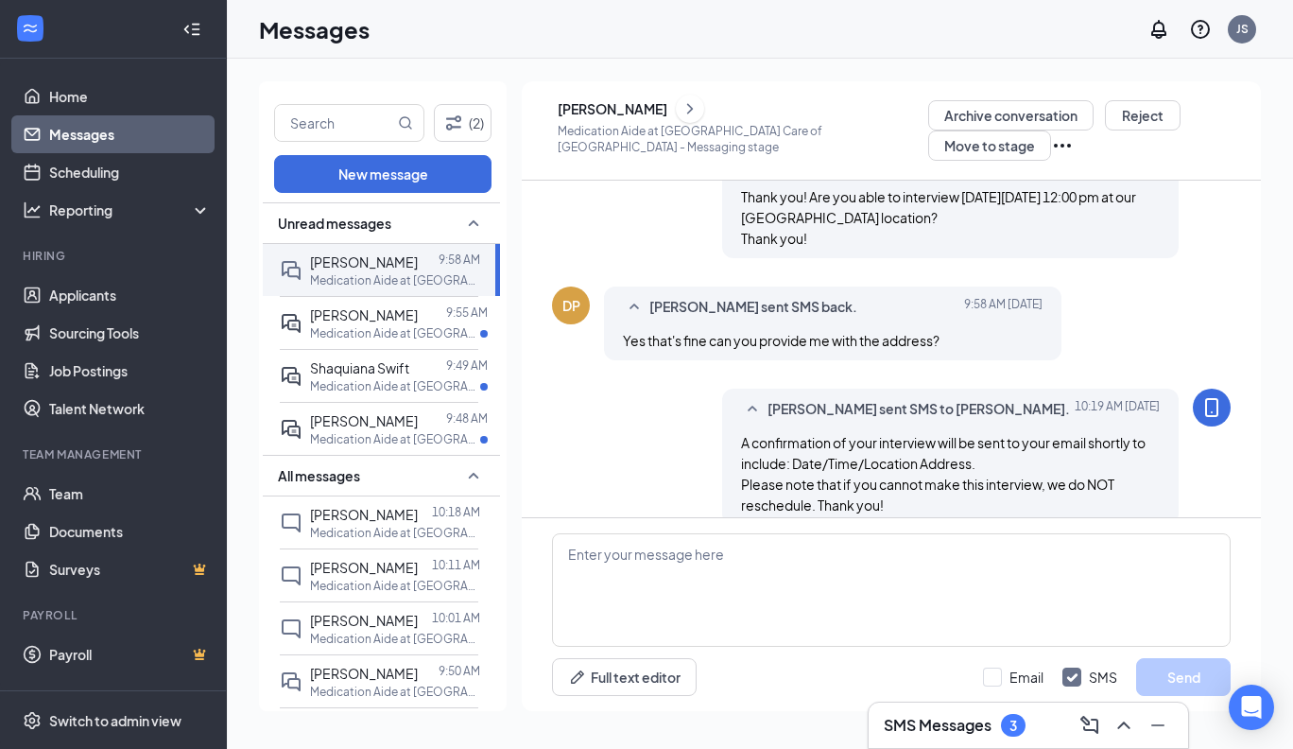
scroll to position [622, 0]
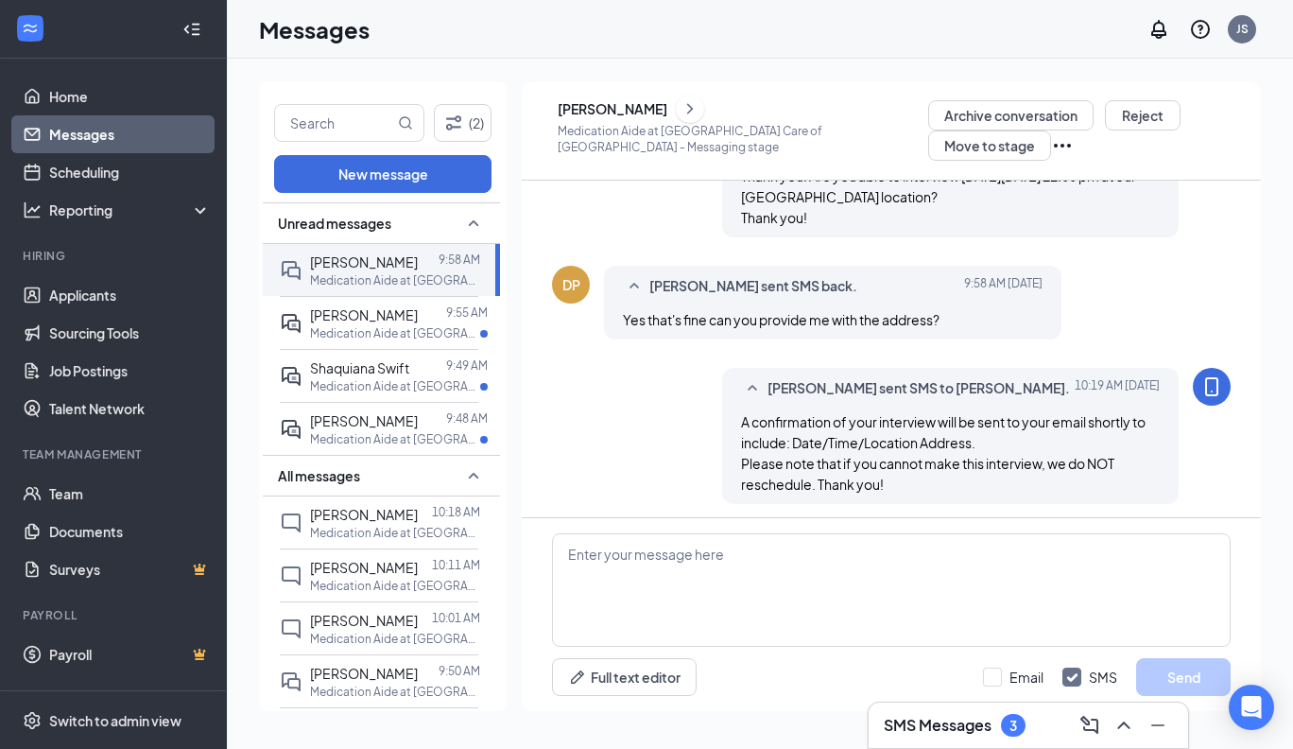
click at [693, 112] on icon "ChevronRight" at bounding box center [690, 108] width 6 height 10
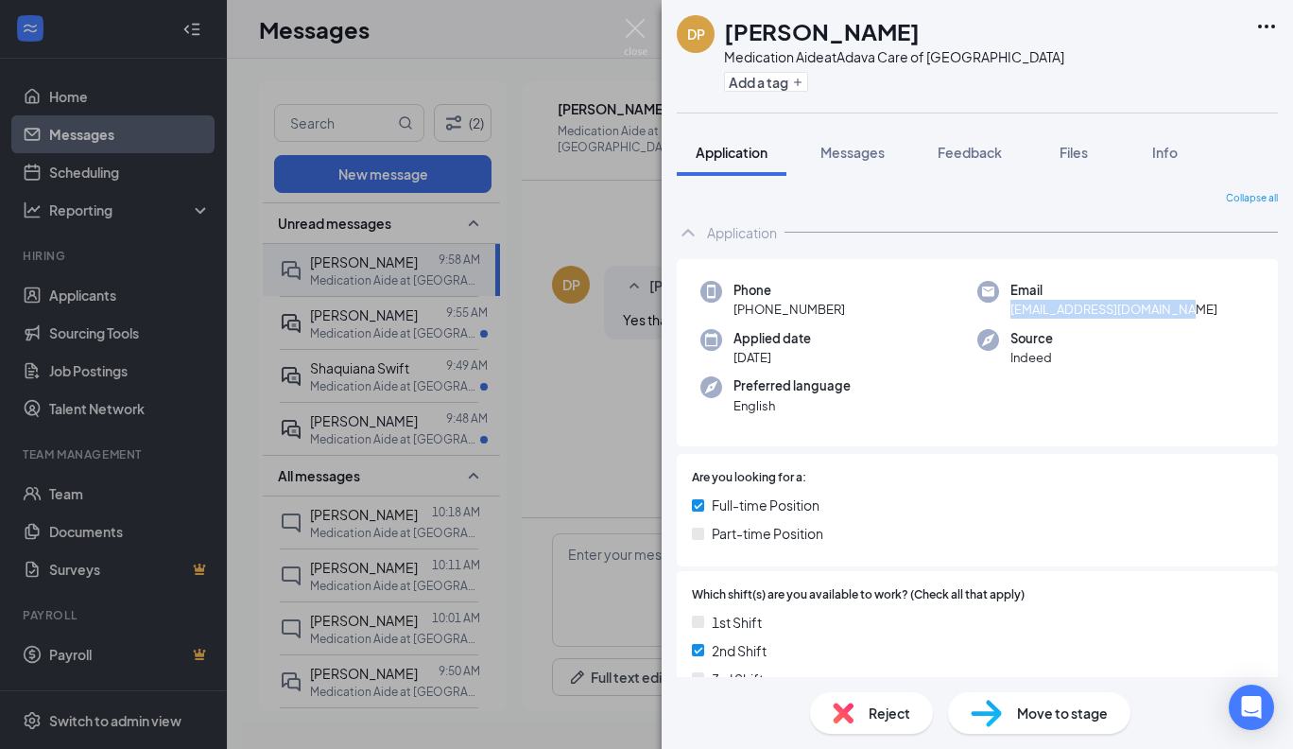
drag, startPoint x: 1194, startPoint y: 306, endPoint x: 1002, endPoint y: 306, distance: 191.9
click at [1002, 306] on div "Email [EMAIL_ADDRESS][DOMAIN_NAME]" at bounding box center [1115, 300] width 277 height 39
click at [596, 503] on div "DP [PERSON_NAME] Medication Aide at [GEOGRAPHIC_DATA] Care of [GEOGRAPHIC_DATA]…" at bounding box center [646, 374] width 1293 height 749
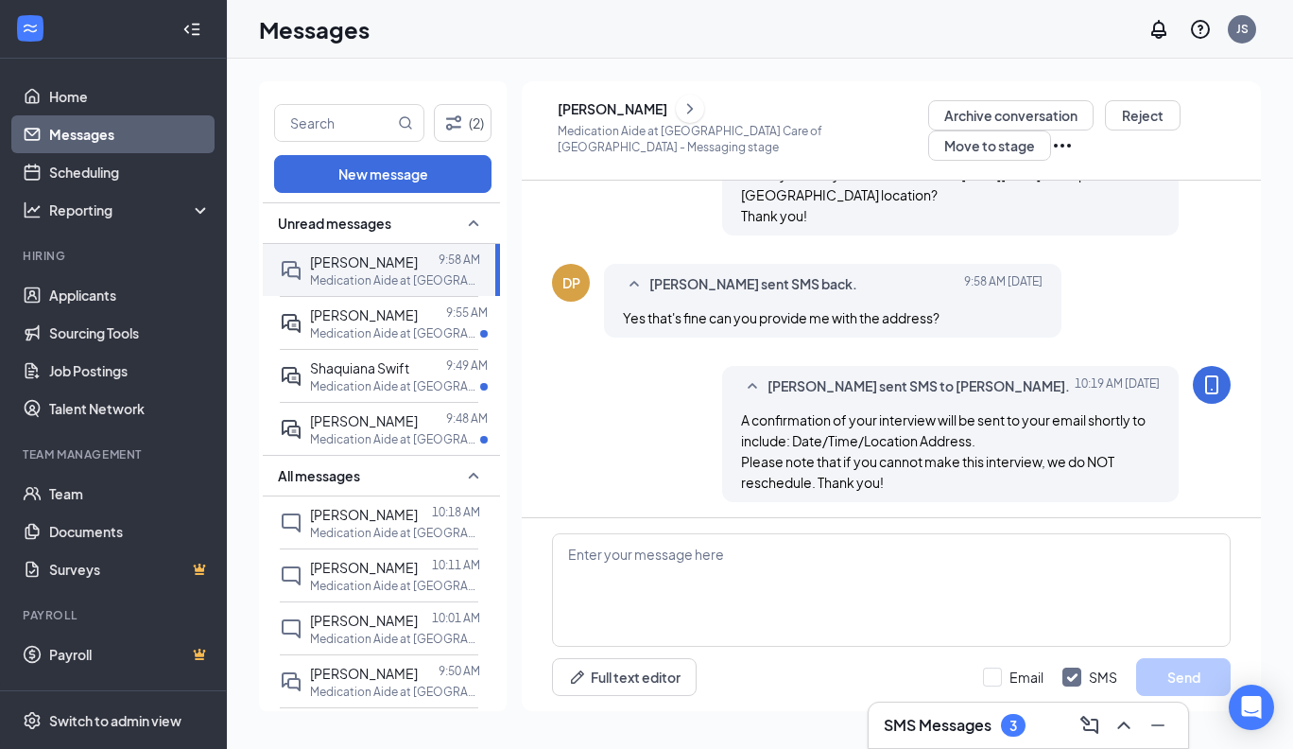
scroll to position [622, 0]
click at [699, 105] on icon "ChevronRight" at bounding box center [690, 108] width 19 height 23
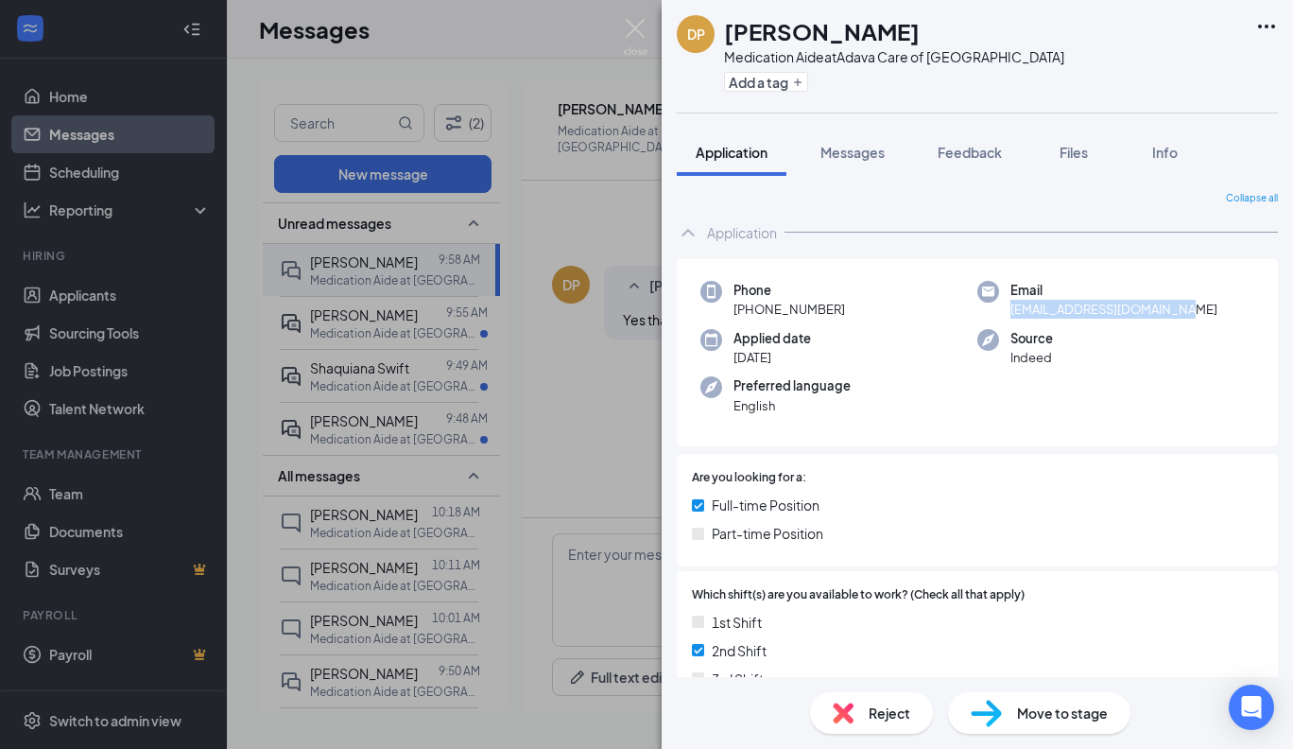
drag, startPoint x: 1193, startPoint y: 305, endPoint x: 1006, endPoint y: 315, distance: 187.4
click at [1006, 315] on div "Email [EMAIL_ADDRESS][DOMAIN_NAME]" at bounding box center [1115, 300] width 277 height 39
click at [639, 30] on img at bounding box center [636, 37] width 24 height 37
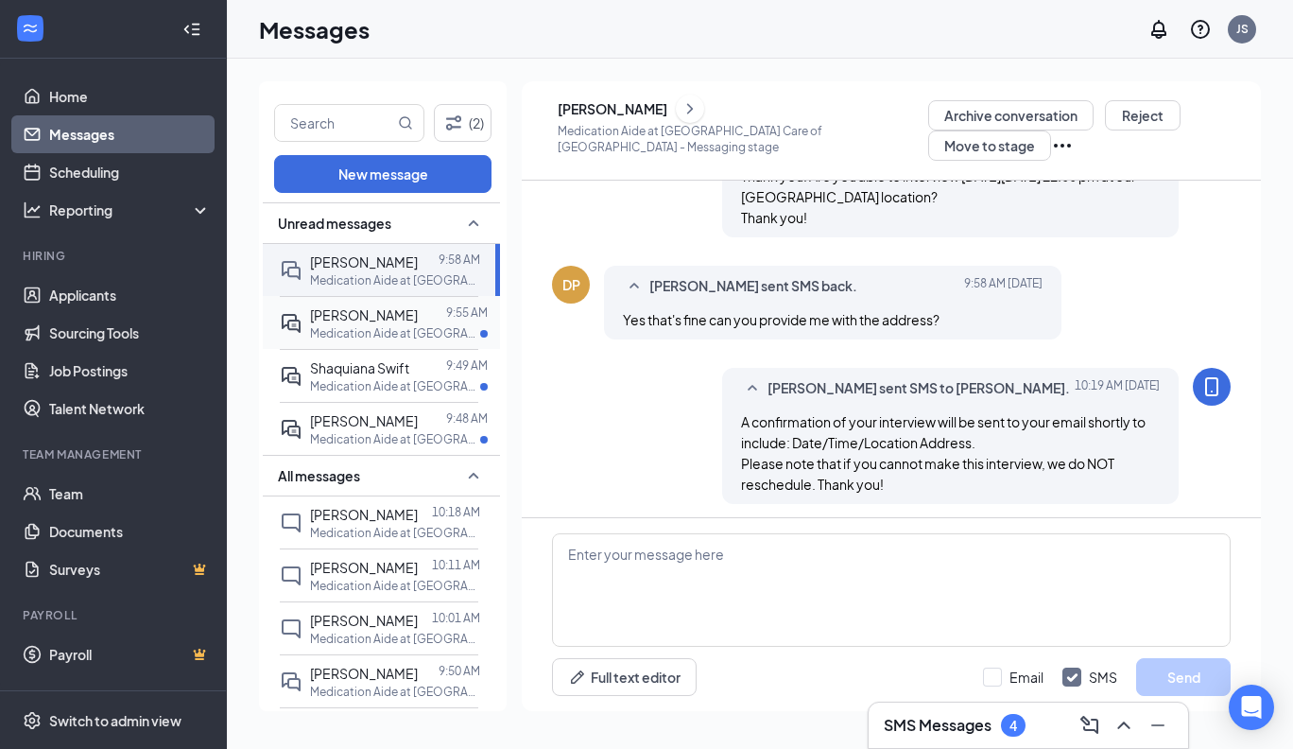
click at [363, 312] on span "[PERSON_NAME]" at bounding box center [364, 314] width 108 height 17
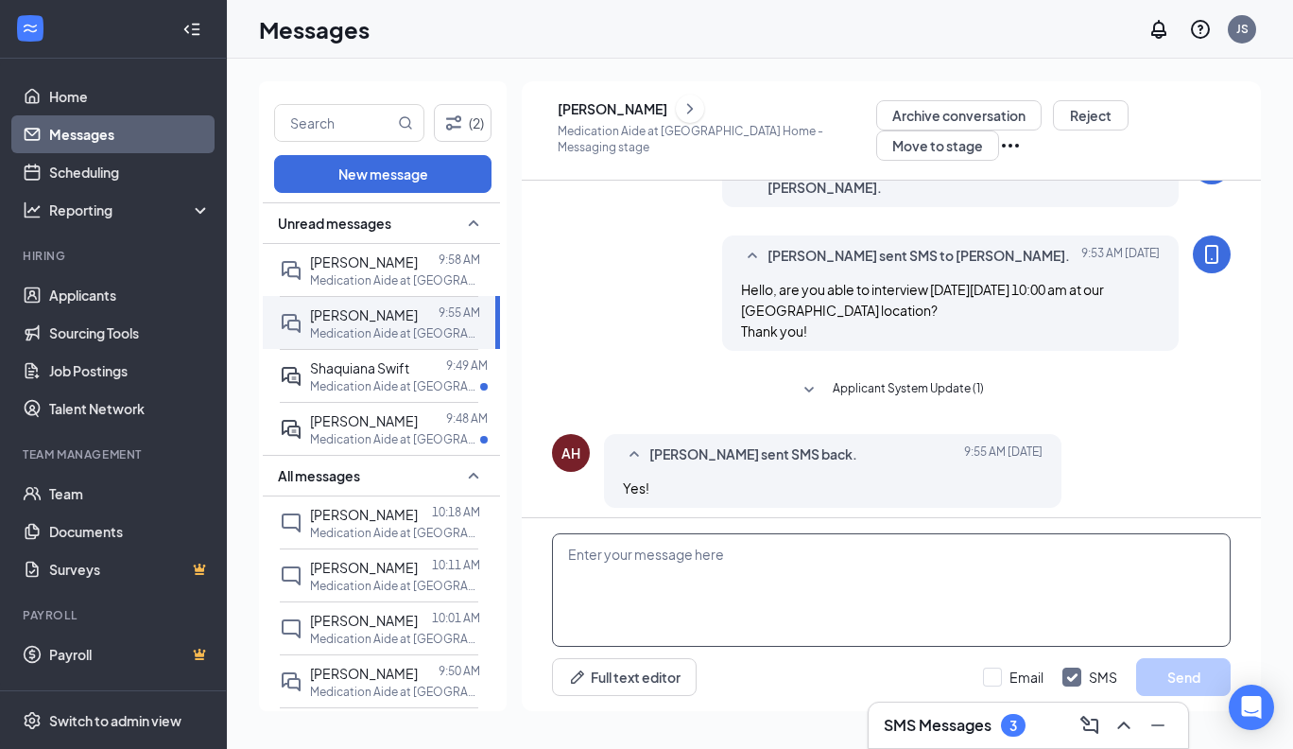
click at [572, 556] on textarea at bounding box center [891, 589] width 679 height 113
type textarea "S"
click at [572, 556] on textarea at bounding box center [891, 589] width 679 height 113
paste textarea "A confirmation of your interview will be sent to you shortly to include: Date/T…"
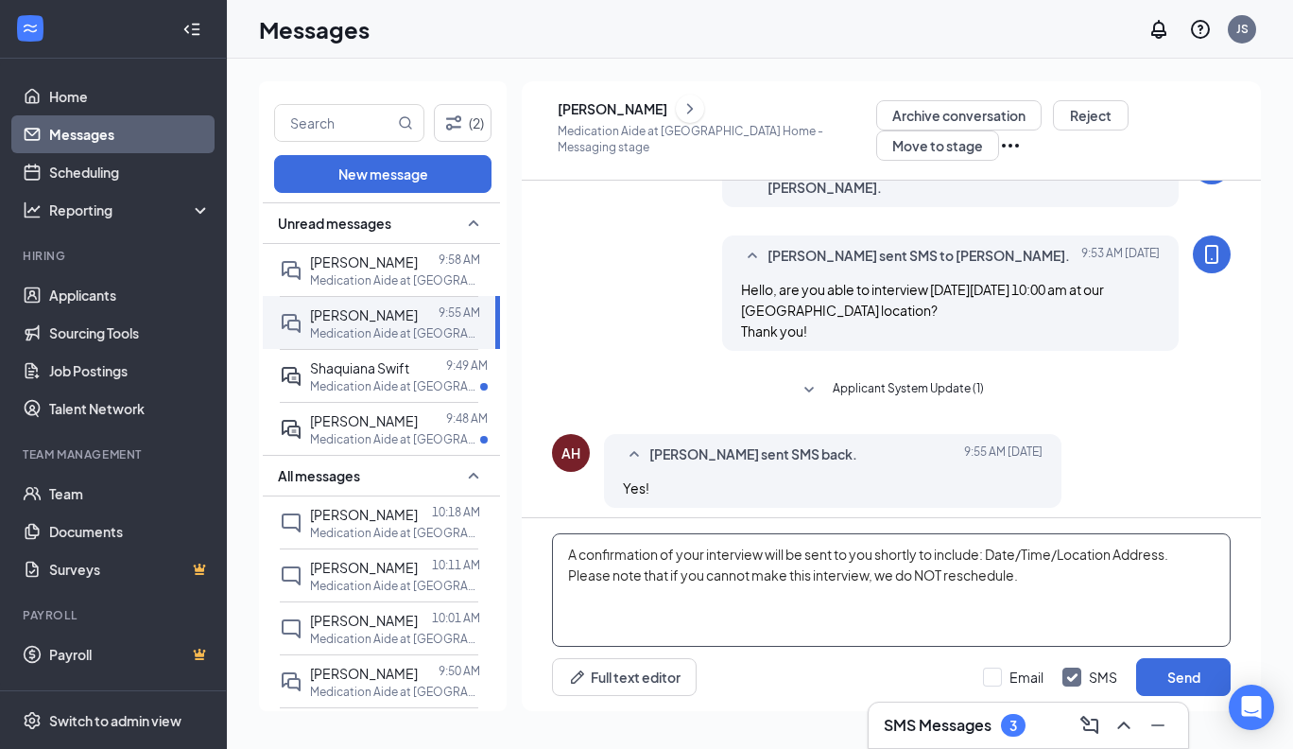
click at [873, 557] on textarea "A confirmation of your interview will be sent to you shortly to include: Date/T…" at bounding box center [891, 589] width 679 height 113
click at [1042, 596] on textarea "A confirmation of your interview will be sent to your email shortly to include:…" at bounding box center [891, 589] width 679 height 113
type textarea "A confirmation of your interview will be sent to your email shortly to include:…"
click at [1195, 681] on button "Send" at bounding box center [1183, 677] width 95 height 38
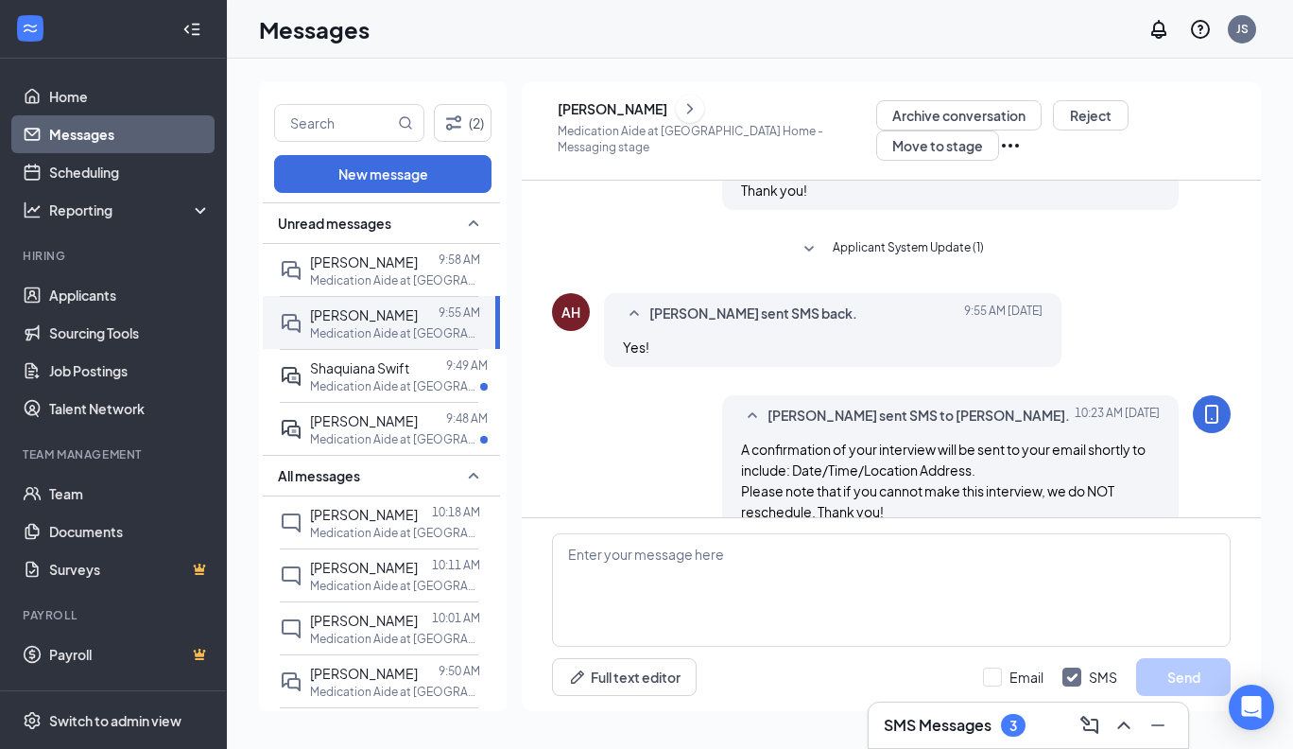
scroll to position [405, 0]
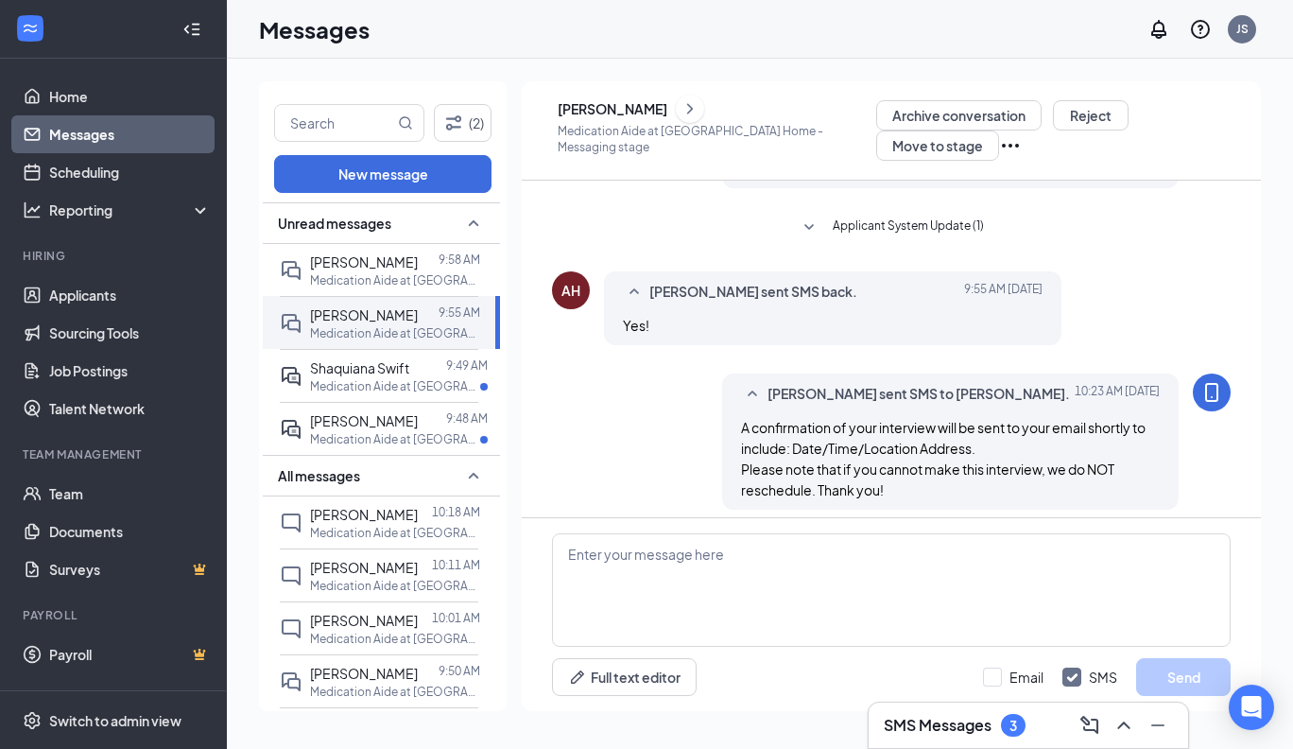
click at [699, 109] on icon "ChevronRight" at bounding box center [690, 108] width 19 height 23
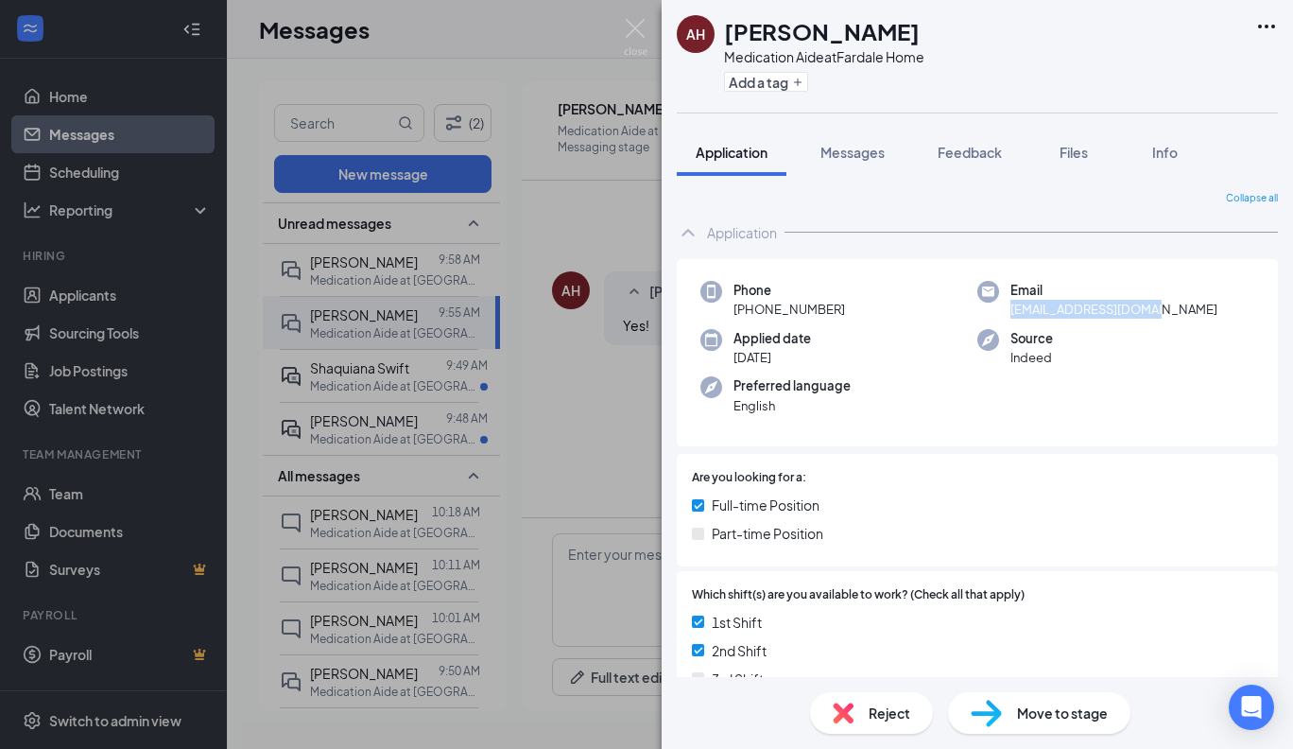
drag, startPoint x: 1165, startPoint y: 306, endPoint x: 1008, endPoint y: 304, distance: 156.9
click at [1008, 304] on div "Email [EMAIL_ADDRESS][DOMAIN_NAME]" at bounding box center [1115, 300] width 277 height 39
click at [374, 372] on div "AH [PERSON_NAME] Medication Aide at [GEOGRAPHIC_DATA] Home Add a tag Applicatio…" at bounding box center [646, 374] width 1293 height 749
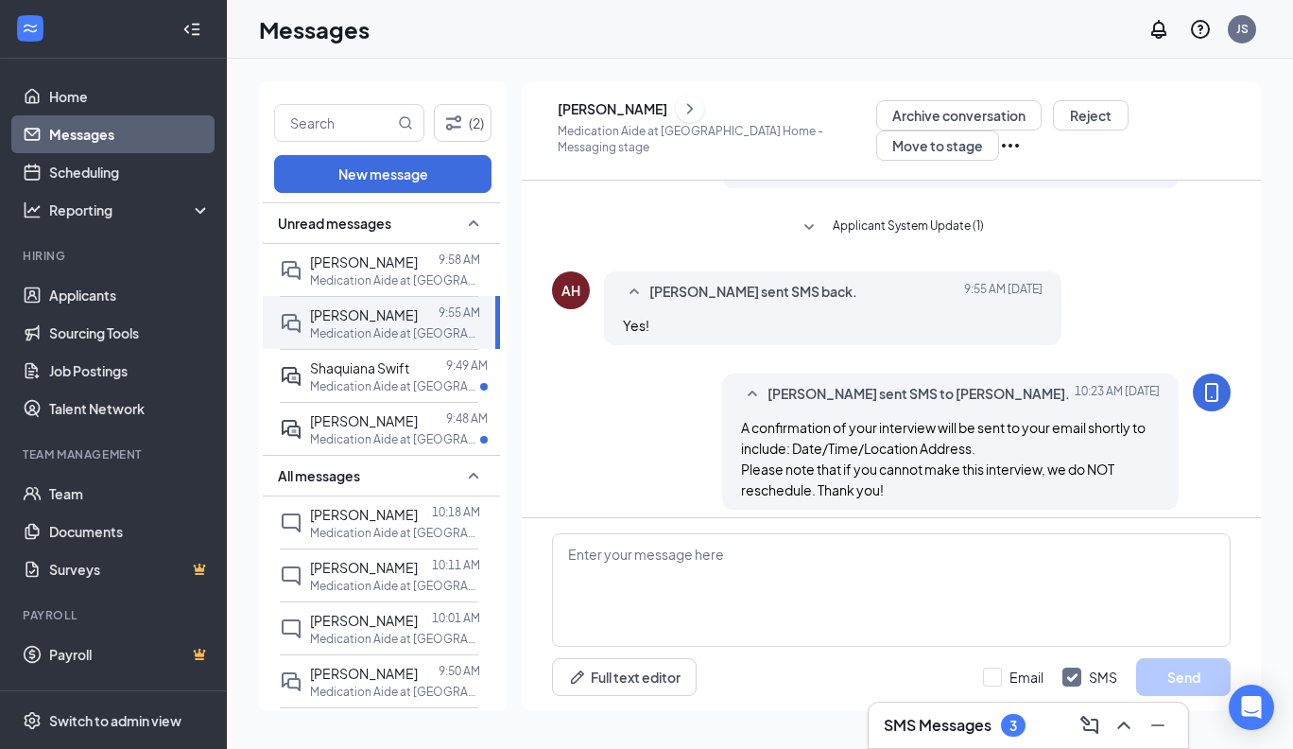
click at [374, 372] on div "Shaquiana Swift" at bounding box center [359, 367] width 99 height 21
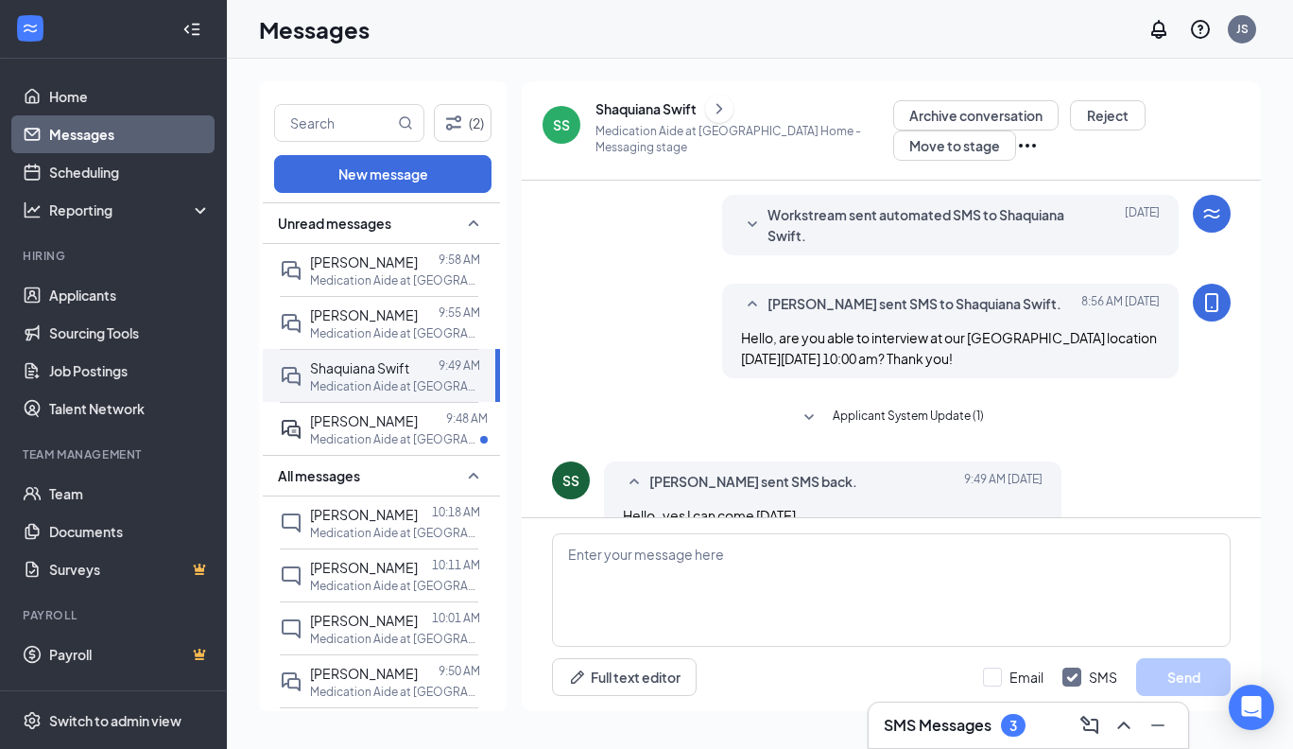
scroll to position [229, 0]
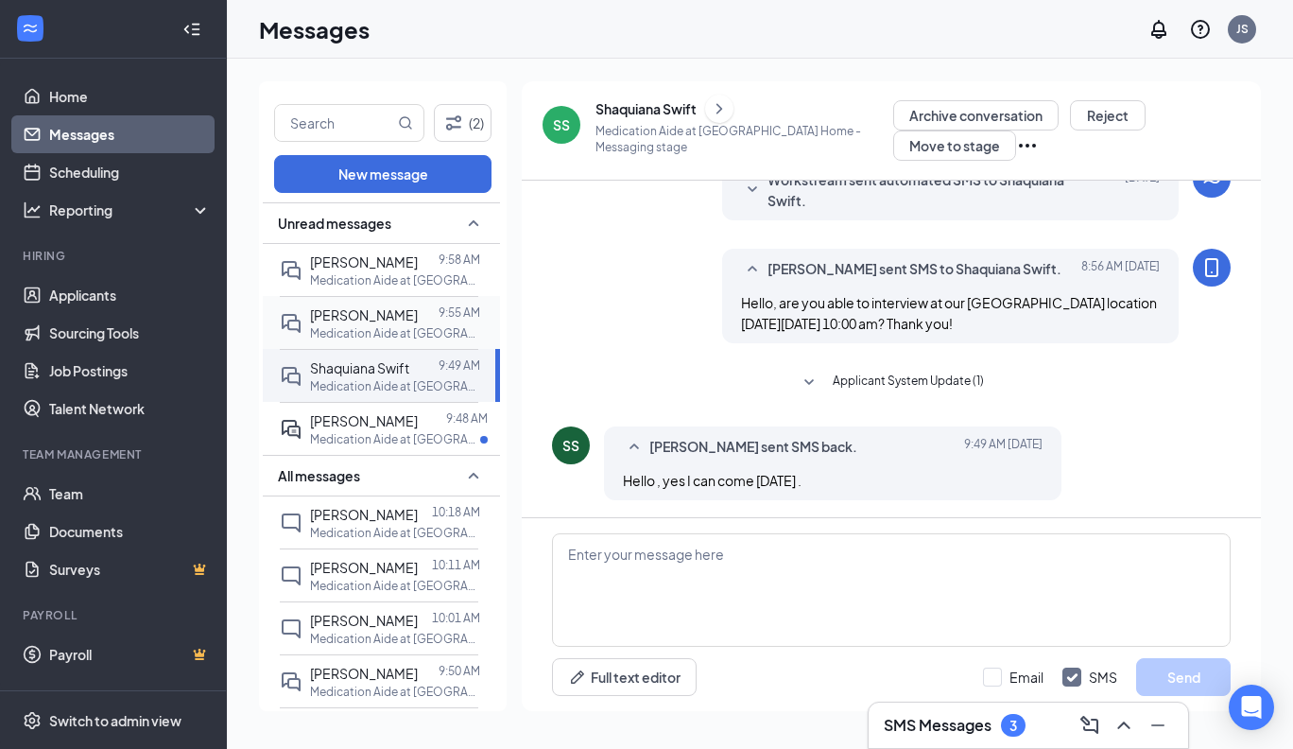
click at [386, 306] on span "[PERSON_NAME]" at bounding box center [364, 314] width 108 height 17
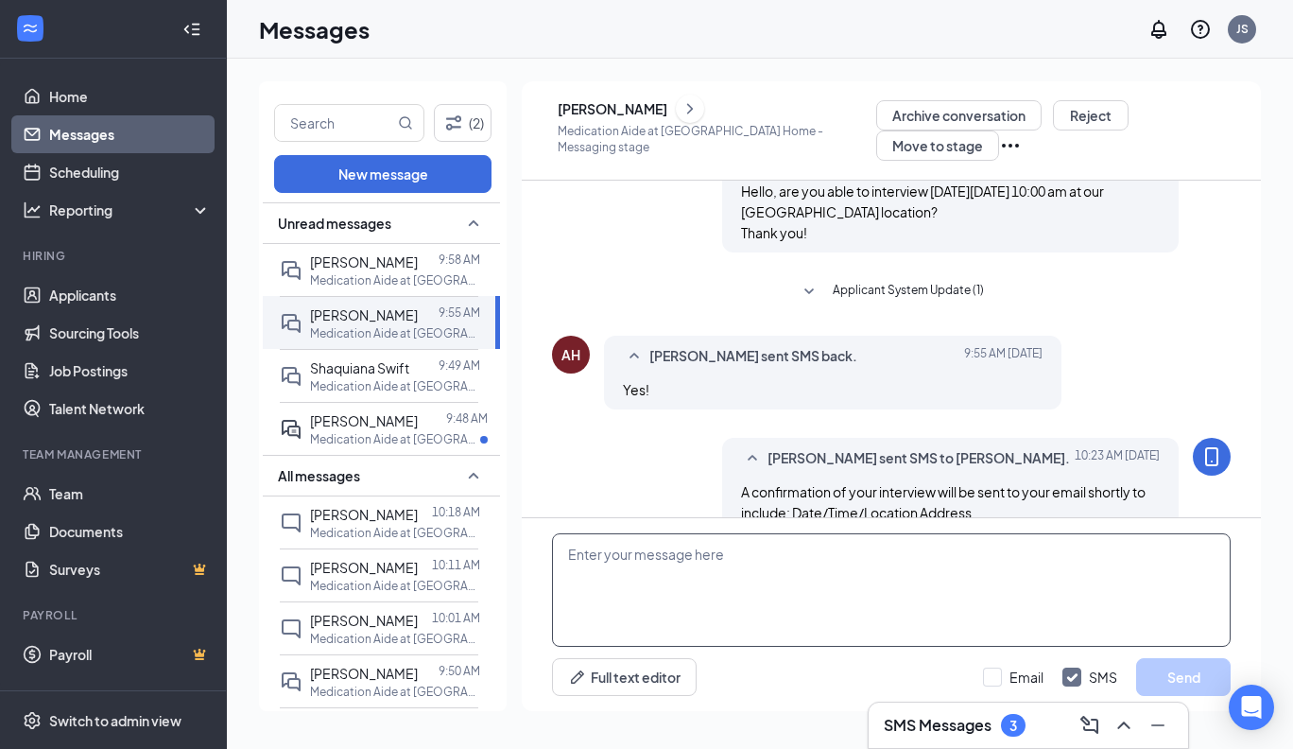
scroll to position [405, 0]
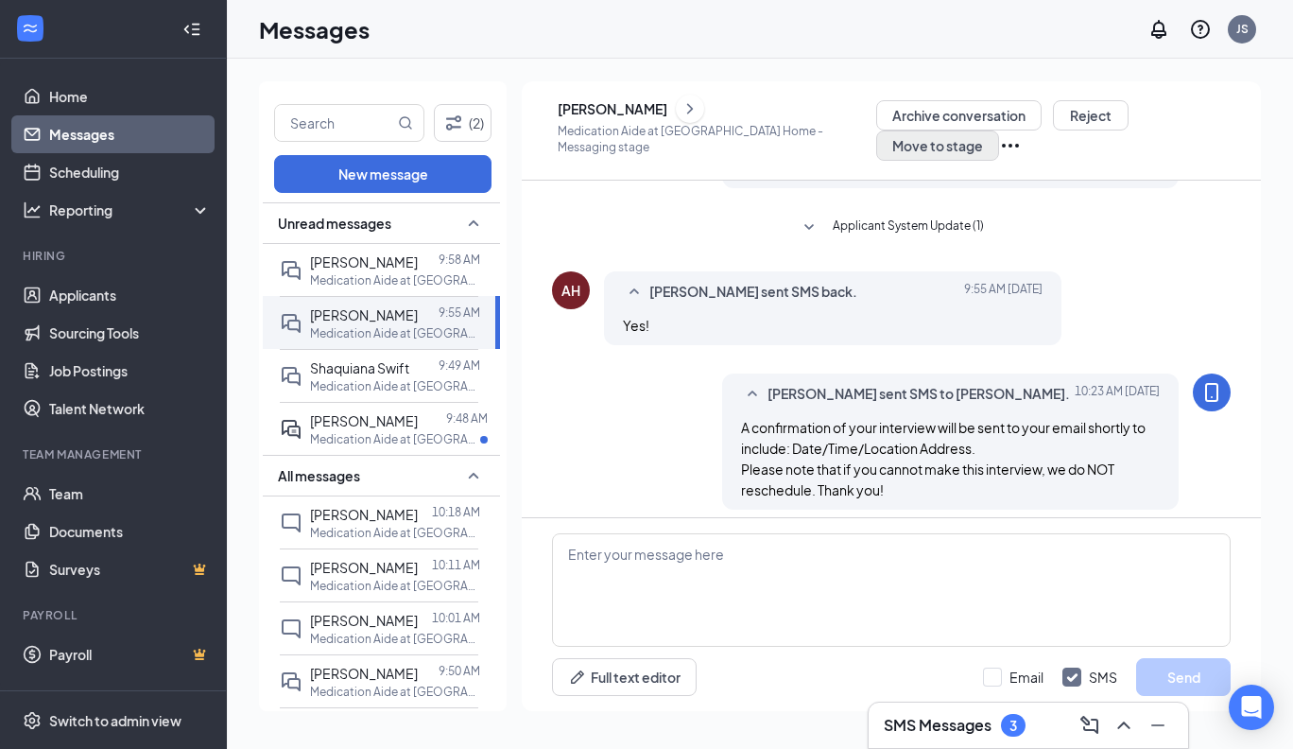
click at [999, 130] on button "Move to stage" at bounding box center [937, 145] width 123 height 30
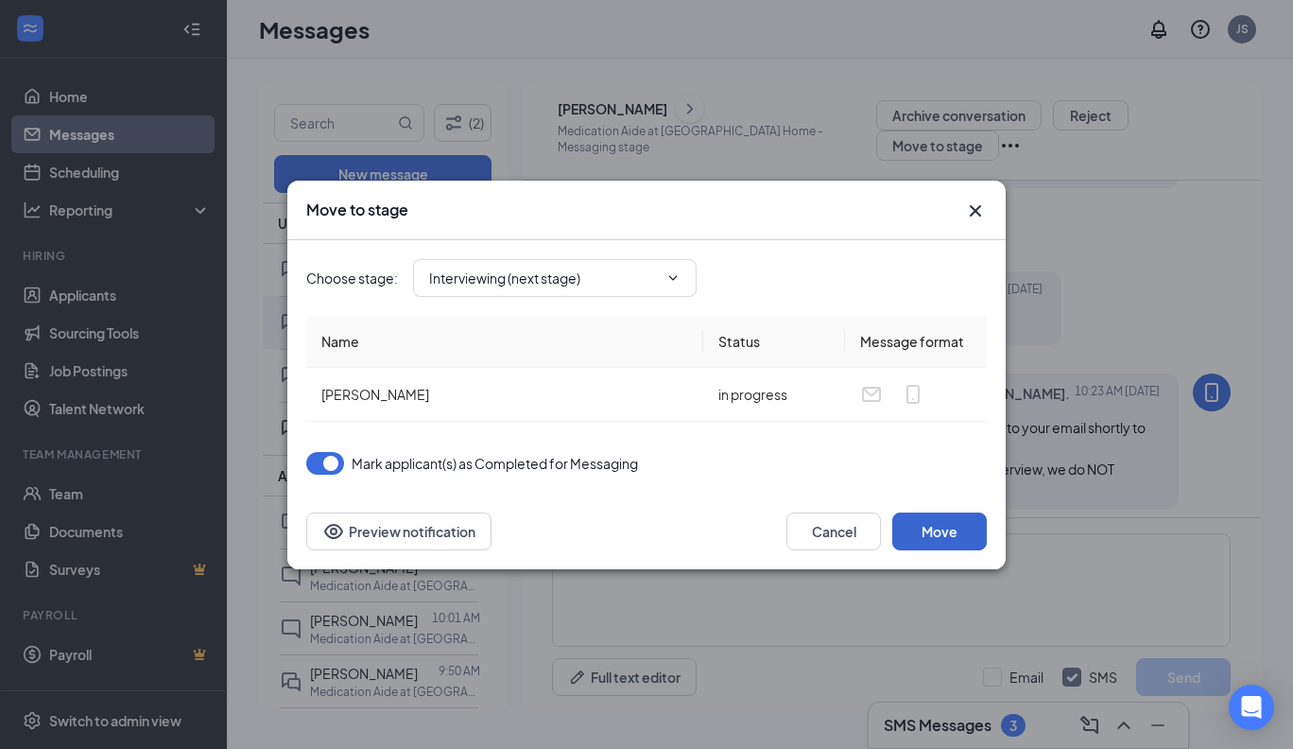
click at [924, 526] on button "Move" at bounding box center [939, 531] width 95 height 38
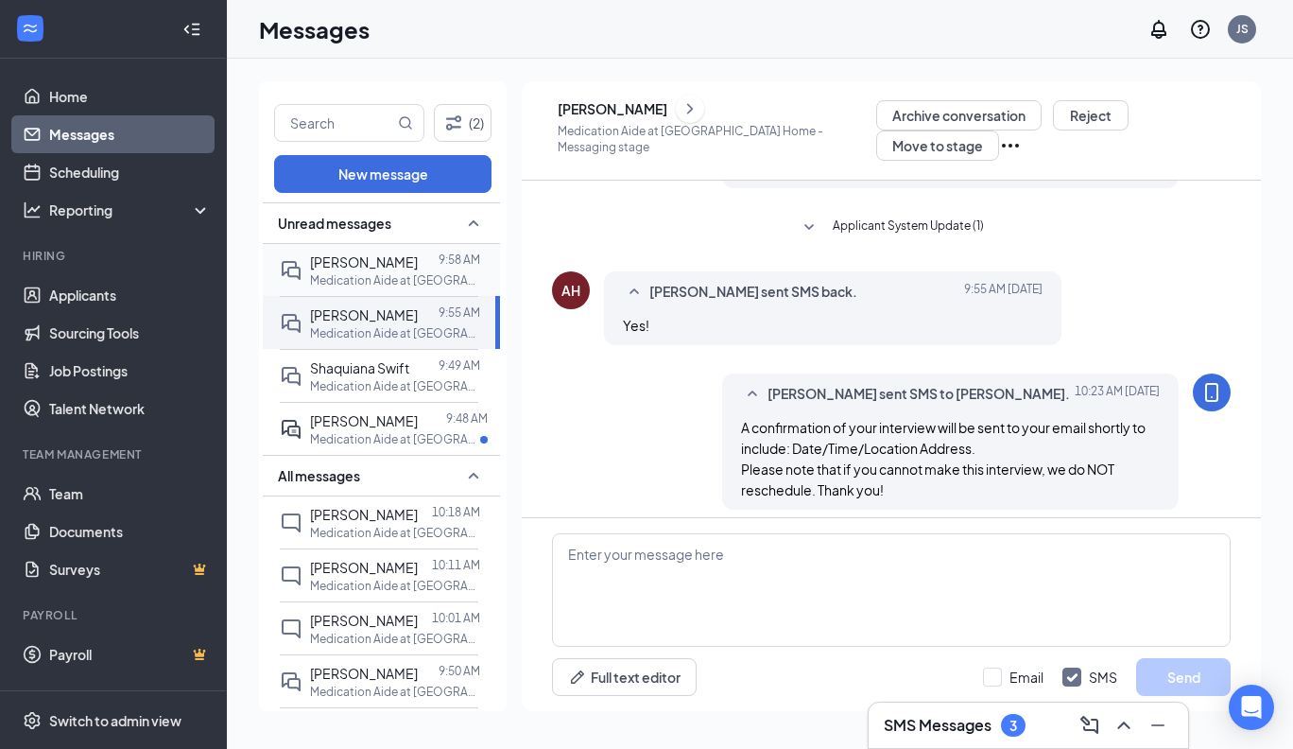
click at [351, 273] on p "Medication Aide at [GEOGRAPHIC_DATA] Care of [GEOGRAPHIC_DATA]" at bounding box center [395, 280] width 170 height 16
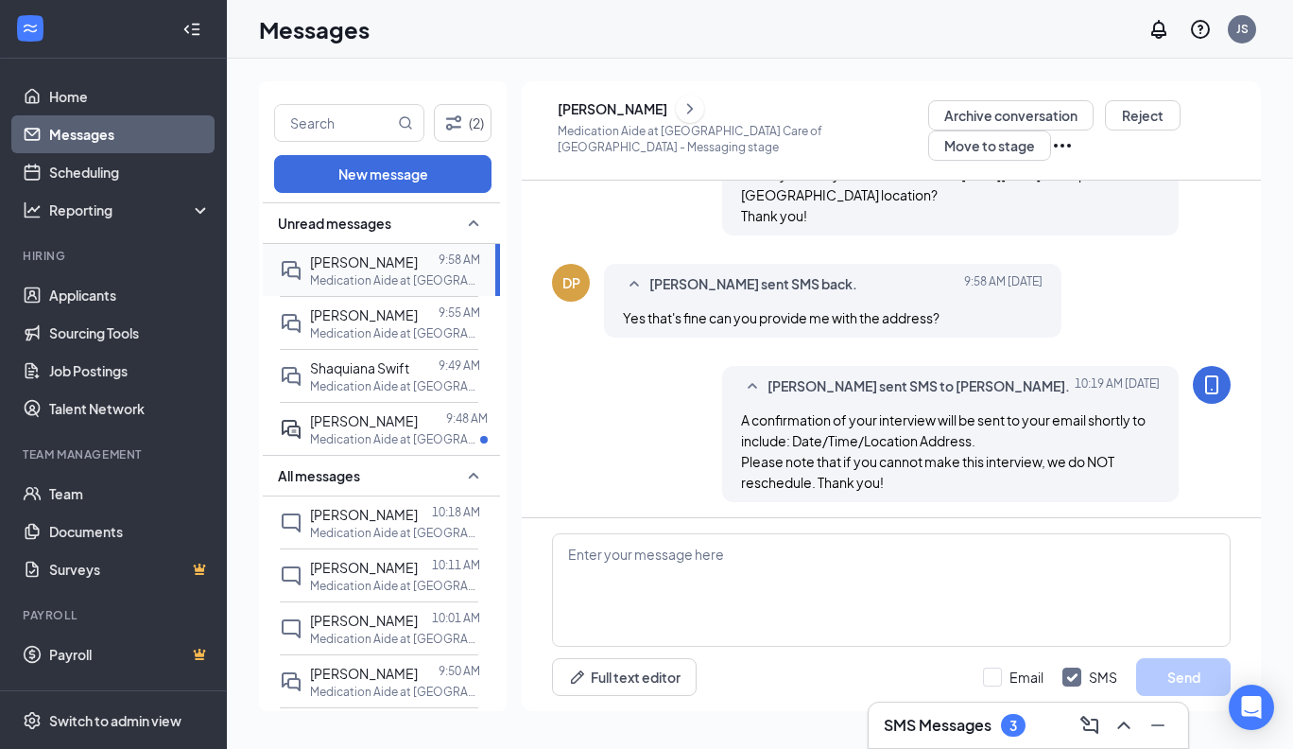
scroll to position [784, 0]
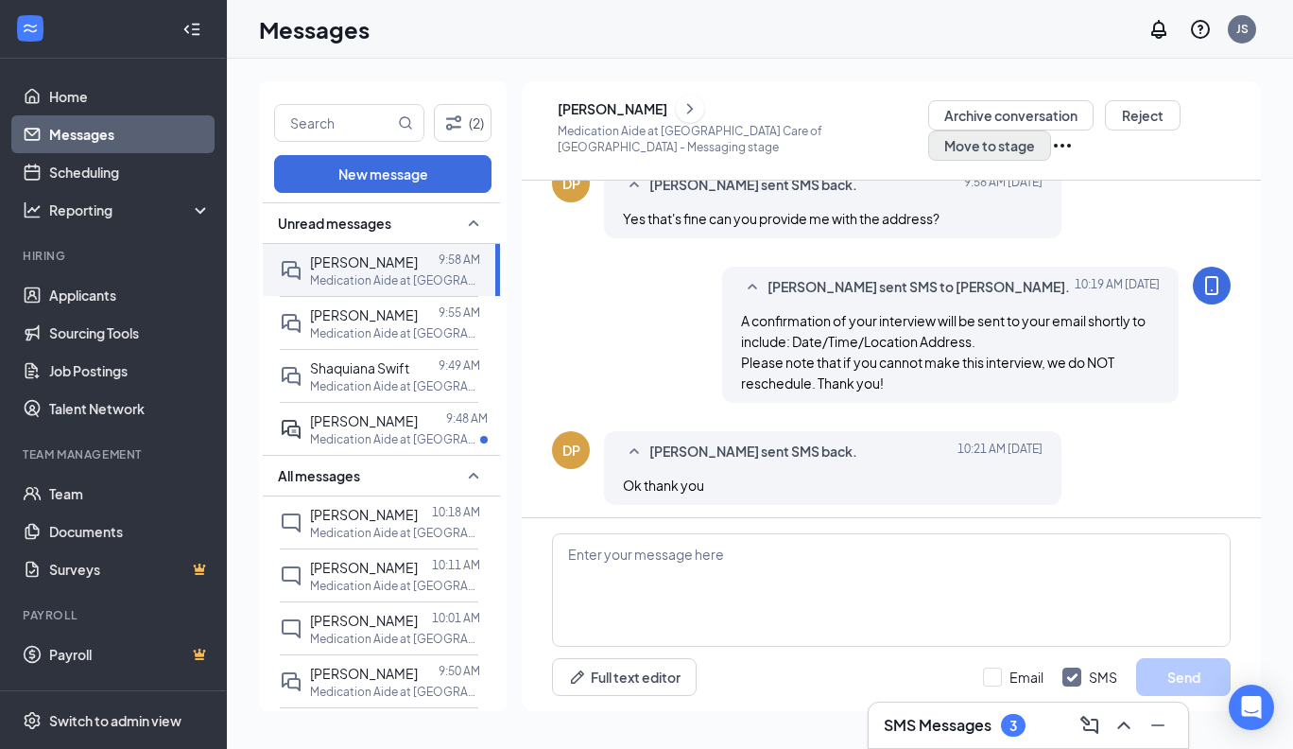
click at [950, 148] on button "Move to stage" at bounding box center [989, 145] width 123 height 30
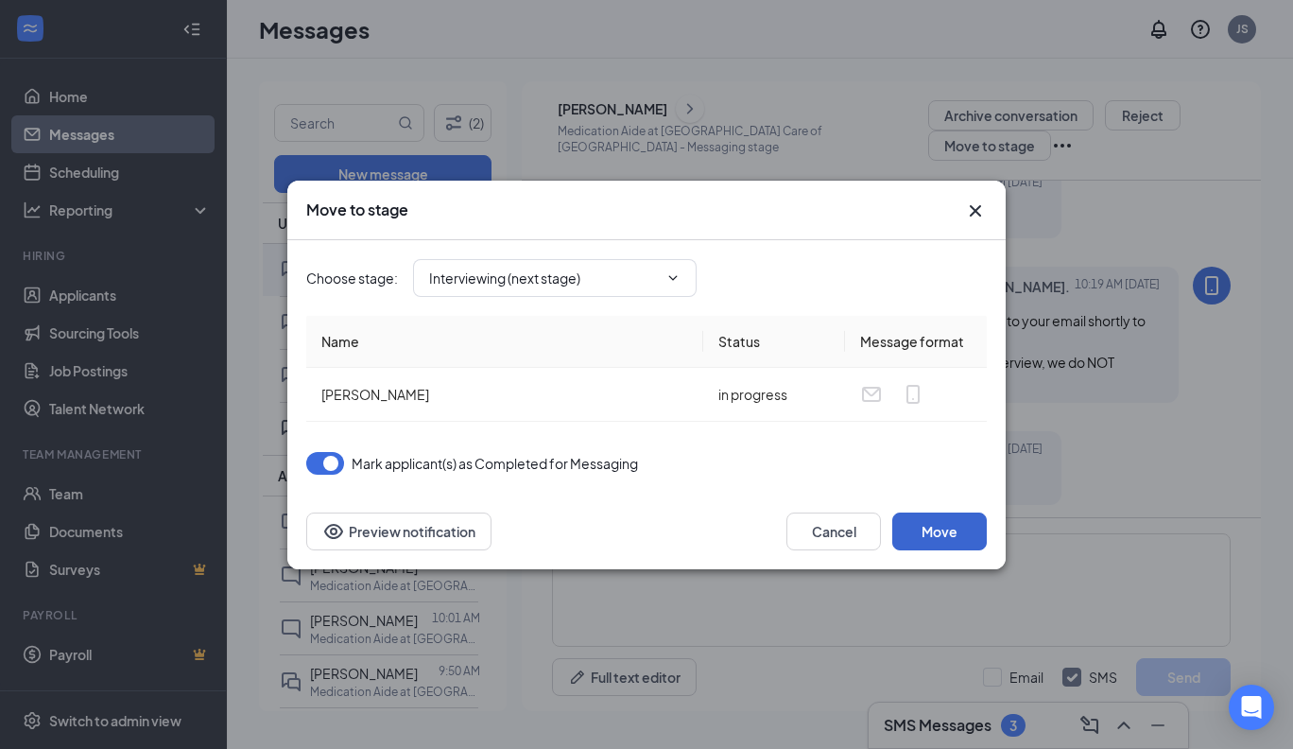
click at [935, 522] on button "Move" at bounding box center [939, 531] width 95 height 38
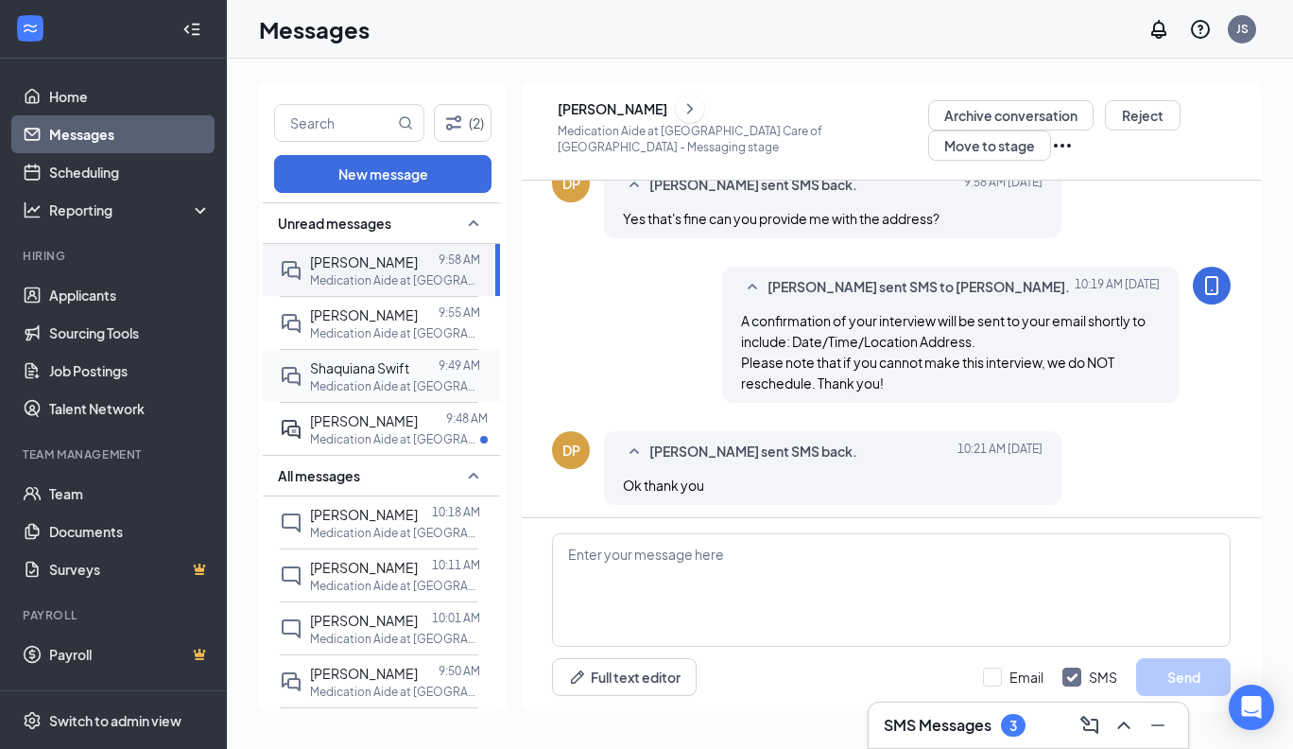
click at [401, 359] on span "Shaquiana Swift" at bounding box center [359, 367] width 99 height 17
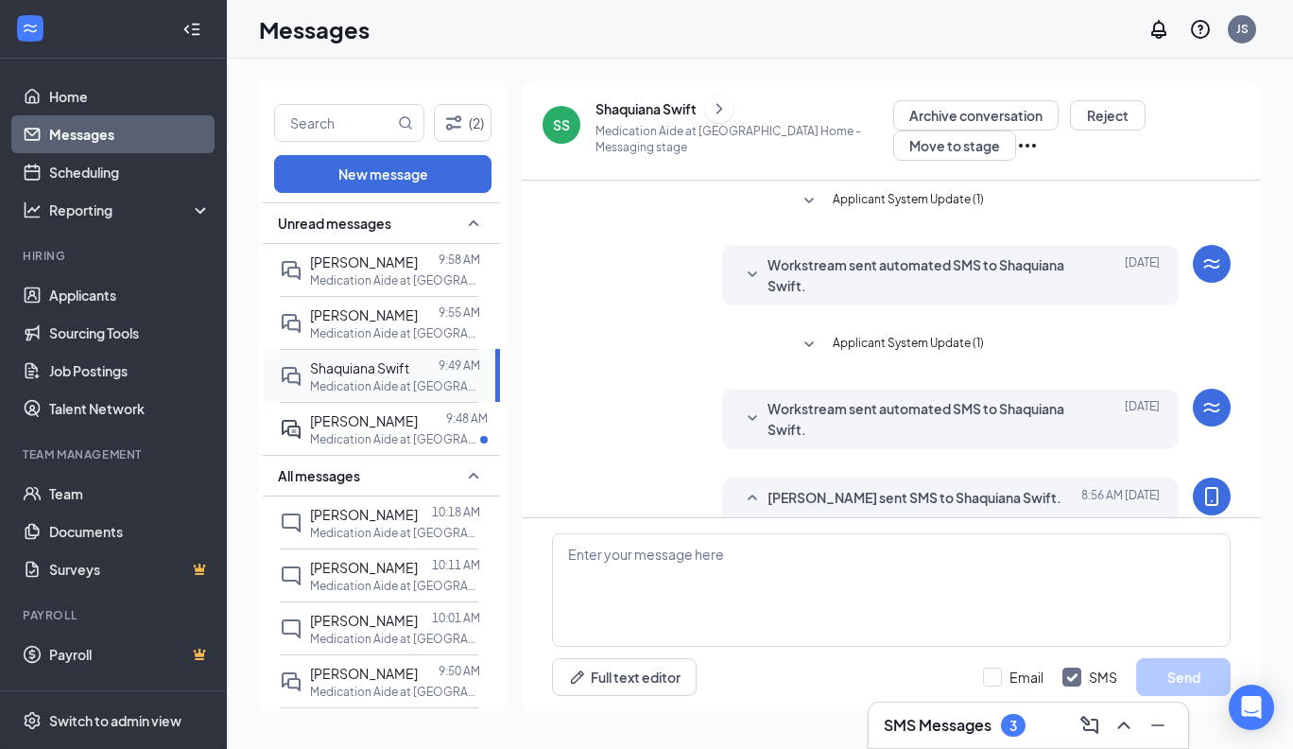
scroll to position [229, 0]
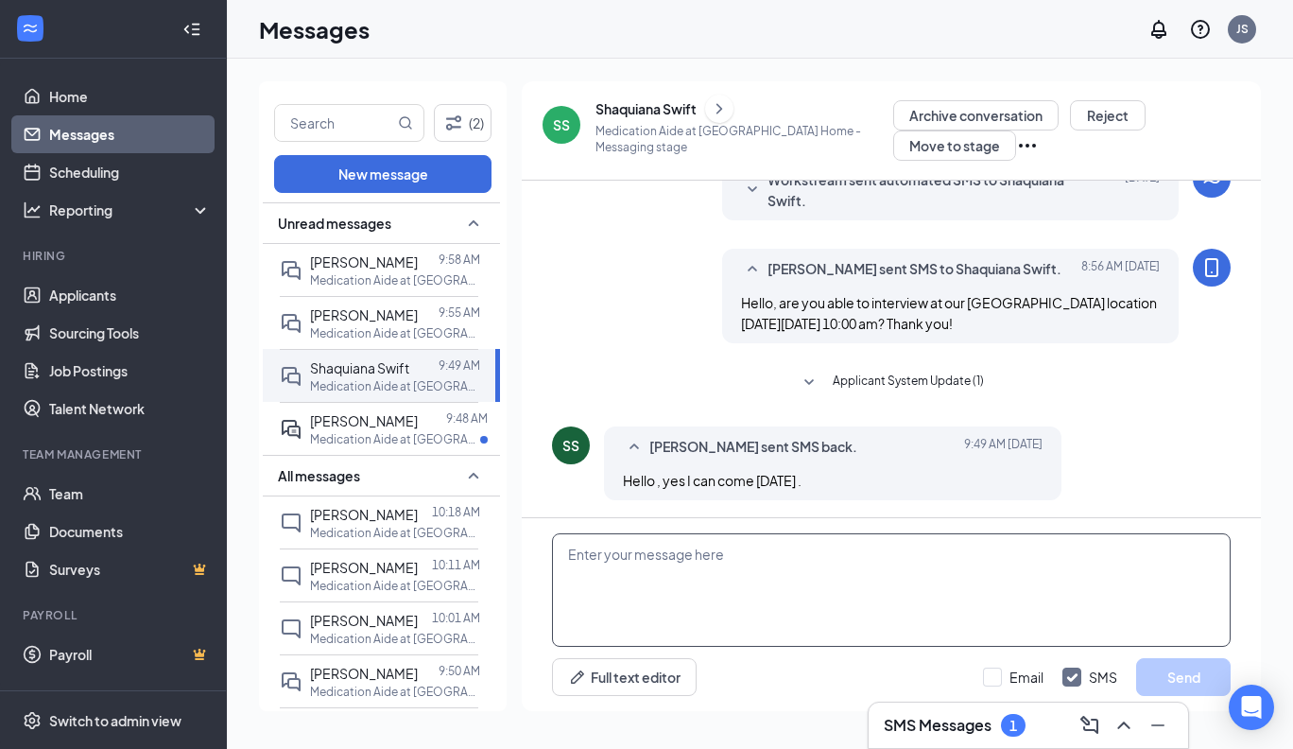
click at [567, 555] on textarea at bounding box center [891, 589] width 679 height 113
paste textarea "A confirmation of your interview will be sent to you shortly to include: Date/T…"
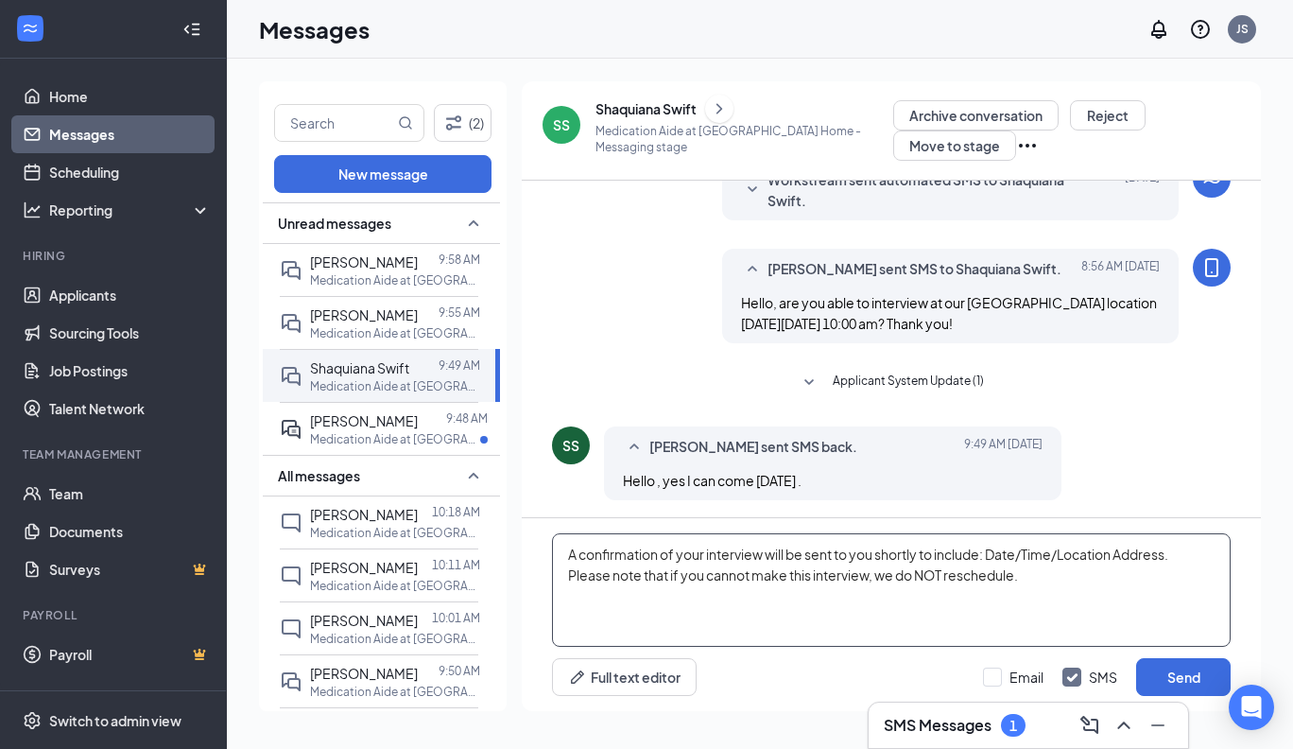
click at [874, 556] on textarea "A confirmation of your interview will be sent to you shortly to include: Date/T…" at bounding box center [891, 589] width 679 height 113
click at [1023, 596] on textarea "A confirmation of your interview will be sent to your email shortly to include:…" at bounding box center [891, 589] width 679 height 113
type textarea "A confirmation of your interview will be sent to your email shortly to include:…"
click at [1174, 669] on button "Send" at bounding box center [1183, 677] width 95 height 38
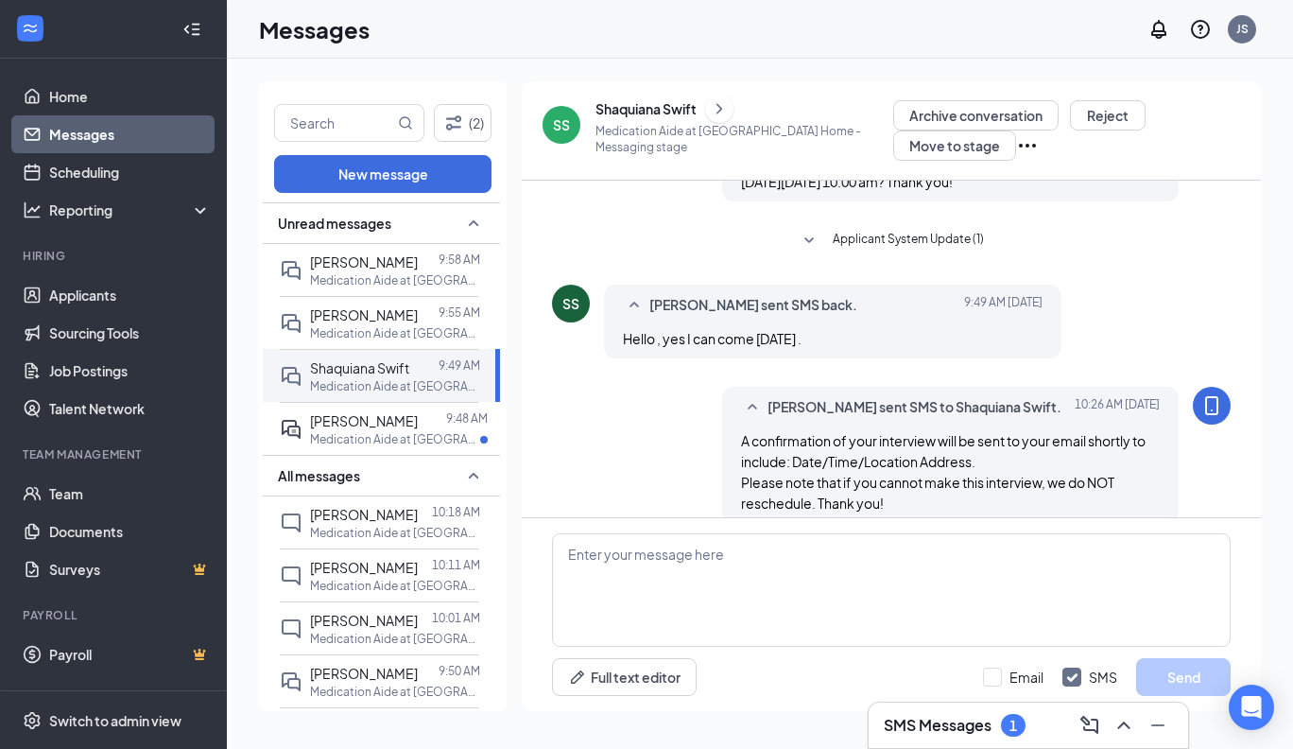
scroll to position [391, 0]
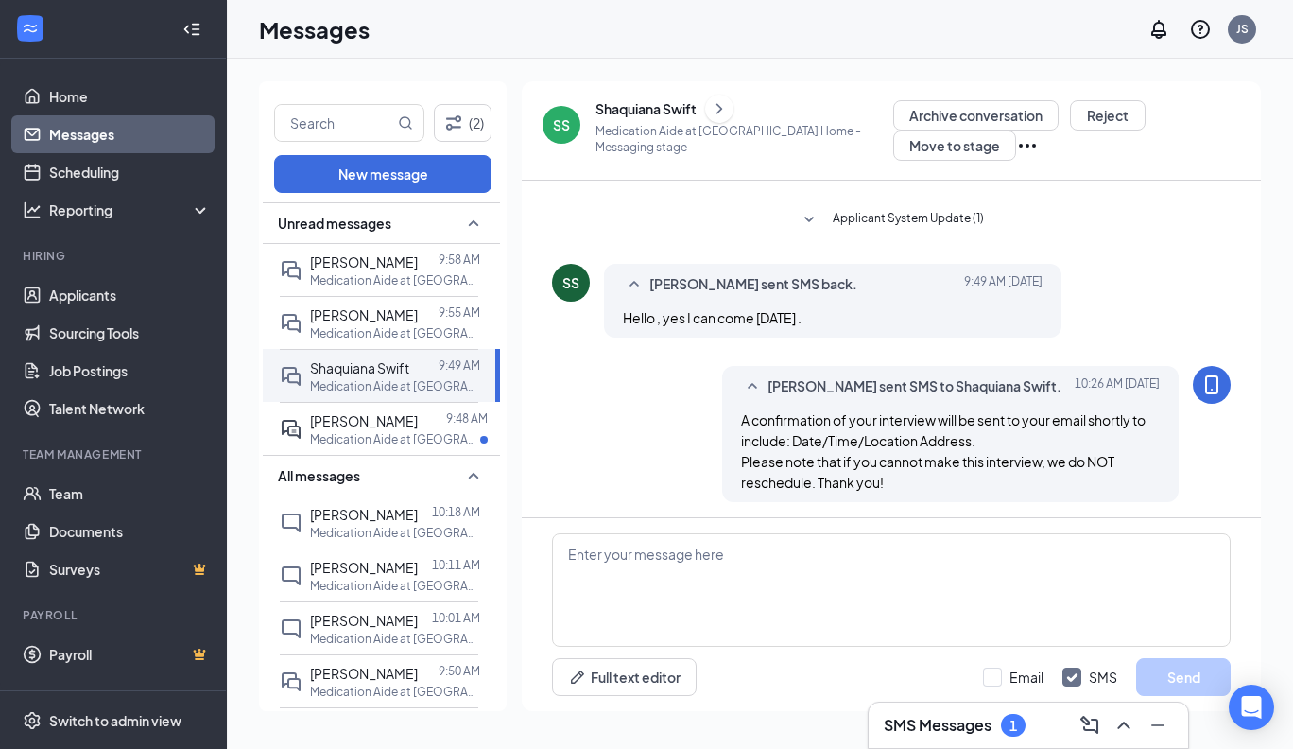
click at [722, 110] on icon "ChevronRight" at bounding box center [719, 108] width 19 height 23
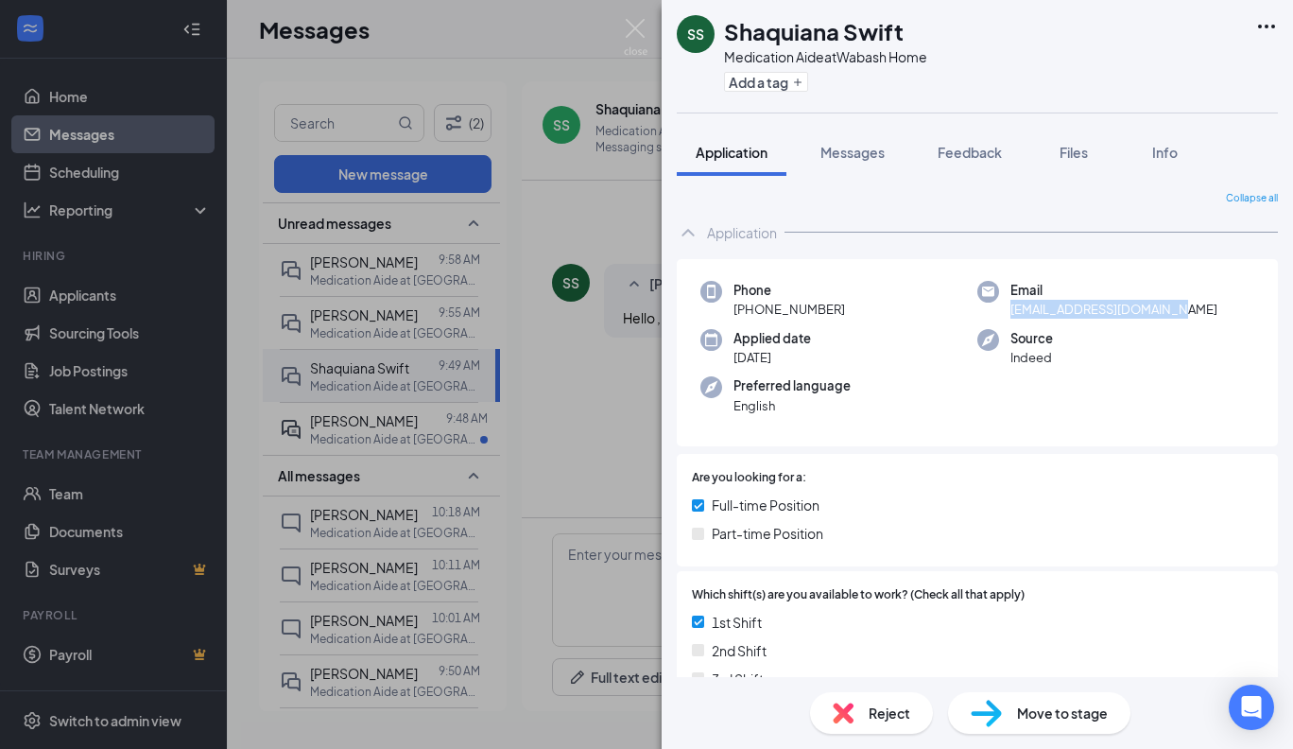
drag, startPoint x: 1171, startPoint y: 310, endPoint x: 995, endPoint y: 312, distance: 175.8
click at [995, 312] on div "Email [EMAIL_ADDRESS][DOMAIN_NAME]" at bounding box center [1115, 300] width 277 height 39
click at [1040, 715] on span "Move to stage" at bounding box center [1062, 712] width 91 height 21
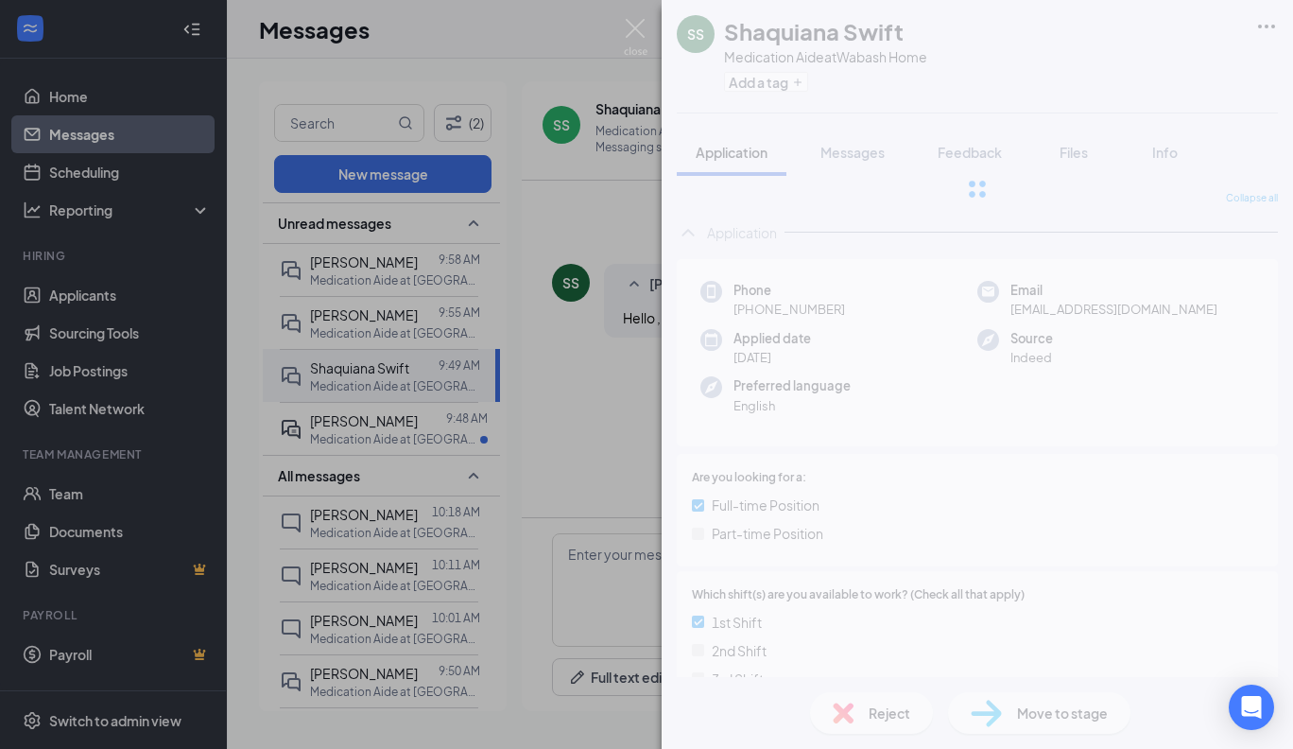
type input "Interviewing (next stage)"
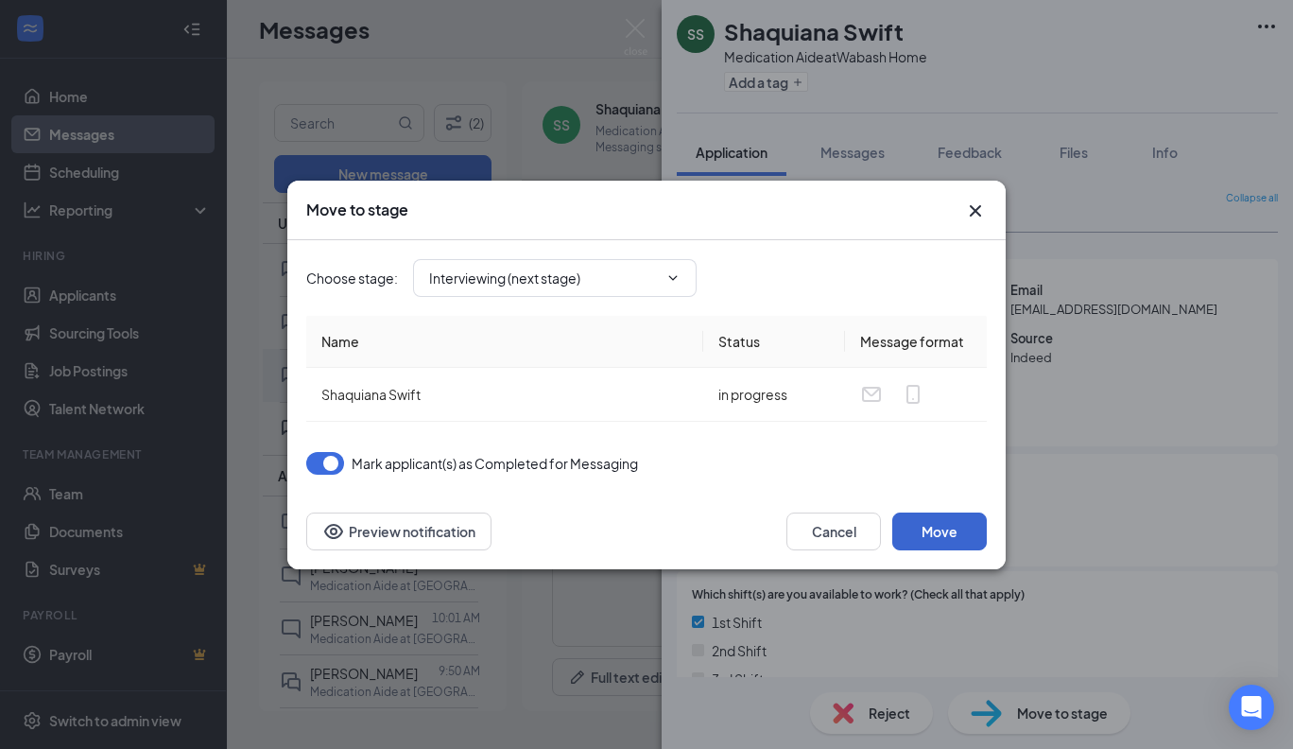
click at [964, 520] on button "Move" at bounding box center [939, 531] width 95 height 38
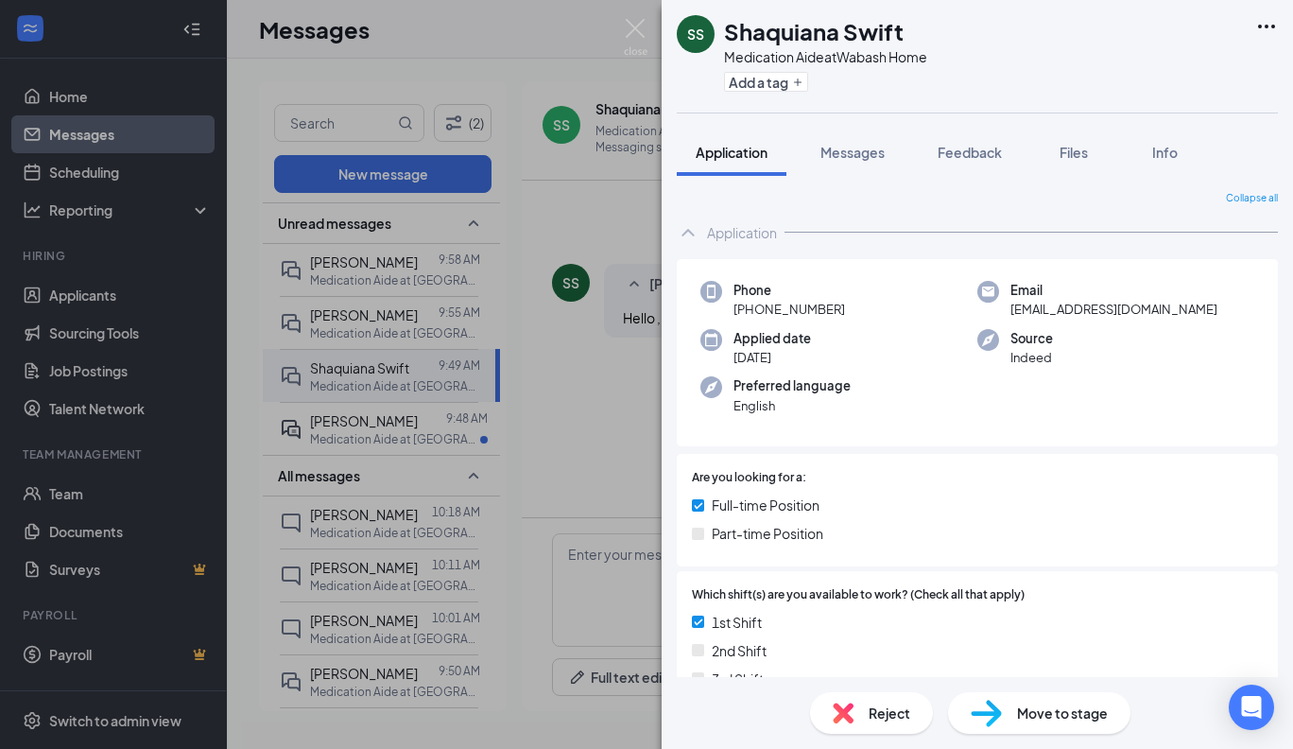
click at [358, 420] on div "SS Shaquiana Swift Medication Aide at [GEOGRAPHIC_DATA] Home Add a tag Applicat…" at bounding box center [646, 374] width 1293 height 749
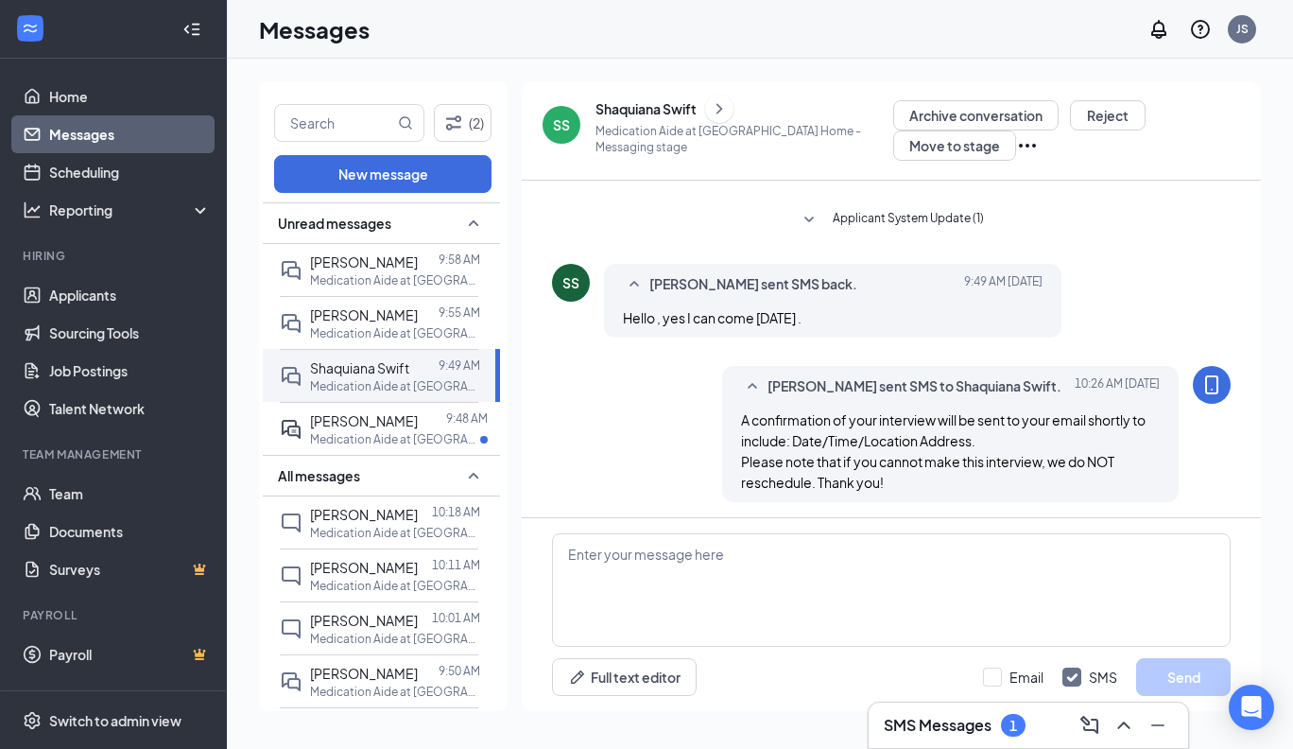
click at [358, 420] on span "[PERSON_NAME]" at bounding box center [364, 420] width 108 height 17
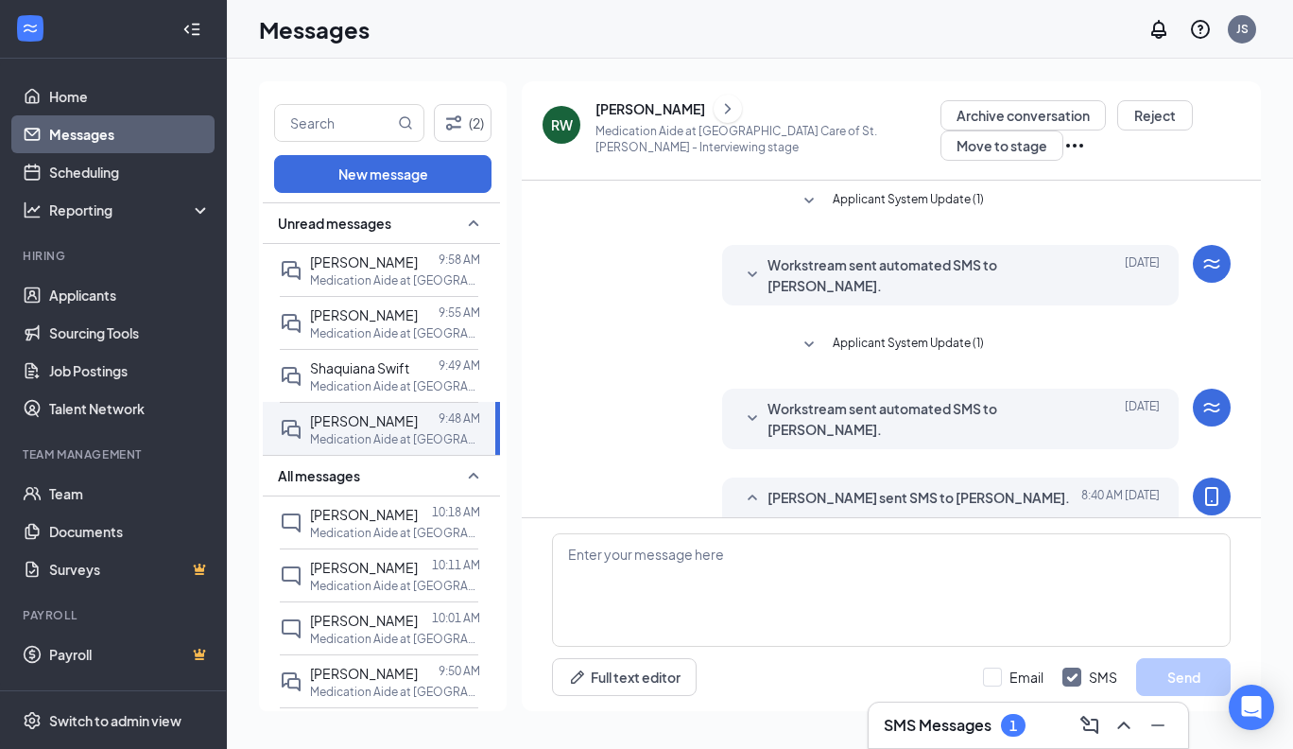
scroll to position [589, 0]
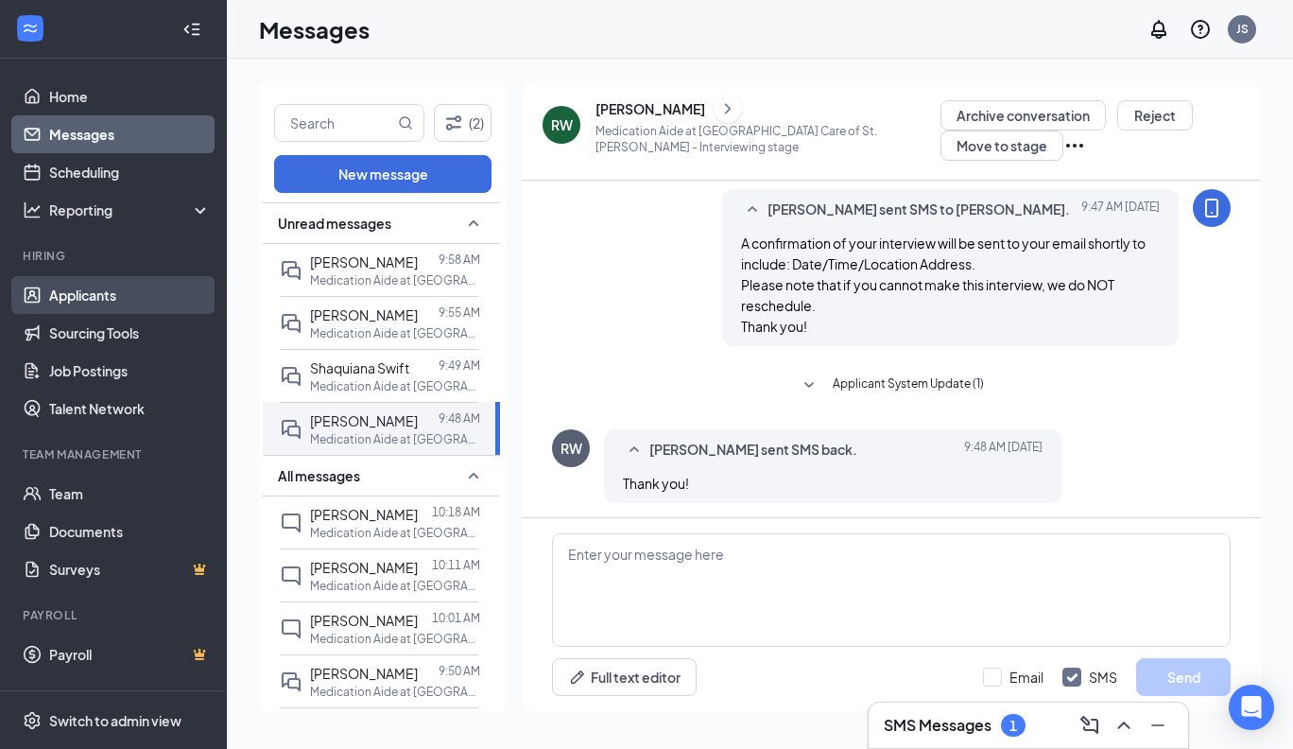
click at [97, 295] on link "Applicants" at bounding box center [130, 295] width 162 height 38
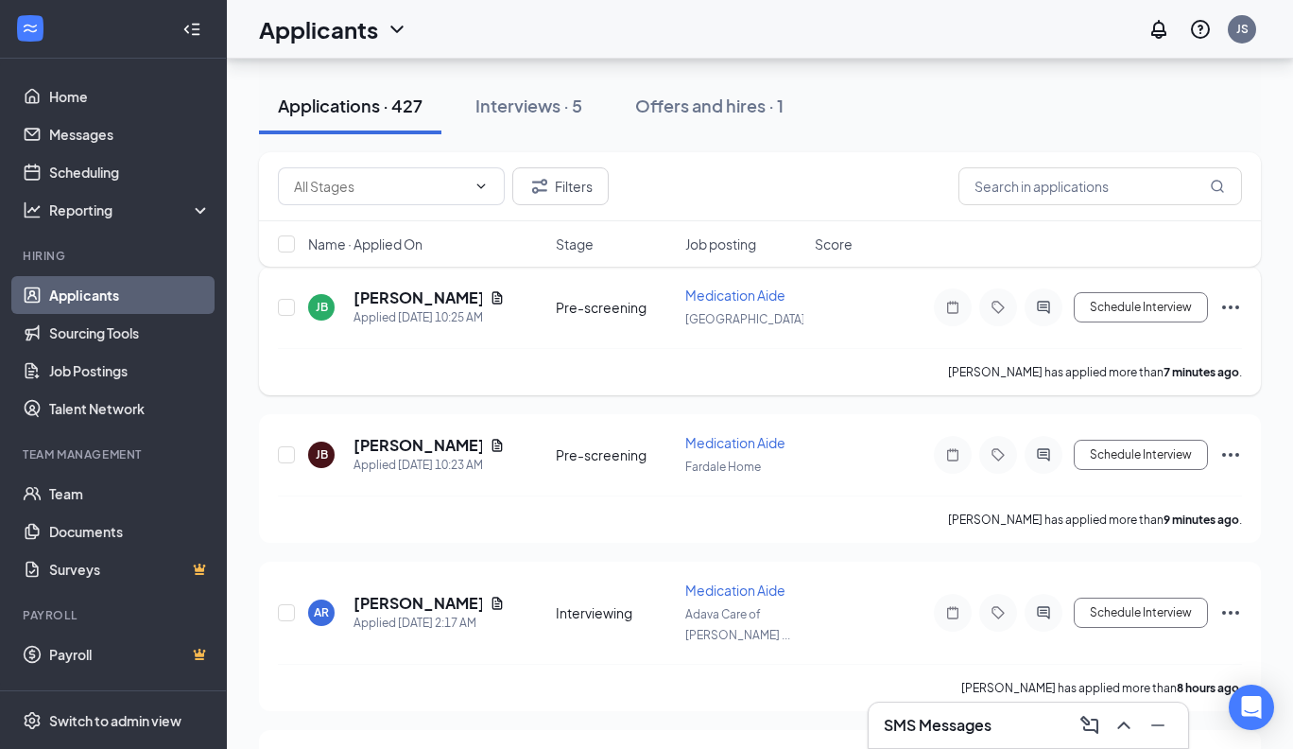
scroll to position [211, 0]
click at [446, 440] on h5 "[PERSON_NAME]" at bounding box center [418, 443] width 129 height 21
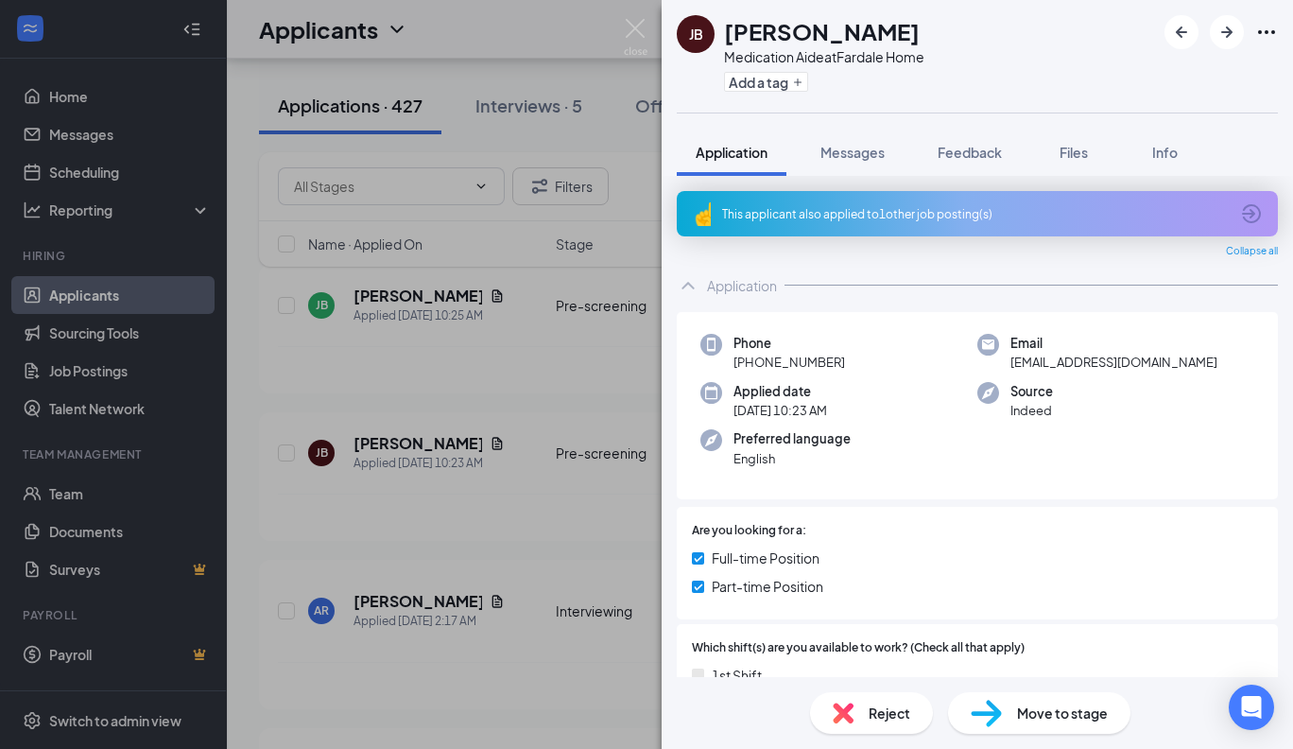
click at [881, 710] on span "Reject" at bounding box center [890, 712] width 42 height 21
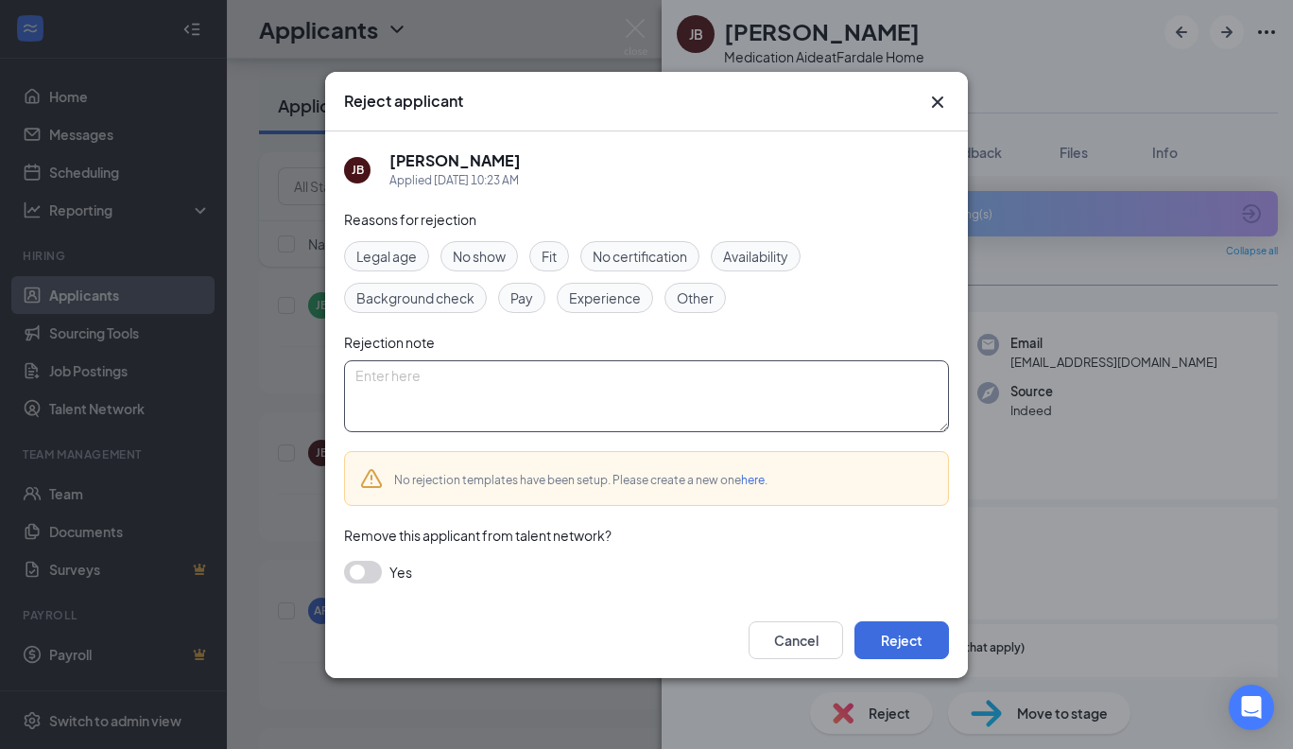
click at [443, 378] on textarea at bounding box center [646, 396] width 605 height 72
type textarea "Applied at other location"
click at [919, 626] on button "Reject" at bounding box center [902, 640] width 95 height 38
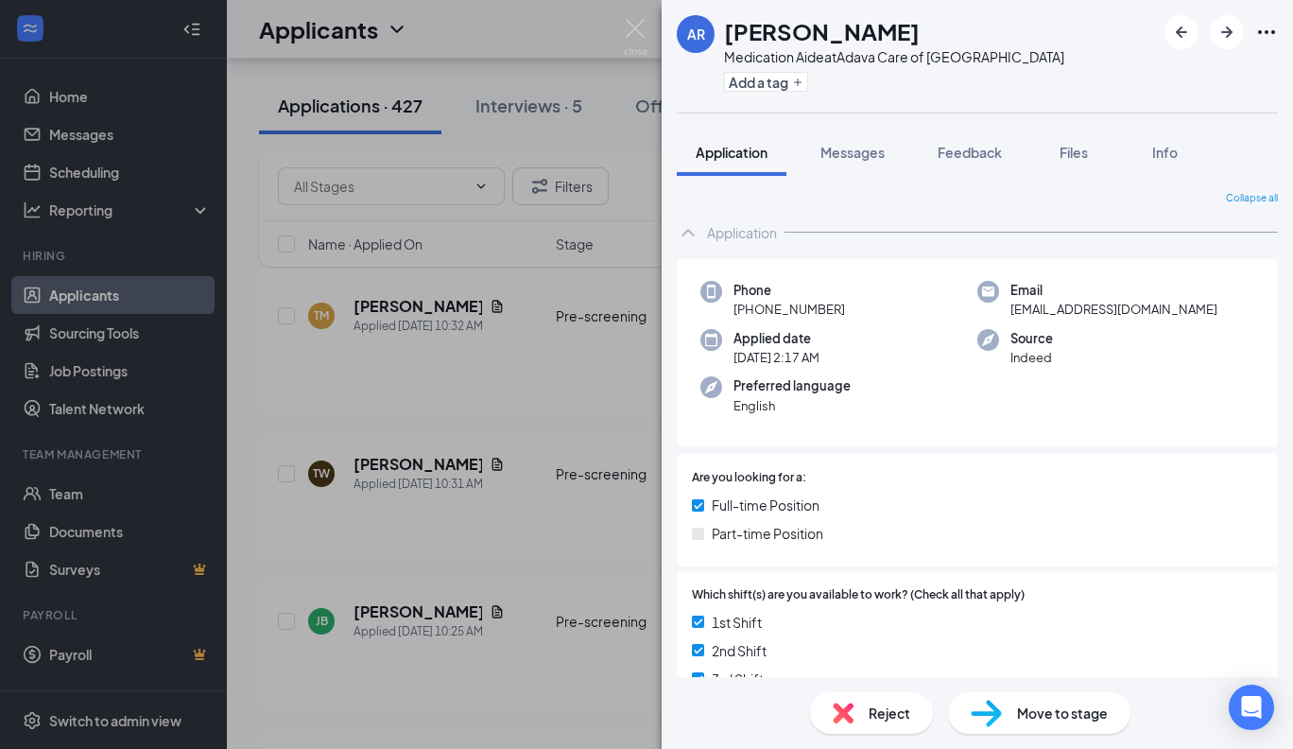
click at [401, 295] on div "AR [PERSON_NAME] Medication Aide at Adava Care of [GEOGRAPHIC_DATA] Add a tag A…" at bounding box center [646, 374] width 1293 height 749
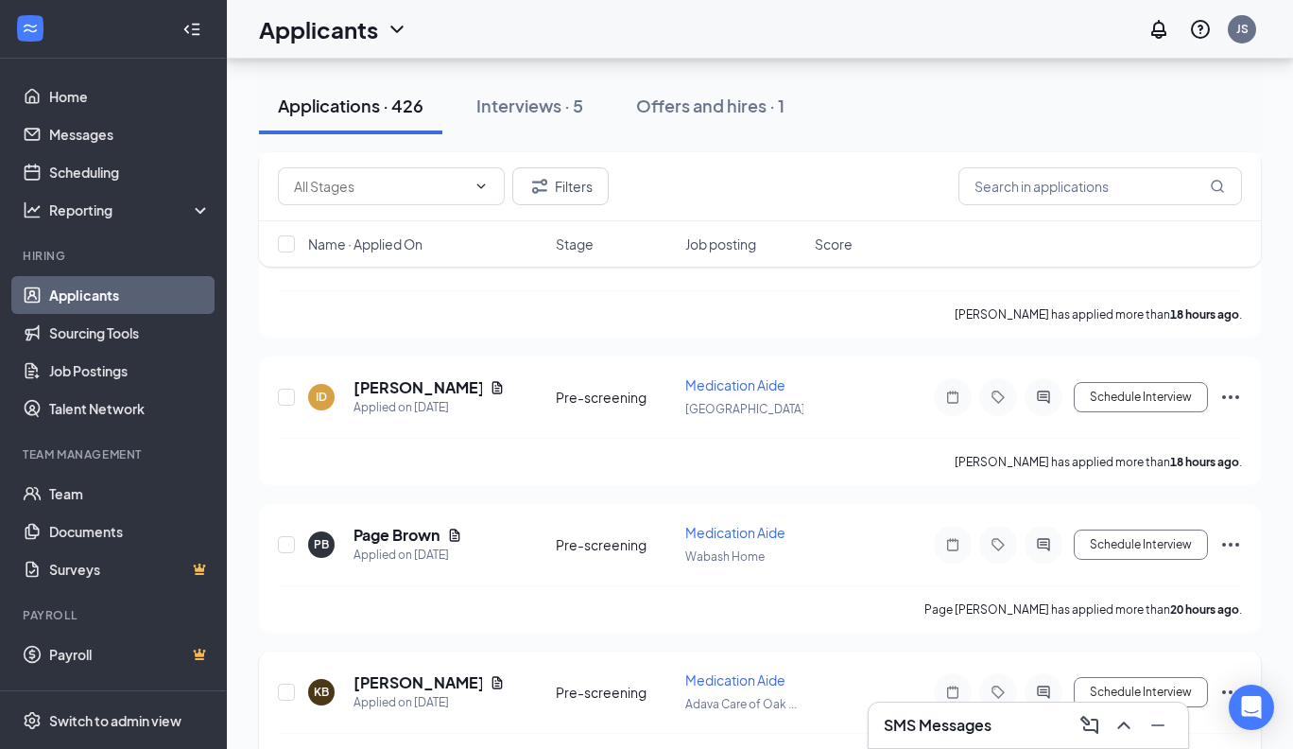
scroll to position [2454, 0]
click at [413, 527] on h5 "Page Brown" at bounding box center [397, 537] width 86 height 21
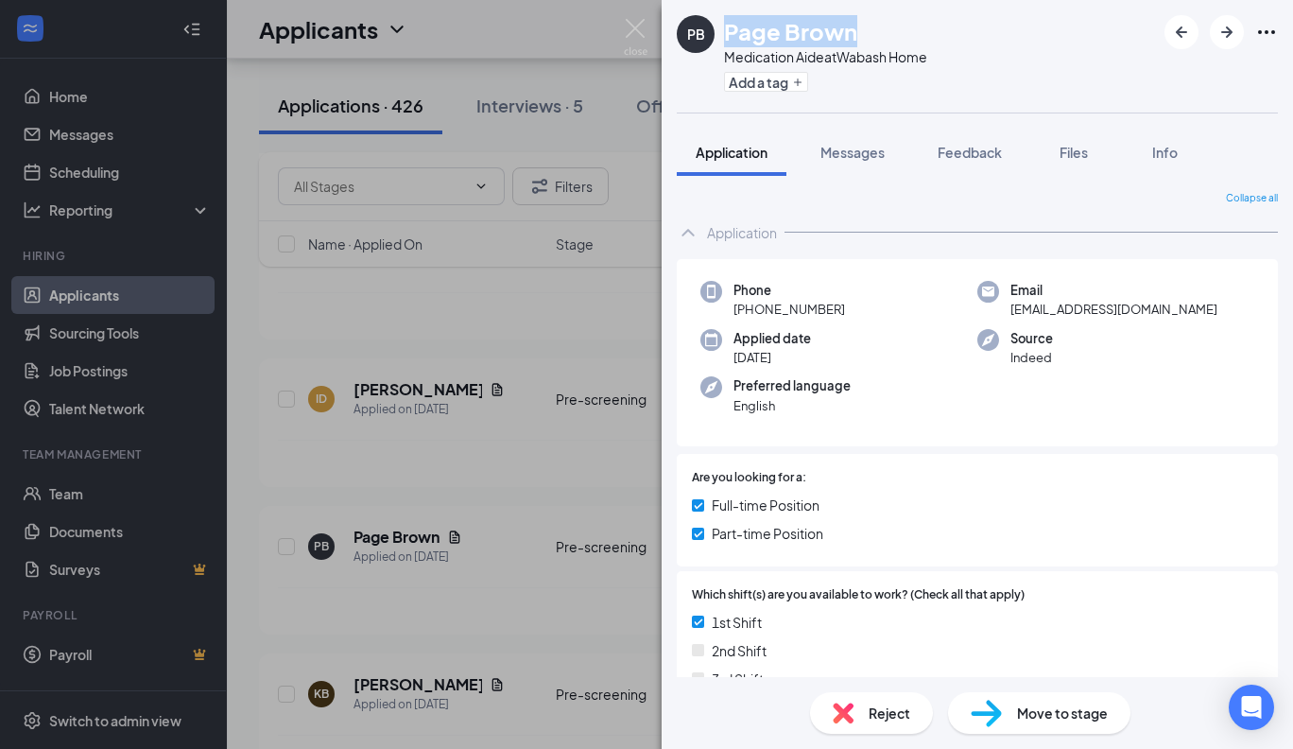
drag, startPoint x: 855, startPoint y: 35, endPoint x: 723, endPoint y: 29, distance: 132.5
click at [724, 29] on h1 "Page Brown" at bounding box center [790, 31] width 133 height 32
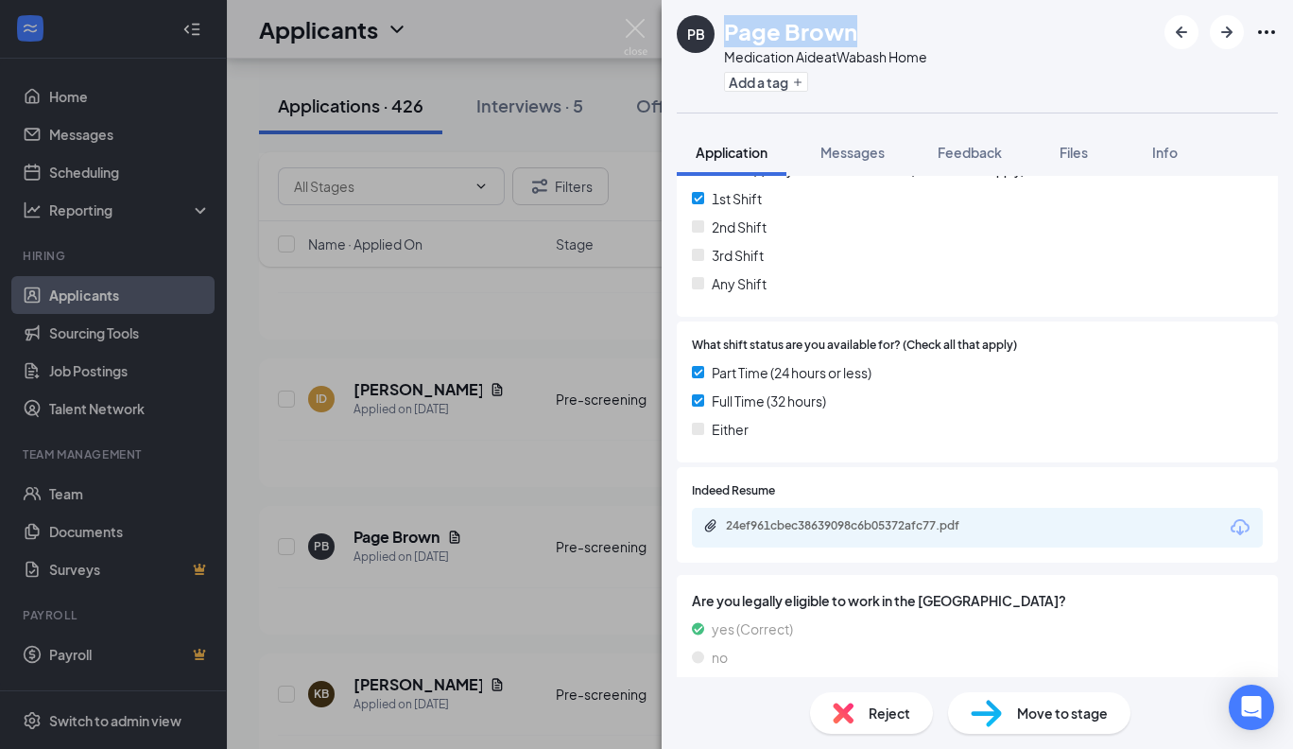
scroll to position [444, 0]
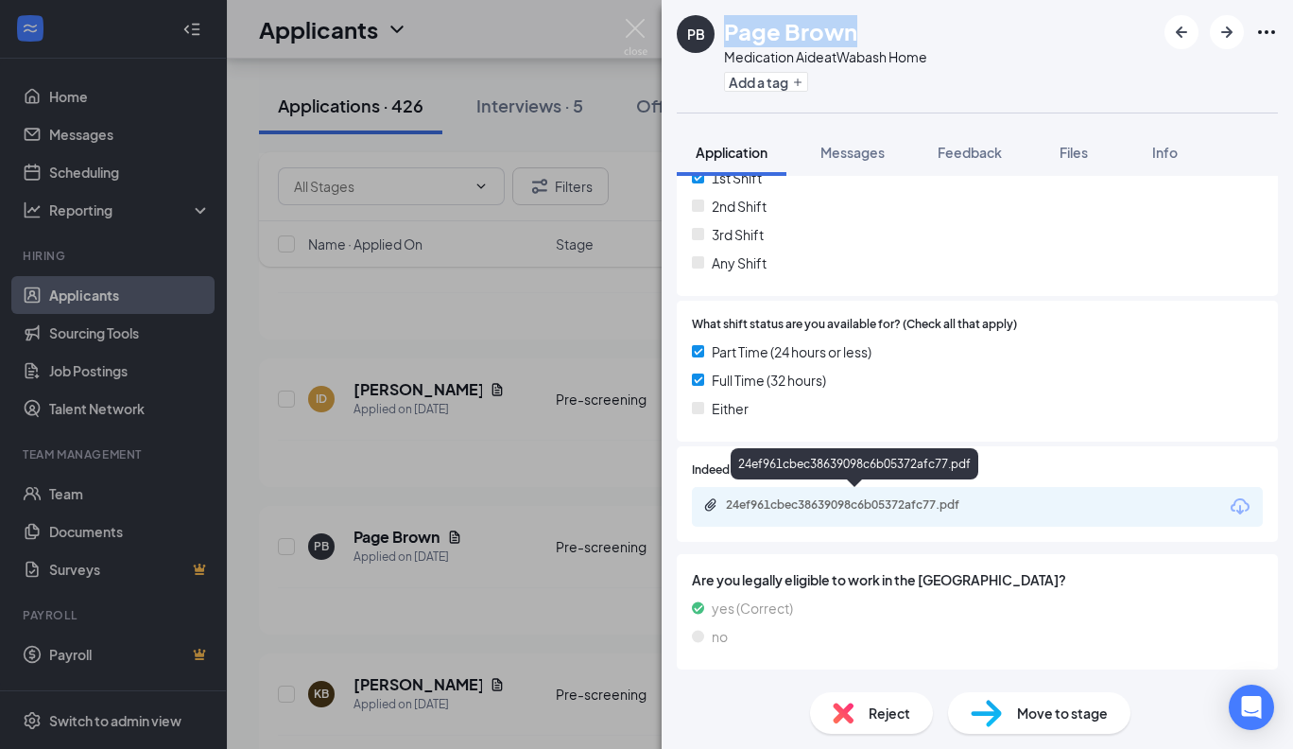
click at [951, 497] on div "24ef961cbec38639098c6b05372afc77.pdf" at bounding box center [858, 504] width 265 height 15
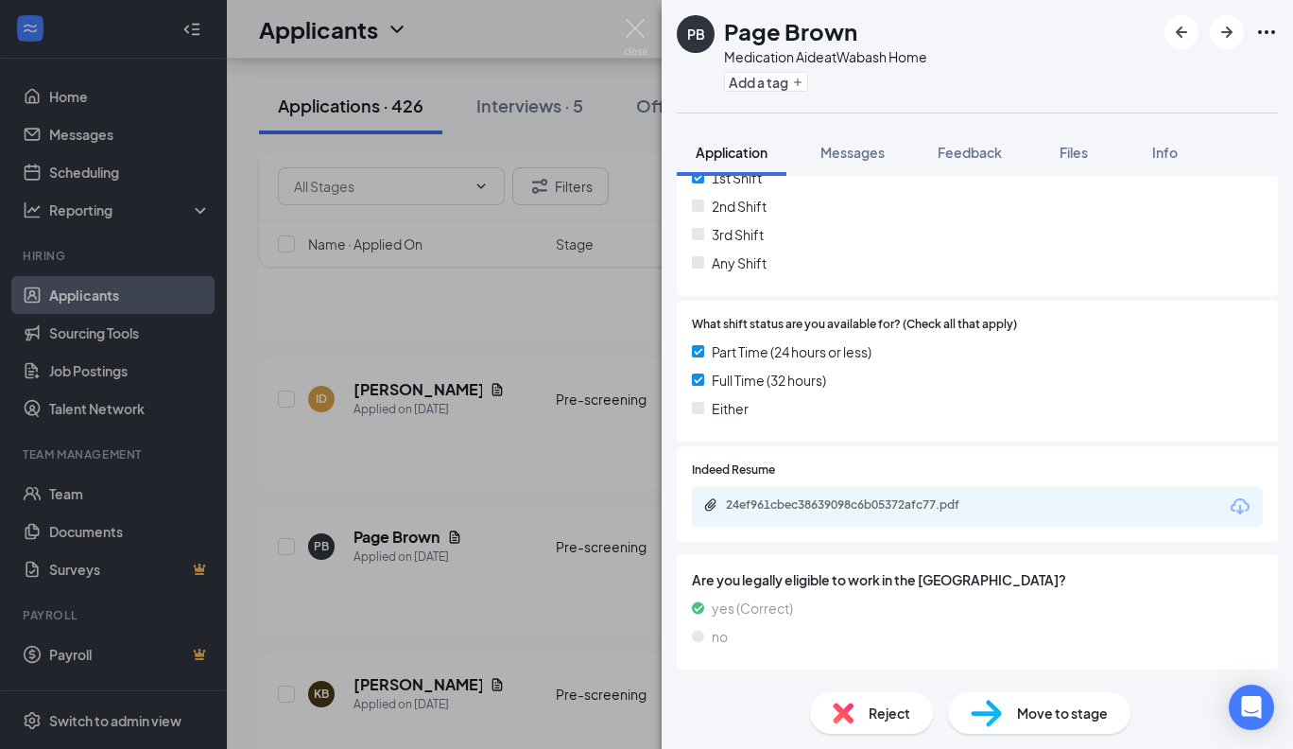
click at [892, 714] on span "Reject" at bounding box center [890, 712] width 42 height 21
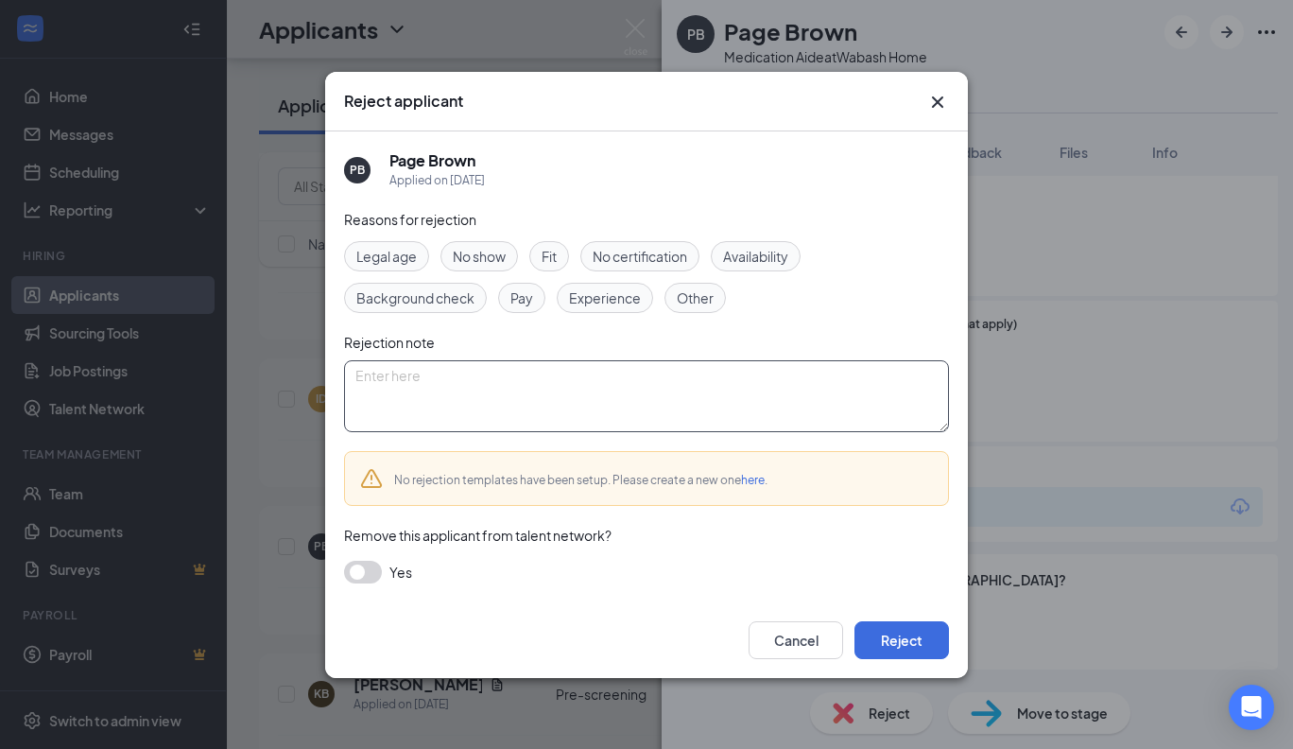
click at [434, 382] on textarea at bounding box center [646, 396] width 605 height 72
type textarea "Too much job turnover"
click at [877, 630] on button "Reject" at bounding box center [902, 640] width 95 height 38
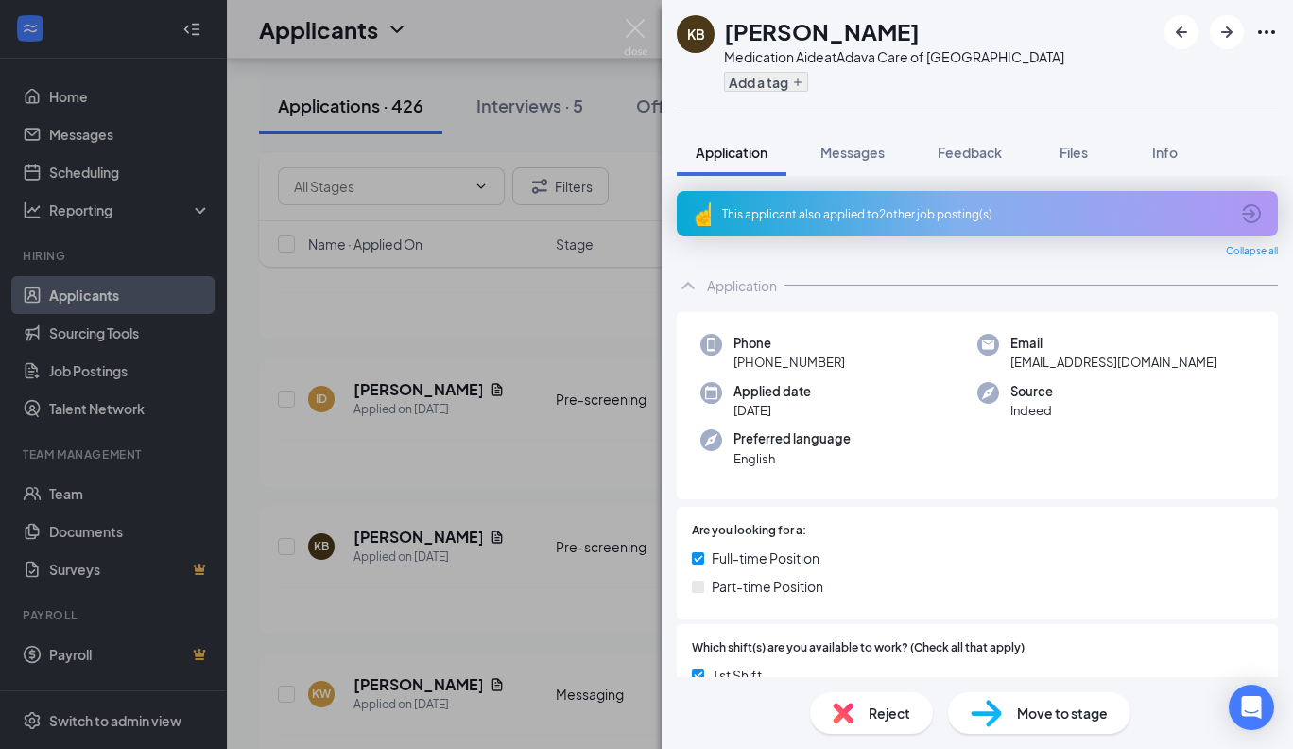
click at [798, 81] on icon "Plus" at bounding box center [798, 82] width 8 height 8
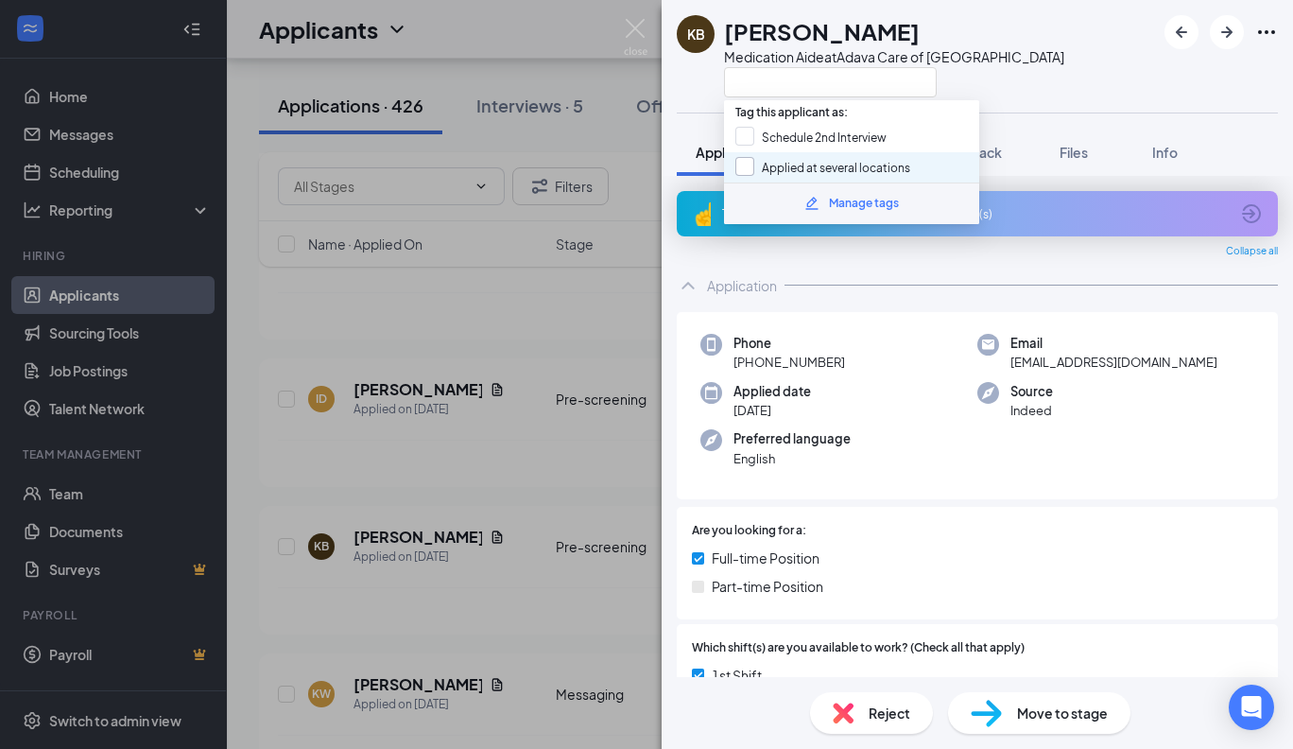
click at [746, 162] on input "Applied at several locations" at bounding box center [822, 167] width 175 height 21
checkbox input "true"
click at [632, 288] on div "KB Karieona Brown Medication Aide at Adava Care of [GEOGRAPHIC_DATA] Applicatio…" at bounding box center [646, 374] width 1293 height 749
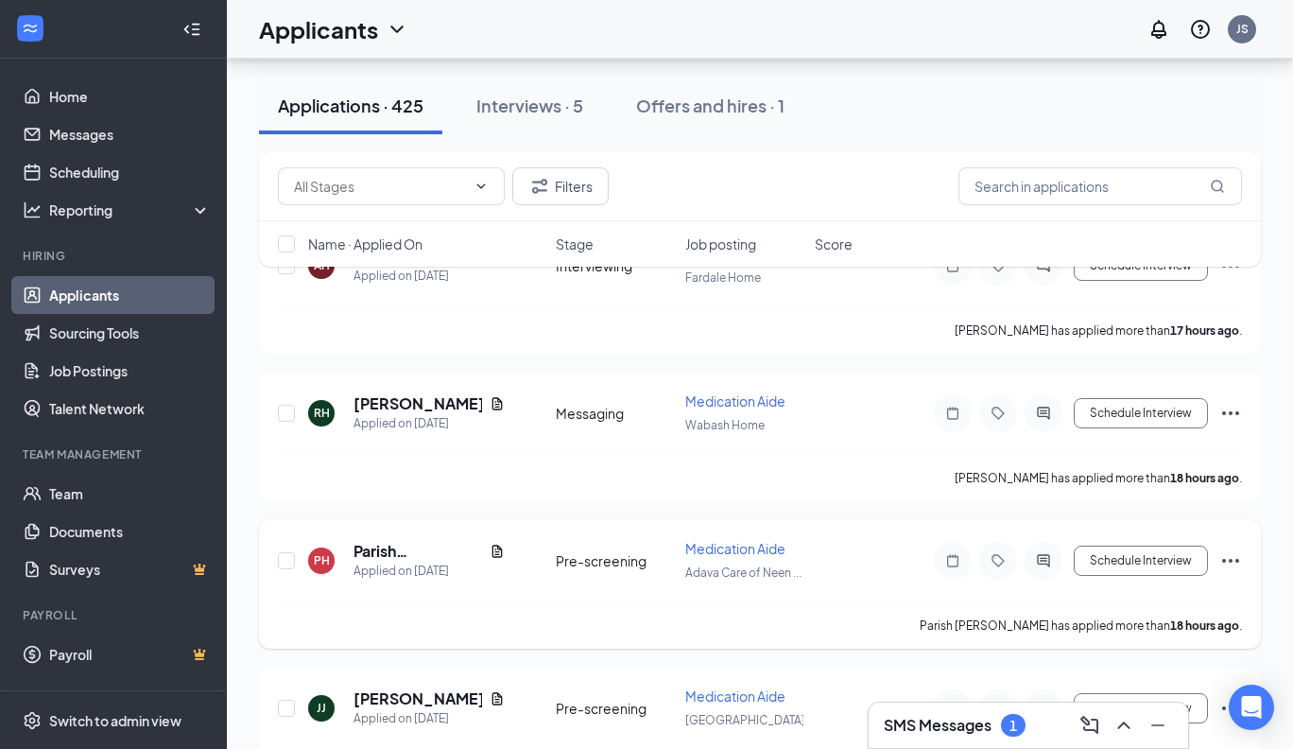
scroll to position [1660, 0]
click at [422, 542] on h5 "Parish [PERSON_NAME]" at bounding box center [418, 552] width 129 height 21
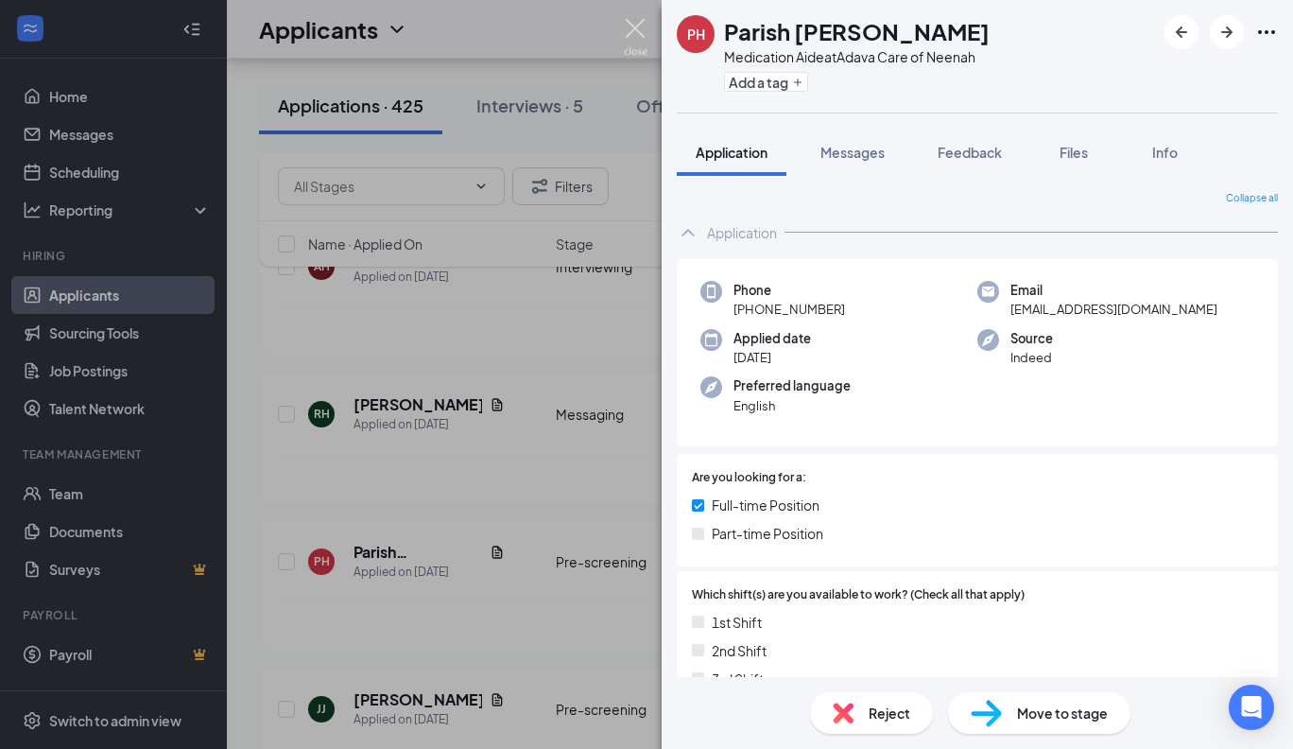
click at [633, 22] on img at bounding box center [636, 37] width 24 height 37
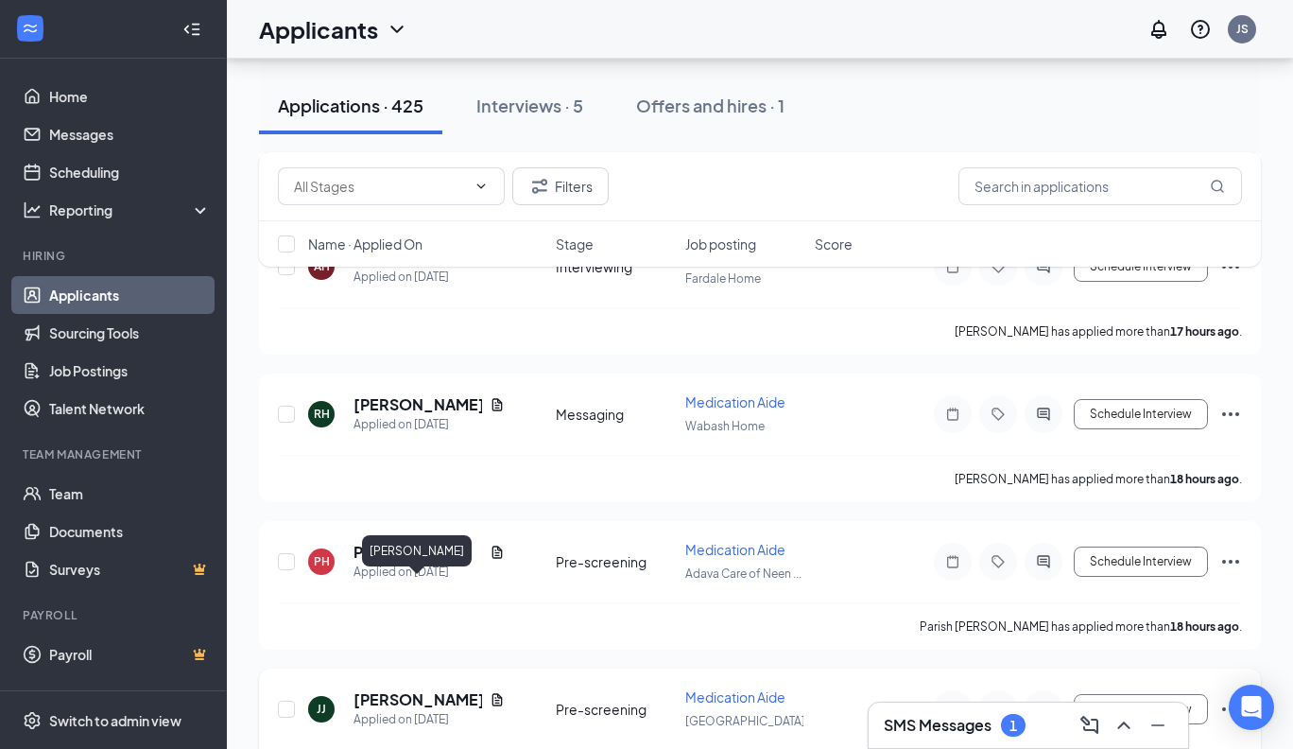
click at [444, 689] on h5 "[PERSON_NAME]" at bounding box center [418, 699] width 129 height 21
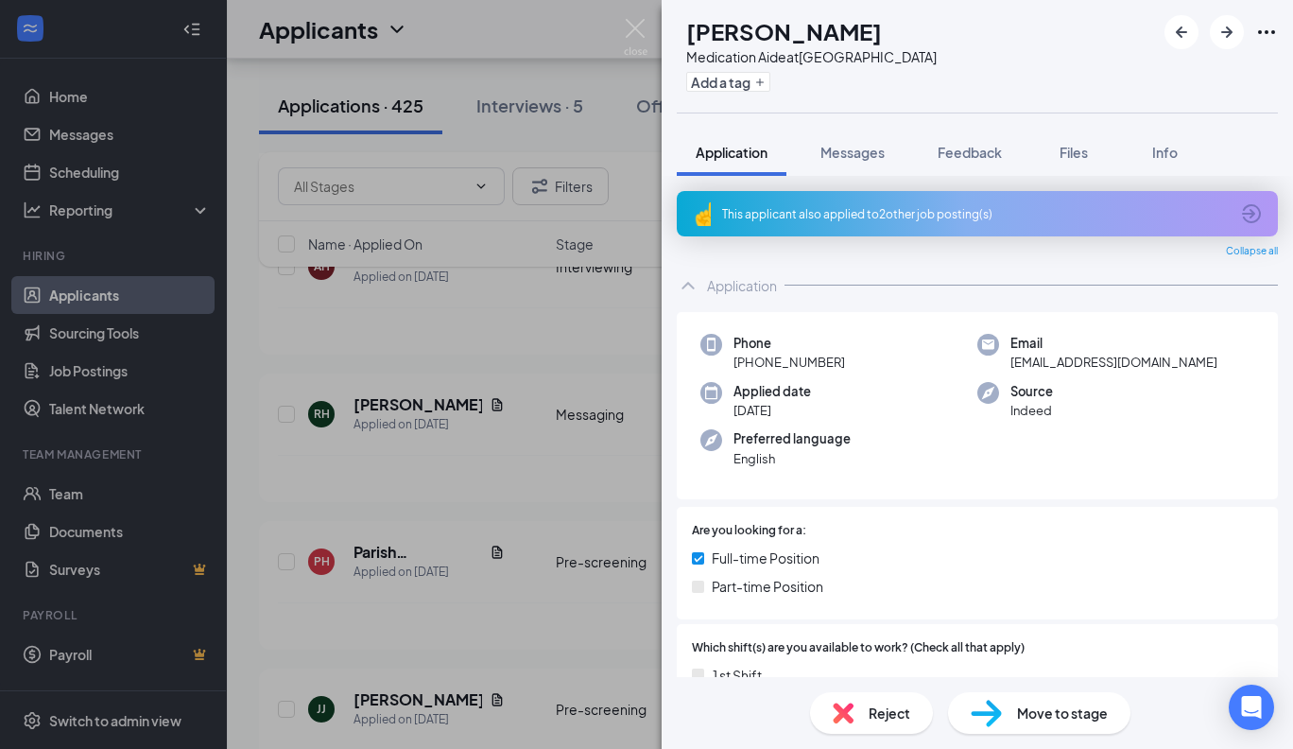
click at [919, 97] on div "[PERSON_NAME] [PERSON_NAME] Medication Aide at [GEOGRAPHIC_DATA] Add a tag" at bounding box center [977, 56] width 631 height 112
click at [766, 82] on icon "Plus" at bounding box center [759, 82] width 11 height 11
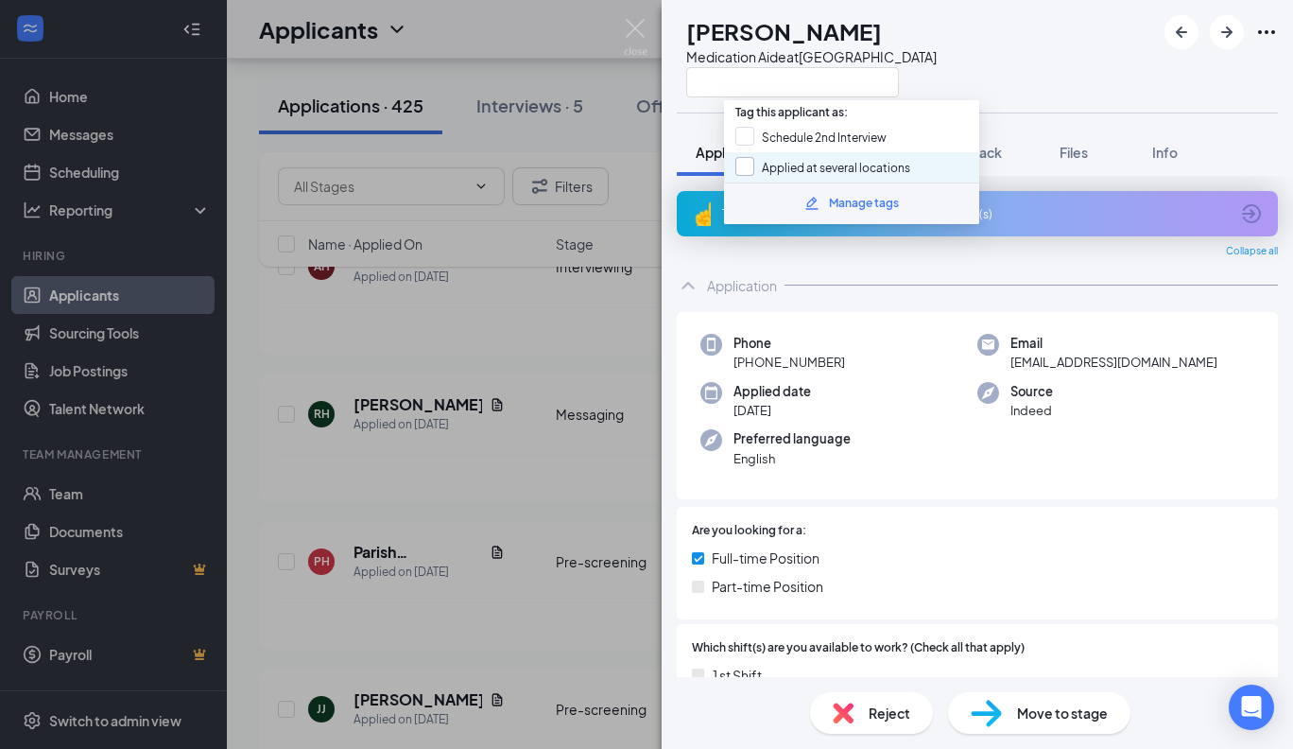
click at [745, 164] on input "Applied at several locations" at bounding box center [822, 167] width 175 height 21
checkbox input "true"
click at [892, 721] on span "Reject" at bounding box center [890, 712] width 42 height 21
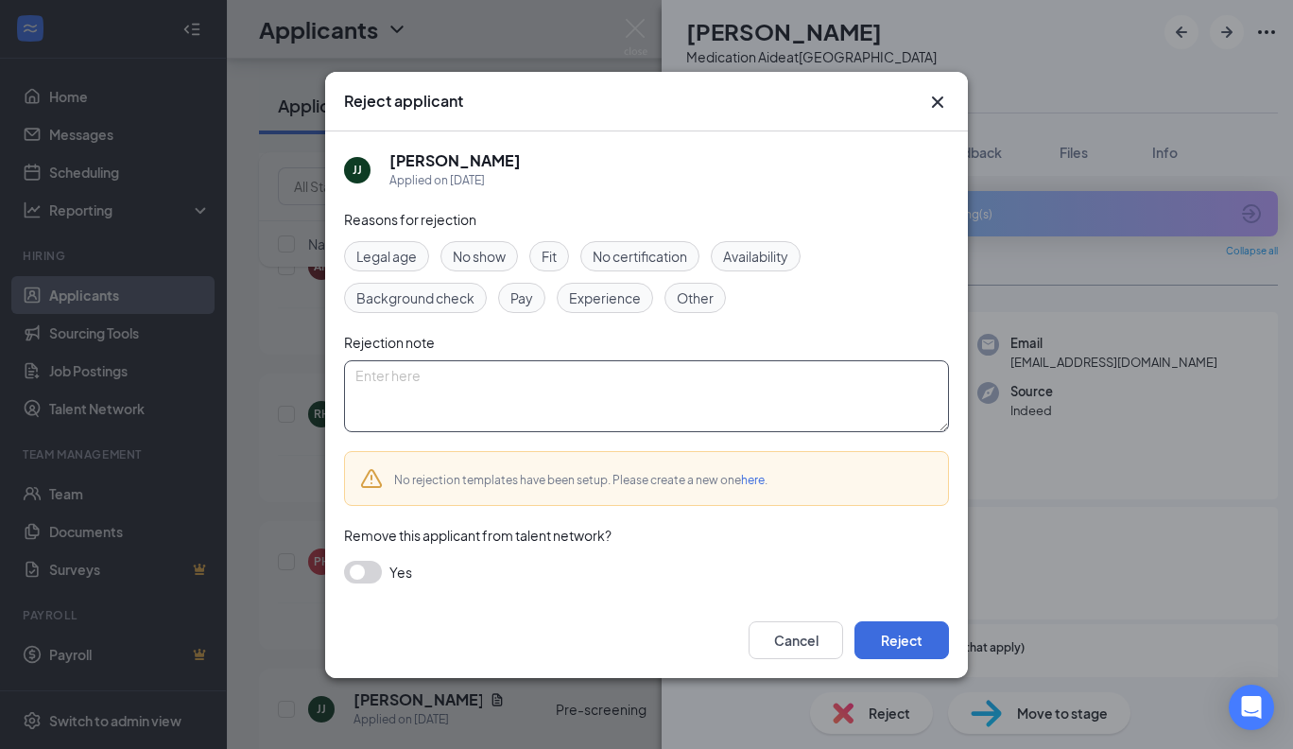
click at [442, 383] on textarea at bounding box center [646, 396] width 605 height 72
type textarea "Applied to several locations"
click at [910, 650] on button "Reject" at bounding box center [902, 640] width 95 height 38
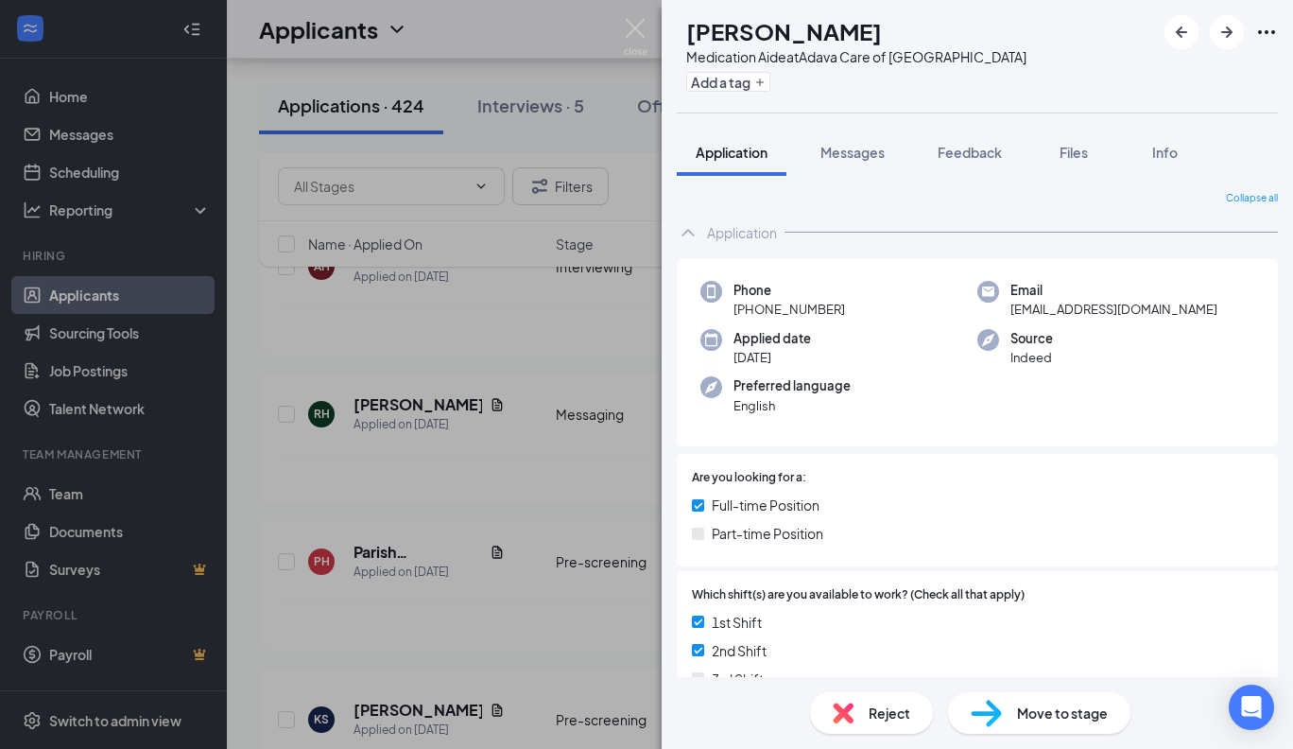
drag, startPoint x: 962, startPoint y: 35, endPoint x: 722, endPoint y: 40, distance: 240.1
click at [722, 40] on div "KS [PERSON_NAME] Medication Aide at [GEOGRAPHIC_DATA] Care of [GEOGRAPHIC_DATA]…" at bounding box center [852, 56] width 350 height 82
click at [880, 33] on h1 "[PERSON_NAME]" at bounding box center [784, 31] width 196 height 32
drag, startPoint x: 880, startPoint y: 33, endPoint x: 790, endPoint y: 32, distance: 89.8
click at [790, 32] on h1 "[PERSON_NAME]" at bounding box center [784, 31] width 196 height 32
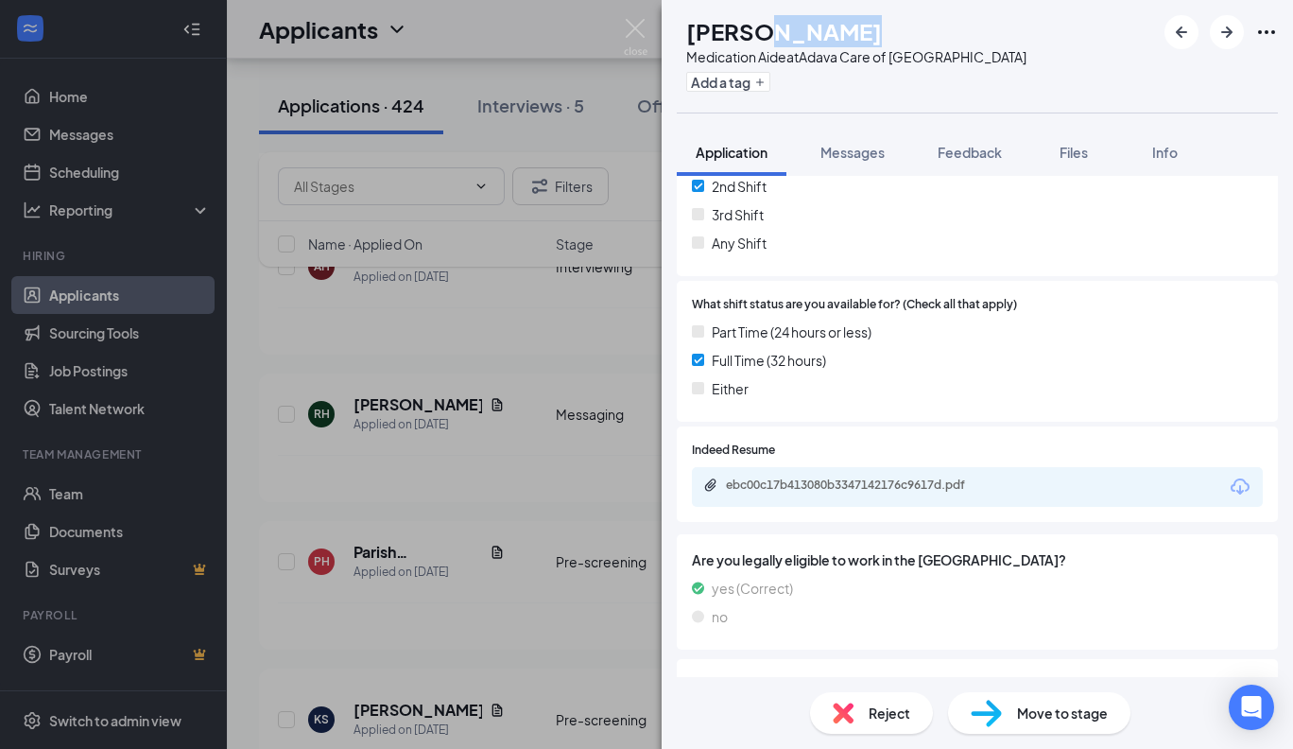
scroll to position [505, 0]
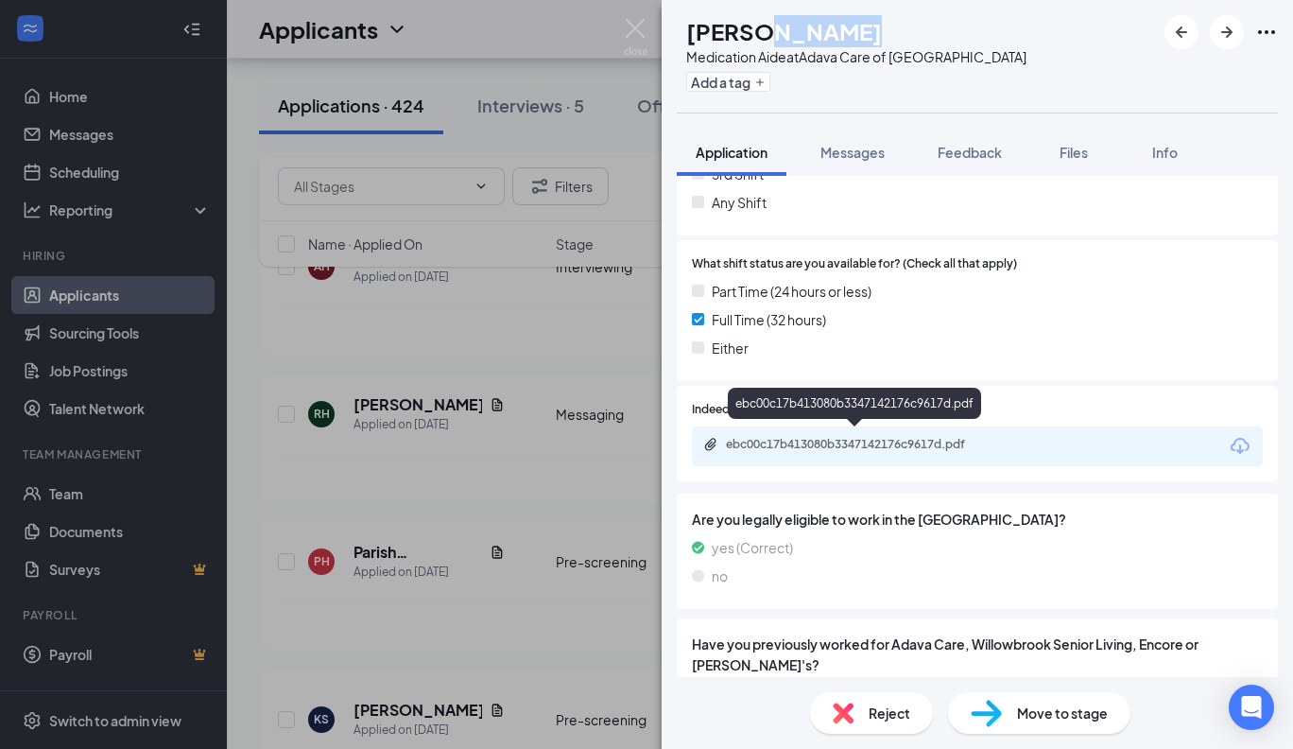
click at [957, 437] on div "ebc00c17b413080b3347142176c9617d.pdf" at bounding box center [858, 444] width 265 height 15
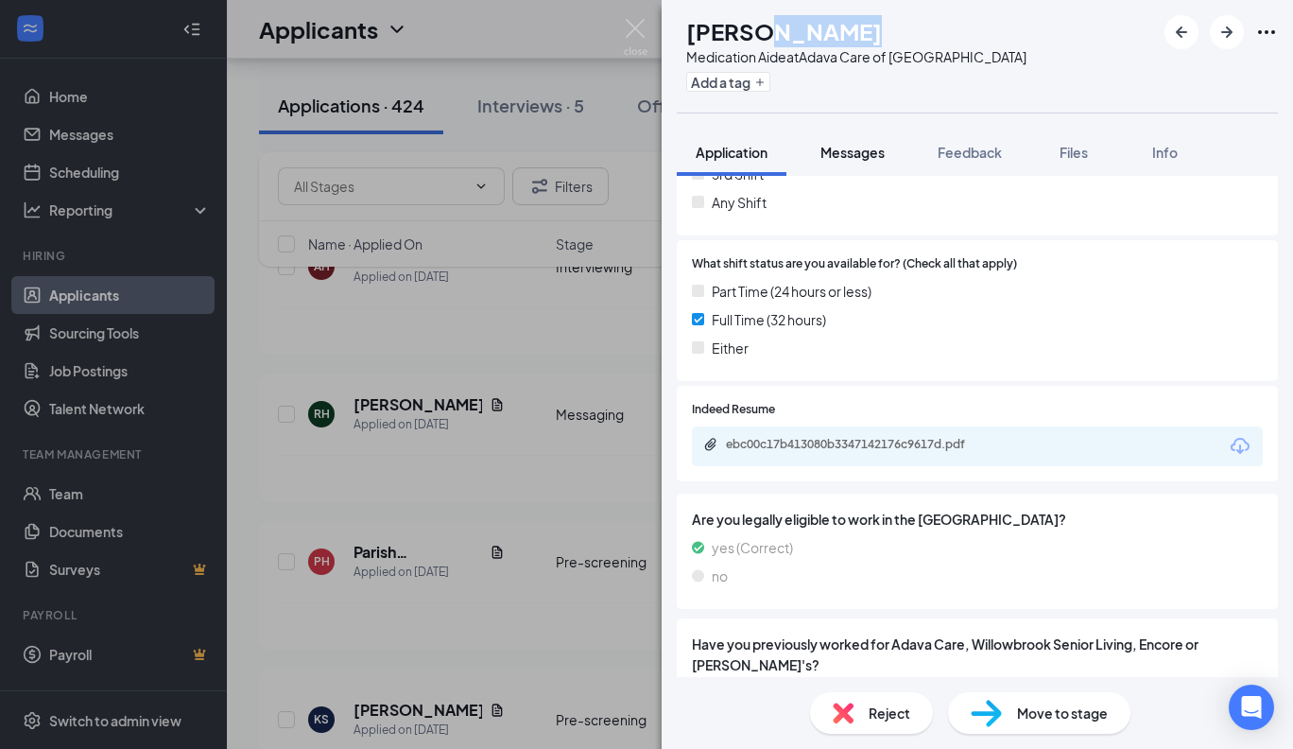
click at [848, 154] on span "Messages" at bounding box center [852, 152] width 64 height 17
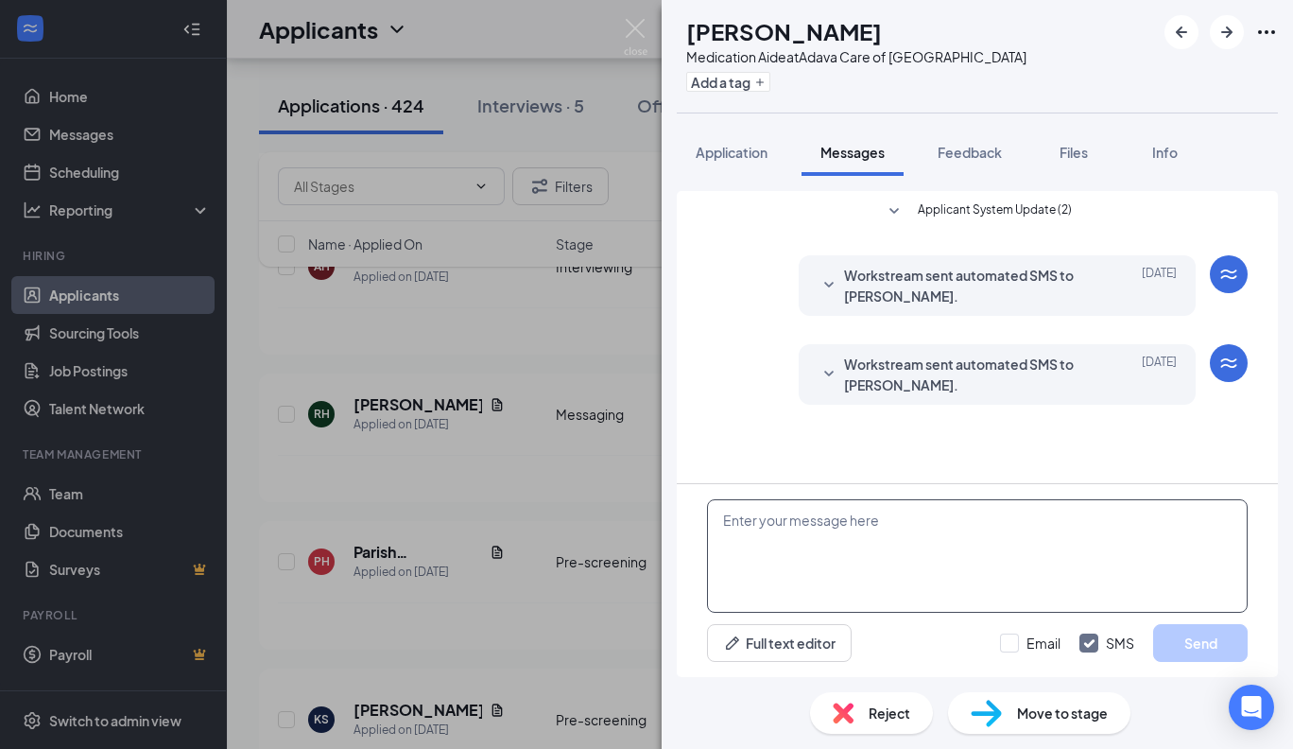
click at [756, 511] on textarea at bounding box center [977, 555] width 541 height 113
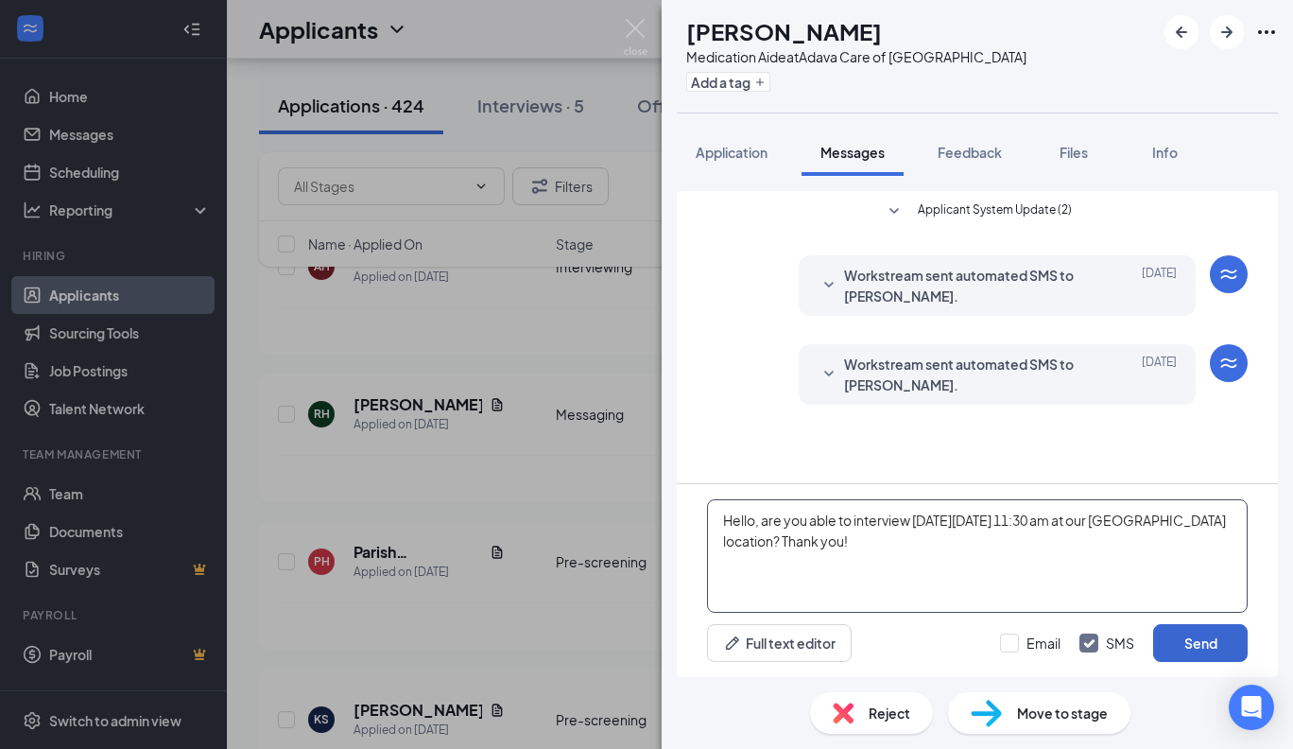
type textarea "Hello, are you able to interview [DATE][DATE] 11:30 am at our [GEOGRAPHIC_DATA]…"
click at [1197, 640] on button "Send" at bounding box center [1200, 643] width 95 height 38
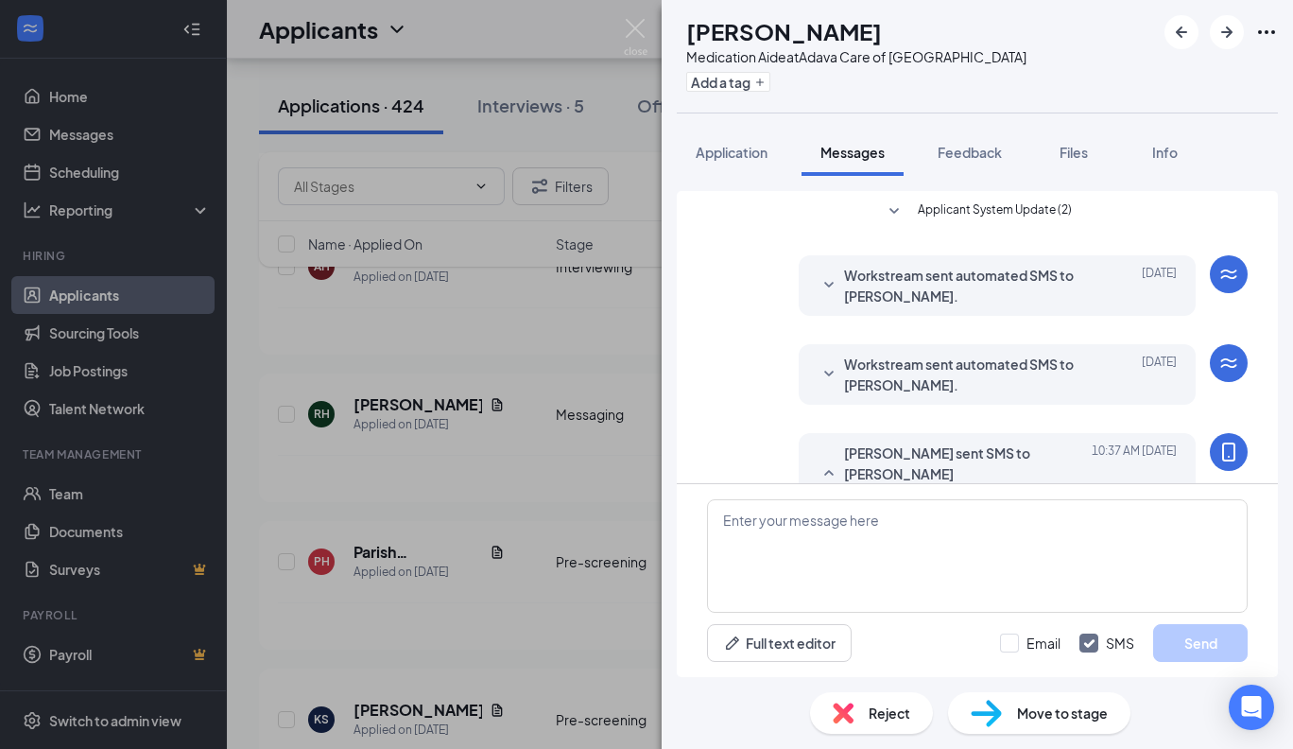
scroll to position [79, 0]
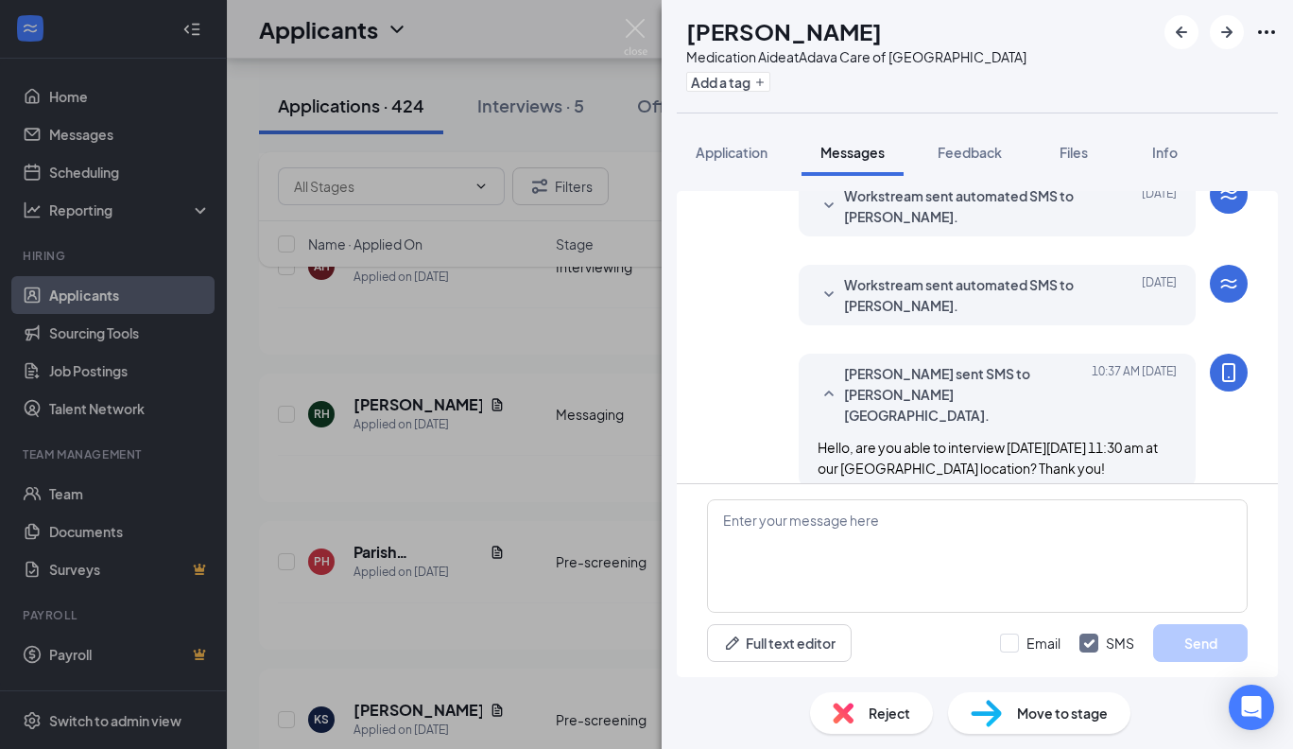
click at [1096, 713] on span "Move to stage" at bounding box center [1062, 712] width 91 height 21
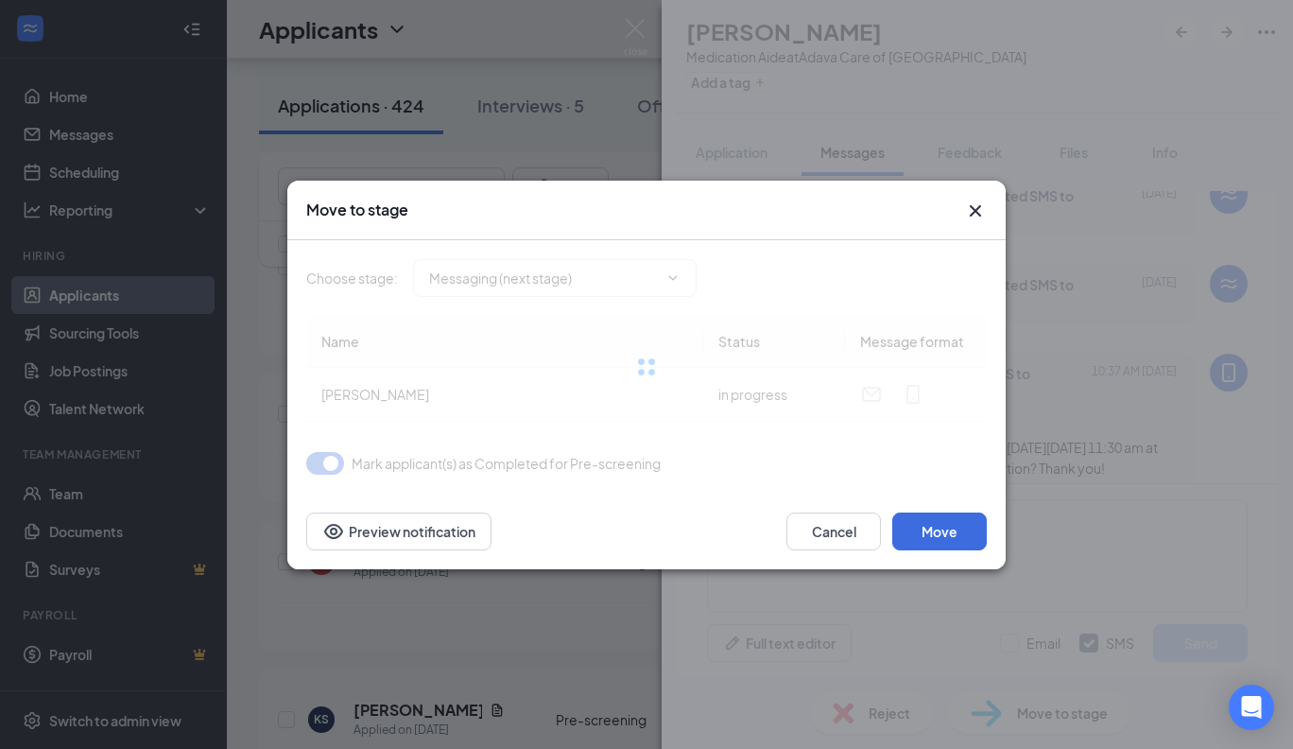
type input "Messaging (next stage)"
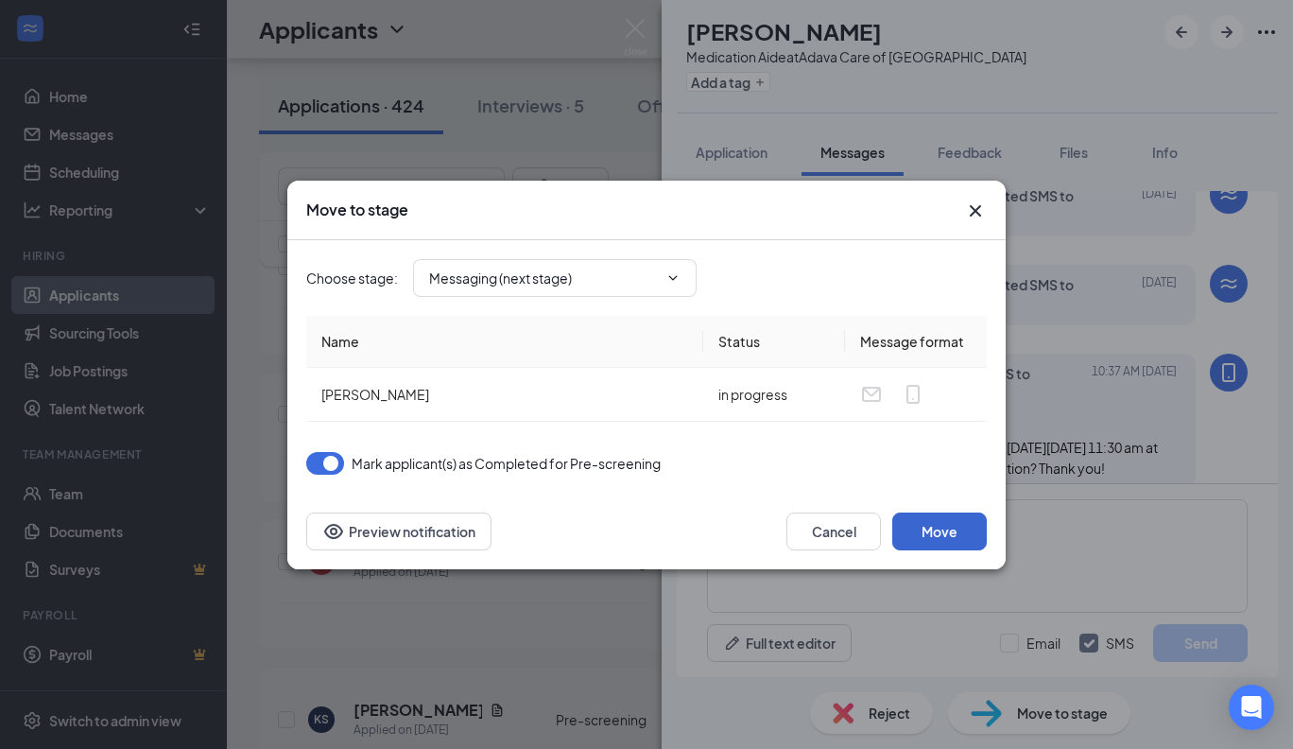
click at [939, 526] on button "Move" at bounding box center [939, 531] width 95 height 38
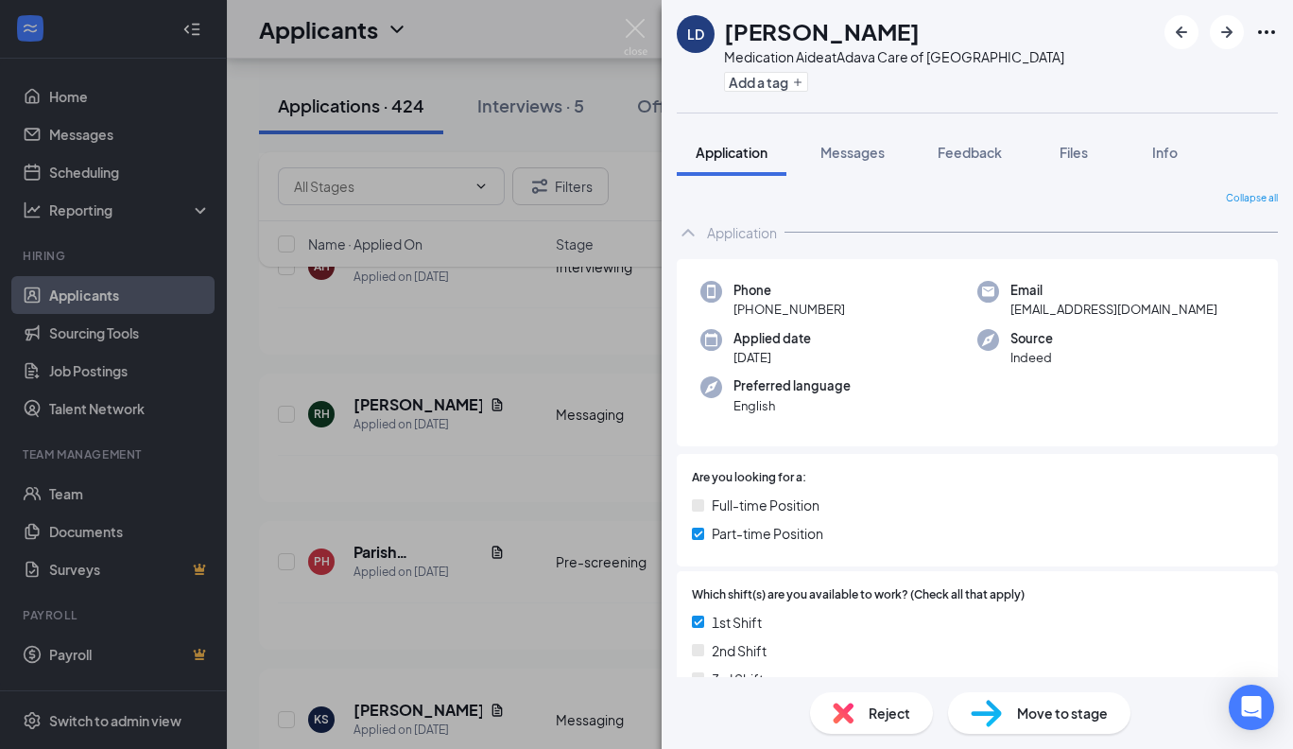
click at [889, 30] on h1 "[PERSON_NAME]" at bounding box center [822, 31] width 196 height 32
click at [76, 138] on div "[PERSON_NAME] Medication Aide at [GEOGRAPHIC_DATA] Care of [GEOGRAPHIC_DATA] Ad…" at bounding box center [646, 374] width 1293 height 749
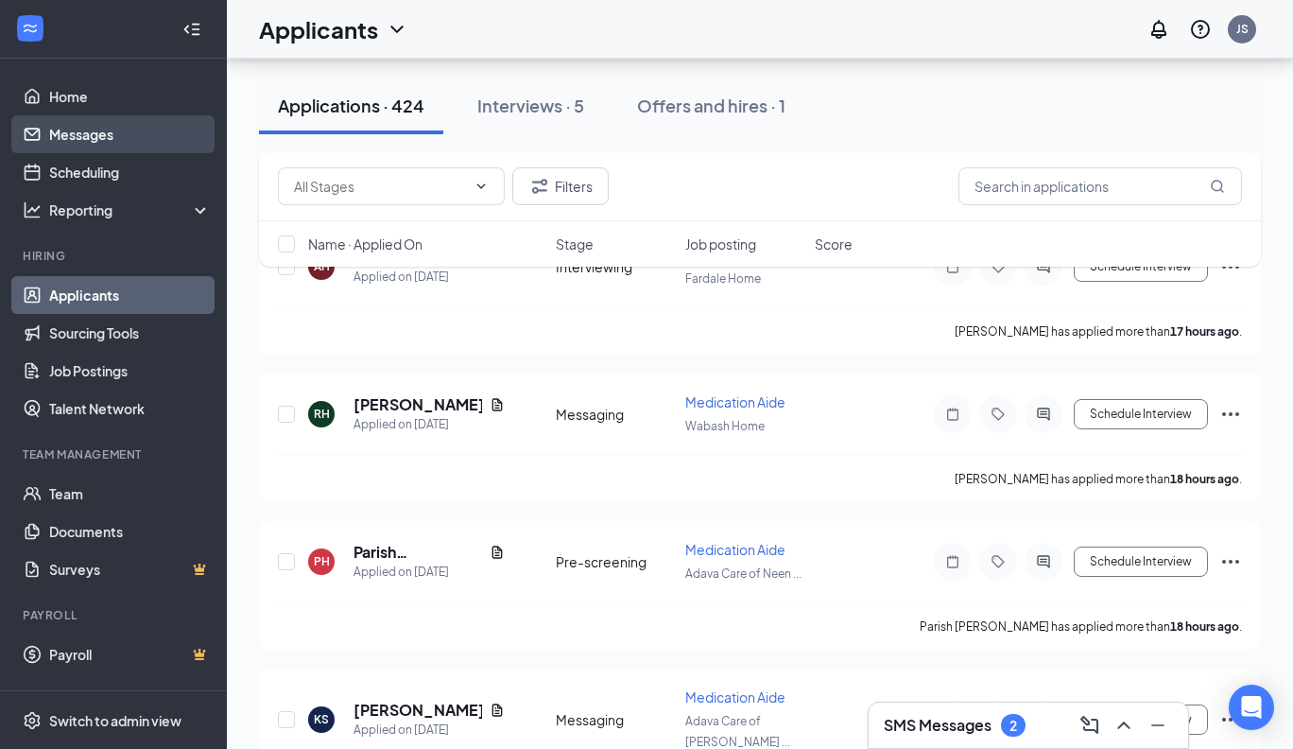
click at [76, 138] on link "Messages" at bounding box center [130, 134] width 162 height 38
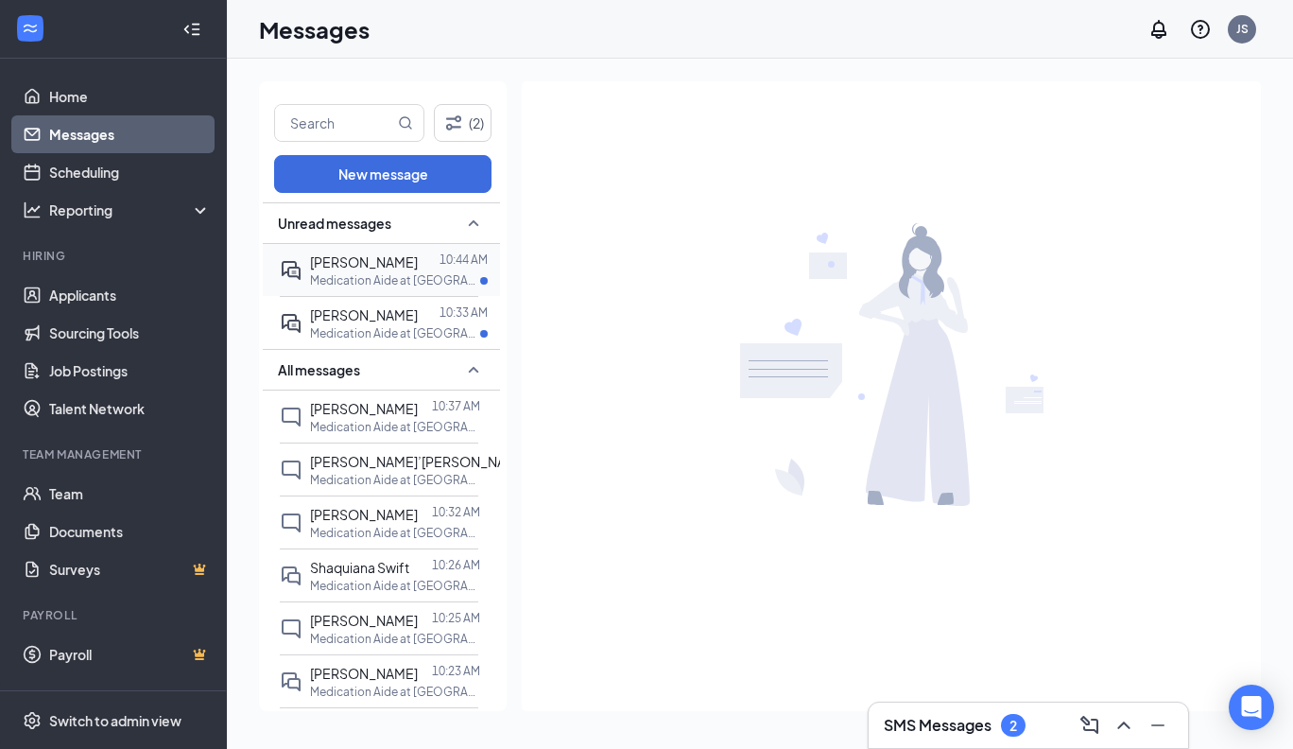
click at [363, 266] on span "[PERSON_NAME]" at bounding box center [364, 261] width 108 height 17
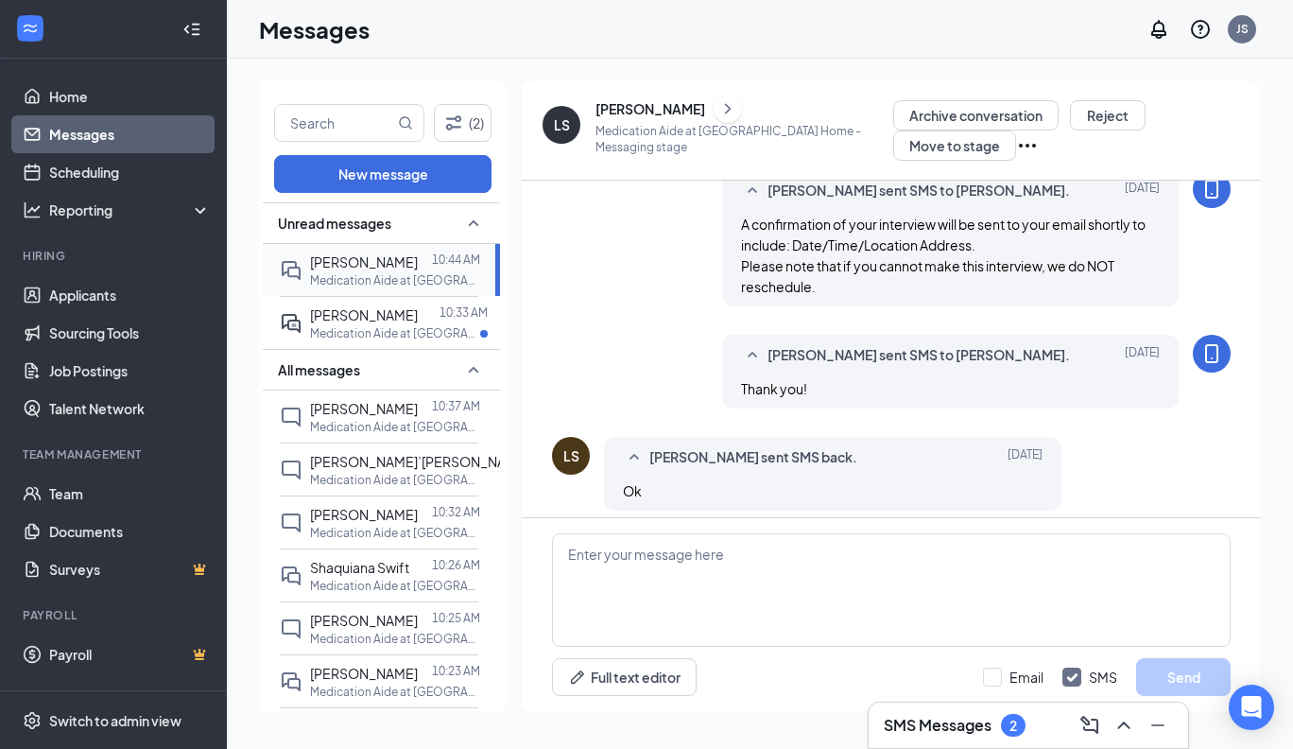
scroll to position [797, 0]
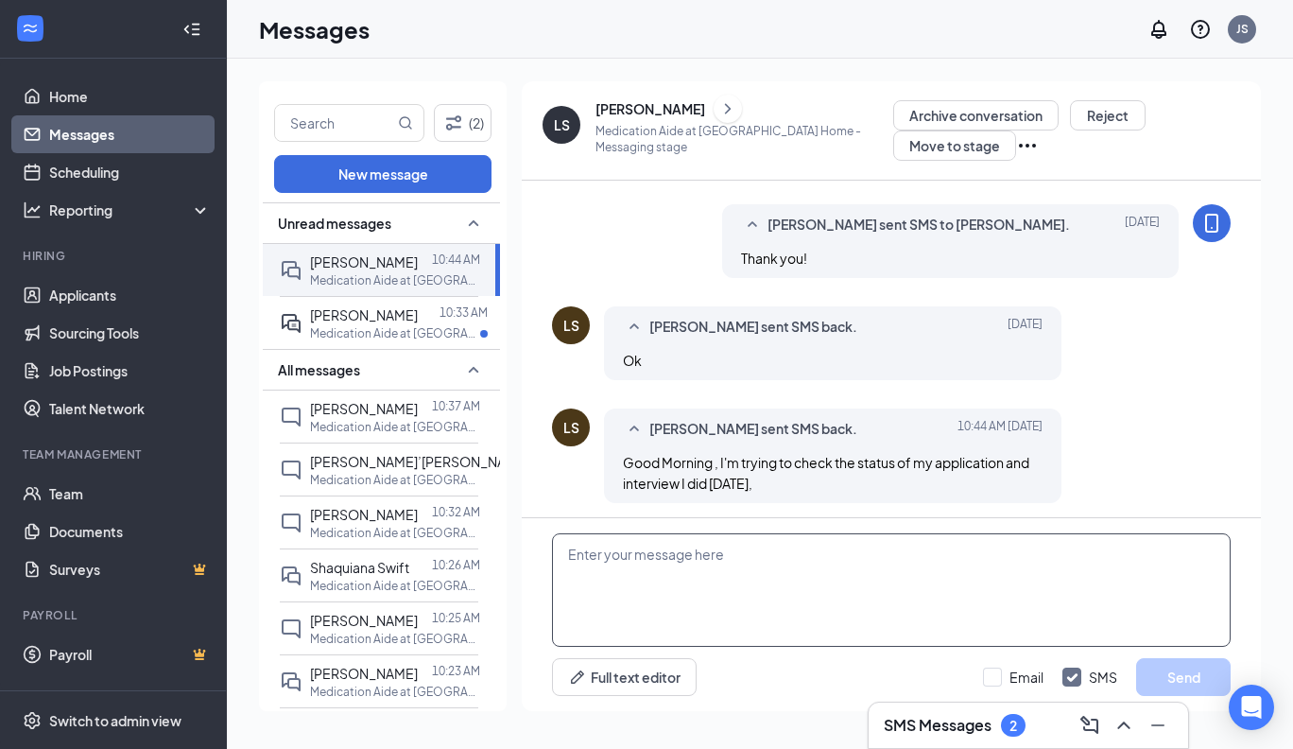
click at [569, 561] on textarea at bounding box center [891, 589] width 679 height 113
paste textarea "Thank you for reaching out. HR will contact you if they decide to move forward,…"
type textarea "Thank you for reaching out. HR will contact you if they decide to move forward,…"
click at [1198, 681] on button "Send" at bounding box center [1183, 677] width 95 height 38
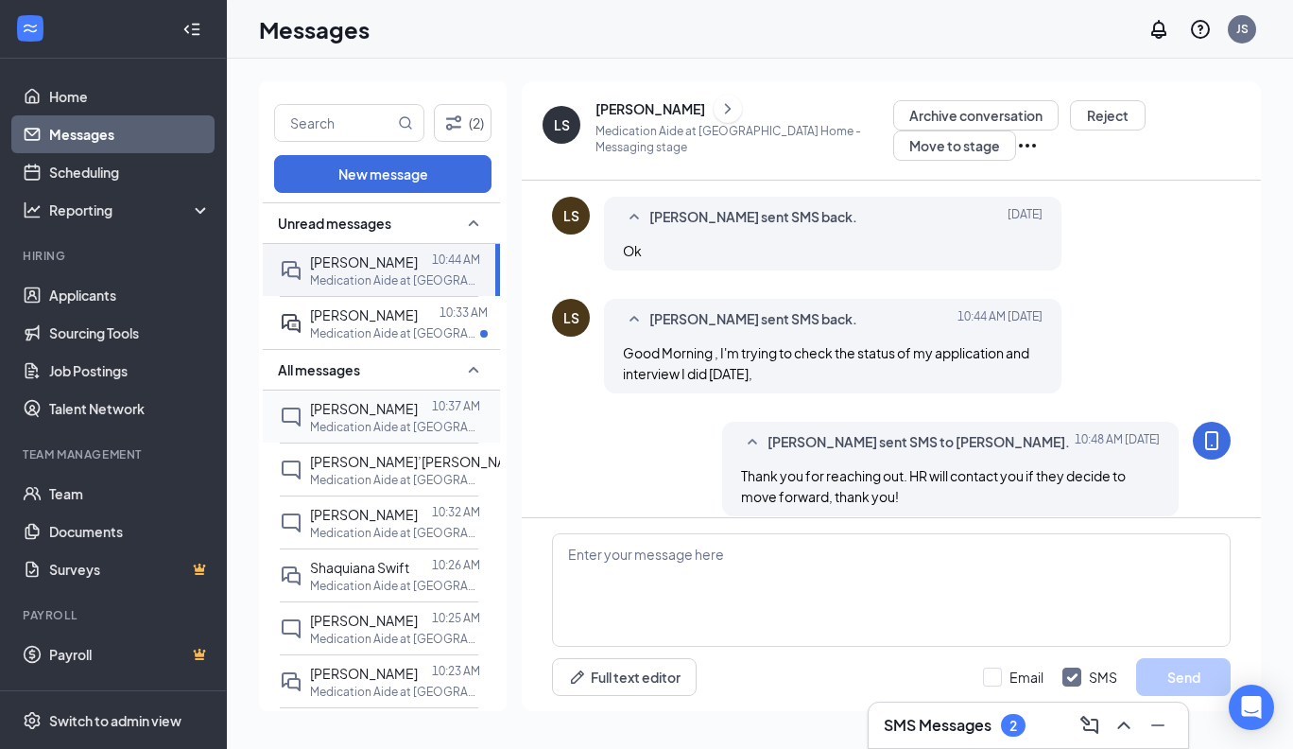
scroll to position [919, 0]
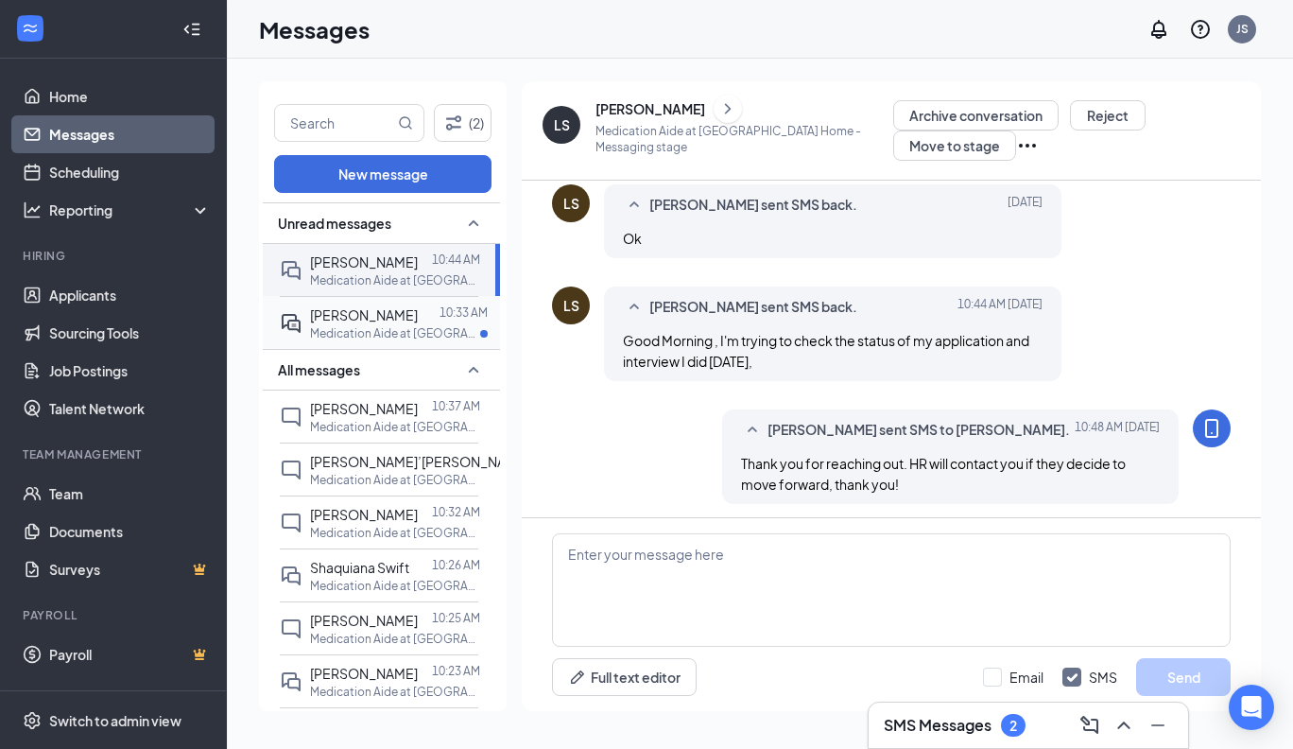
click at [371, 314] on span "[PERSON_NAME]" at bounding box center [364, 314] width 108 height 17
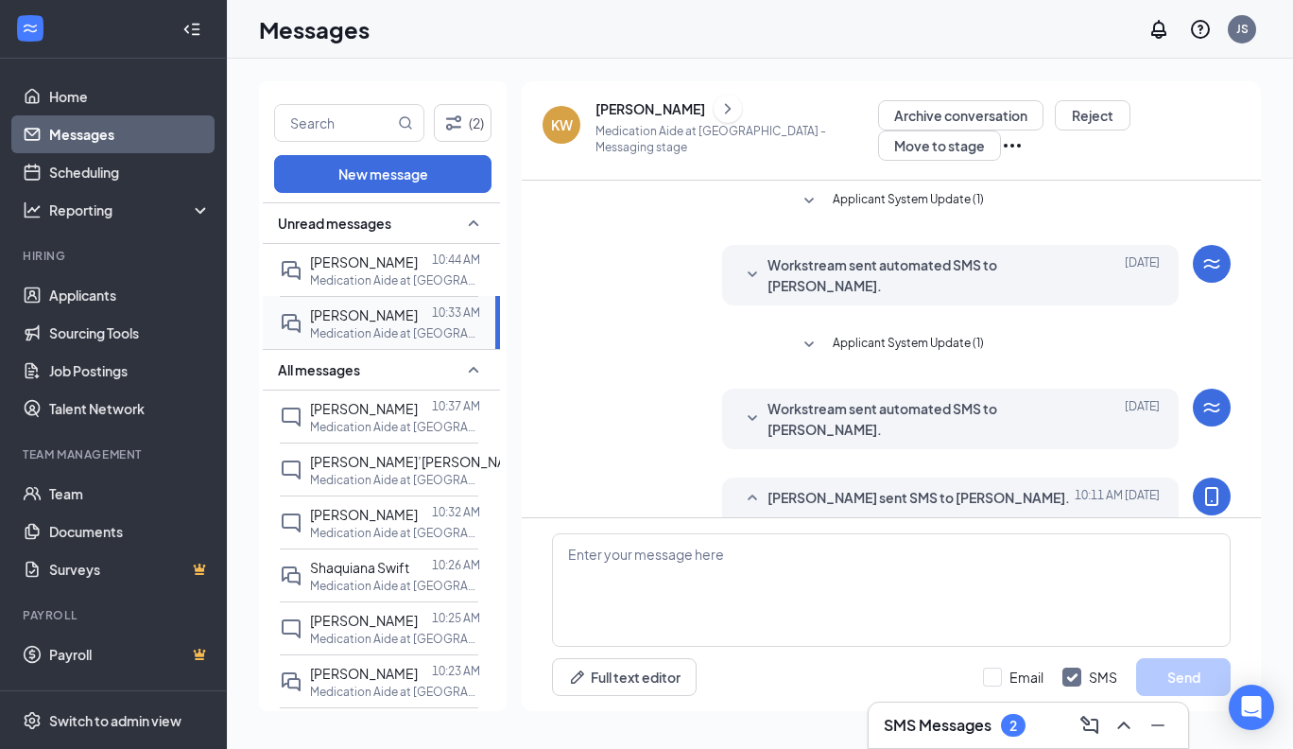
scroll to position [229, 0]
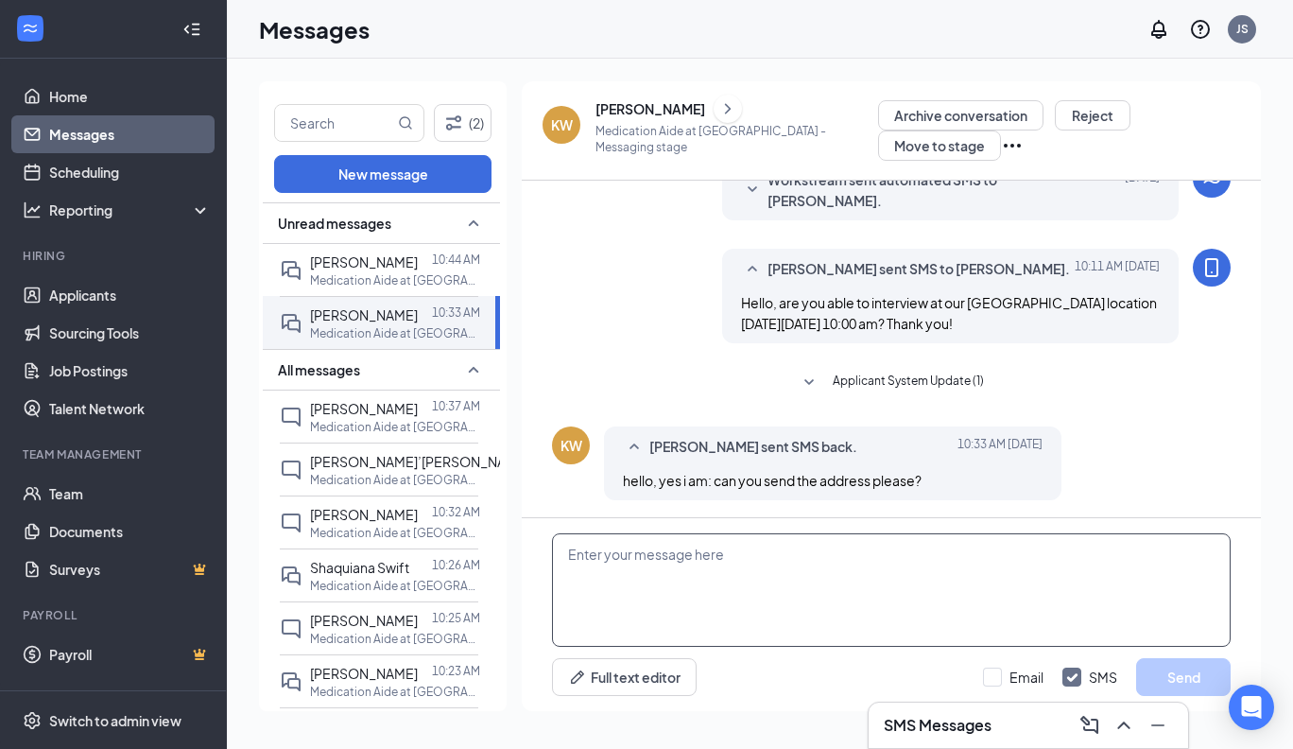
click at [566, 553] on textarea at bounding box center [891, 589] width 679 height 113
type textarea "How does 10:30 am sound? Thank you!"
click at [1165, 669] on button "Send" at bounding box center [1183, 677] width 95 height 38
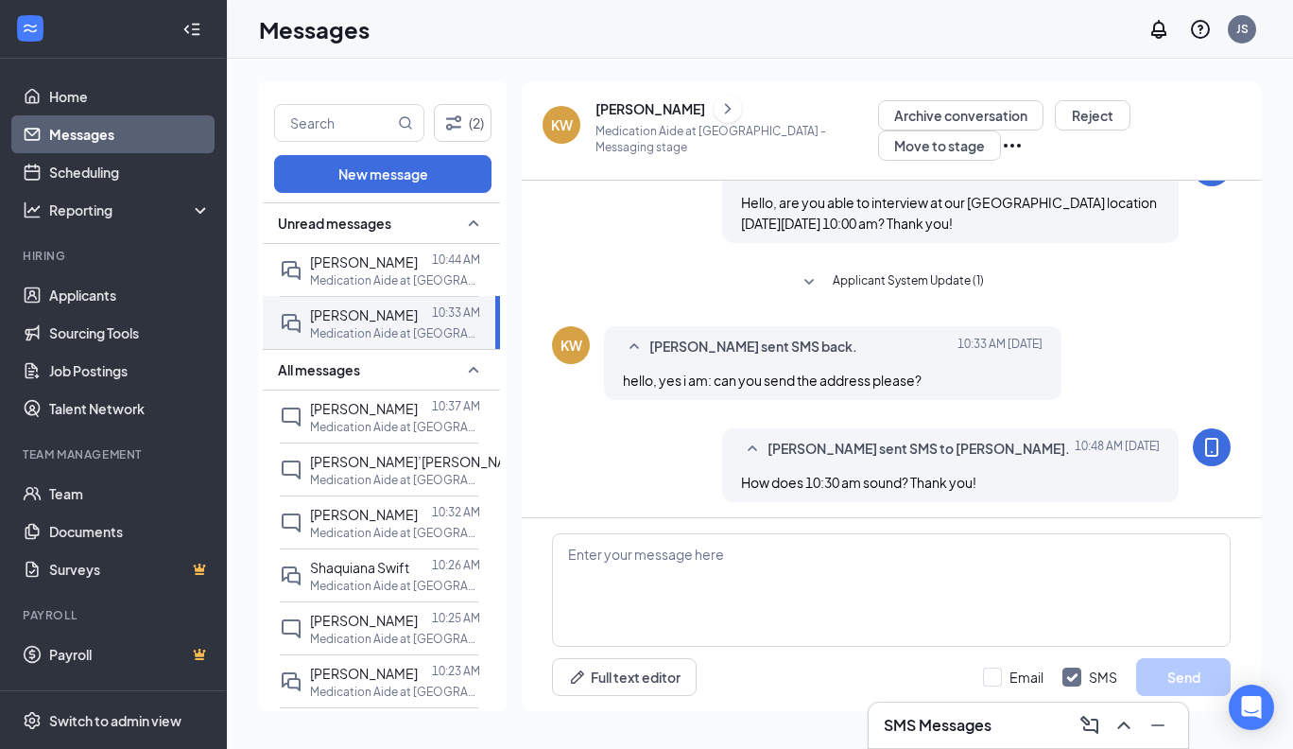
scroll to position [330, 0]
click at [661, 107] on div "[PERSON_NAME]" at bounding box center [651, 108] width 110 height 19
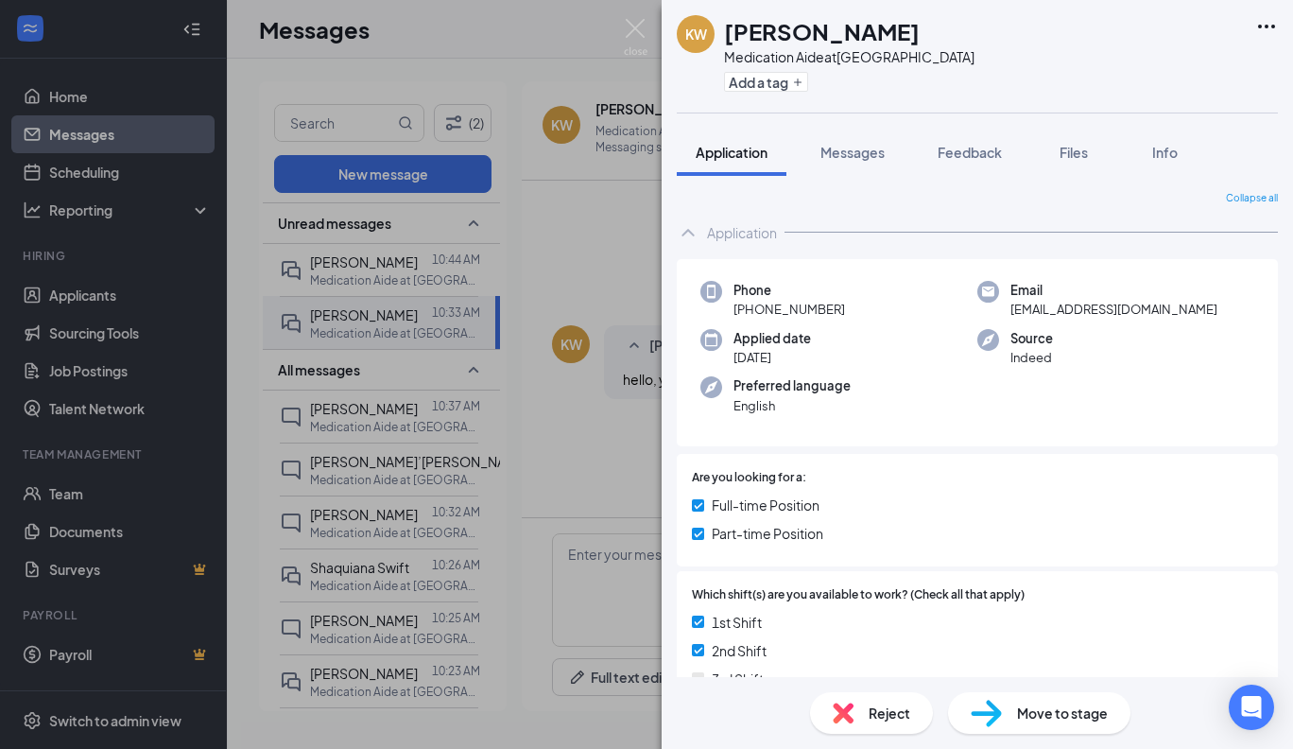
click at [537, 261] on div "KW [PERSON_NAME] Medication Aide at [GEOGRAPHIC_DATA] Add a tag Application Mes…" at bounding box center [646, 374] width 1293 height 749
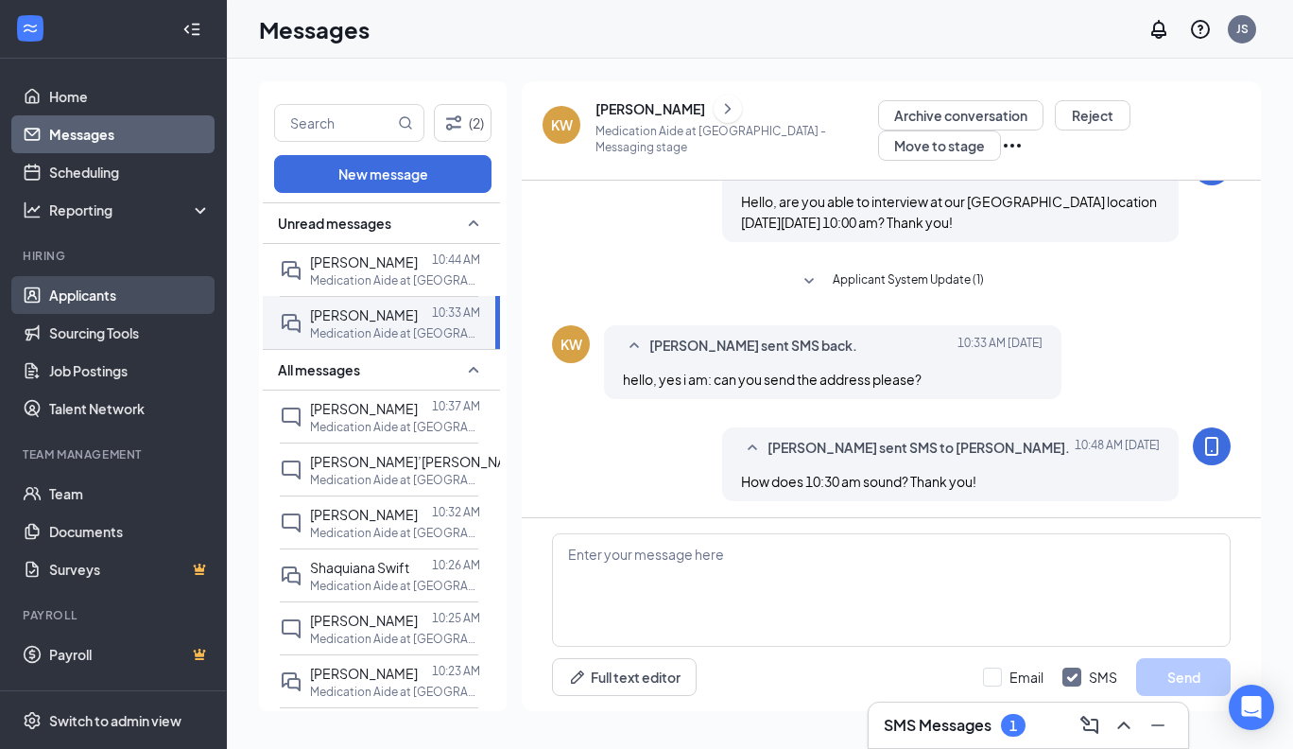
click at [91, 295] on link "Applicants" at bounding box center [130, 295] width 162 height 38
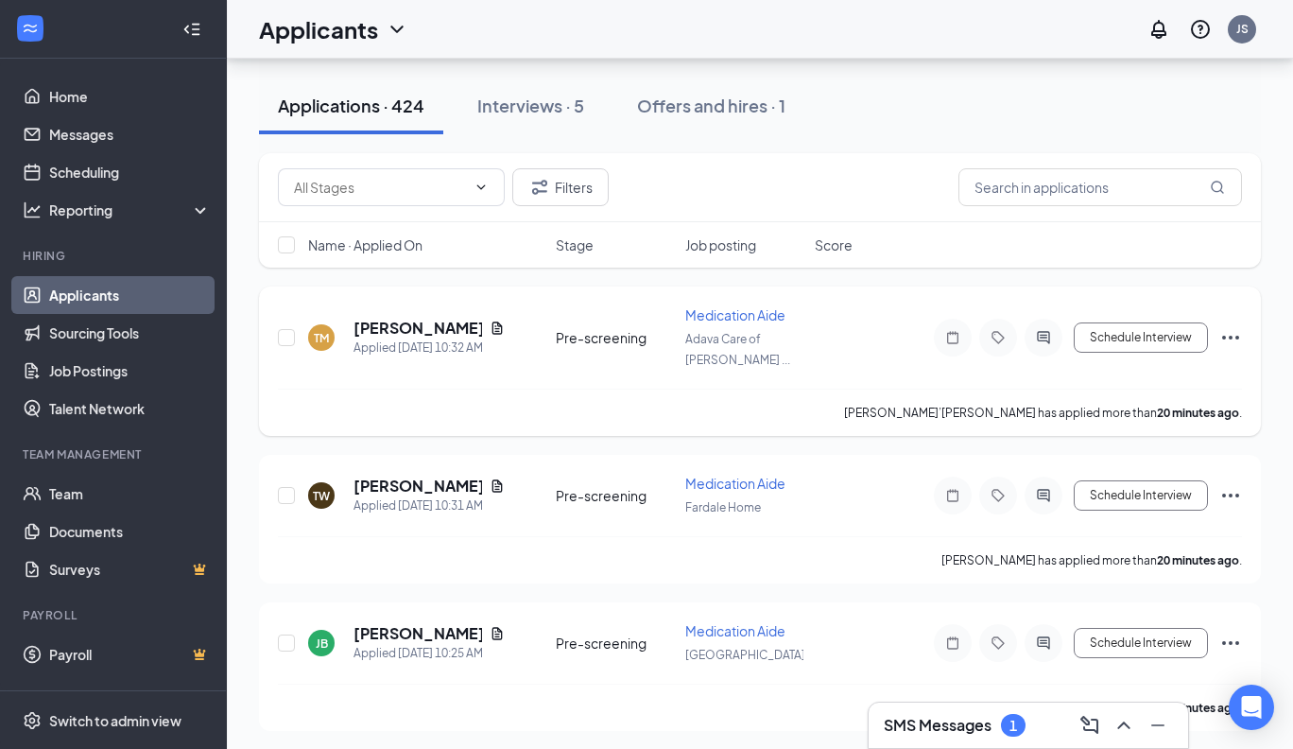
scroll to position [190, 0]
click at [405, 317] on h5 "[PERSON_NAME]’[PERSON_NAME]" at bounding box center [418, 327] width 129 height 21
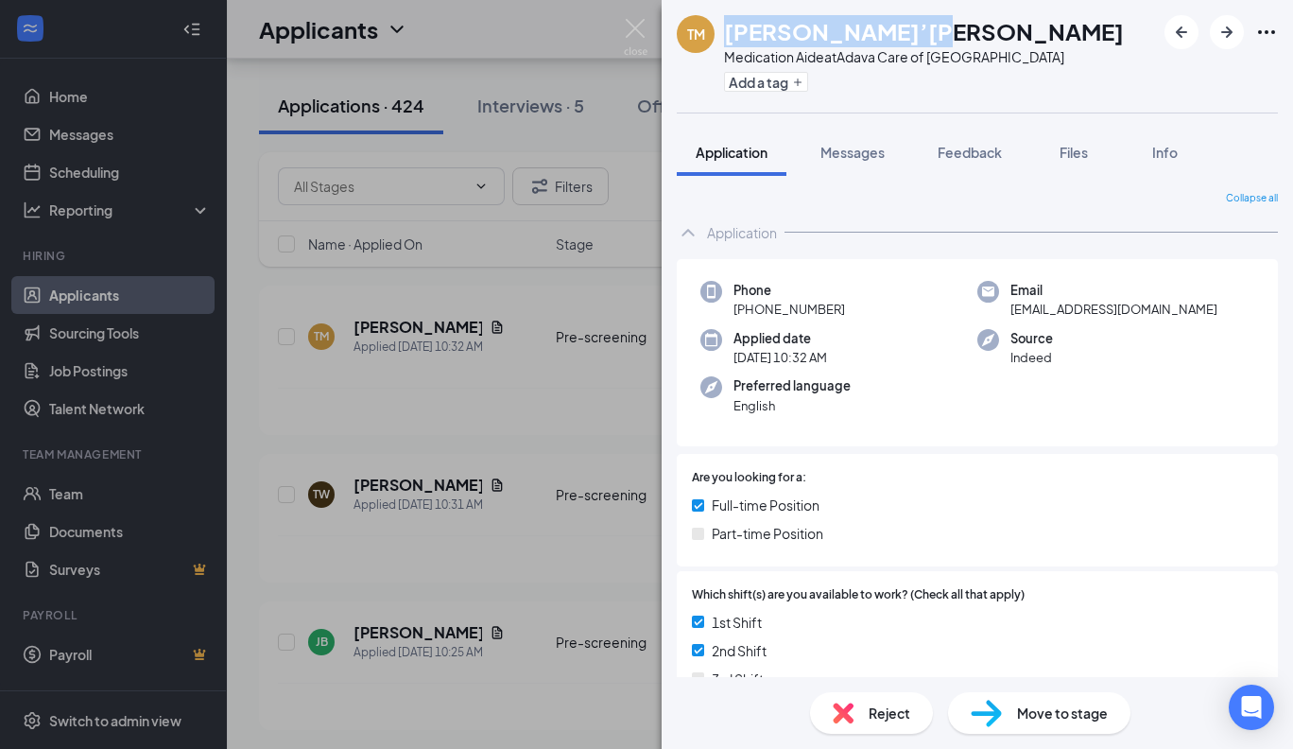
drag, startPoint x: 935, startPoint y: 29, endPoint x: 726, endPoint y: 30, distance: 208.9
click at [726, 30] on div "[PERSON_NAME]’[PERSON_NAME]" at bounding box center [924, 31] width 400 height 32
click at [869, 717] on span "Reject" at bounding box center [890, 712] width 42 height 21
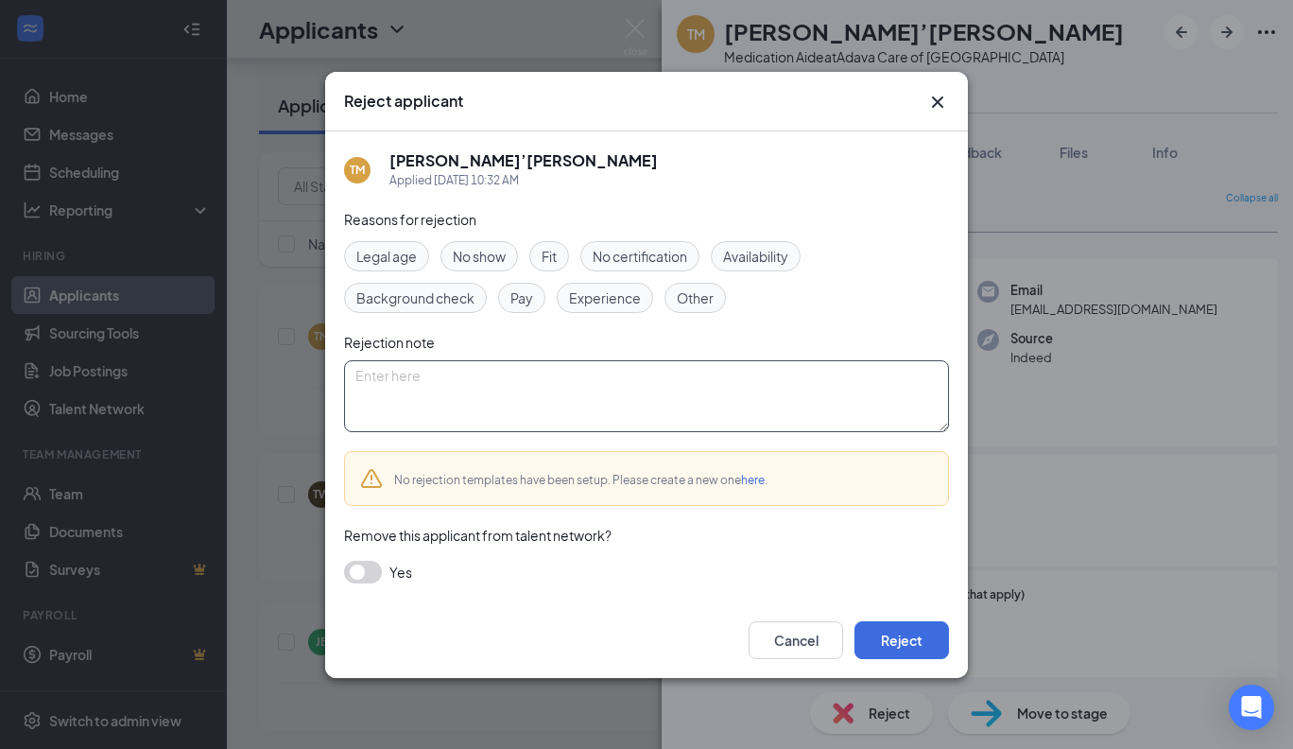
click at [388, 387] on textarea at bounding box center [646, 396] width 605 height 72
type textarea "Not Certified"
click at [906, 634] on button "Reject" at bounding box center [902, 640] width 95 height 38
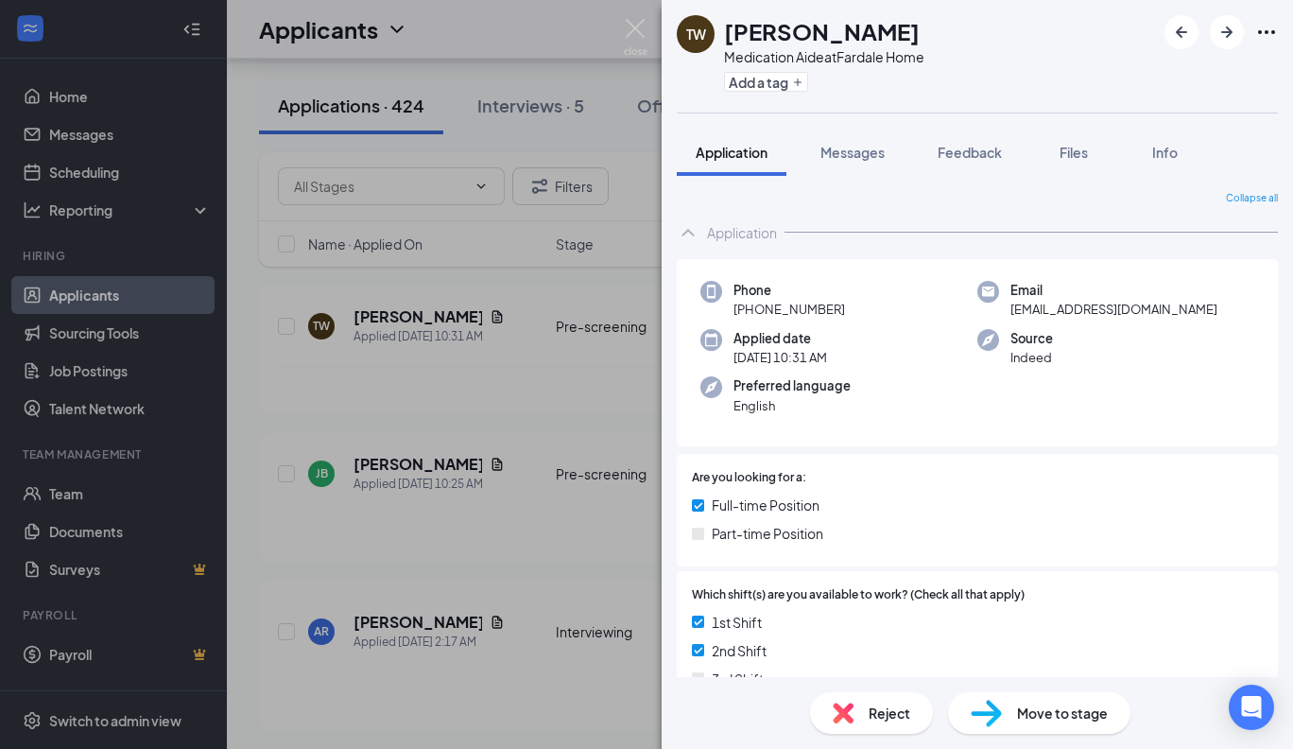
drag, startPoint x: 893, startPoint y: 32, endPoint x: 722, endPoint y: 26, distance: 171.2
click at [722, 26] on div "TW [PERSON_NAME] Medication Aide at [GEOGRAPHIC_DATA] Home Add a tag" at bounding box center [801, 56] width 248 height 82
click at [873, 717] on span "Reject" at bounding box center [890, 712] width 42 height 21
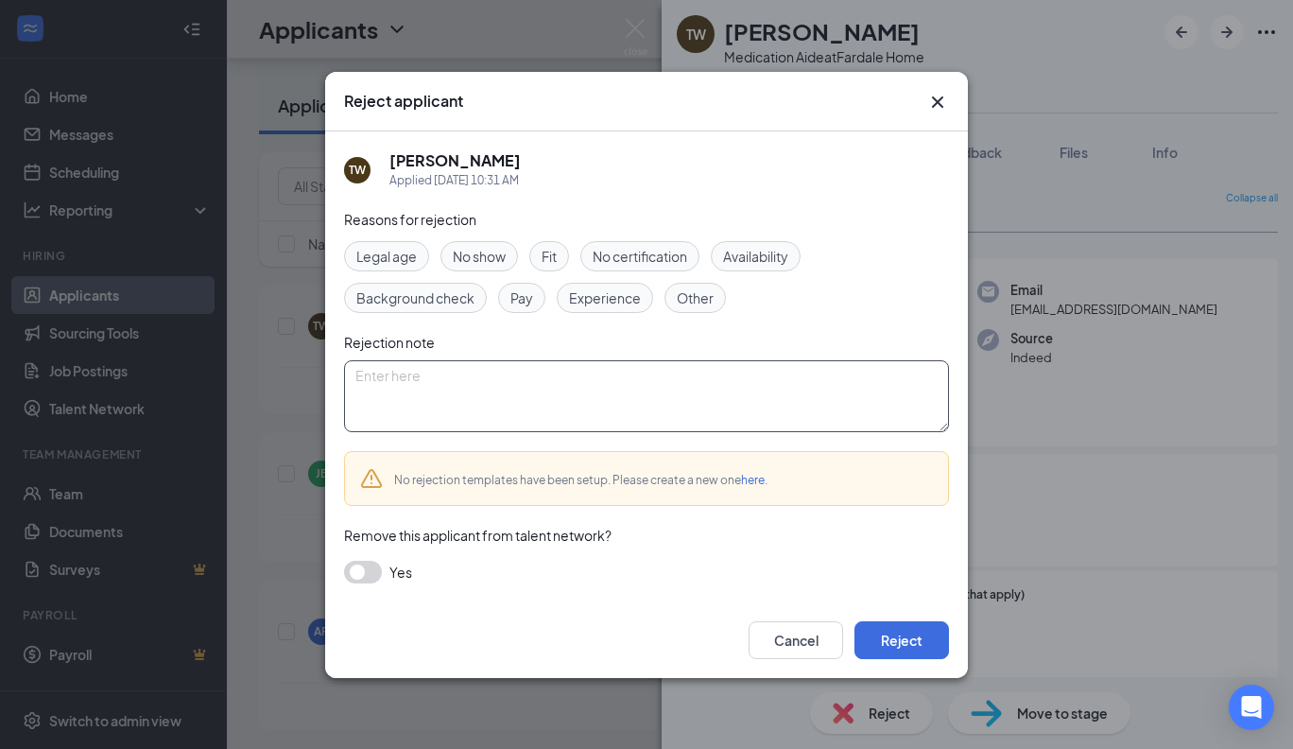
click at [420, 385] on textarea at bounding box center [646, 396] width 605 height 72
type textarea "Not Certified"
click at [877, 648] on button "Reject" at bounding box center [902, 640] width 95 height 38
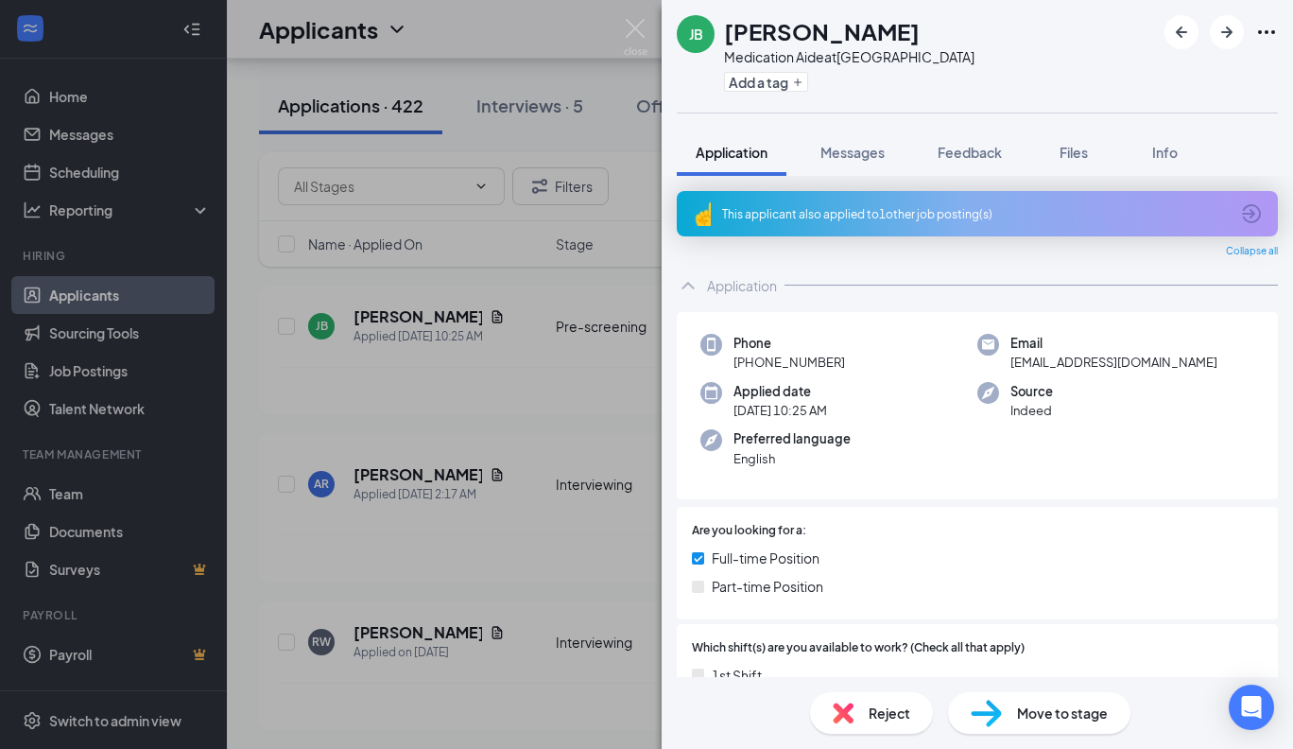
click at [877, 324] on div "Phone [PHONE_NUMBER] Email [EMAIL_ADDRESS][DOMAIN_NAME] Applied date [DATE] 10:…" at bounding box center [977, 406] width 601 height 188
click at [1253, 213] on icon "ArrowCircle" at bounding box center [1251, 213] width 19 height 19
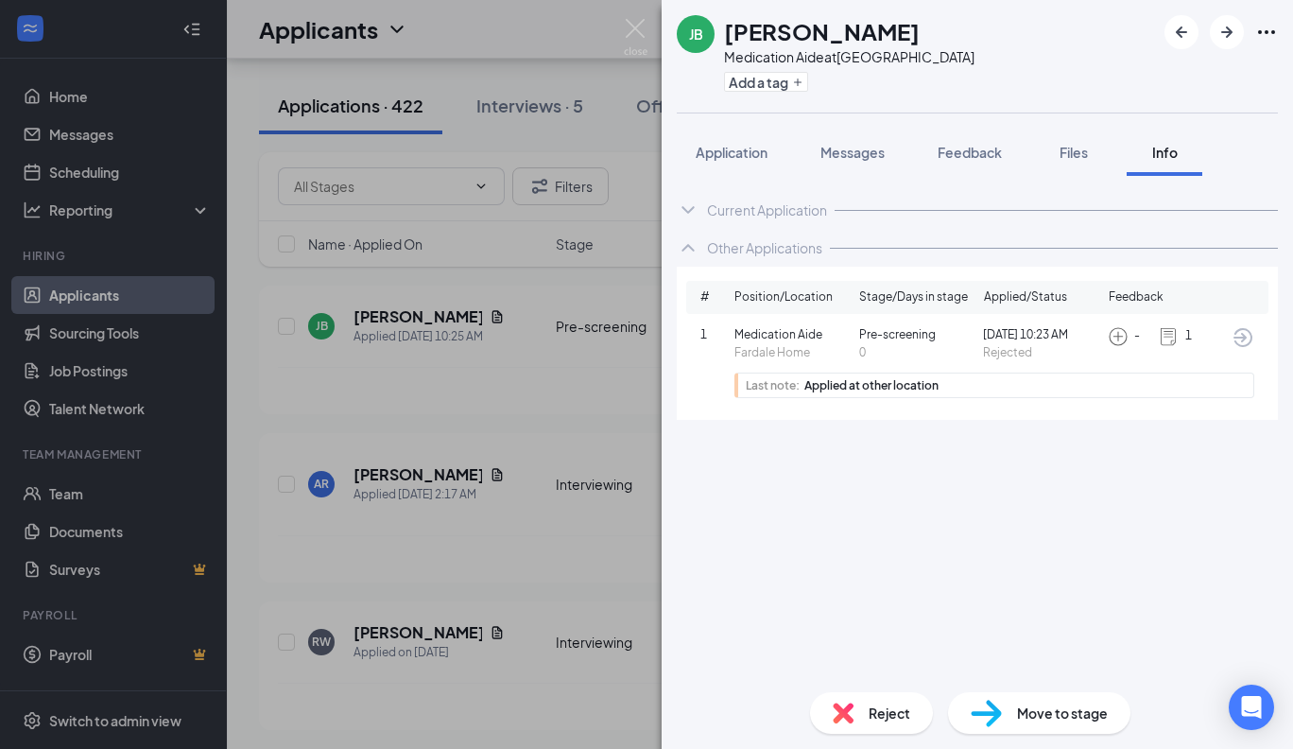
click at [907, 31] on h1 "[PERSON_NAME]" at bounding box center [822, 31] width 196 height 32
drag, startPoint x: 907, startPoint y: 31, endPoint x: 744, endPoint y: 25, distance: 163.7
click at [743, 25] on h1 "[PERSON_NAME]" at bounding box center [822, 31] width 196 height 32
click at [934, 25] on div "[PERSON_NAME]" at bounding box center [849, 31] width 250 height 32
drag, startPoint x: 915, startPoint y: 30, endPoint x: 717, endPoint y: 33, distance: 198.5
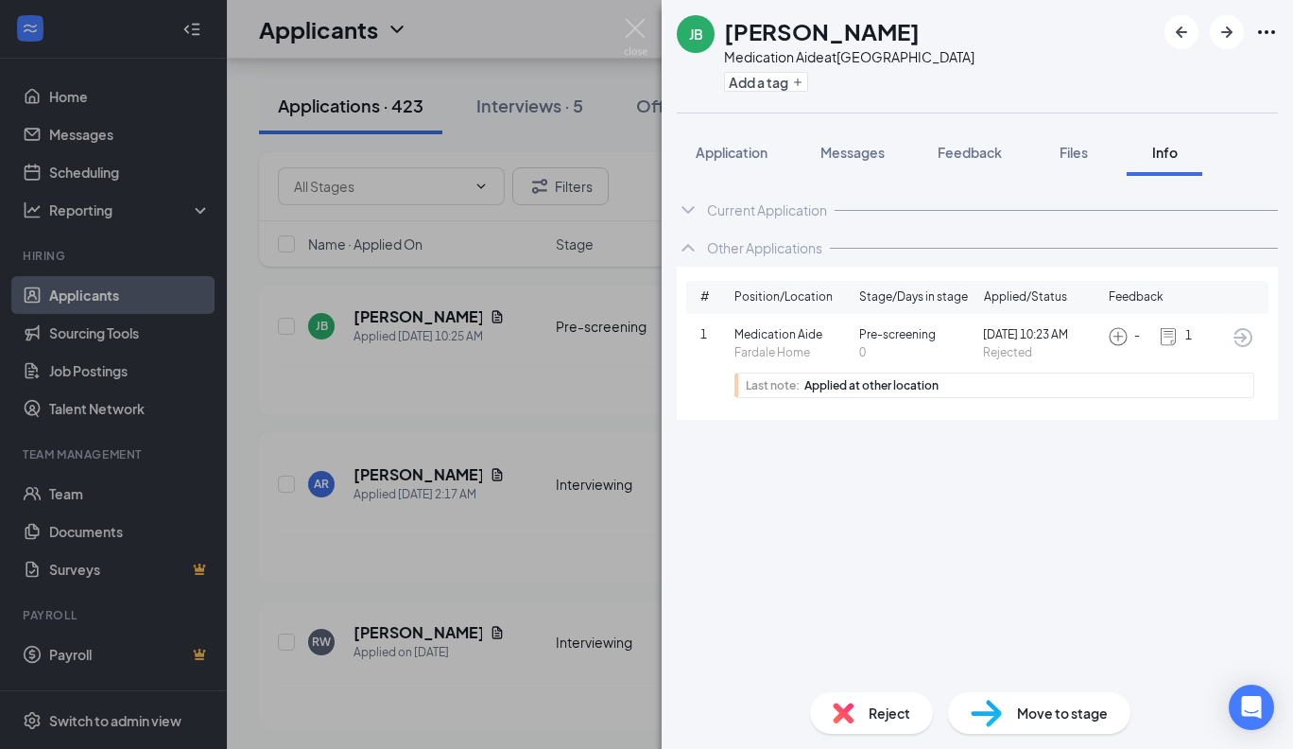
click at [717, 33] on div "[PERSON_NAME] Medication Aide at [GEOGRAPHIC_DATA] Add a tag" at bounding box center [826, 56] width 298 height 82
click at [900, 714] on span "Reject" at bounding box center [890, 712] width 42 height 21
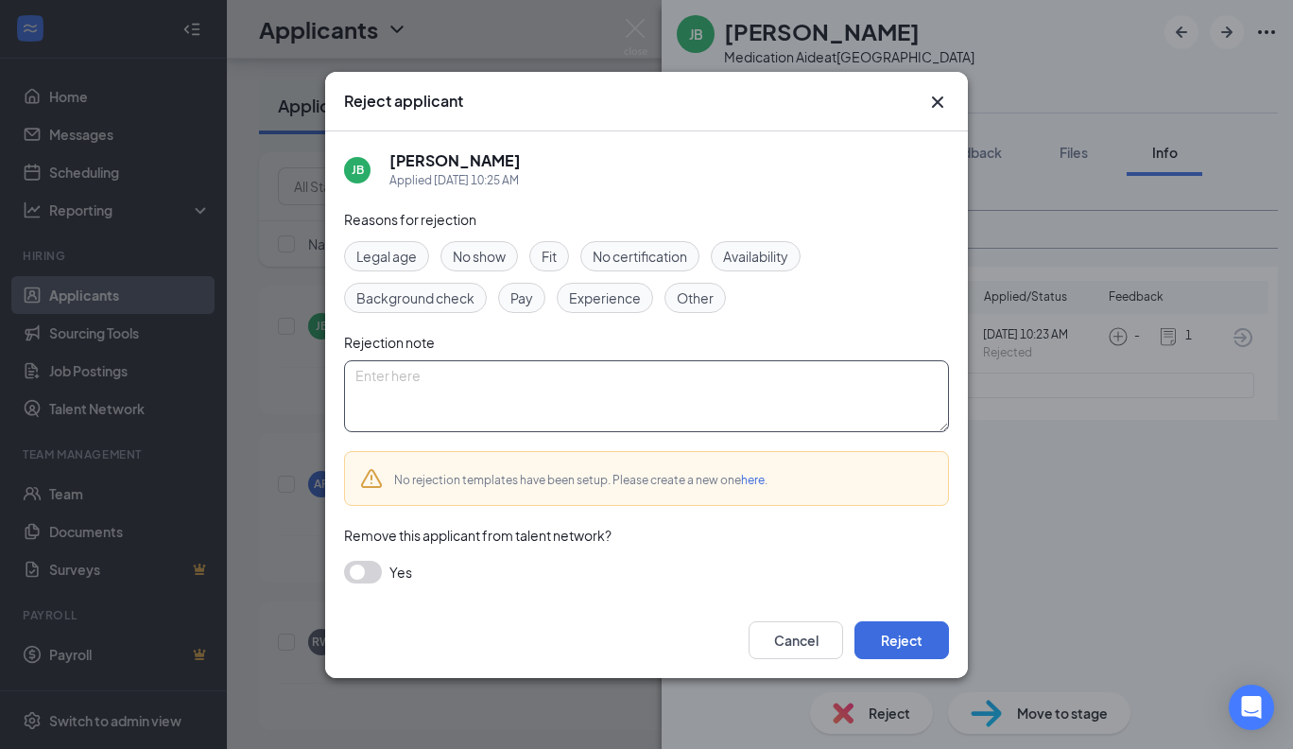
click at [459, 386] on textarea at bounding box center [646, 396] width 605 height 72
type textarea "Not Certified"
click at [879, 642] on button "Reject" at bounding box center [902, 640] width 95 height 38
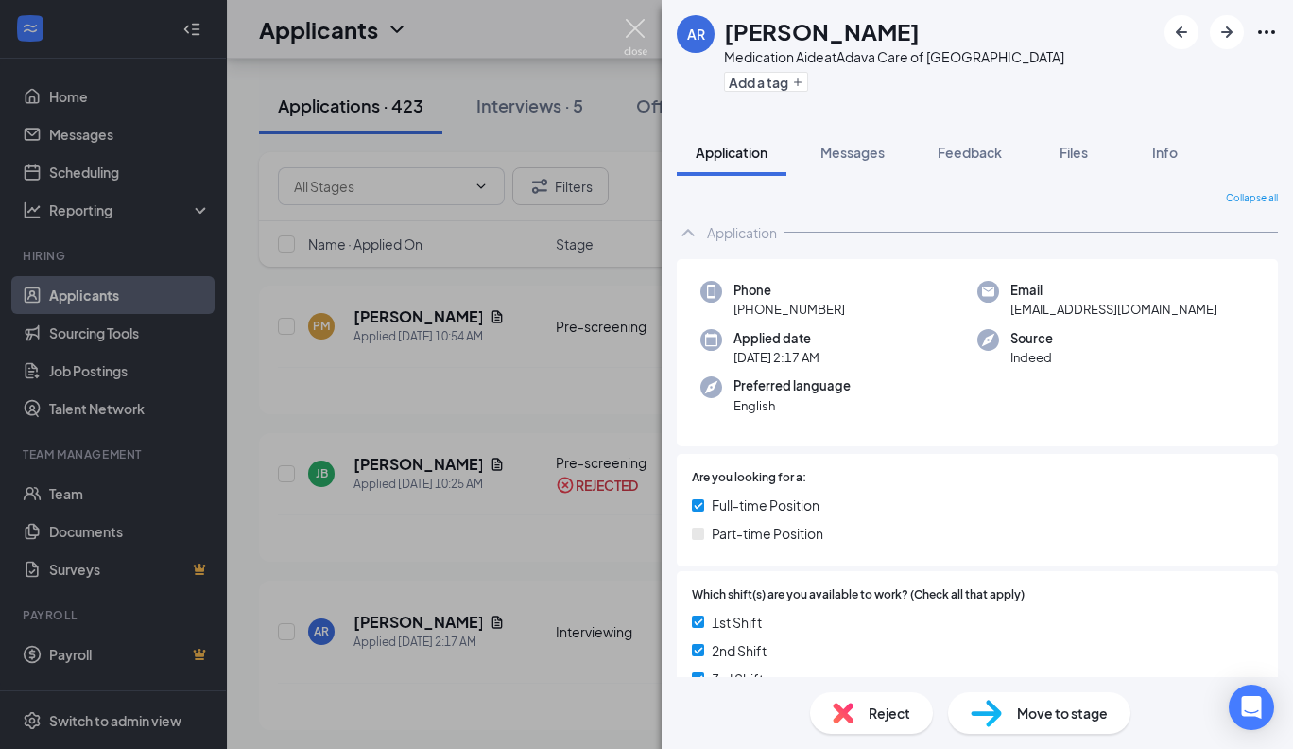
click at [639, 19] on img at bounding box center [636, 37] width 24 height 37
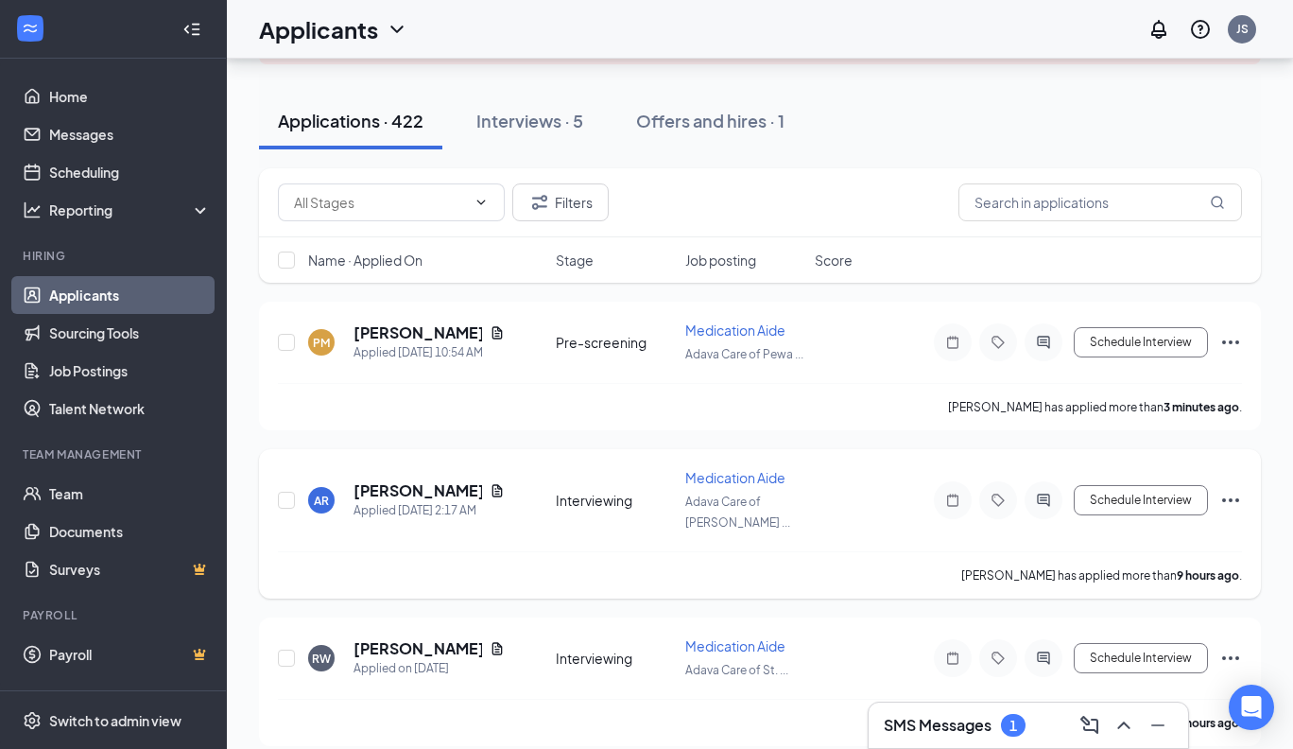
scroll to position [167, 0]
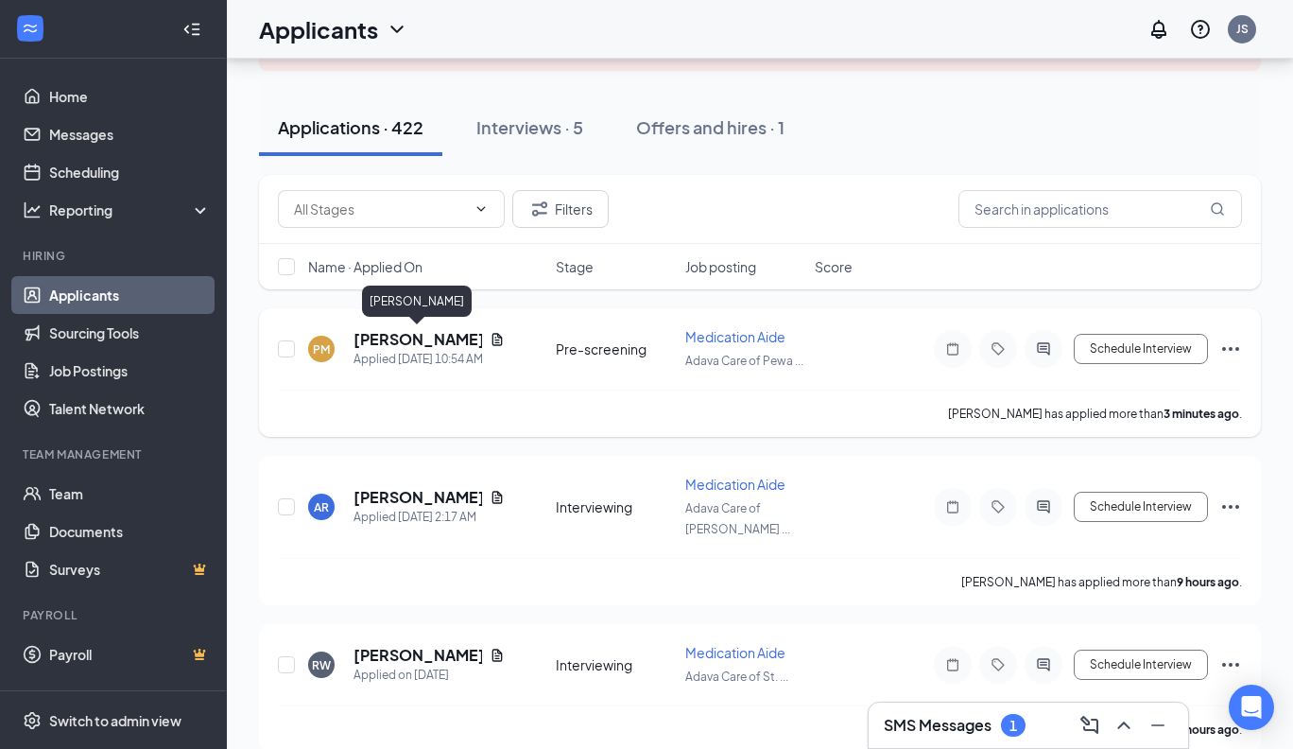
click at [407, 339] on h5 "[PERSON_NAME]" at bounding box center [418, 339] width 129 height 21
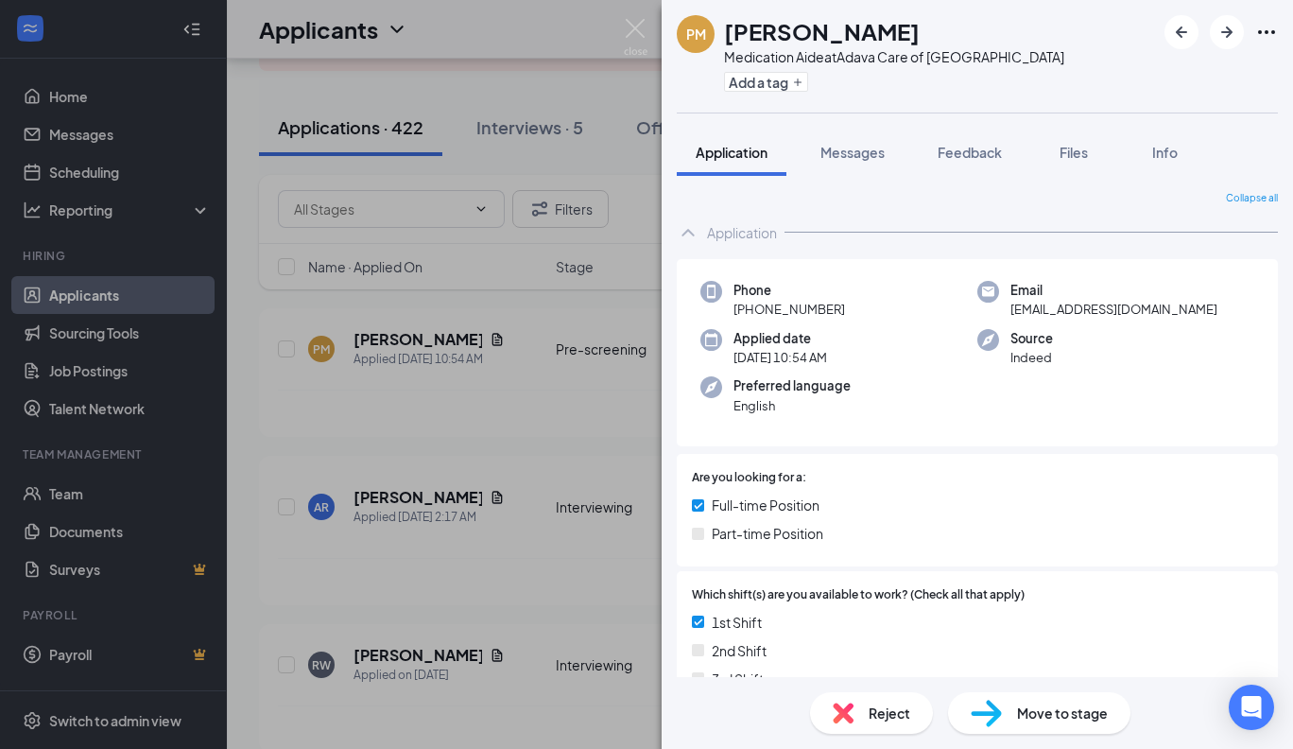
drag, startPoint x: 923, startPoint y: 28, endPoint x: 729, endPoint y: 28, distance: 193.8
click at [729, 28] on div "[PERSON_NAME]" at bounding box center [894, 31] width 340 height 32
click at [866, 719] on div "Reject" at bounding box center [871, 713] width 123 height 42
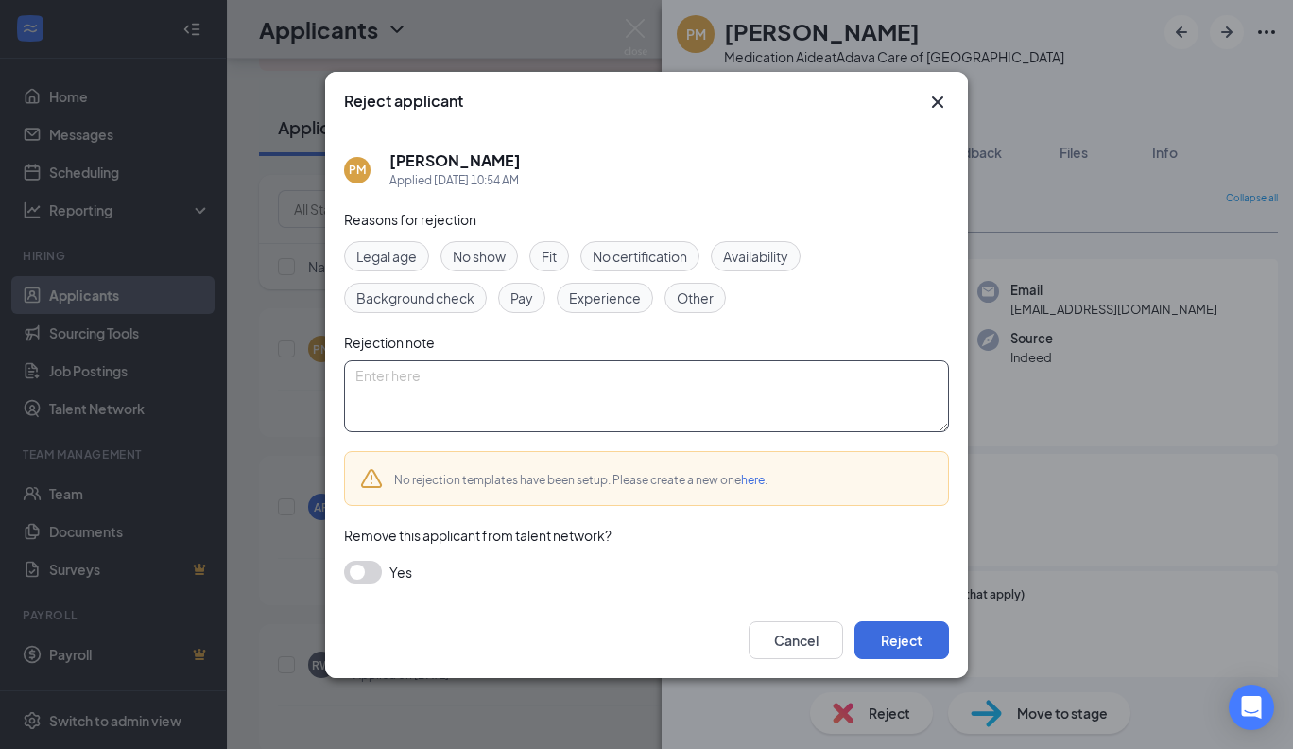
click at [482, 391] on textarea at bounding box center [646, 396] width 605 height 72
type textarea "not Certified"
click at [903, 636] on button "Reject" at bounding box center [902, 640] width 95 height 38
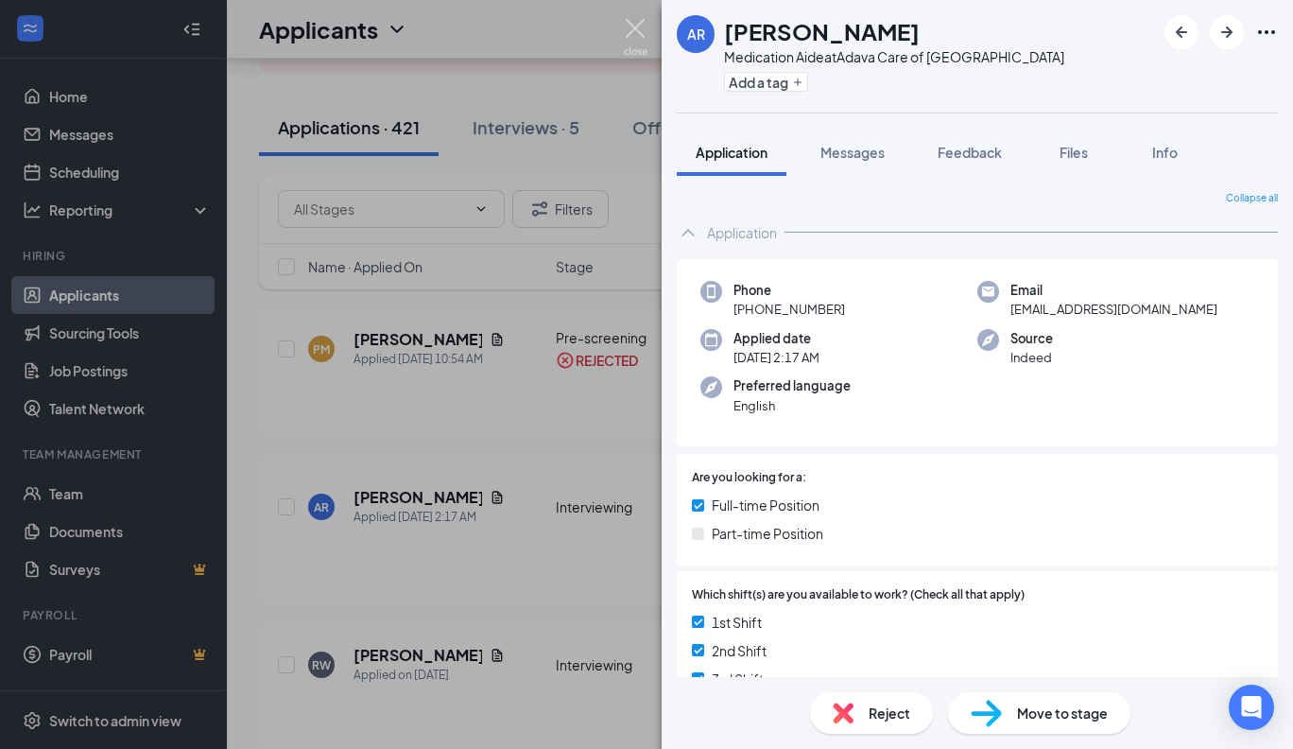
click at [639, 29] on img at bounding box center [636, 37] width 24 height 37
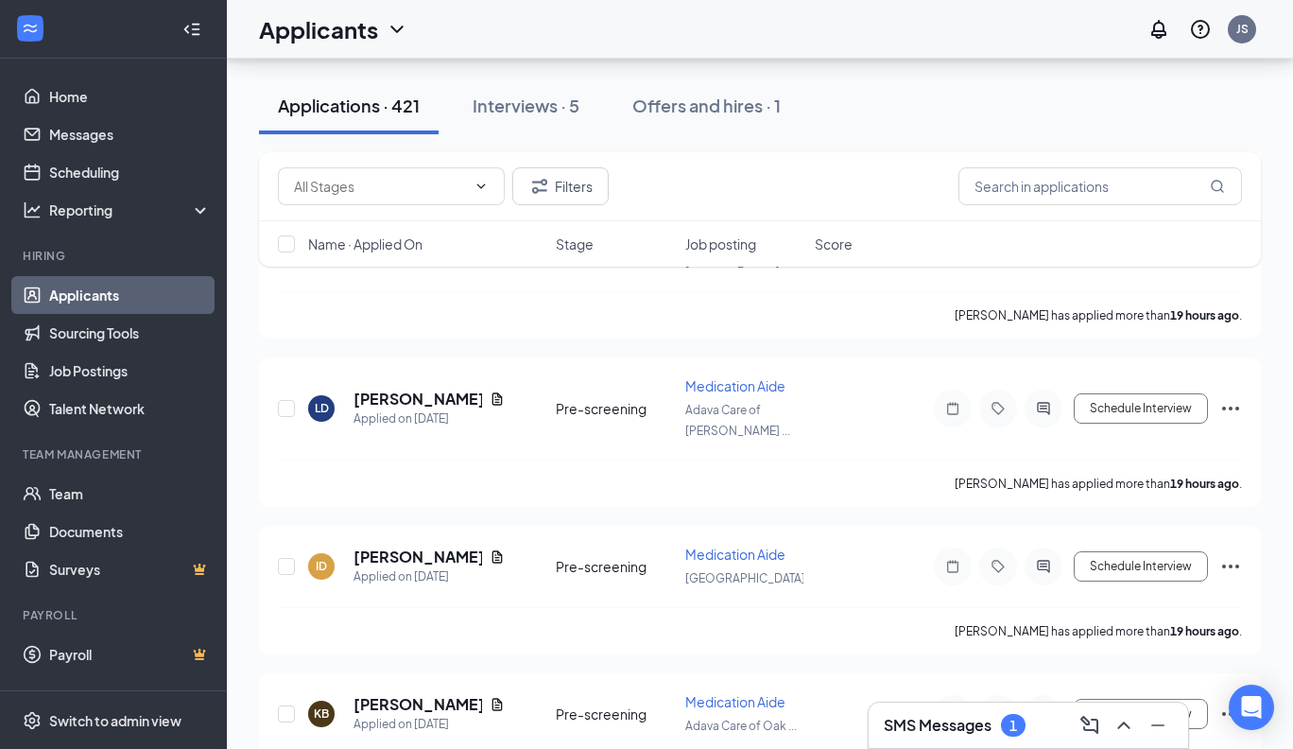
scroll to position [1675, 0]
click at [402, 547] on h5 "[PERSON_NAME]" at bounding box center [418, 557] width 129 height 21
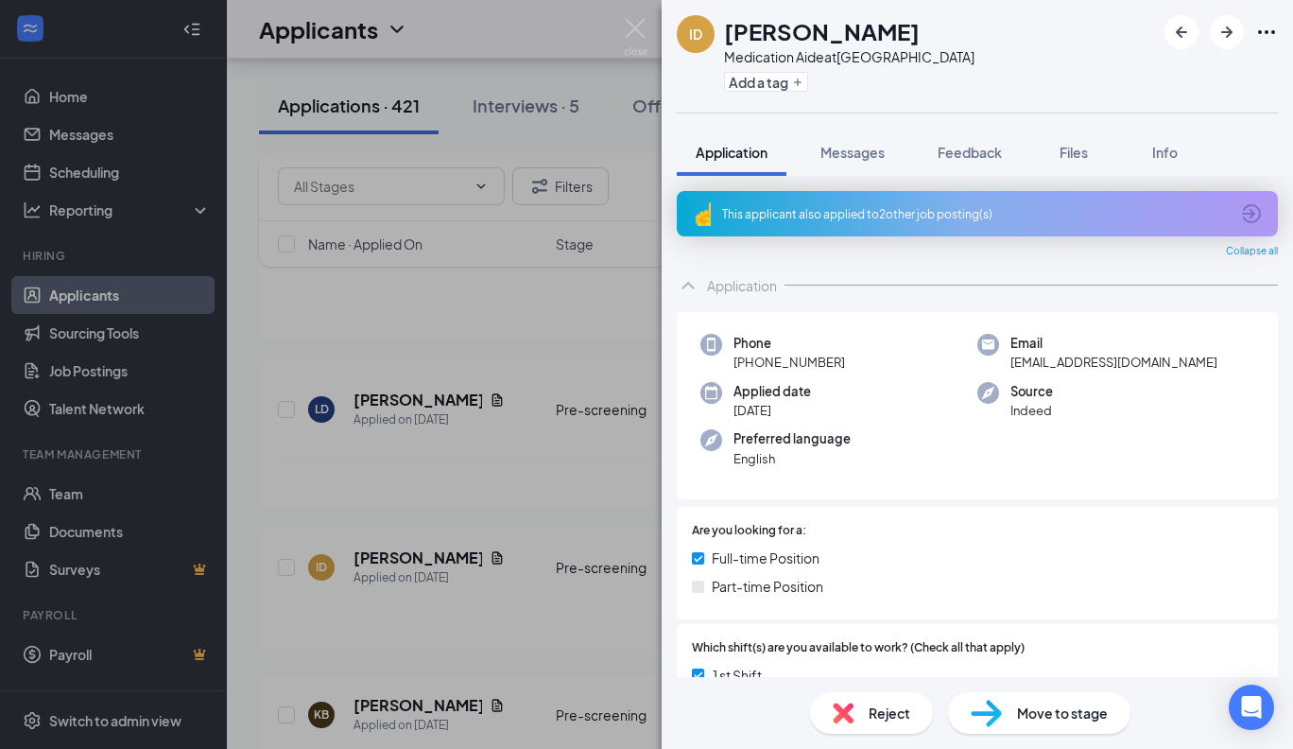
click at [1254, 208] on icon "ArrowCircle" at bounding box center [1251, 213] width 23 height 23
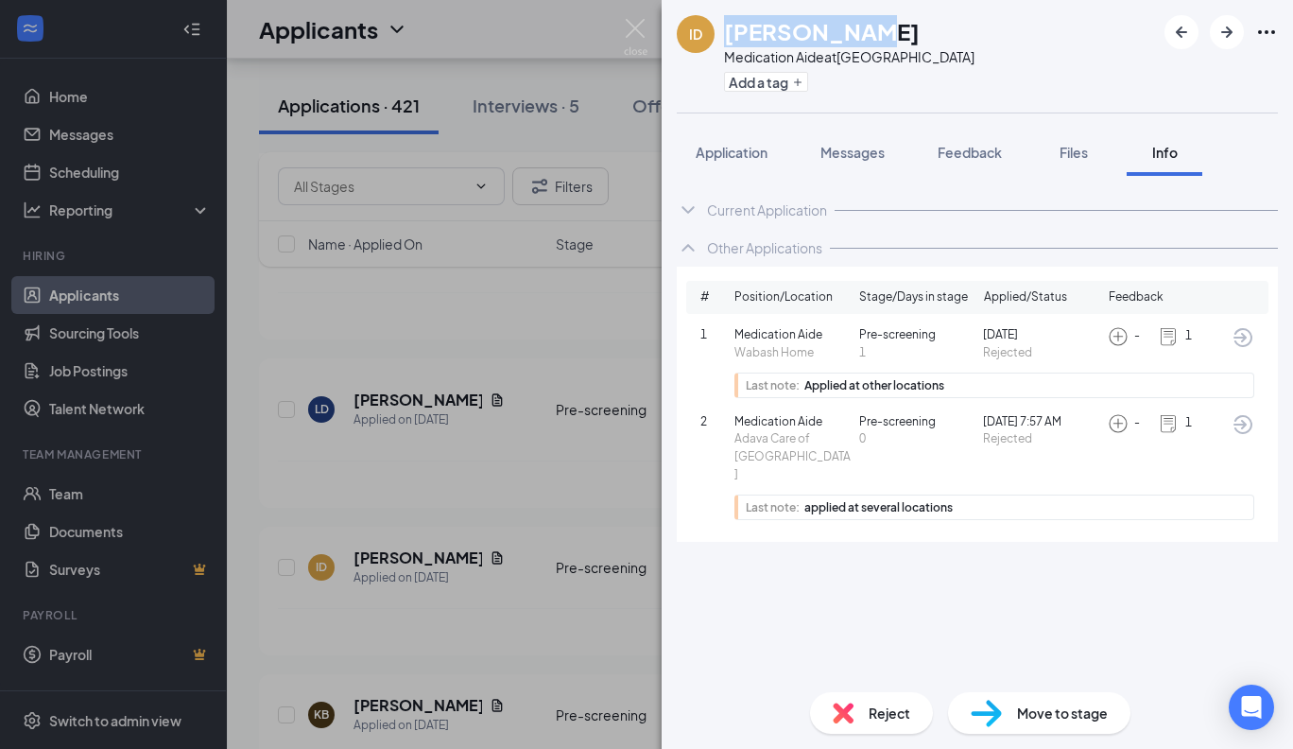
drag, startPoint x: 848, startPoint y: 27, endPoint x: 711, endPoint y: 31, distance: 137.1
click at [711, 31] on div "ID [PERSON_NAME] Medication Aide at [GEOGRAPHIC_DATA] Add a tag" at bounding box center [826, 56] width 298 height 82
click at [889, 714] on span "Reject" at bounding box center [890, 712] width 42 height 21
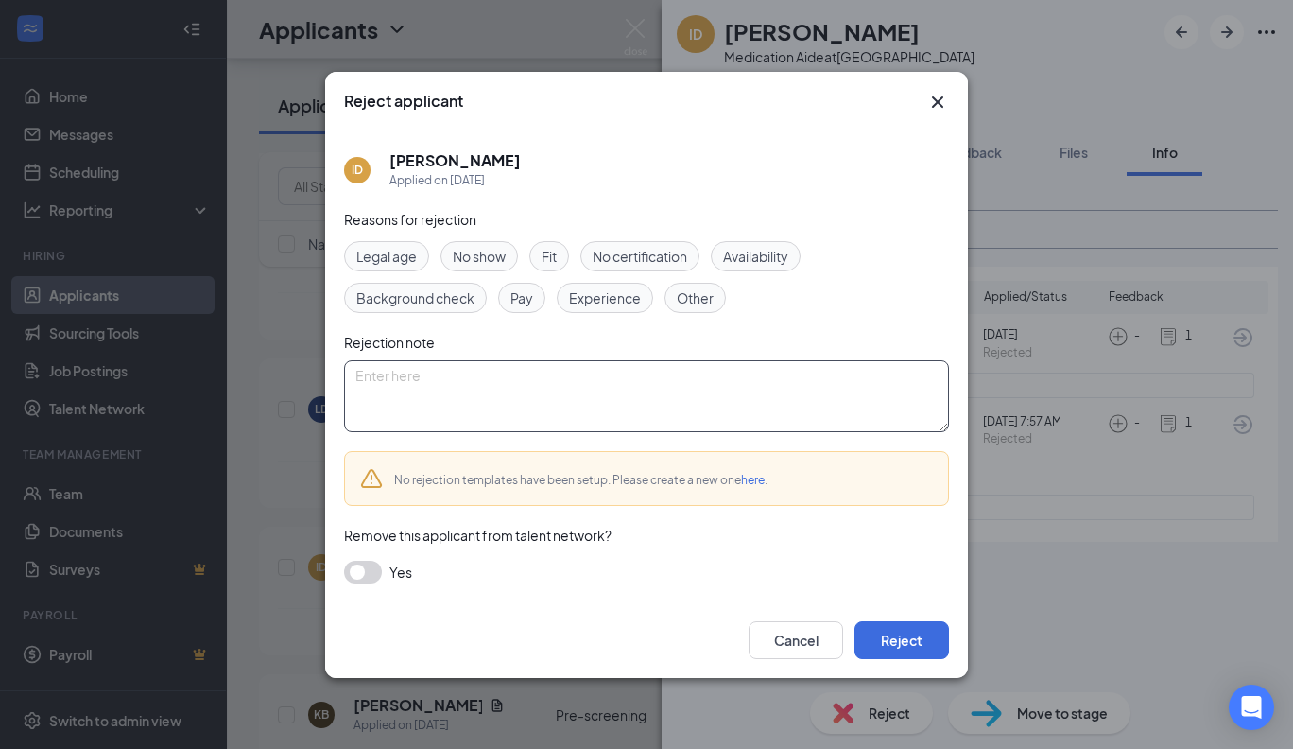
click at [571, 377] on textarea at bounding box center [646, 396] width 605 height 72
type textarea "Not Certified"
click at [889, 624] on button "Reject" at bounding box center [902, 640] width 95 height 38
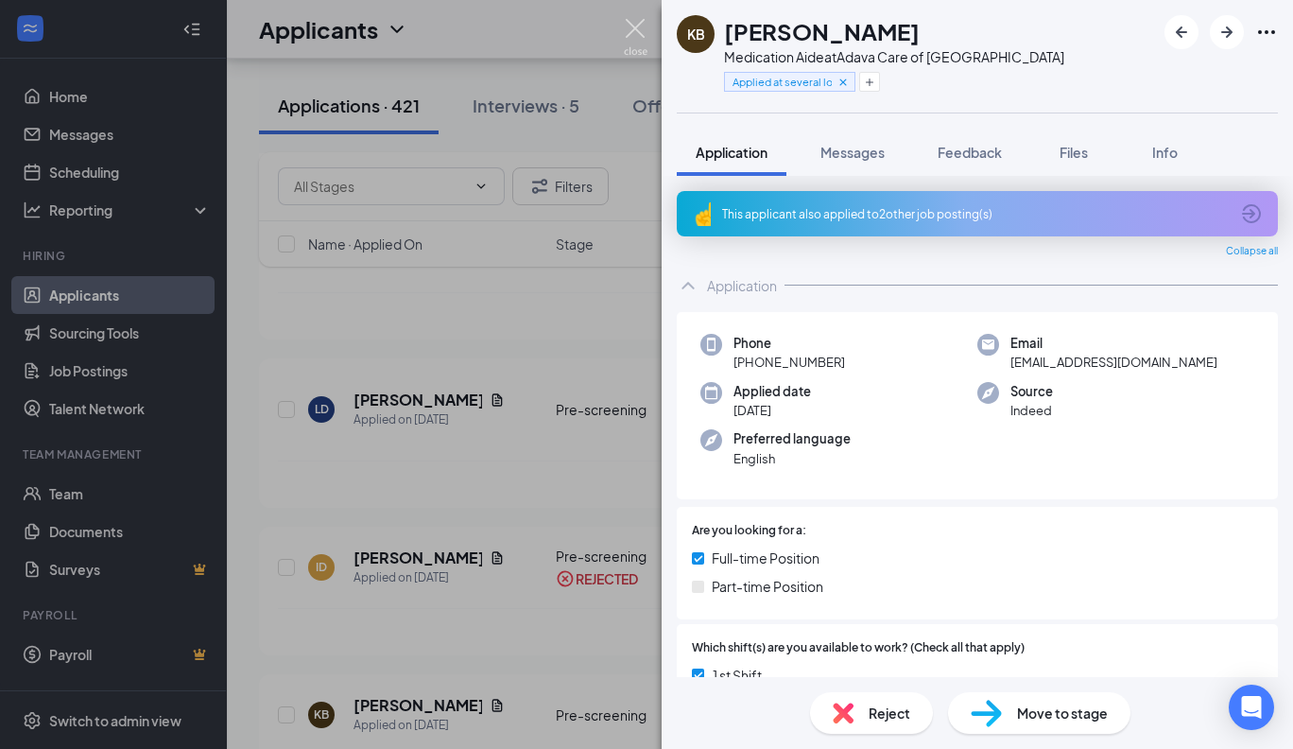
click at [640, 24] on img at bounding box center [636, 37] width 24 height 37
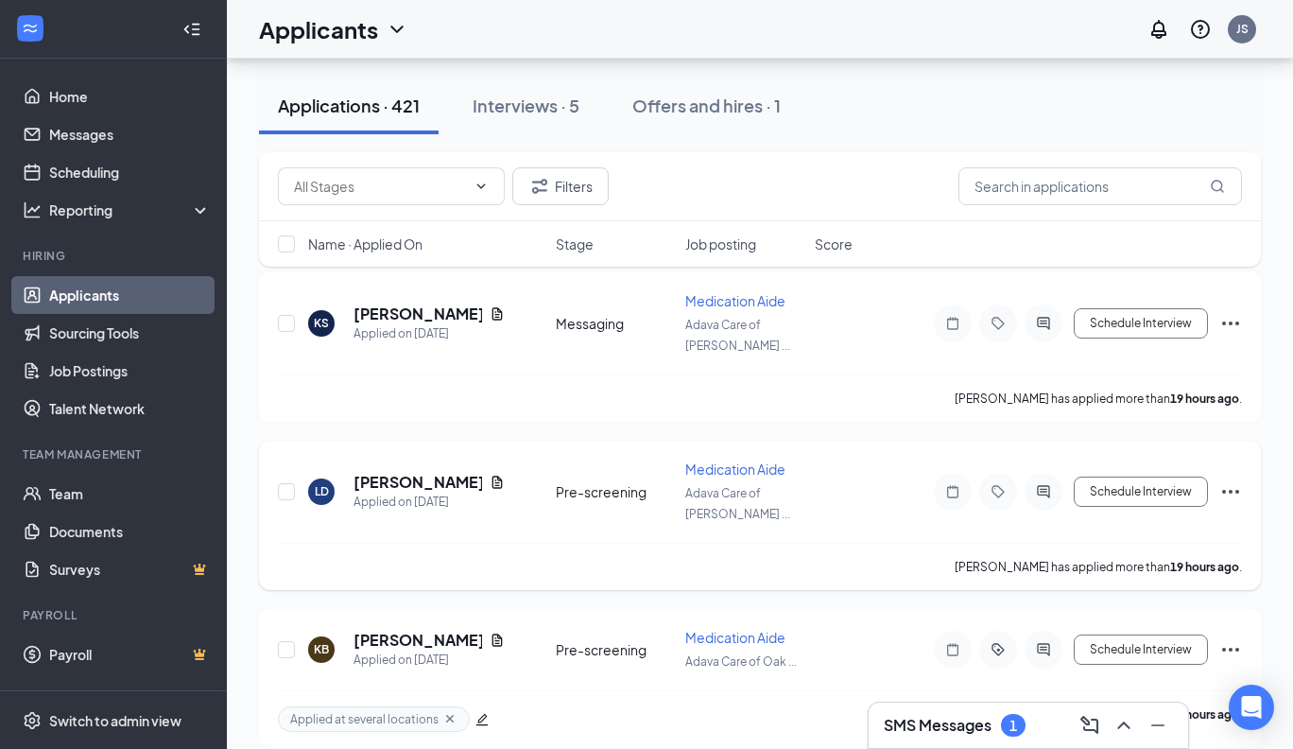
scroll to position [1736, 0]
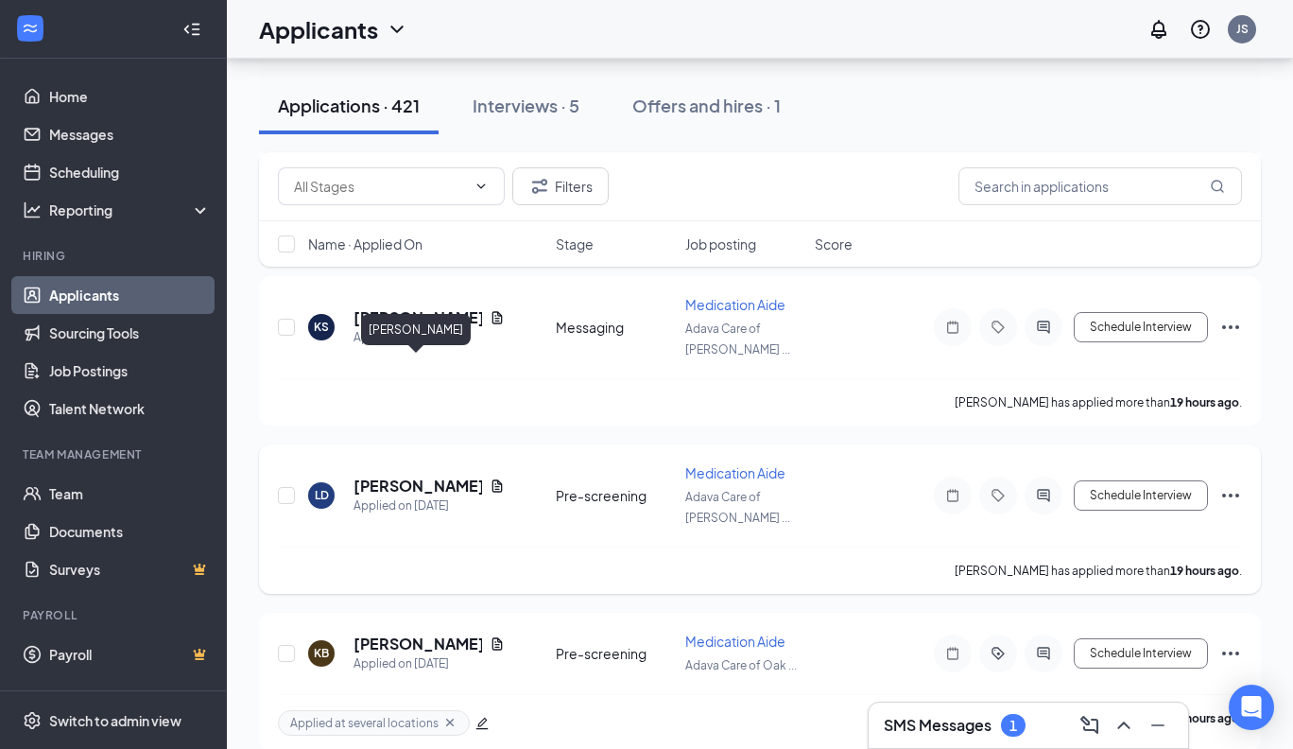
click at [427, 475] on h5 "[PERSON_NAME]" at bounding box center [418, 485] width 129 height 21
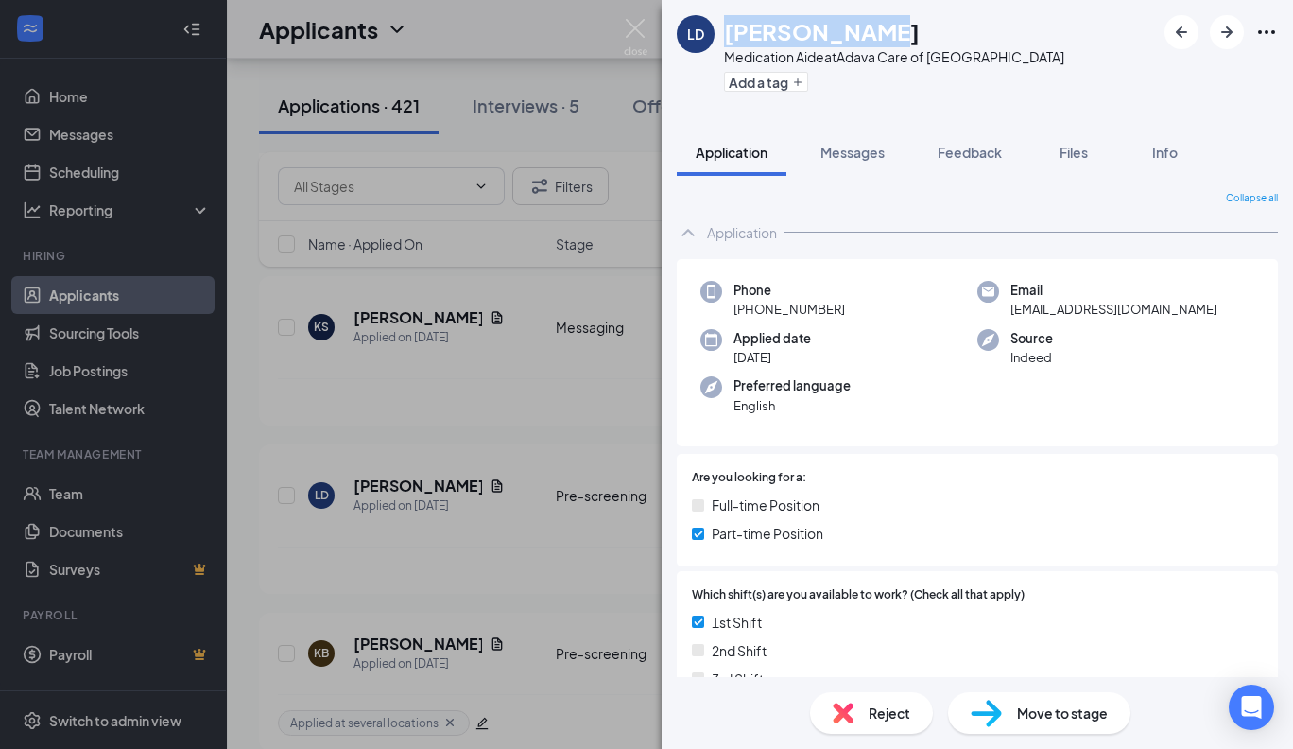
drag, startPoint x: 889, startPoint y: 28, endPoint x: 719, endPoint y: 37, distance: 170.4
click at [719, 37] on div "[PERSON_NAME] Medication Aide at [GEOGRAPHIC_DATA] Care of [GEOGRAPHIC_DATA] Ad…" at bounding box center [871, 56] width 388 height 82
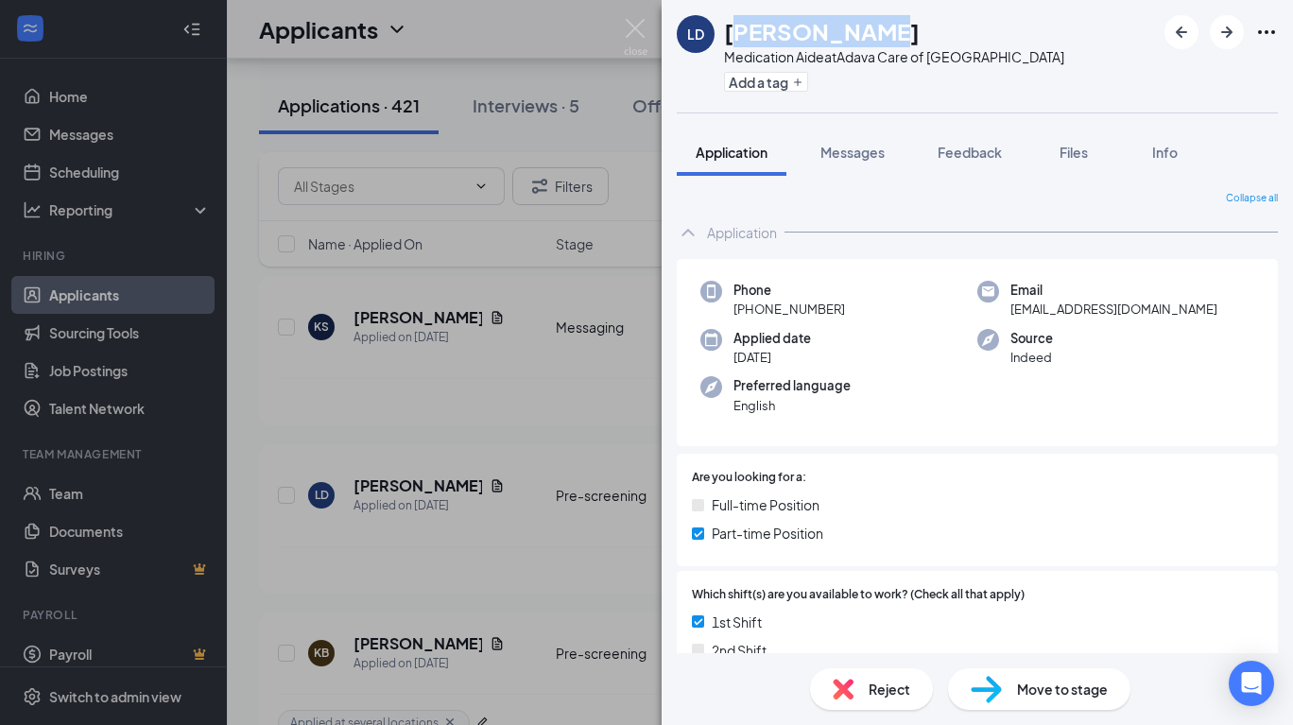
drag, startPoint x: 895, startPoint y: 31, endPoint x: 733, endPoint y: 31, distance: 162.6
click at [733, 31] on div "[PERSON_NAME]" at bounding box center [894, 31] width 340 height 32
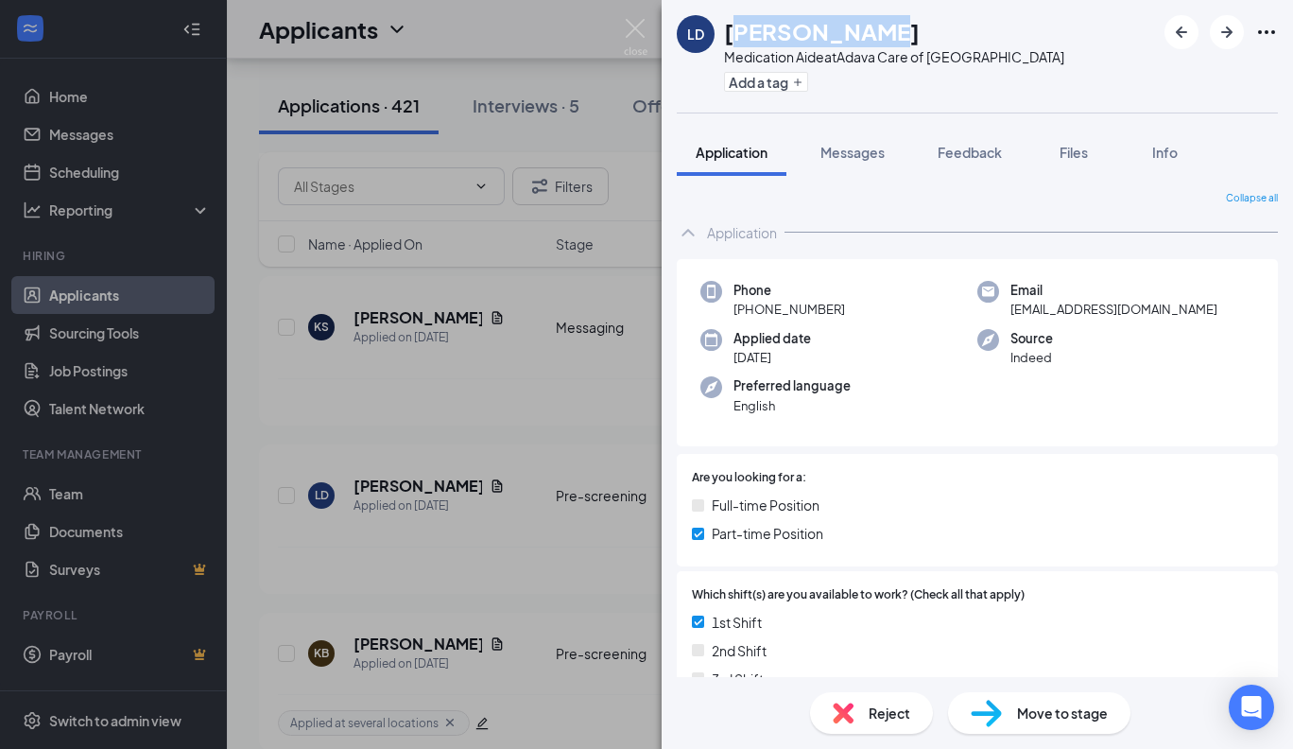
click at [909, 34] on div "[PERSON_NAME]" at bounding box center [894, 31] width 340 height 32
drag, startPoint x: 889, startPoint y: 32, endPoint x: 727, endPoint y: 36, distance: 161.7
click at [727, 36] on h1 "[PERSON_NAME]" at bounding box center [822, 31] width 196 height 32
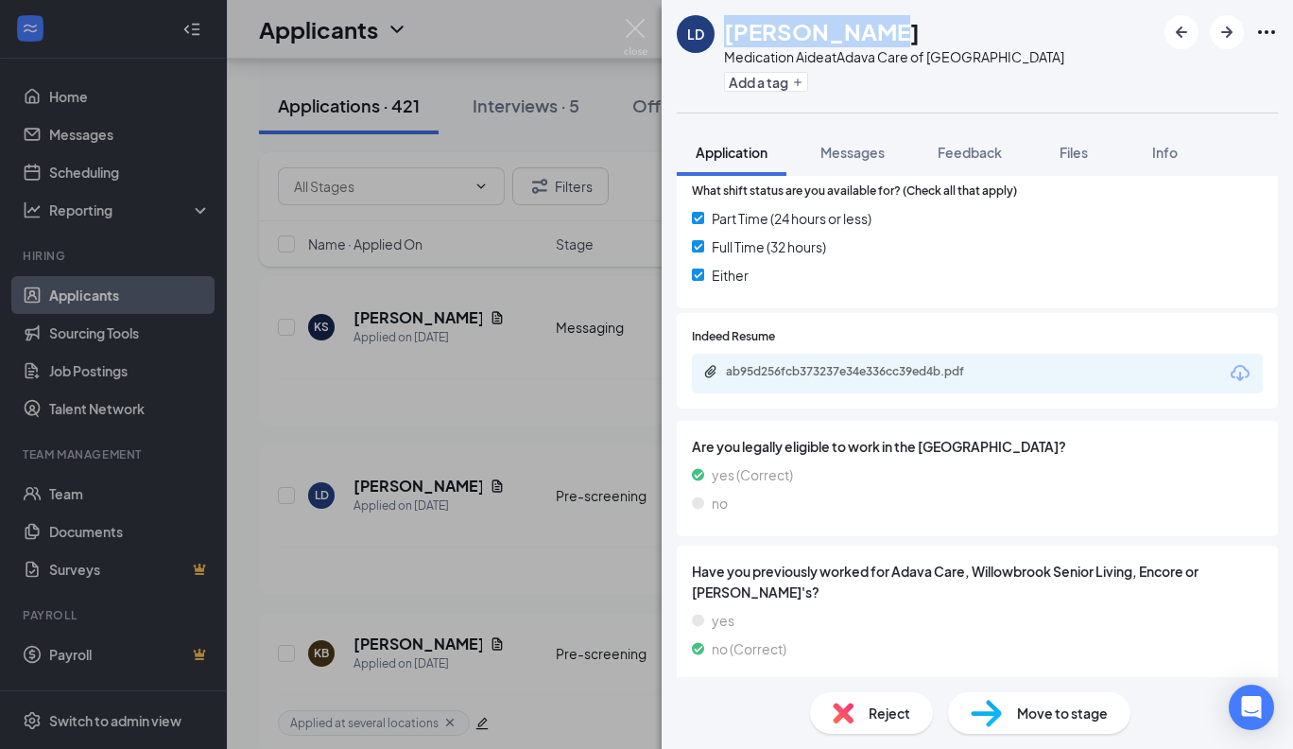
scroll to position [577, 0]
click at [952, 365] on div "ab95d256fcb373237e34e336cc39ed4b.pdf" at bounding box center [858, 372] width 265 height 15
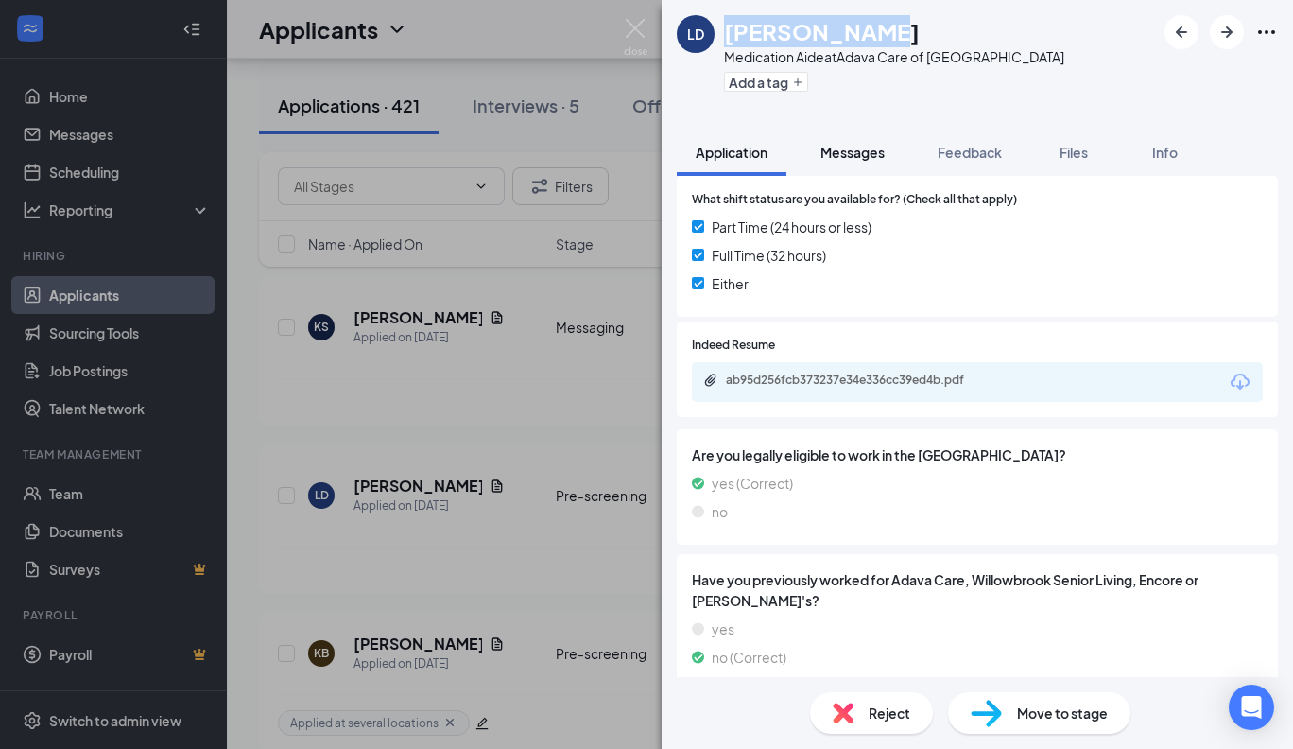
click at [857, 154] on span "Messages" at bounding box center [852, 152] width 64 height 17
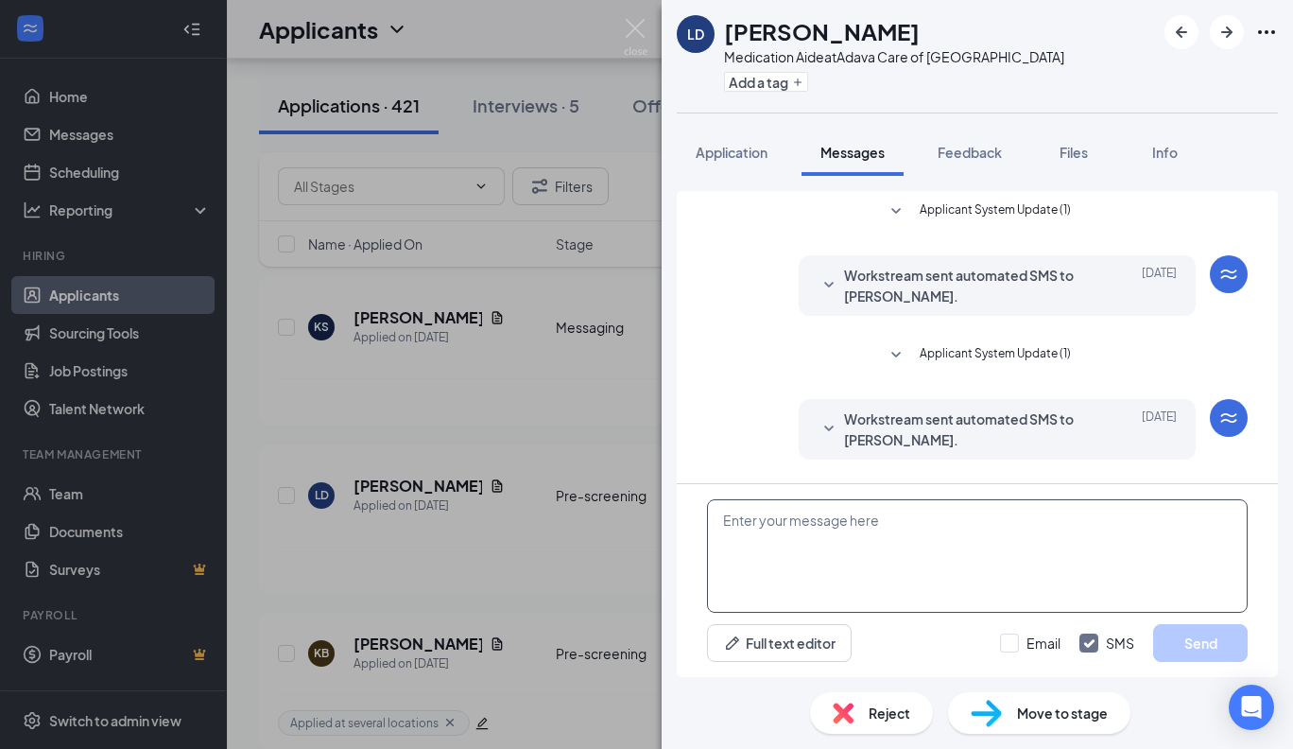
click at [765, 532] on textarea at bounding box center [977, 555] width 541 height 113
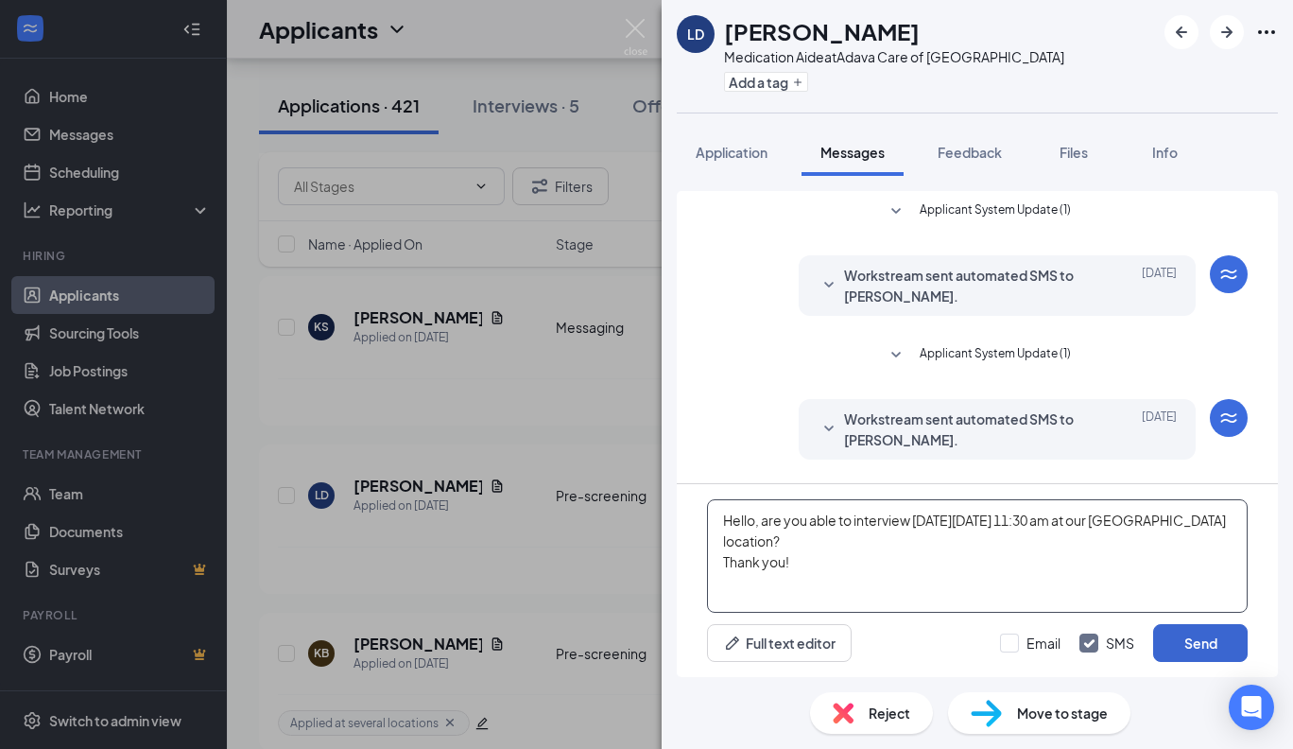
type textarea "Hello, are you able to interview [DATE][DATE] 11:30 am at our [GEOGRAPHIC_DATA]…"
click at [1217, 639] on button "Send" at bounding box center [1200, 643] width 95 height 38
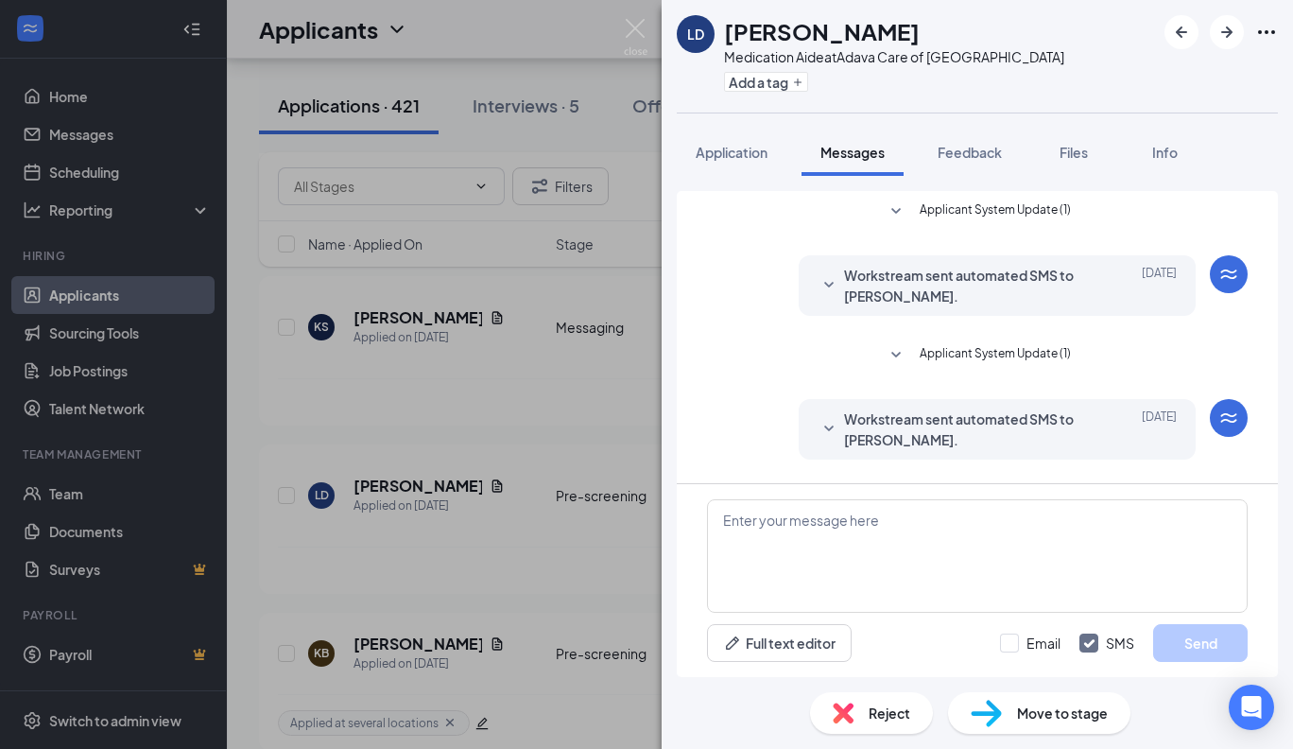
scroll to position [155, 0]
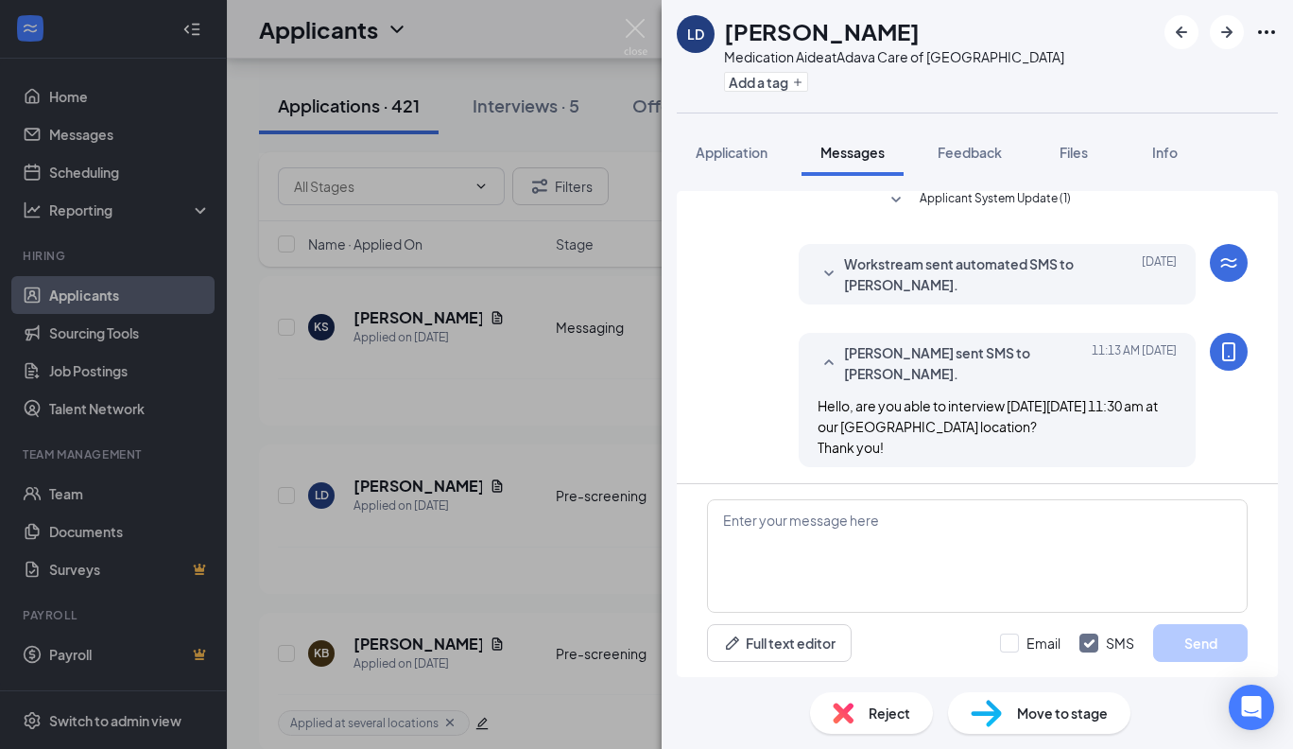
click at [1065, 716] on span "Move to stage" at bounding box center [1062, 712] width 91 height 21
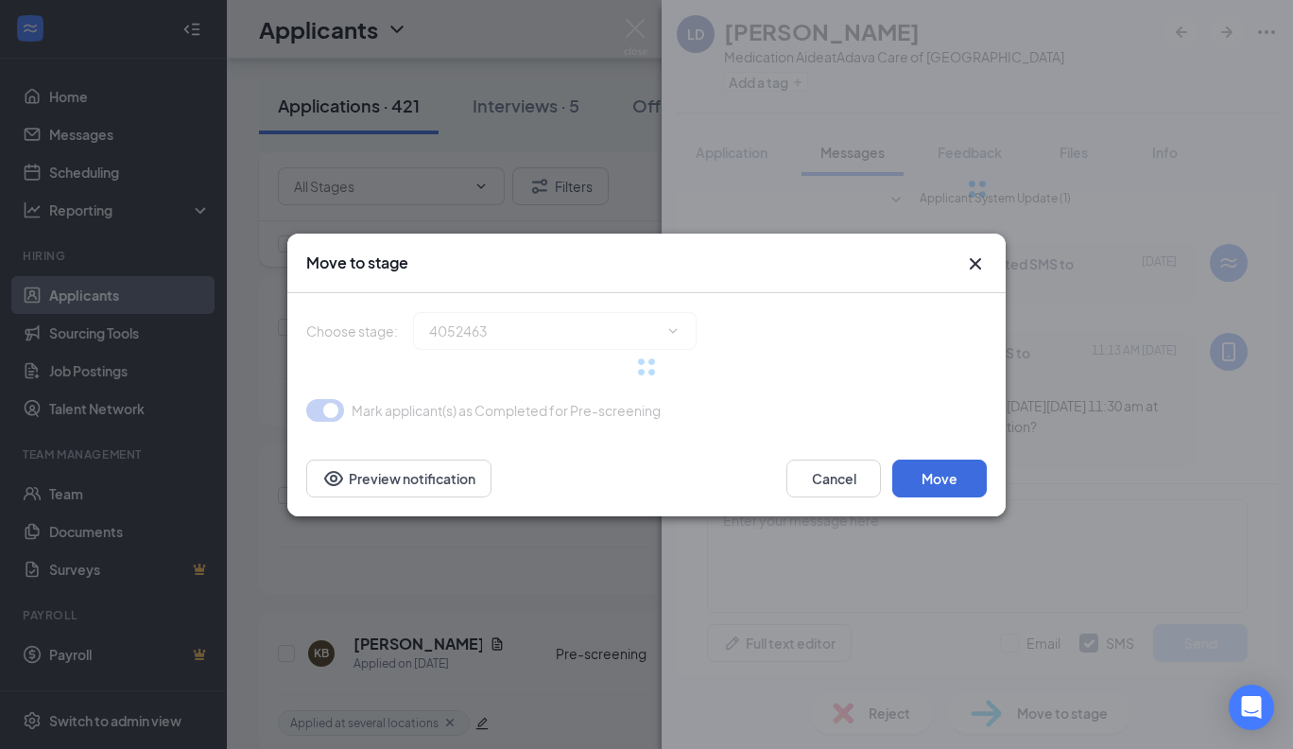
type input "Messaging (next stage)"
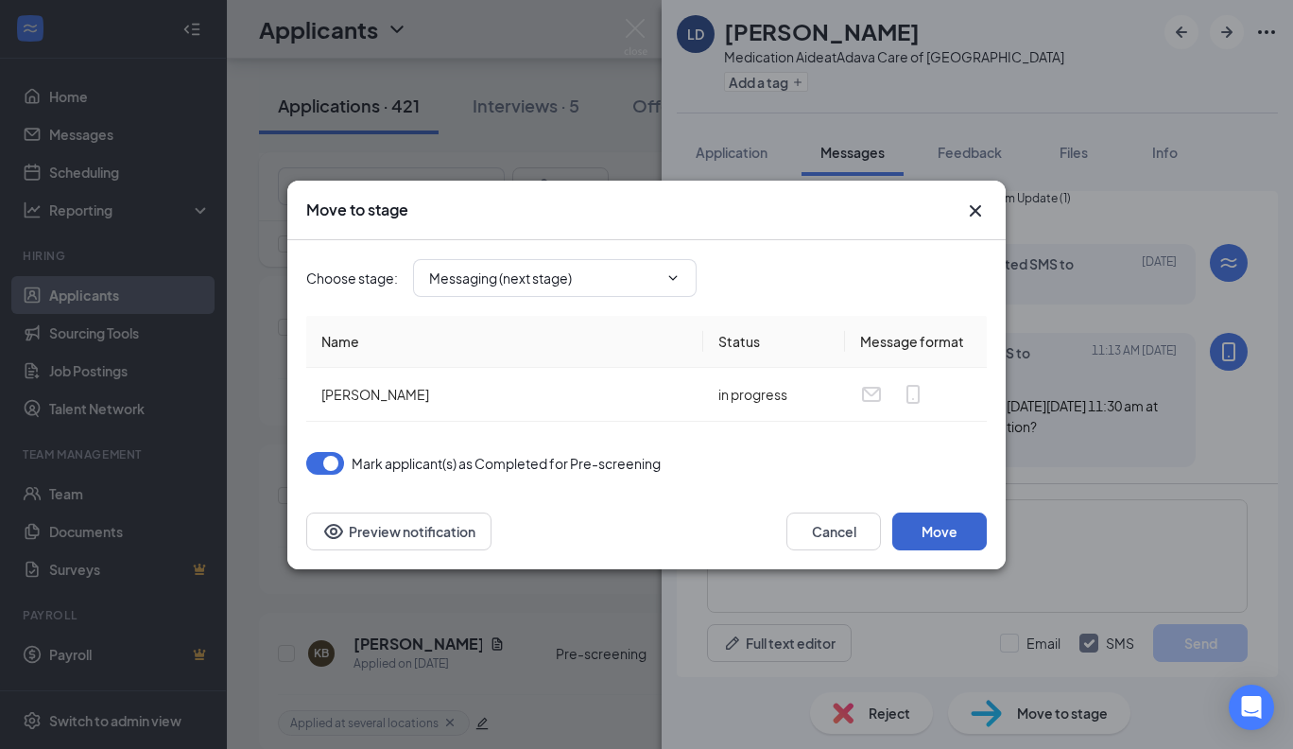
click at [941, 525] on button "Move" at bounding box center [939, 531] width 95 height 38
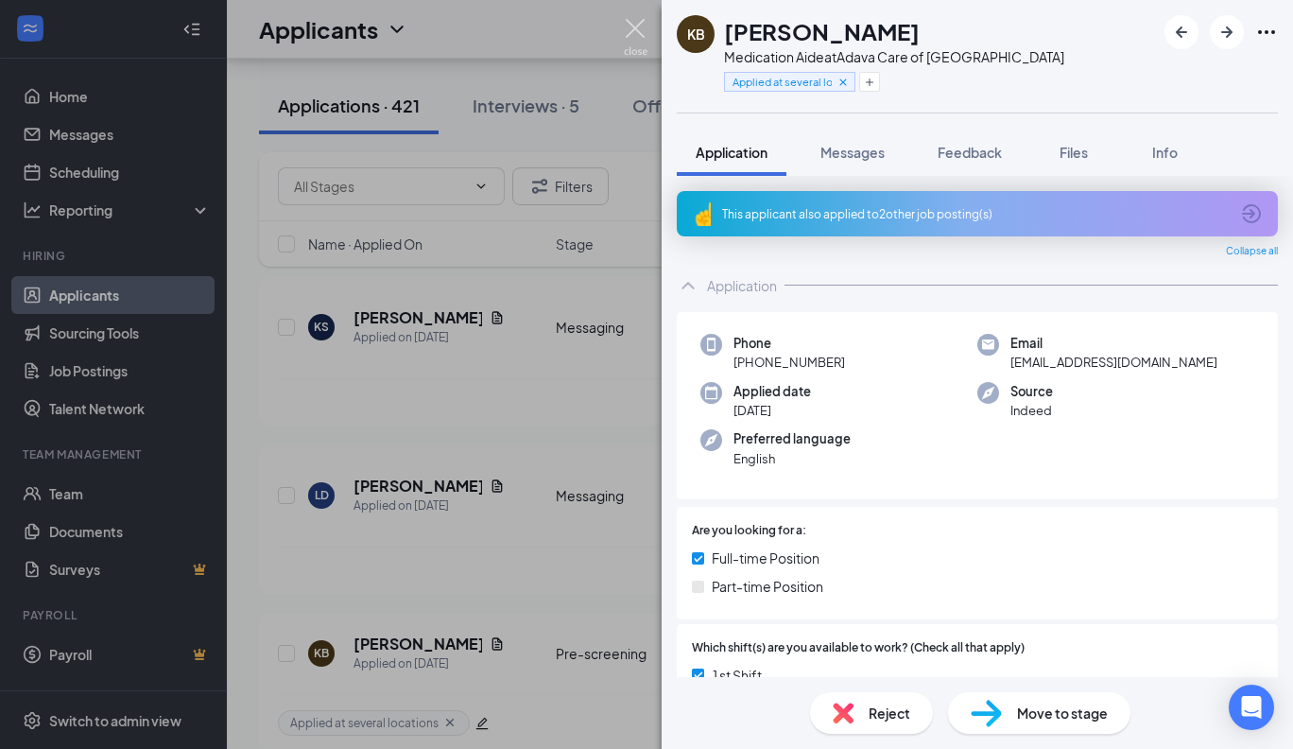
click at [632, 21] on img at bounding box center [636, 37] width 24 height 37
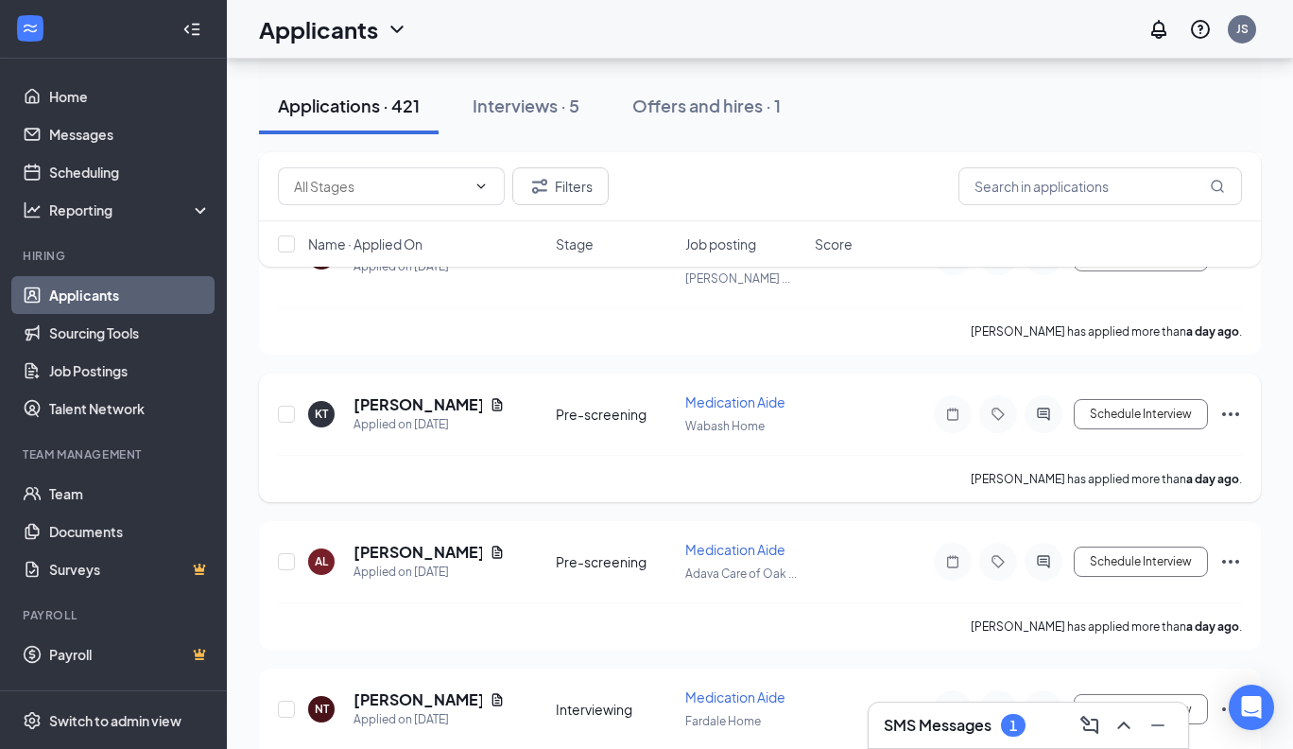
scroll to position [3334, 0]
click at [87, 134] on link "Messages" at bounding box center [130, 134] width 162 height 38
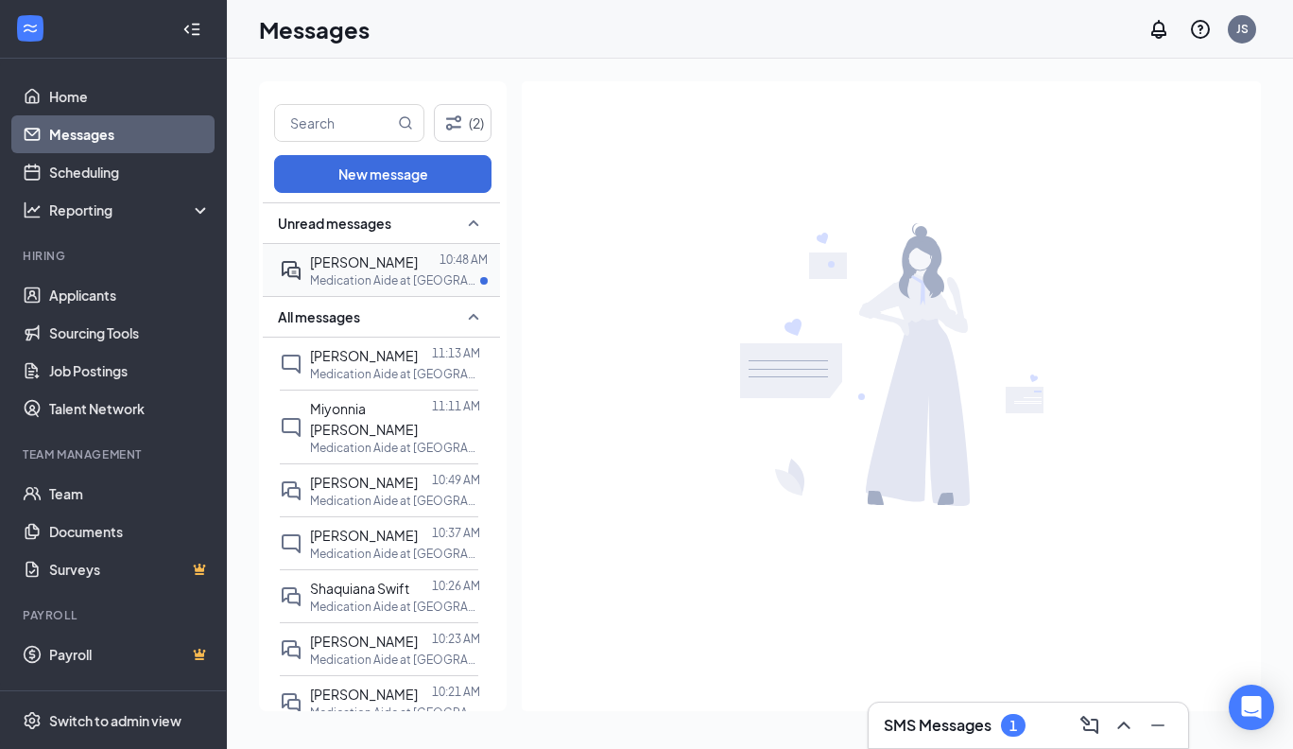
click at [343, 264] on span "[PERSON_NAME]" at bounding box center [364, 261] width 108 height 17
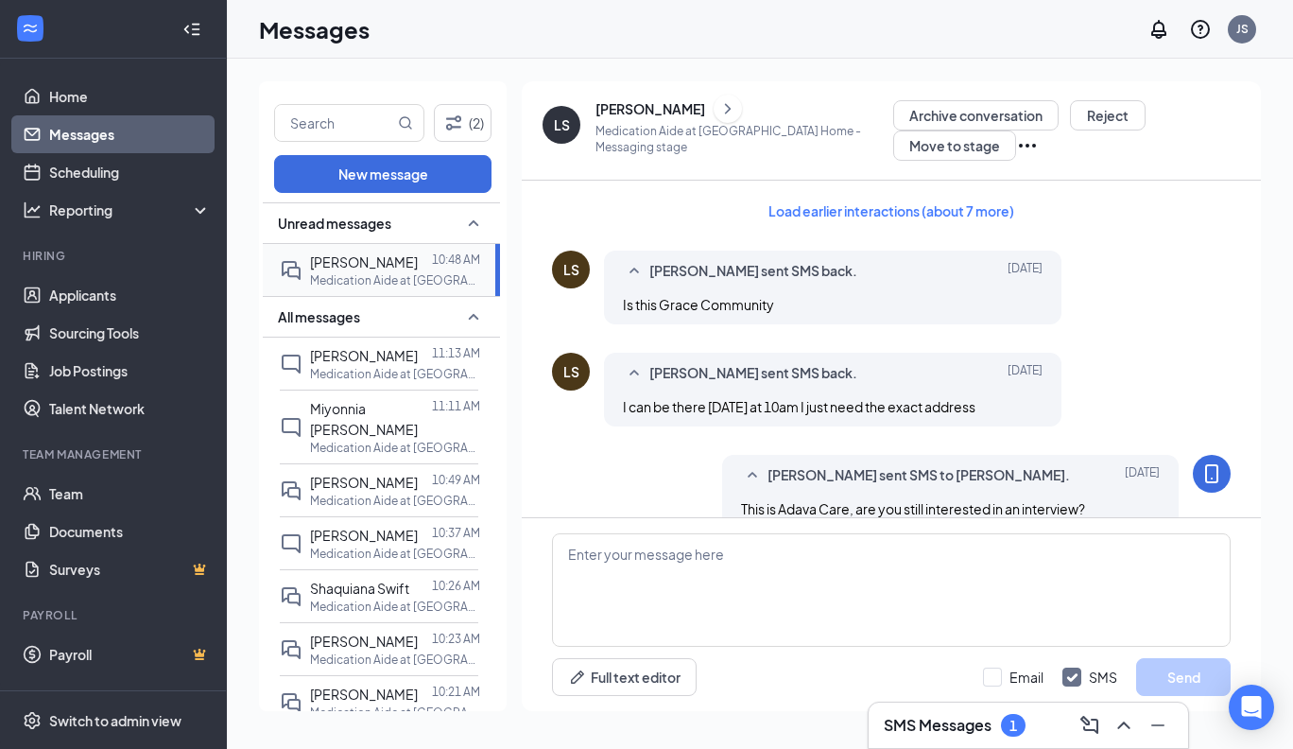
scroll to position [864, 0]
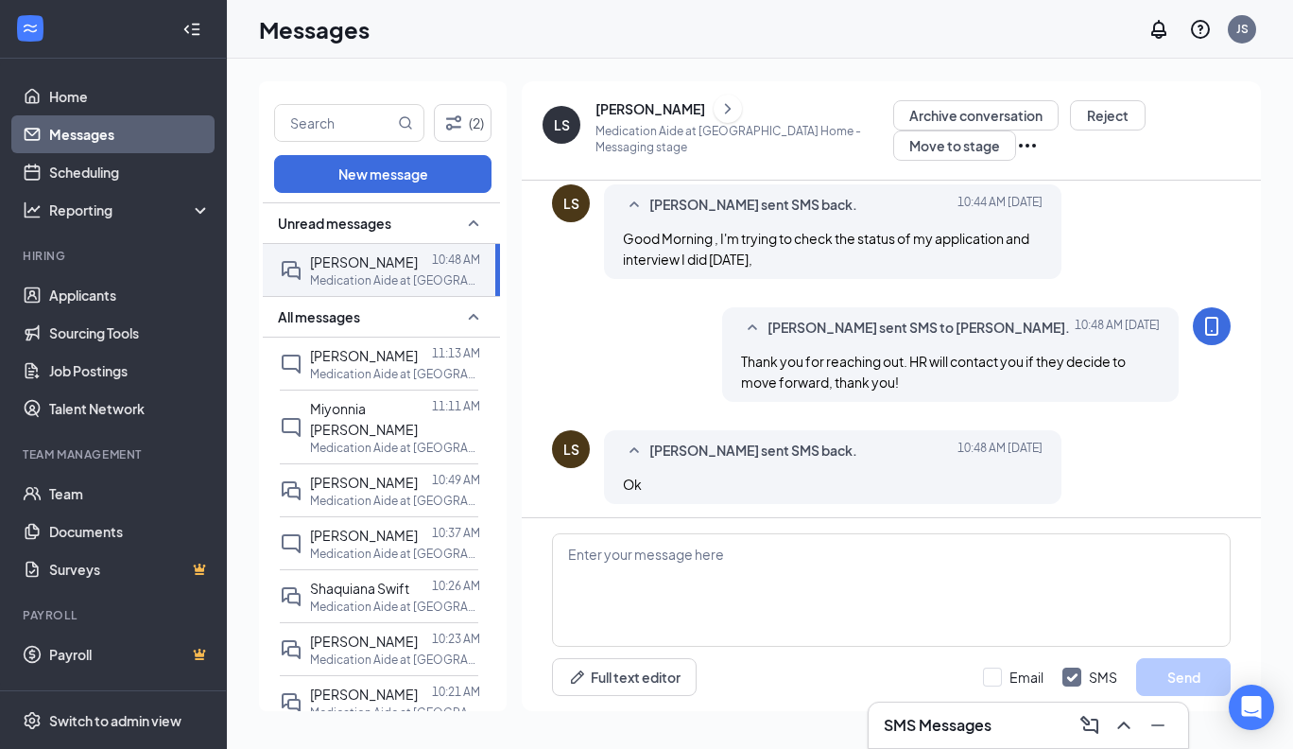
click at [83, 133] on link "Messages" at bounding box center [130, 134] width 162 height 38
click at [83, 288] on link "Applicants" at bounding box center [130, 295] width 162 height 38
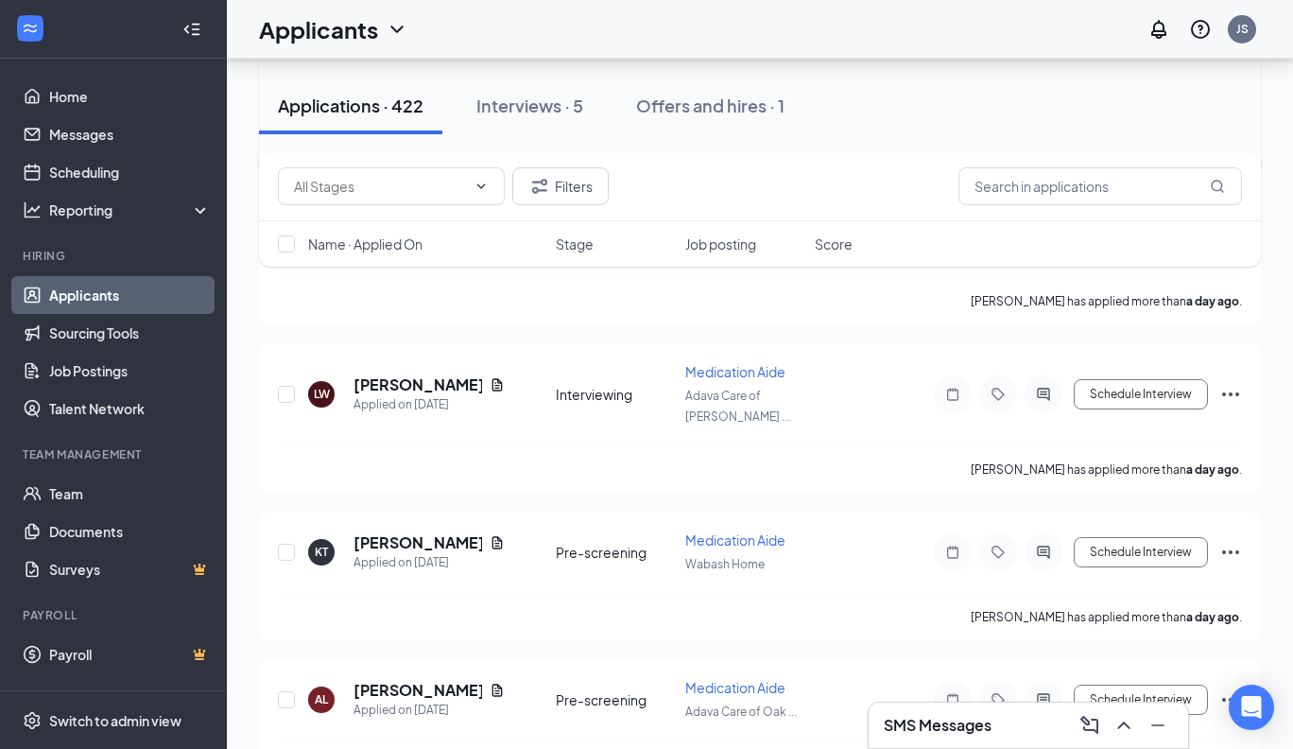
scroll to position [3352, 0]
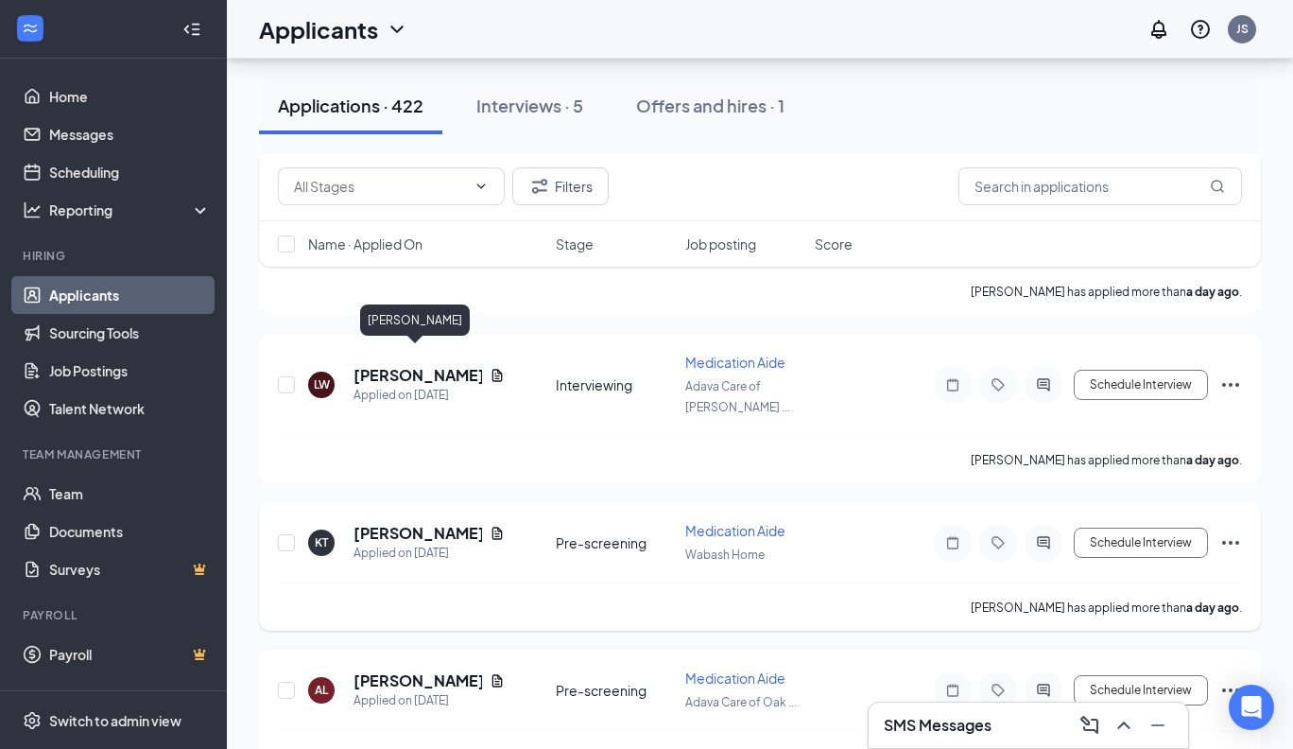
click at [429, 523] on h5 "[PERSON_NAME]" at bounding box center [418, 533] width 129 height 21
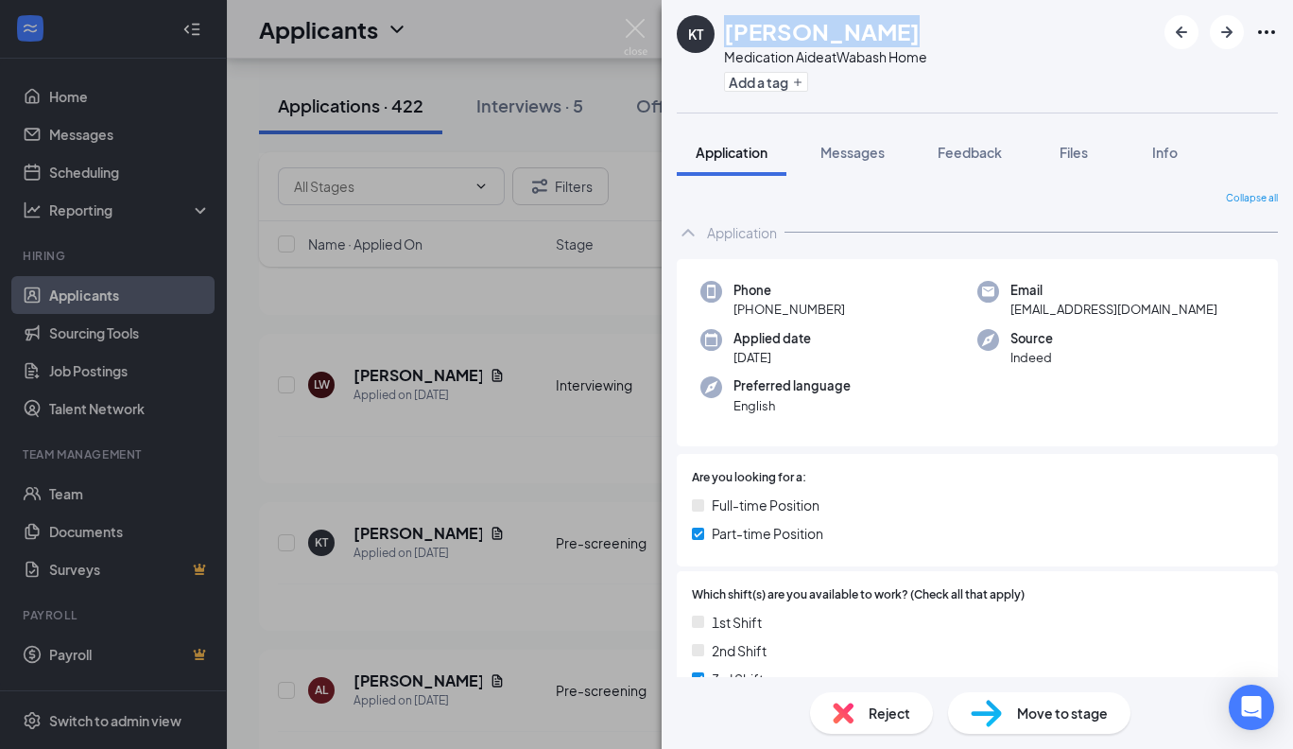
drag, startPoint x: 871, startPoint y: 30, endPoint x: 723, endPoint y: 26, distance: 147.5
click at [724, 26] on h1 "[PERSON_NAME]" at bounding box center [822, 31] width 196 height 32
click at [870, 715] on span "Reject" at bounding box center [890, 712] width 42 height 21
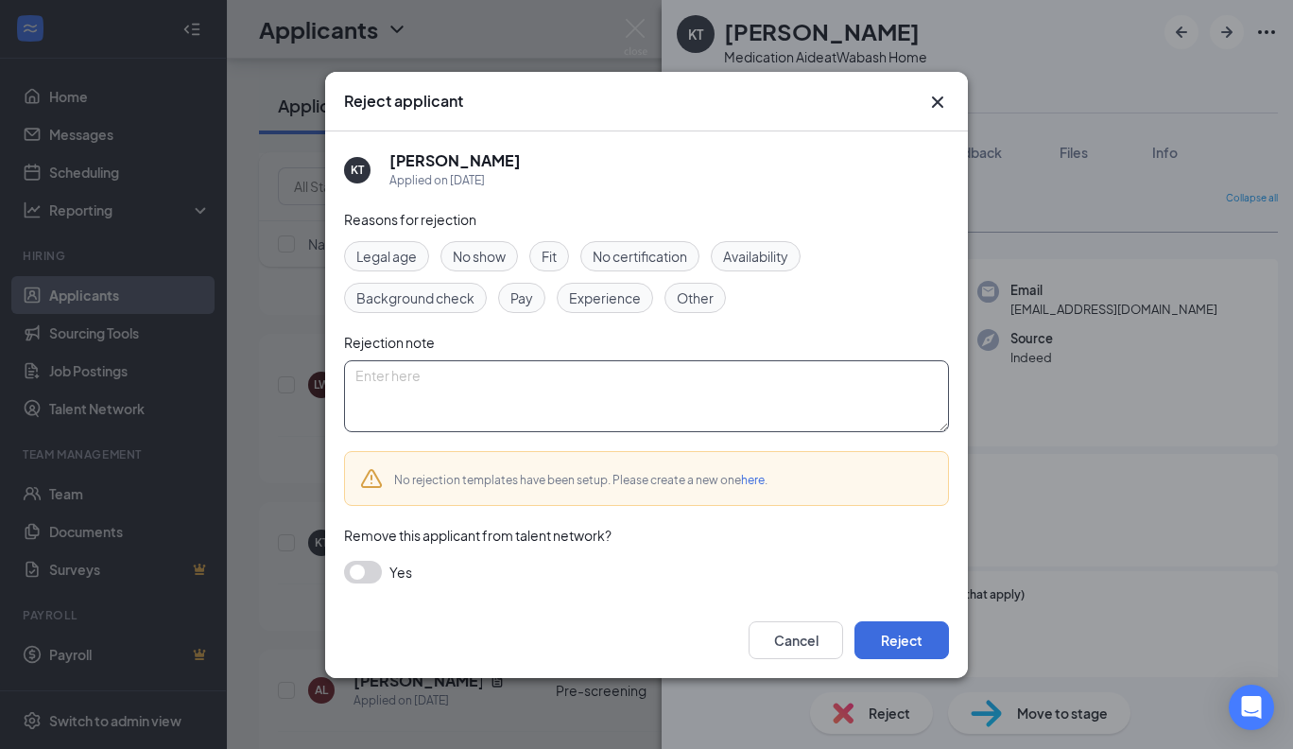
click at [457, 389] on textarea at bounding box center [646, 396] width 605 height 72
type textarea "Not Certified."
click at [889, 639] on button "Reject" at bounding box center [902, 640] width 95 height 38
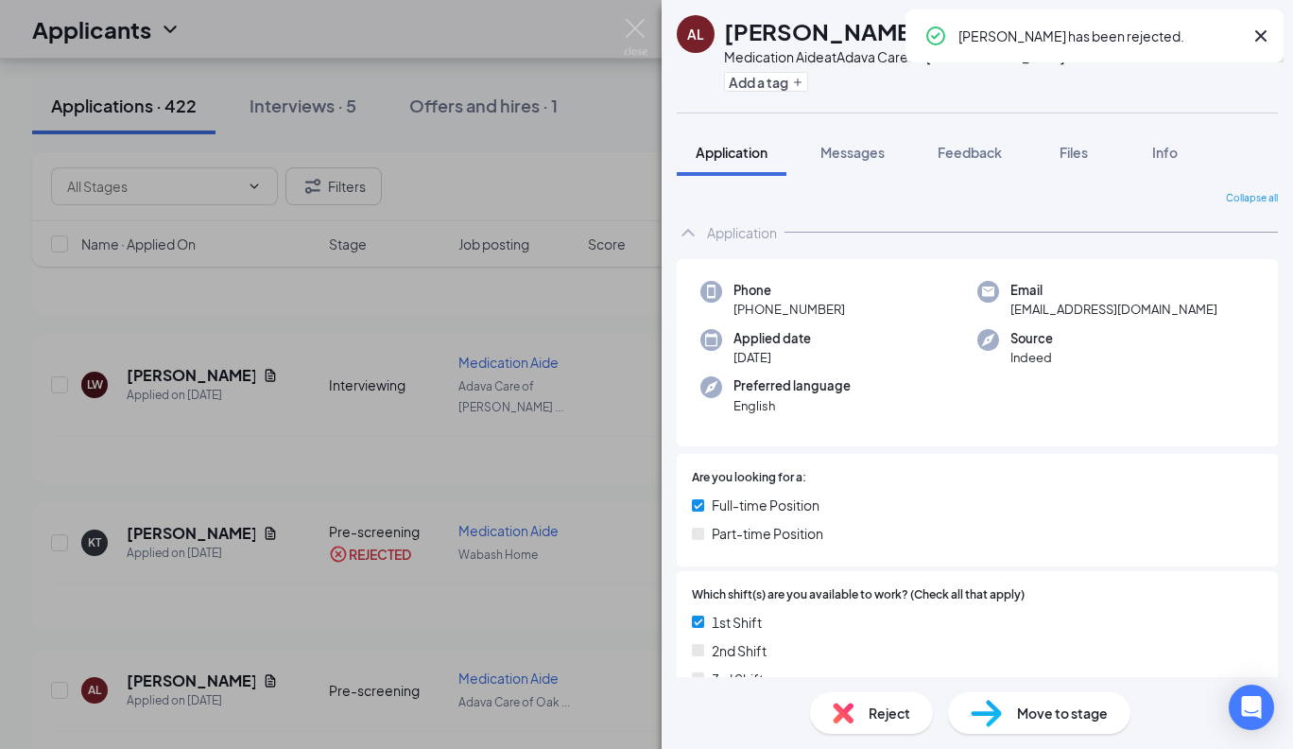
scroll to position [3353, 0]
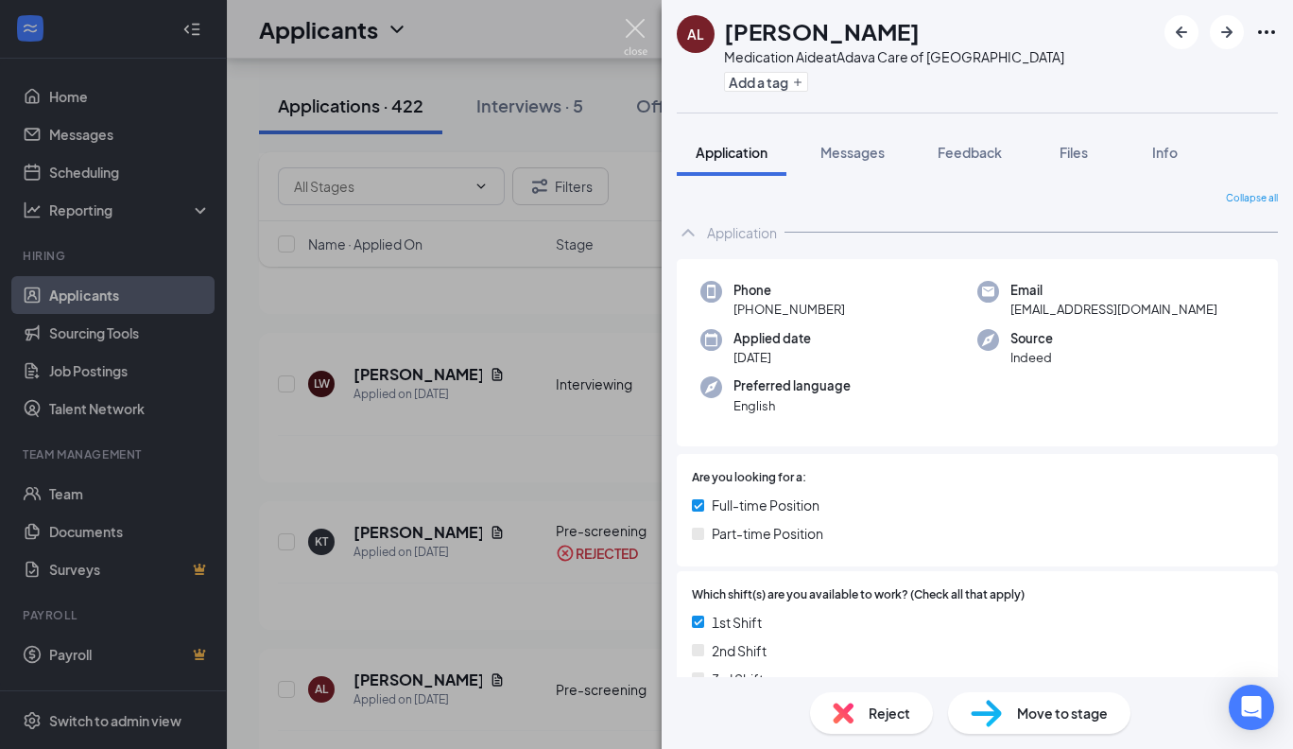
click at [631, 32] on img at bounding box center [636, 37] width 24 height 37
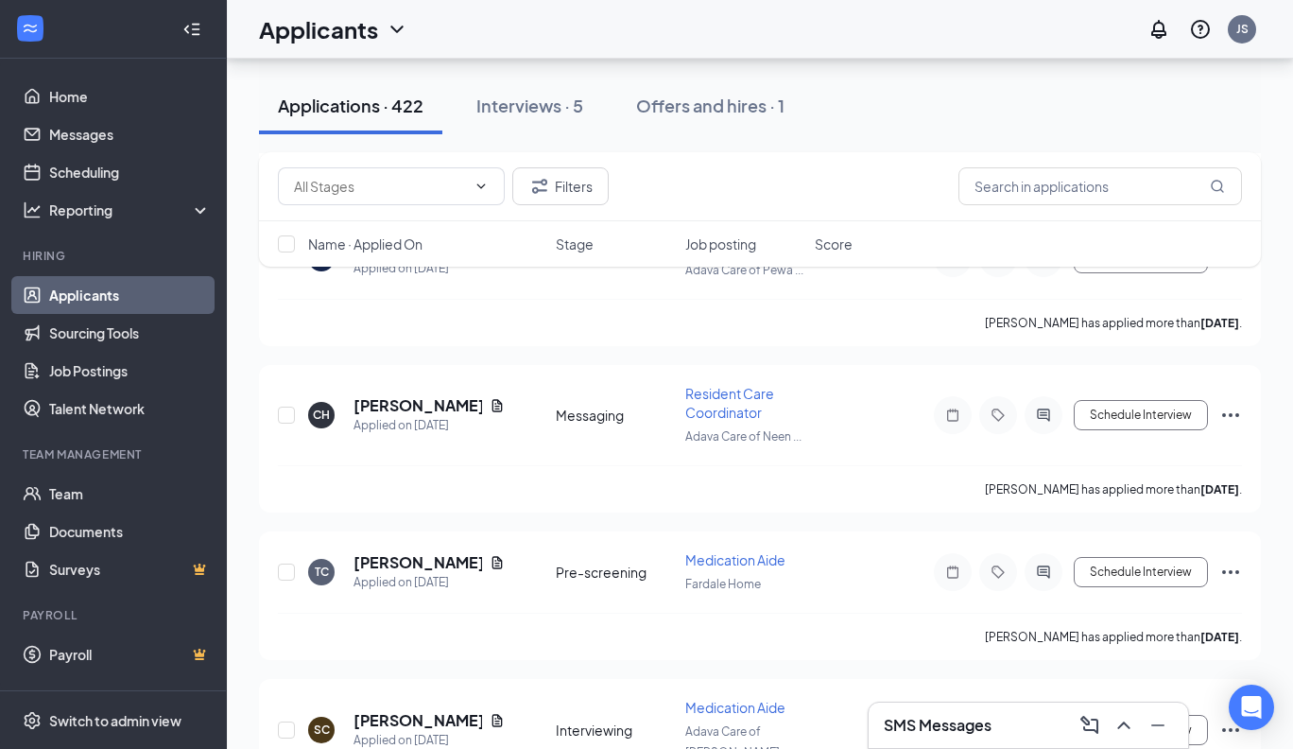
scroll to position [5743, 0]
click at [421, 551] on h5 "[PERSON_NAME]" at bounding box center [418, 561] width 129 height 21
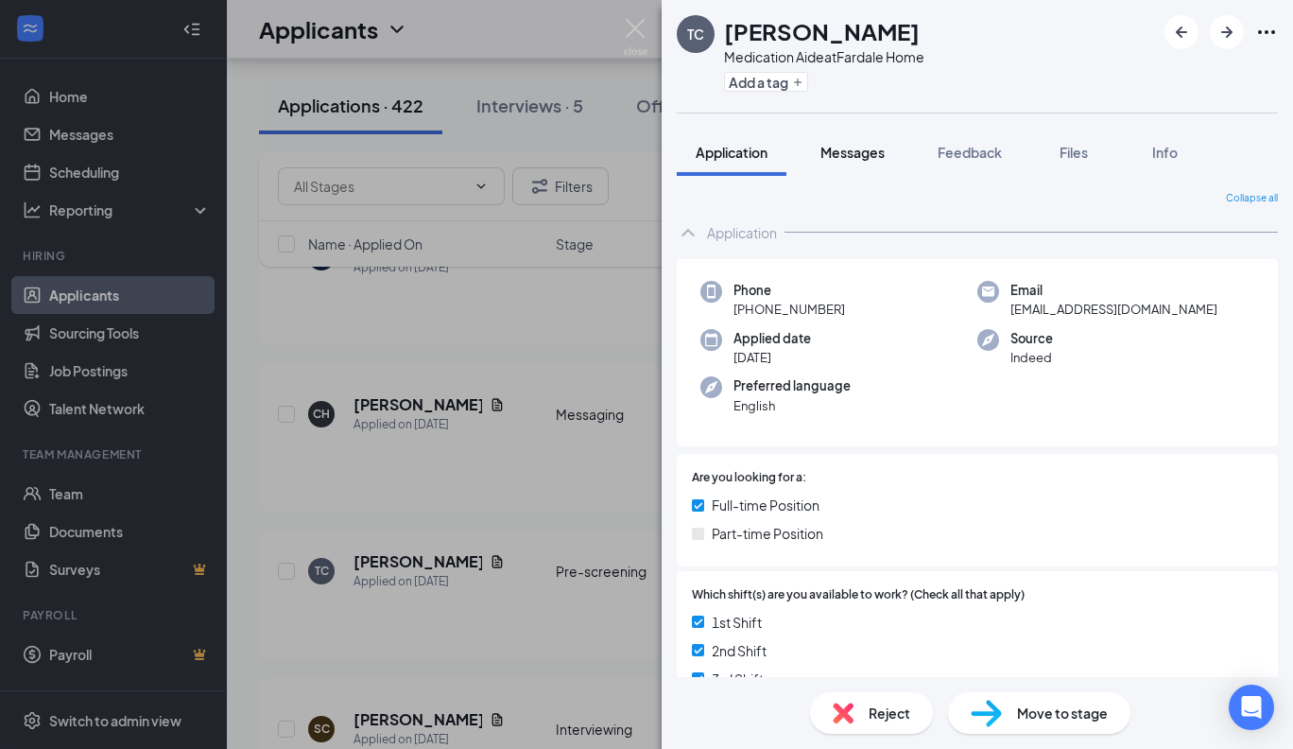
click at [869, 150] on span "Messages" at bounding box center [852, 152] width 64 height 17
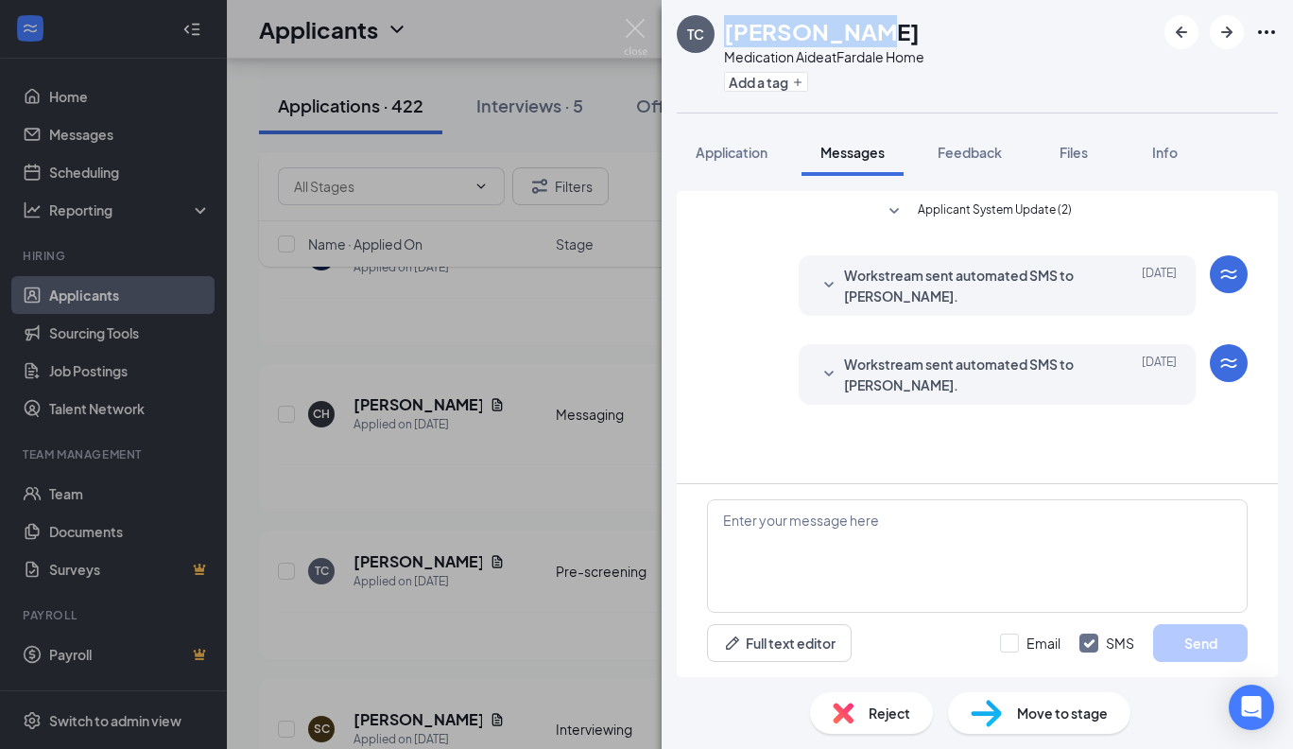
drag, startPoint x: 863, startPoint y: 30, endPoint x: 726, endPoint y: 31, distance: 137.1
click at [726, 31] on h1 "[PERSON_NAME]" at bounding box center [822, 31] width 196 height 32
click at [869, 717] on span "Reject" at bounding box center [890, 712] width 42 height 21
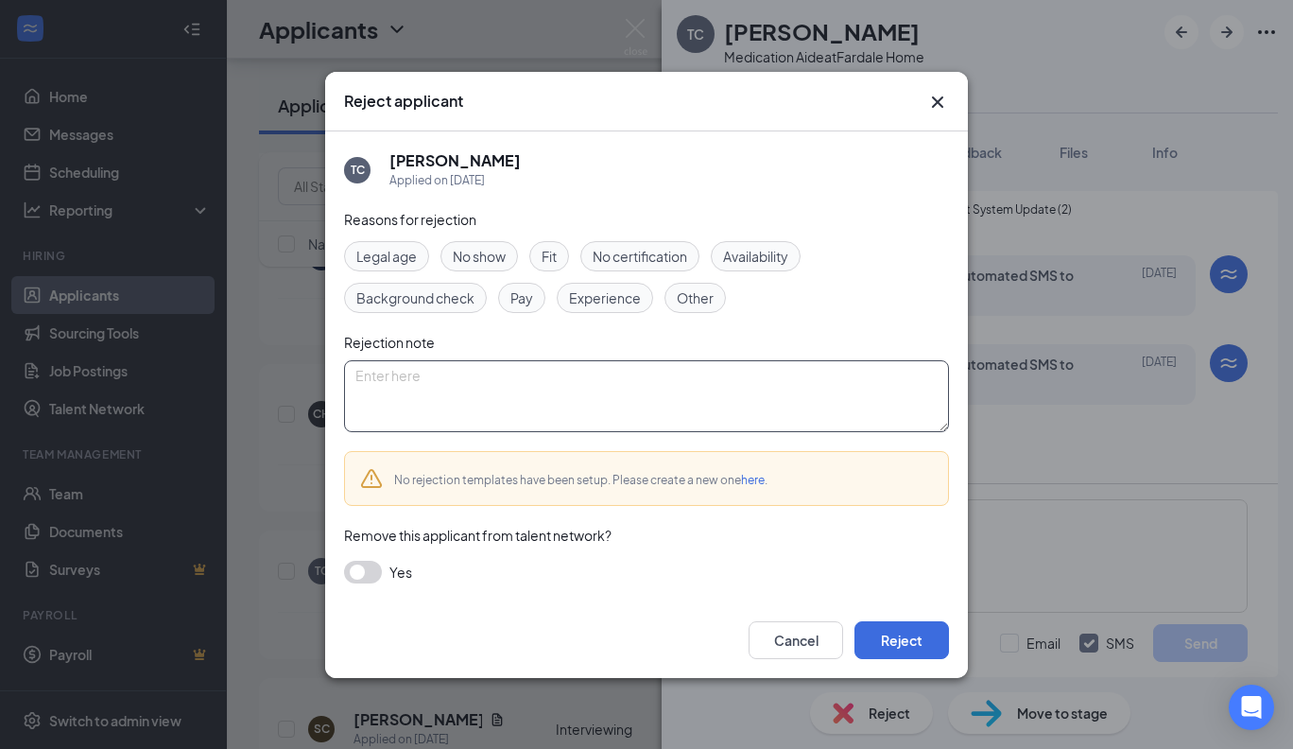
click at [431, 379] on textarea at bounding box center [646, 396] width 605 height 72
type textarea "Not Certified"
click at [915, 636] on button "Reject" at bounding box center [902, 640] width 95 height 38
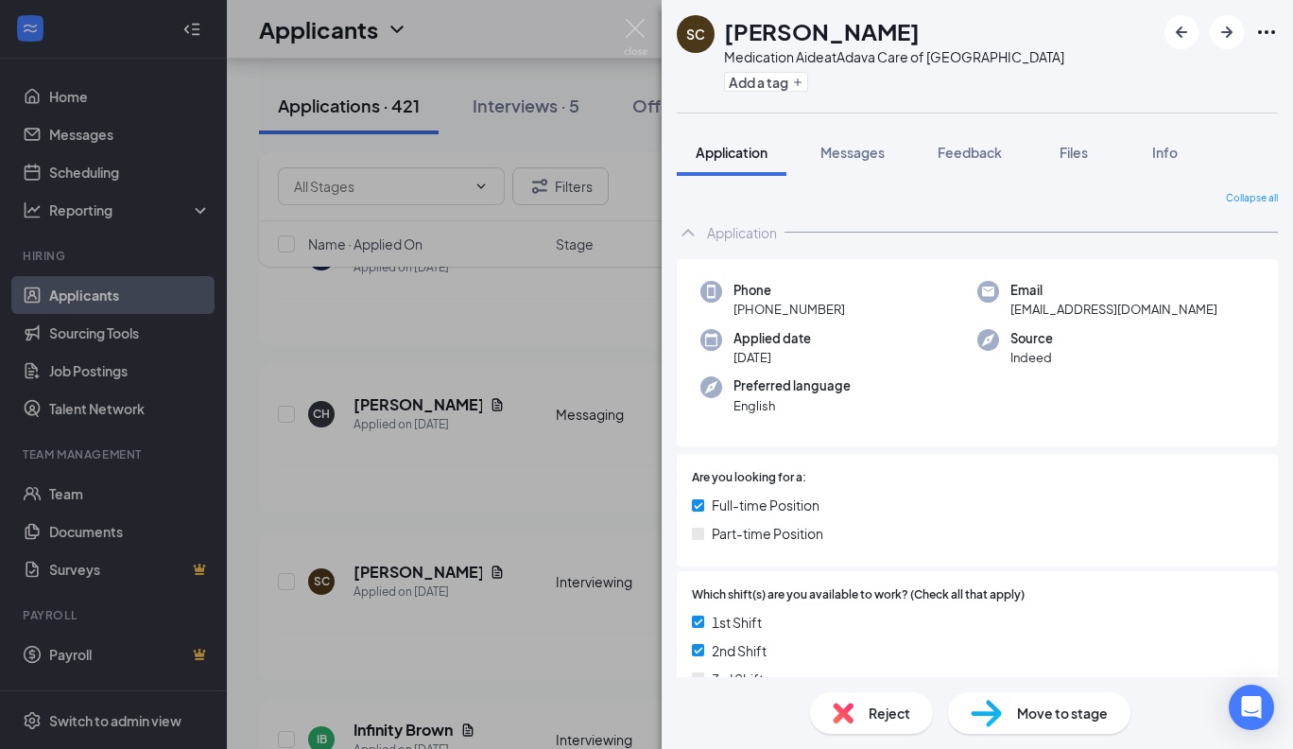
click at [83, 136] on div "SC [PERSON_NAME] Medication Aide at [GEOGRAPHIC_DATA] Care of [GEOGRAPHIC_DATA]…" at bounding box center [646, 374] width 1293 height 749
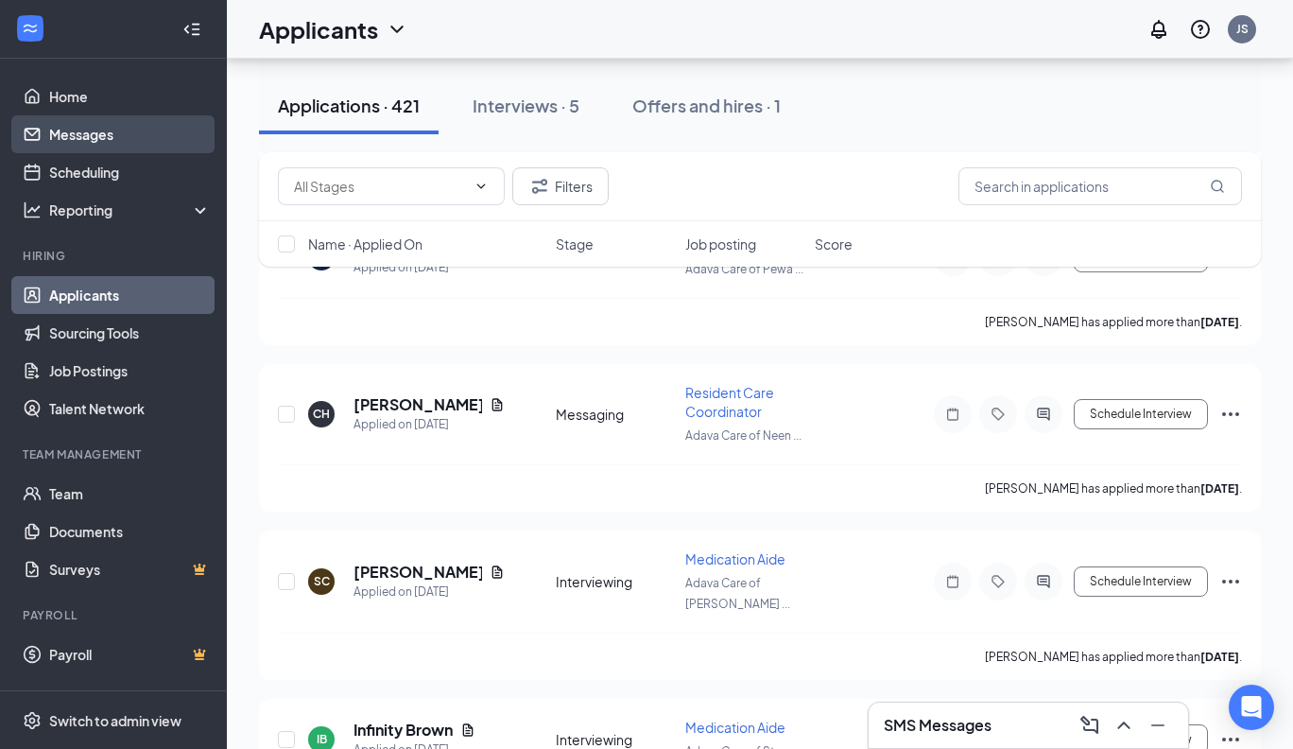
click at [96, 140] on link "Messages" at bounding box center [130, 134] width 162 height 38
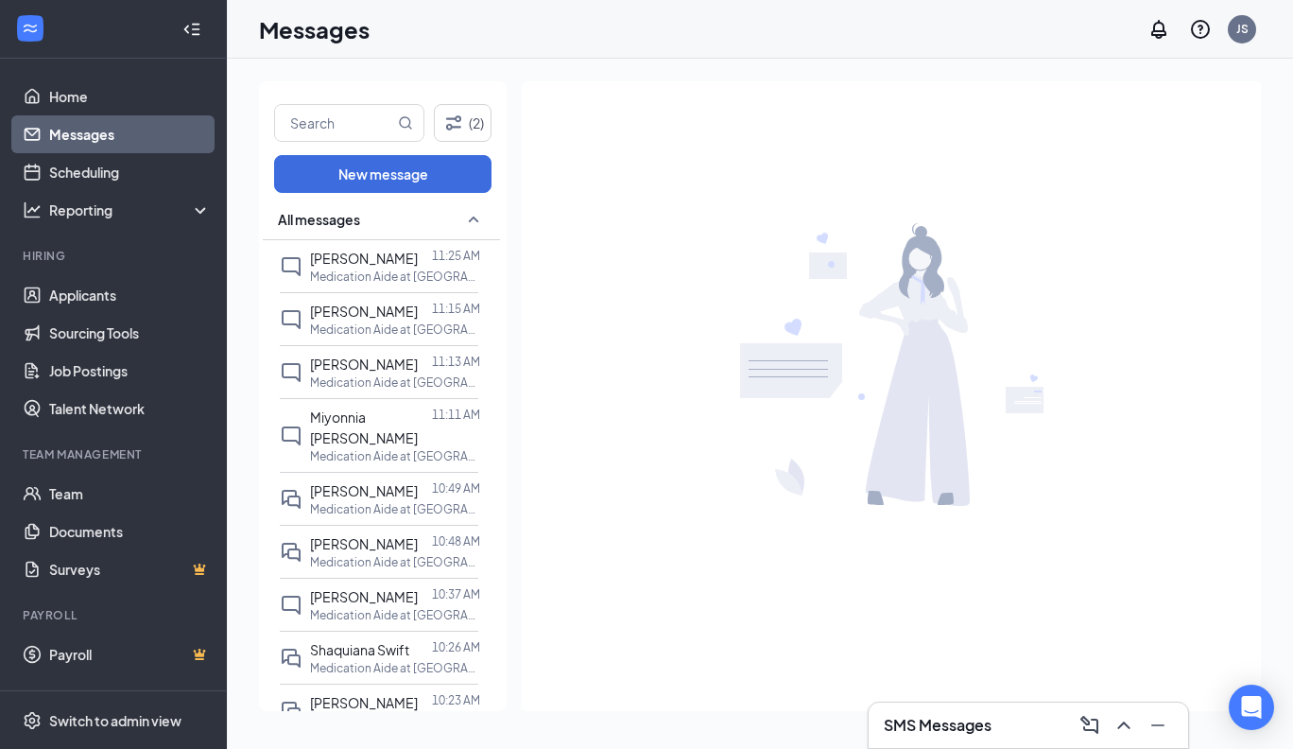
scroll to position [5, 0]
click at [78, 298] on link "Applicants" at bounding box center [130, 295] width 162 height 38
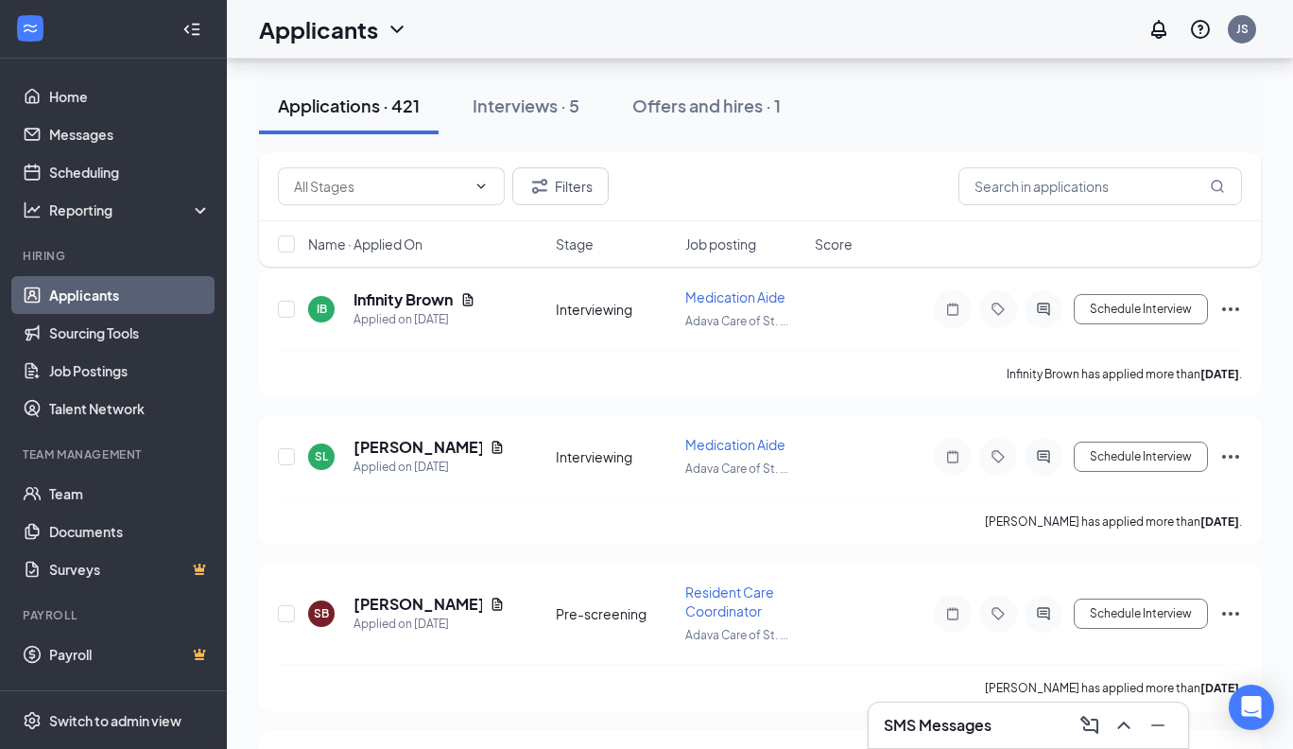
scroll to position [6171, 0]
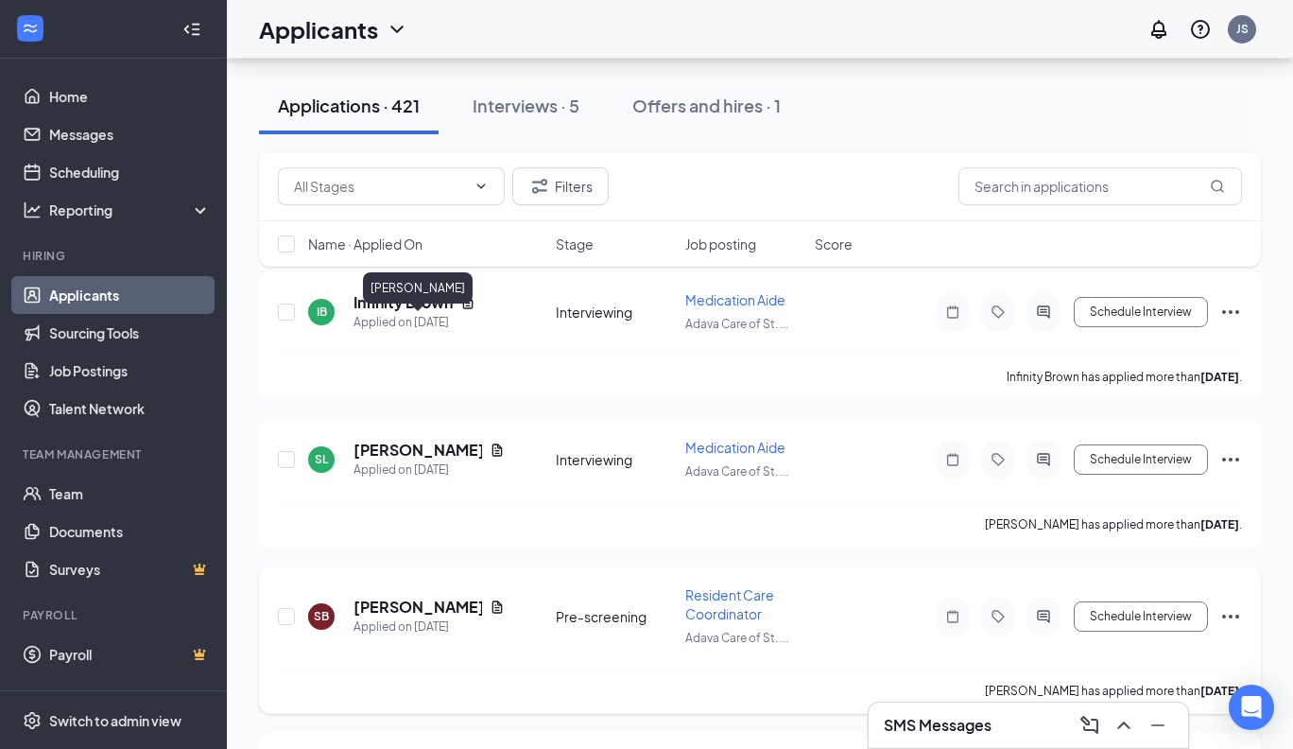
click at [433, 596] on h5 "[PERSON_NAME]" at bounding box center [418, 606] width 129 height 21
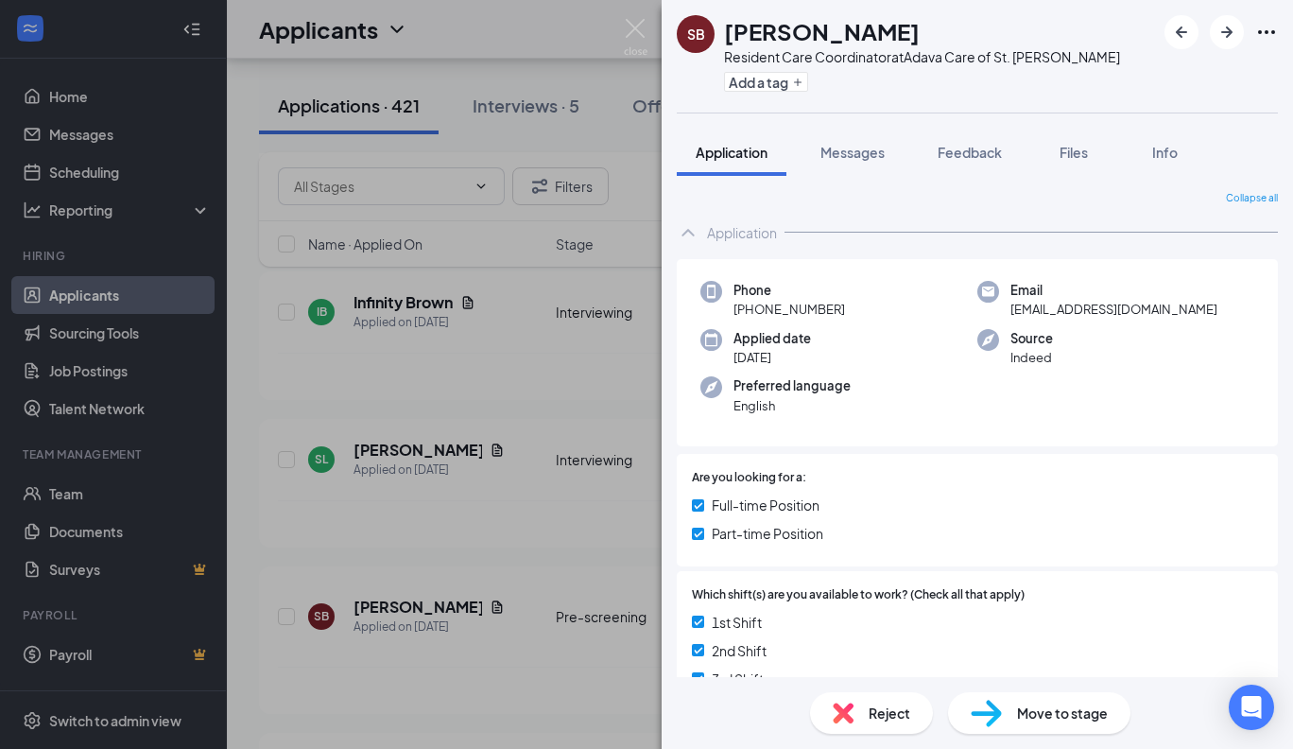
drag, startPoint x: 906, startPoint y: 29, endPoint x: 722, endPoint y: 34, distance: 183.4
click at [722, 34] on div "SB [PERSON_NAME] Resident Care Coordinator at Adava Care of St. [PERSON_NAME] A…" at bounding box center [898, 56] width 443 height 82
click at [910, 30] on div "[PERSON_NAME]" at bounding box center [922, 31] width 396 height 32
drag, startPoint x: 910, startPoint y: 30, endPoint x: 710, endPoint y: 40, distance: 200.6
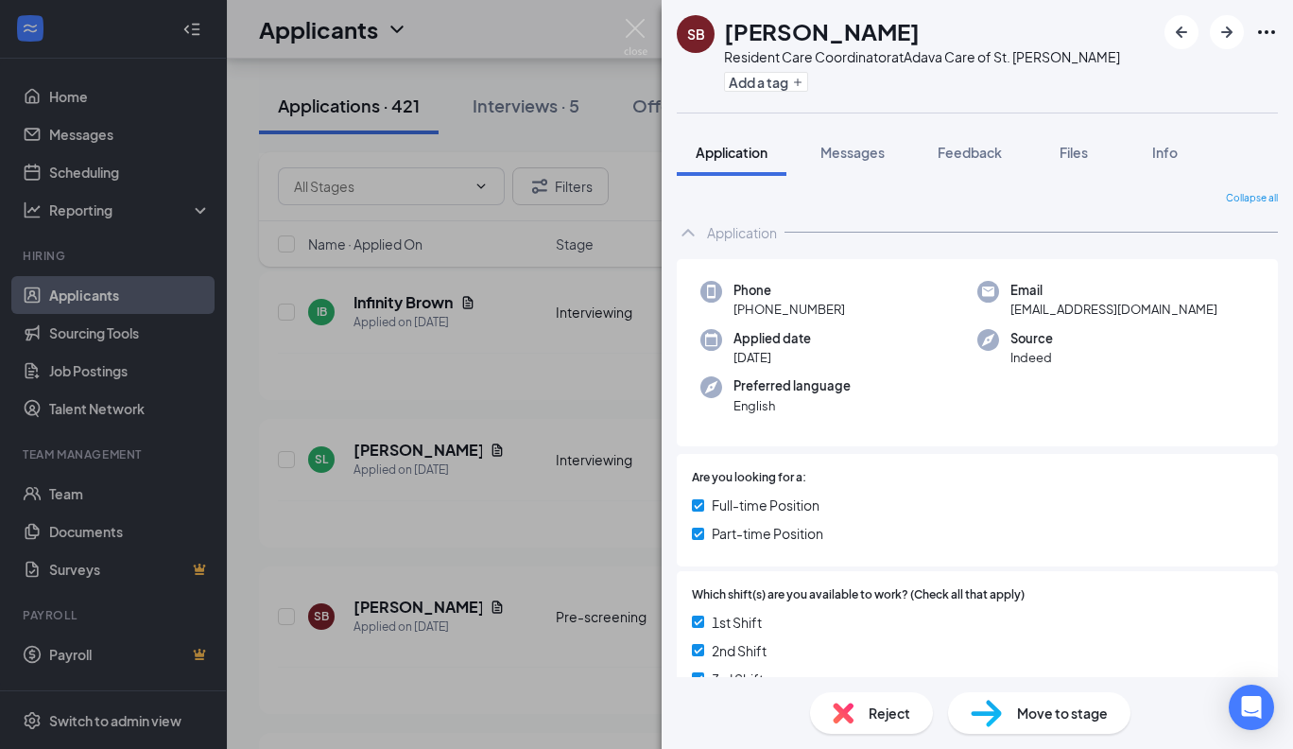
click at [710, 40] on div "SB [PERSON_NAME] Resident Care Coordinator at Adava Care of St. [PERSON_NAME] A…" at bounding box center [898, 56] width 443 height 82
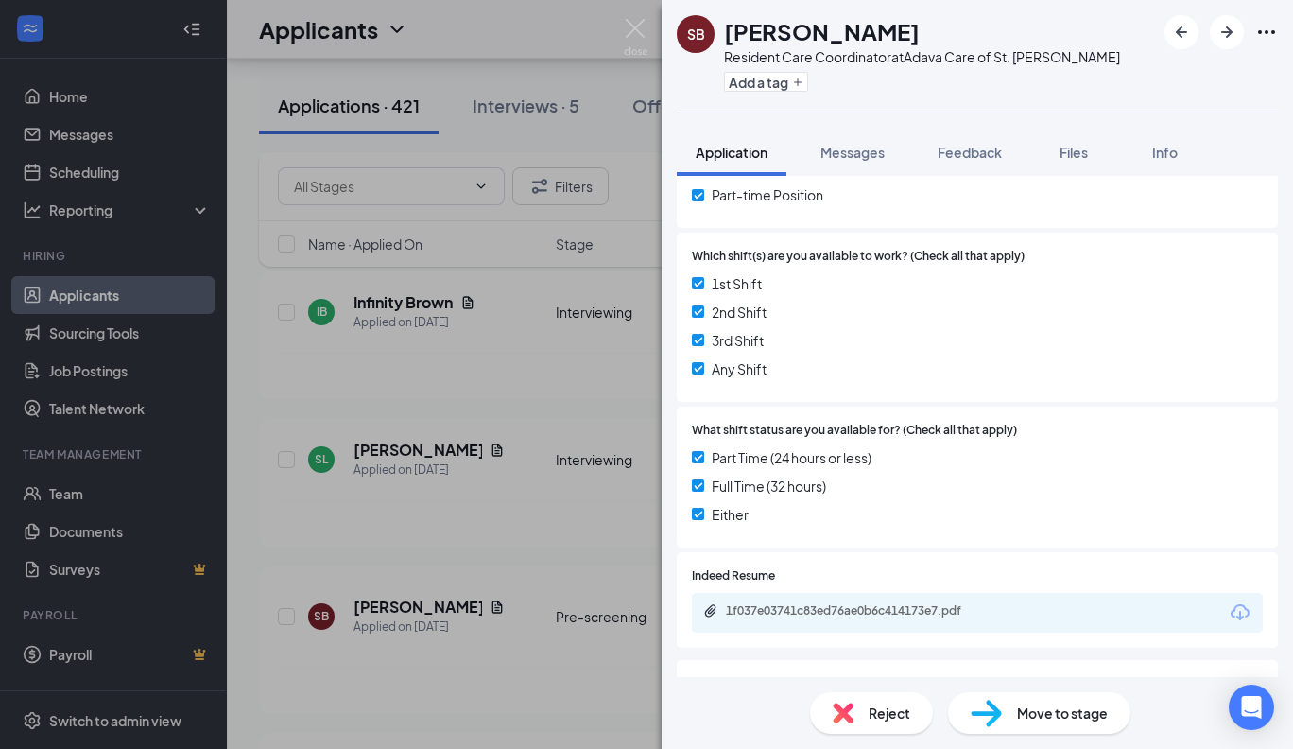
scroll to position [352, 0]
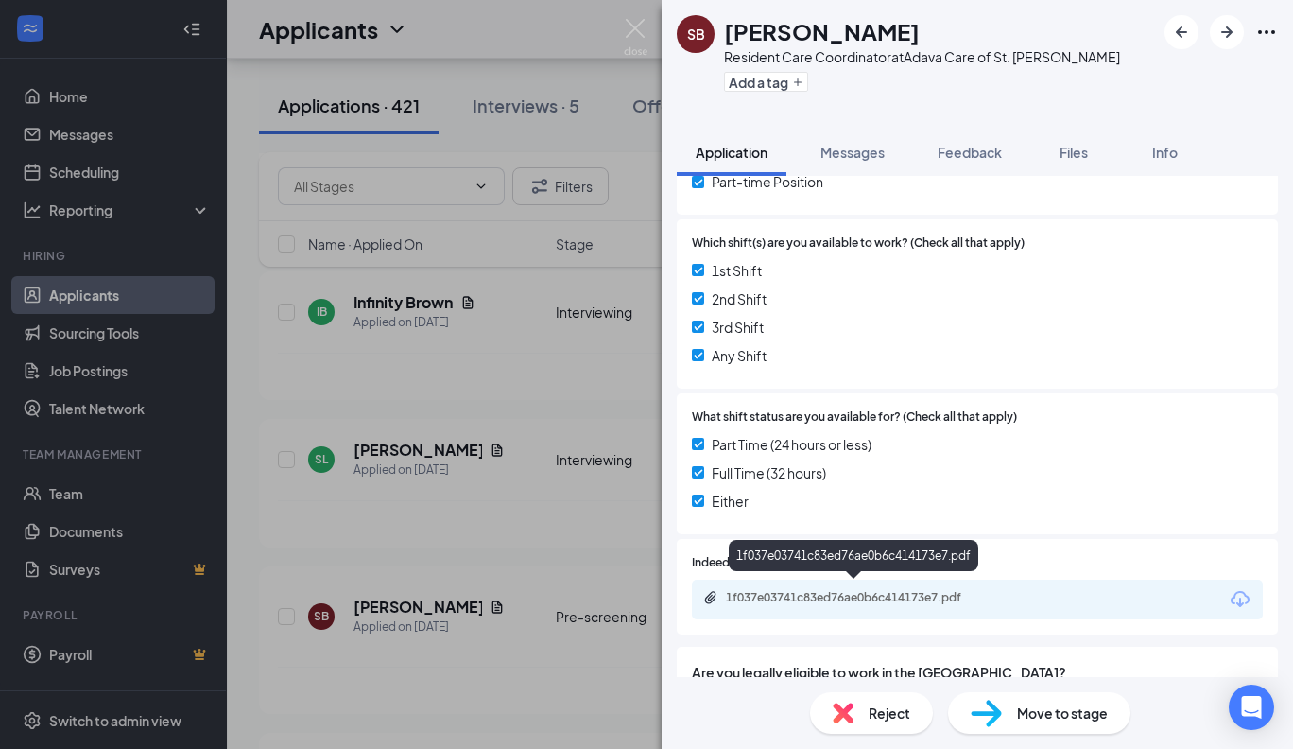
click at [919, 595] on div "1f037e03741c83ed76ae0b6c414173e7.pdf" at bounding box center [858, 597] width 265 height 15
click at [633, 32] on img at bounding box center [636, 37] width 24 height 37
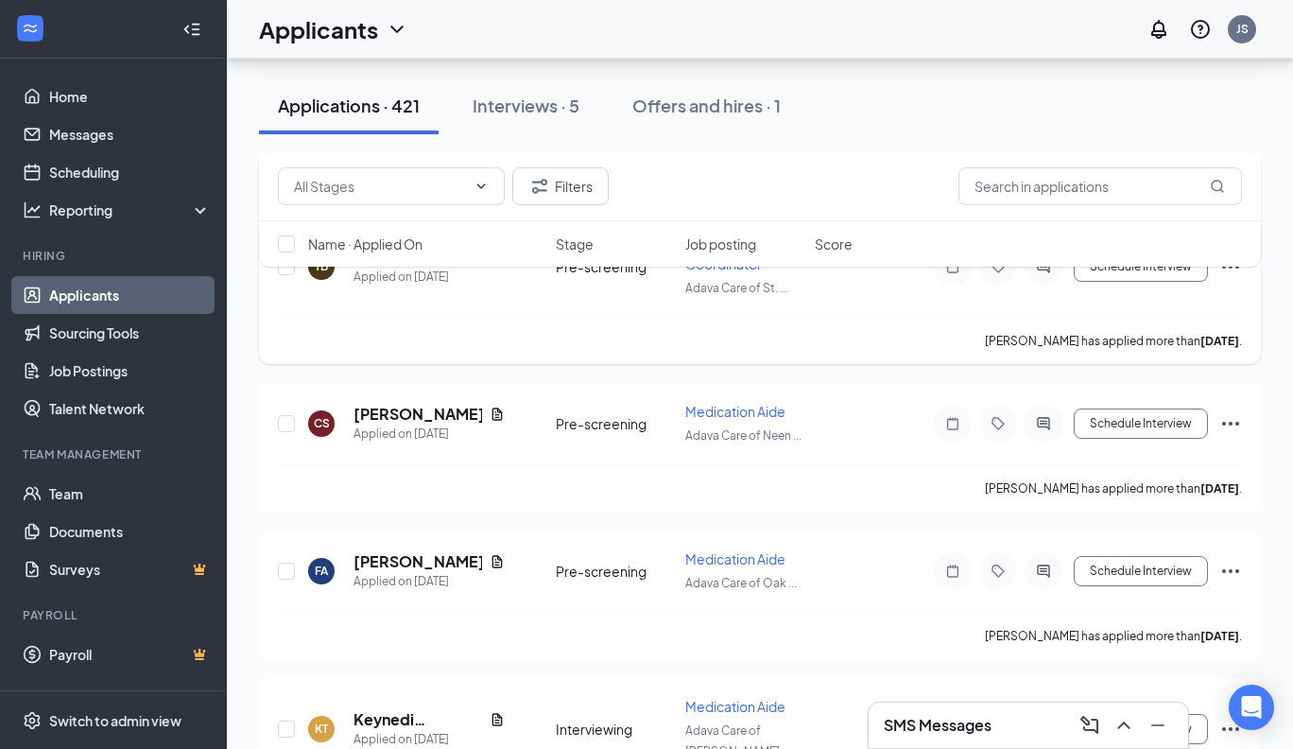
scroll to position [6863, 0]
